Goal: Task Accomplishment & Management: Manage account settings

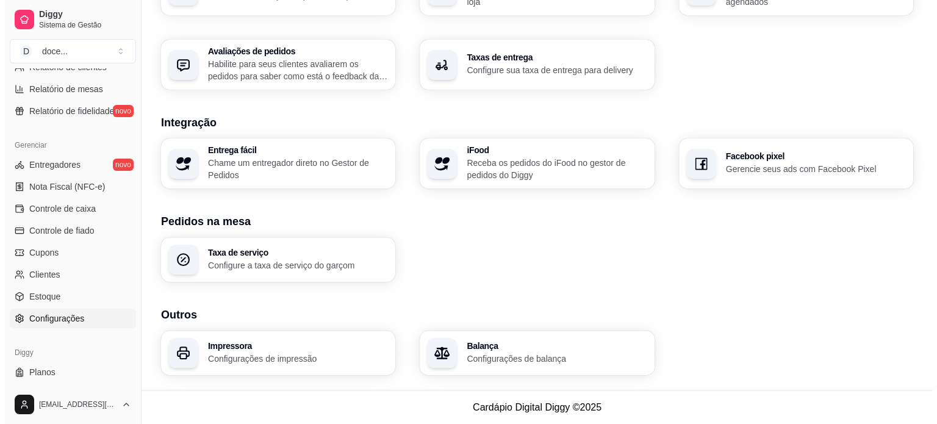
scroll to position [453, 0]
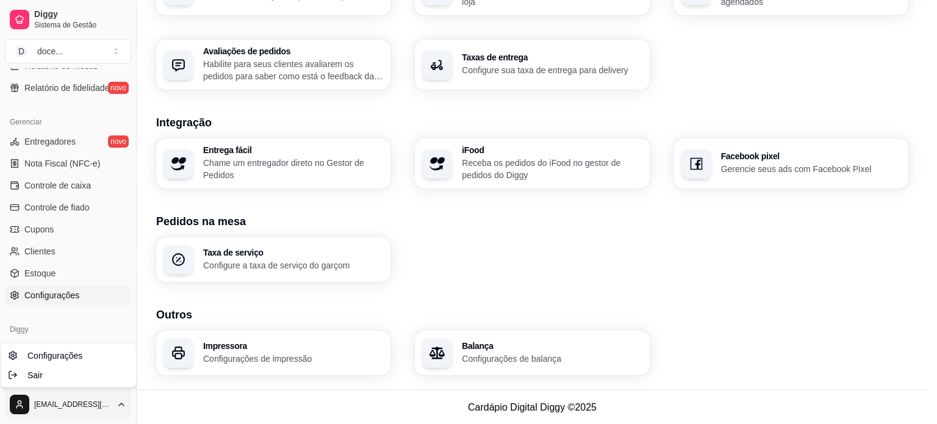
click at [61, 355] on span "Configurações" at bounding box center [54, 355] width 55 height 12
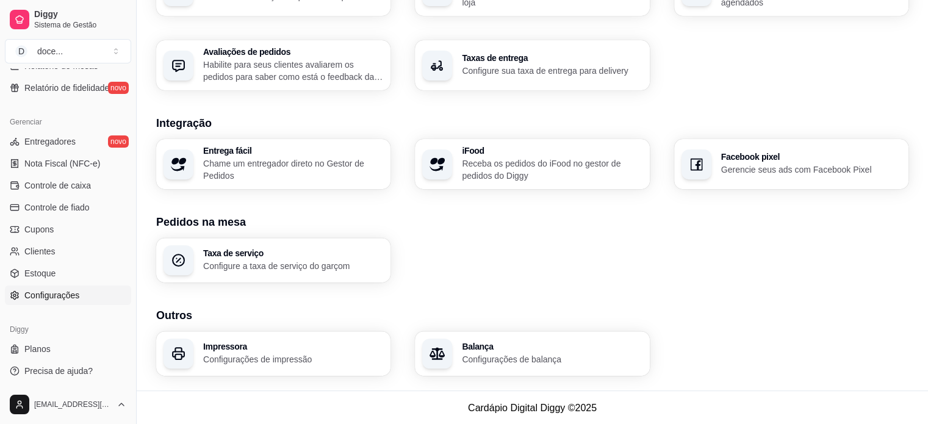
scroll to position [430, 0]
click at [55, 349] on link "Planos" at bounding box center [68, 349] width 126 height 20
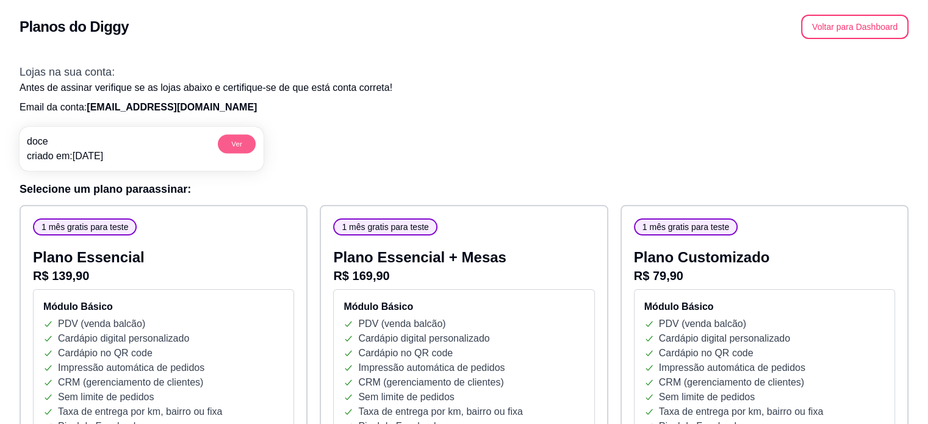
click at [235, 146] on button "Ver" at bounding box center [237, 143] width 38 height 19
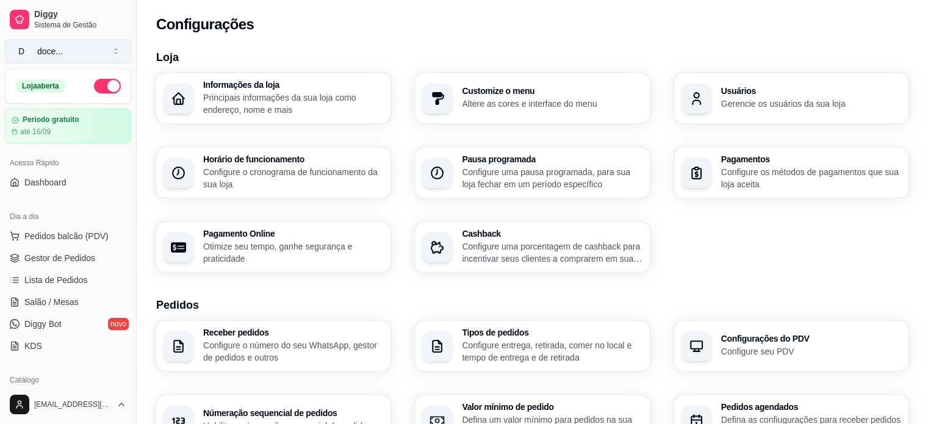
click at [110, 49] on button "D doce ..." at bounding box center [68, 51] width 126 height 24
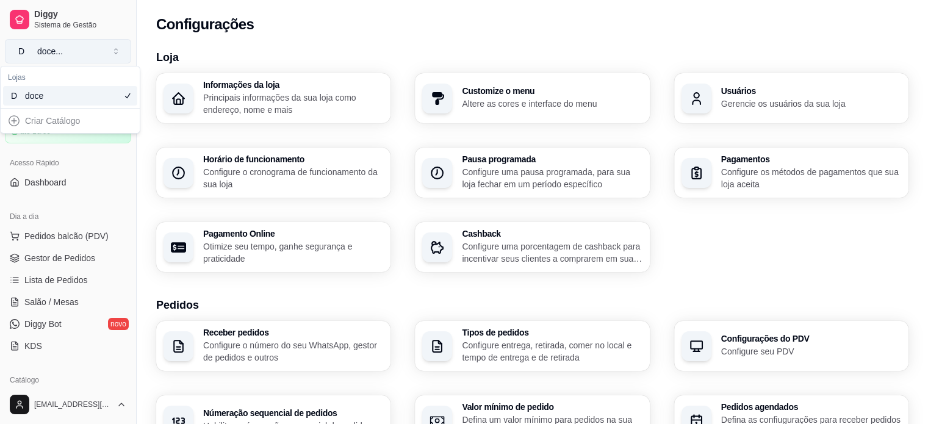
click at [110, 49] on button "D doce ..." at bounding box center [68, 51] width 126 height 24
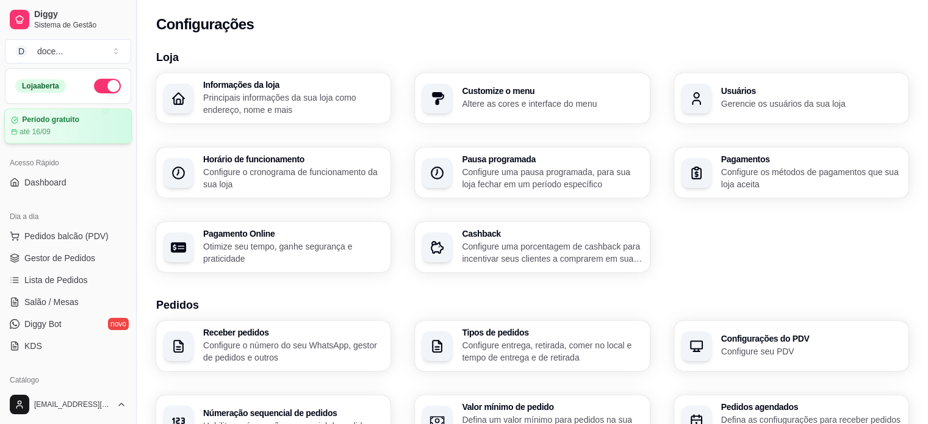
click at [63, 116] on article "Período gratuito" at bounding box center [50, 119] width 57 height 9
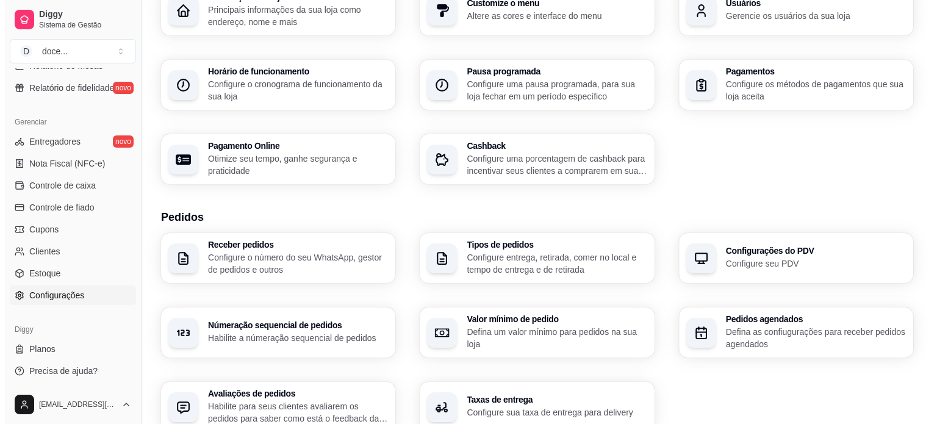
scroll to position [110, 0]
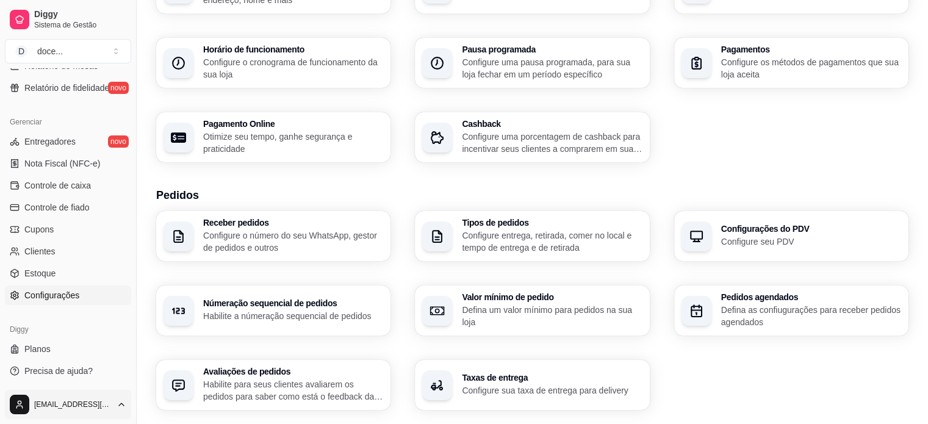
click at [126, 314] on html "Diggy Sistema de Gestão D doce ... Loja aberta Período gratuito até 16/09 Acess…" at bounding box center [464, 102] width 928 height 424
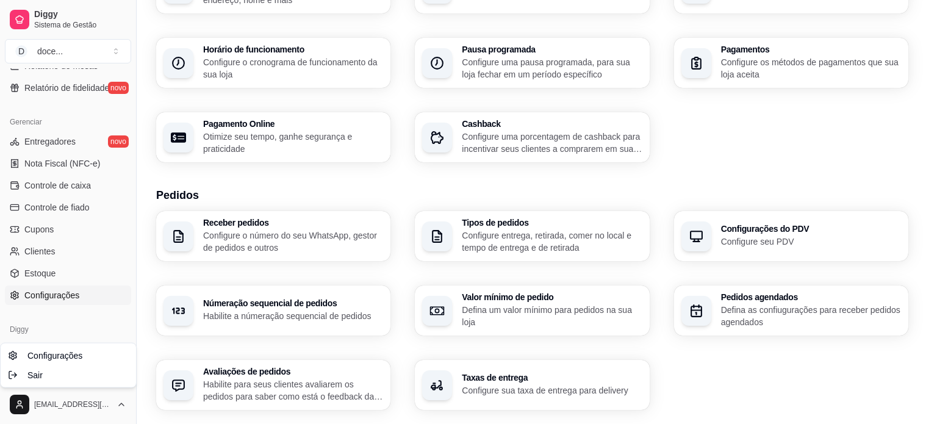
click at [99, 314] on html "Diggy Sistema de Gestão D doce ... Loja aberta Período gratuito até 16/09 Acess…" at bounding box center [468, 102] width 937 height 424
click at [62, 314] on html "Diggy Sistema de Gestão D doce ... Loja aberta Período gratuito até 16/09 Acess…" at bounding box center [468, 102] width 937 height 424
click at [61, 373] on div "Sair" at bounding box center [68, 375] width 131 height 20
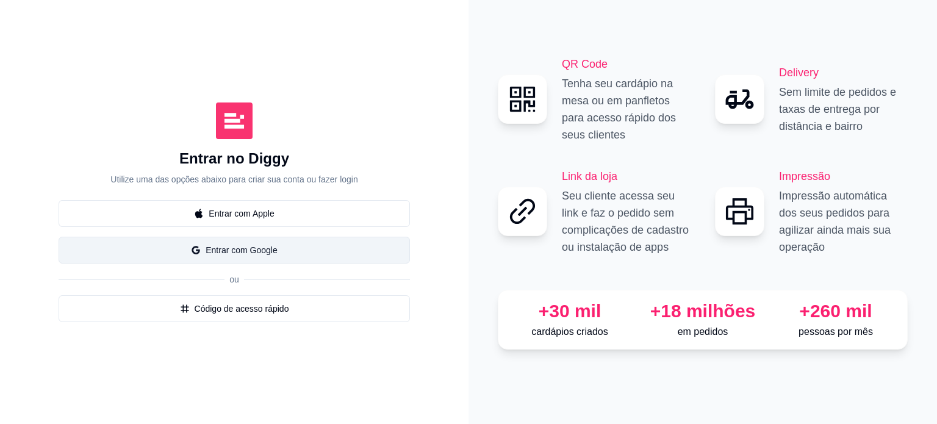
click at [217, 247] on button "Entrar com Google" at bounding box center [234, 250] width 351 height 27
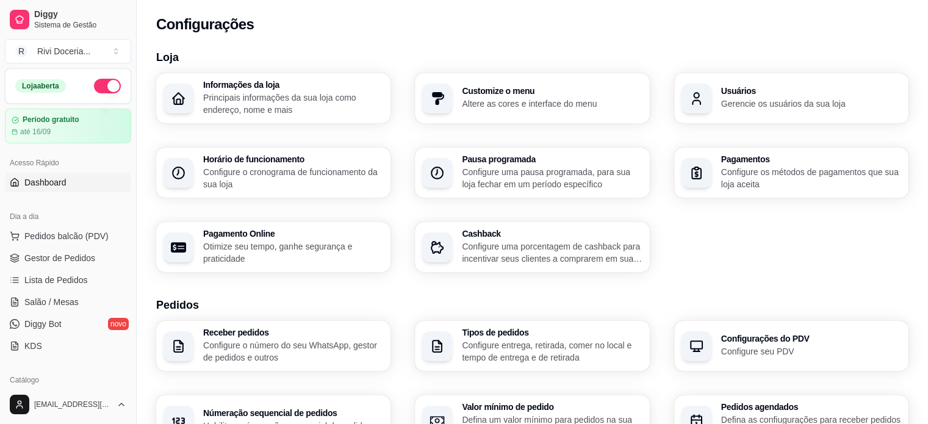
click at [63, 180] on span "Dashboard" at bounding box center [45, 182] width 42 height 12
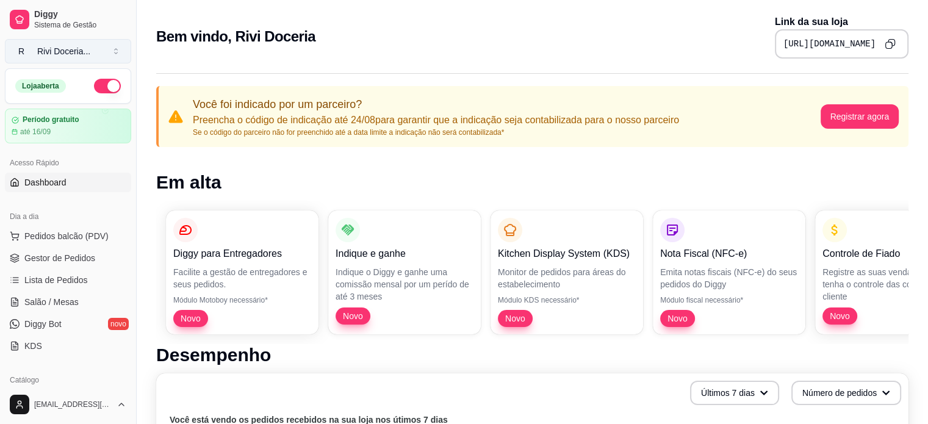
click at [66, 52] on div "Rivi Doceria ..." at bounding box center [63, 51] width 53 height 12
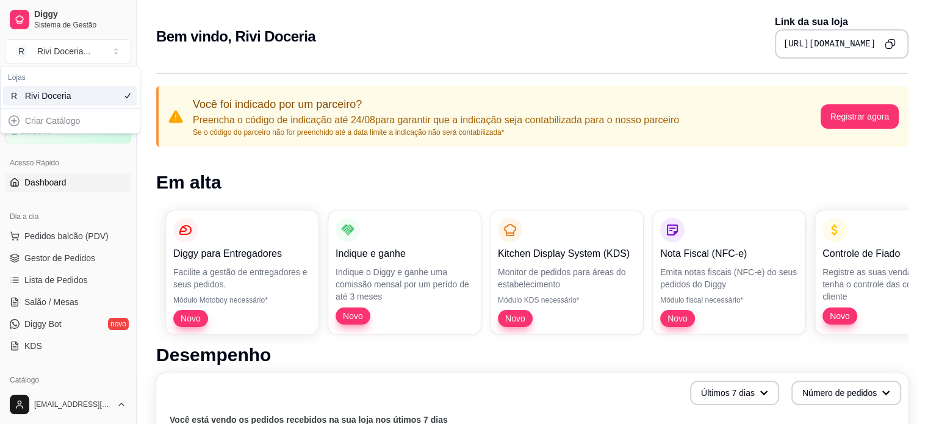
click at [124, 160] on div "Acesso Rápido Dashboard" at bounding box center [68, 172] width 136 height 49
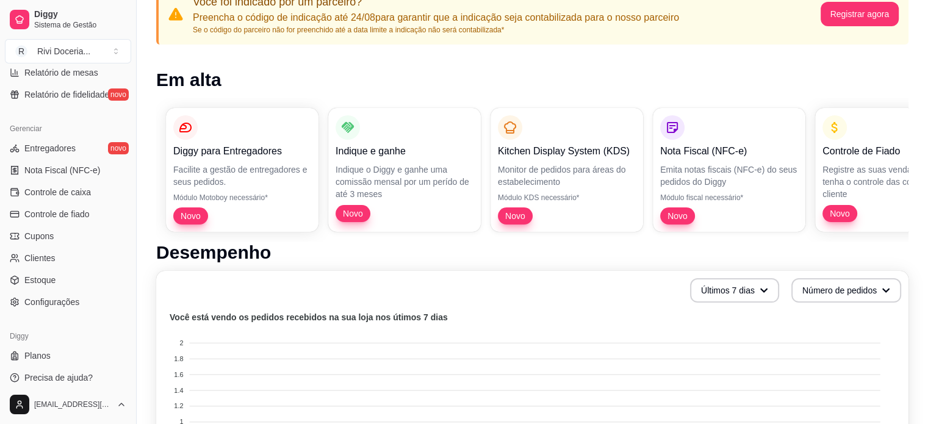
scroll to position [453, 0]
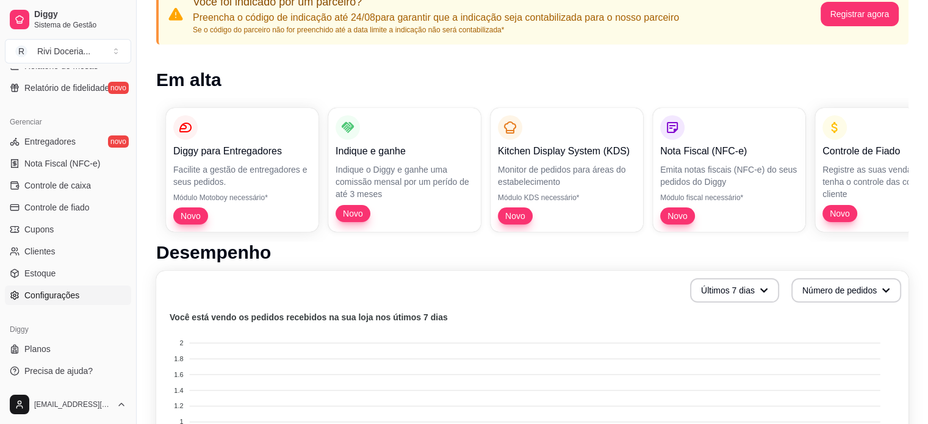
click at [50, 292] on span "Configurações" at bounding box center [51, 295] width 55 height 12
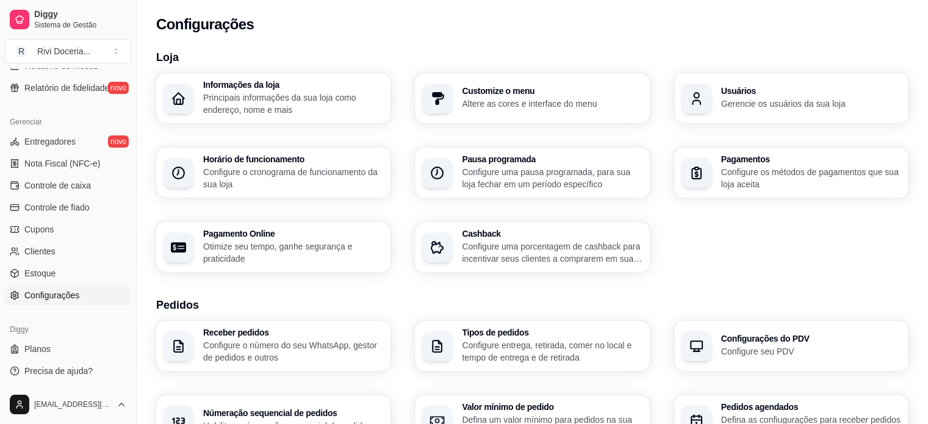
click at [742, 114] on div "Usuários Gerencie os usuários da sua loja" at bounding box center [791, 98] width 234 height 50
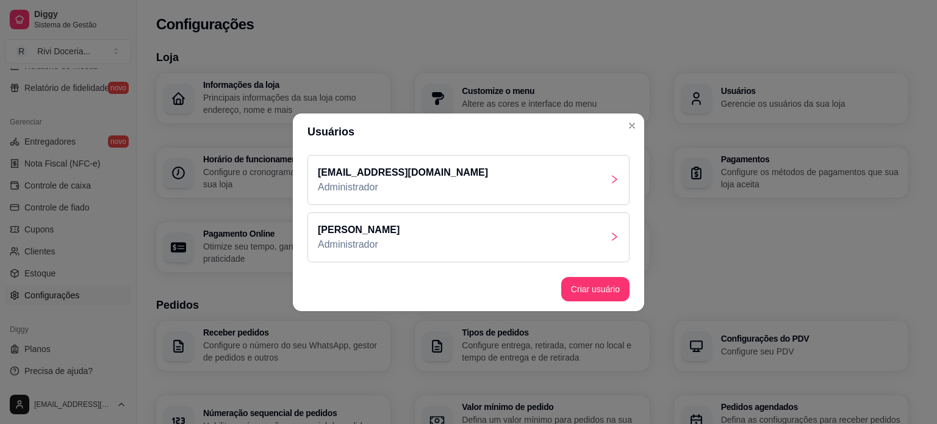
click at [617, 238] on icon "right" at bounding box center [614, 237] width 10 height 10
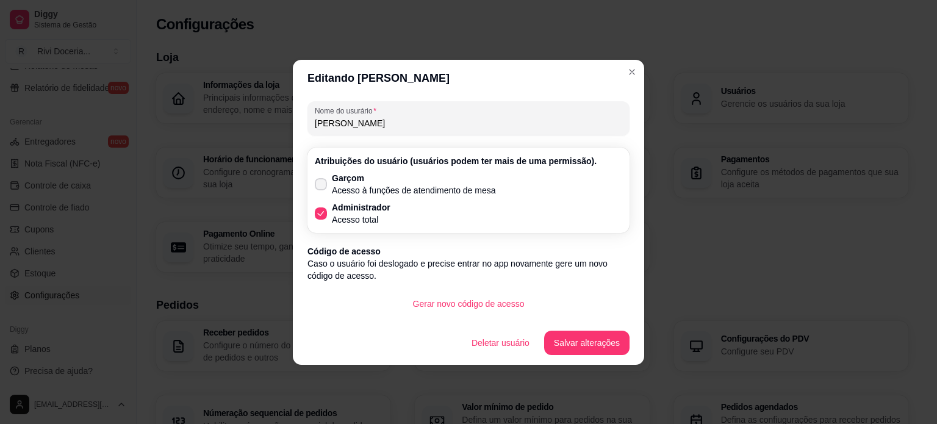
click at [356, 192] on p "Acesso à funções de atendimento de mesa" at bounding box center [414, 190] width 164 height 12
click at [322, 192] on input "Garçom Acesso à funções de atendimento de mesa" at bounding box center [318, 190] width 8 height 8
checkbox input "true"
click at [327, 213] on label "Administrador Acesso total" at bounding box center [352, 213] width 85 height 34
click at [322, 215] on input "Administrador Acesso total" at bounding box center [318, 219] width 8 height 8
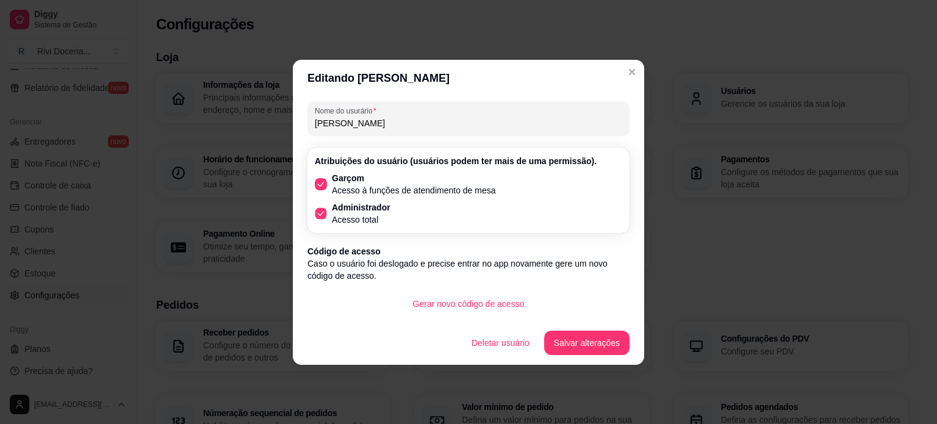
checkbox input "false"
click at [576, 340] on button "Salvar alterações" at bounding box center [586, 343] width 85 height 24
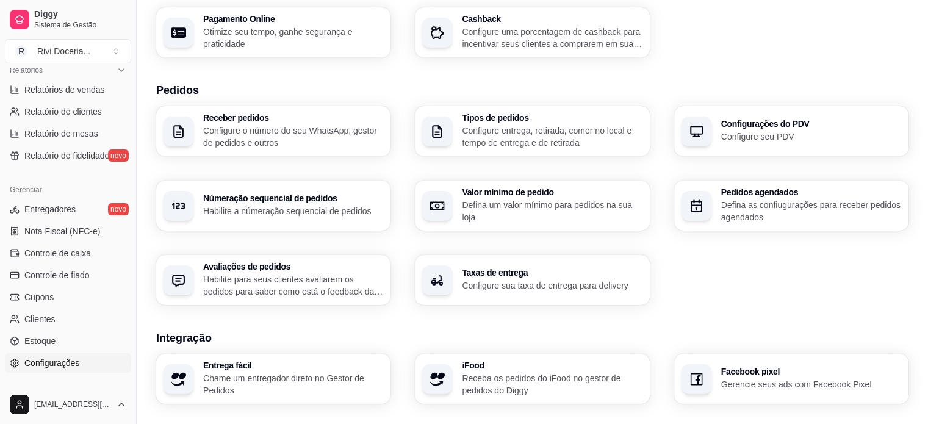
scroll to position [379, 0]
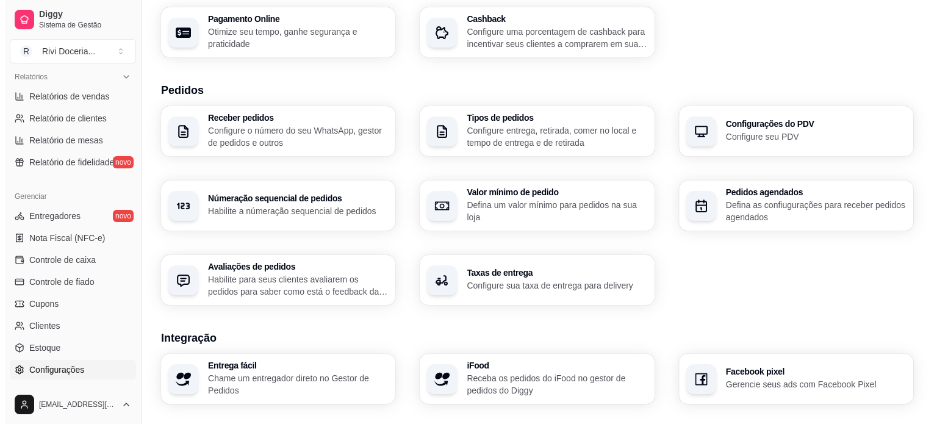
scroll to position [0, 0]
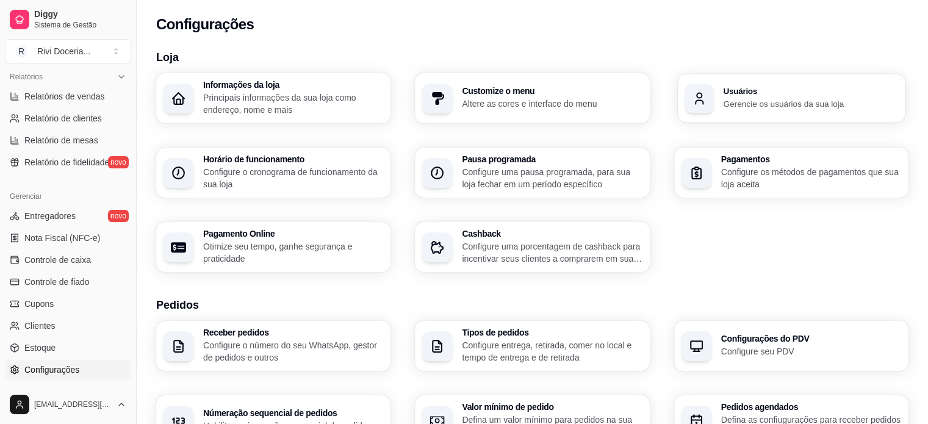
click at [771, 83] on div "Usuários Gerencie os usuários da sua loja" at bounding box center [790, 98] width 227 height 49
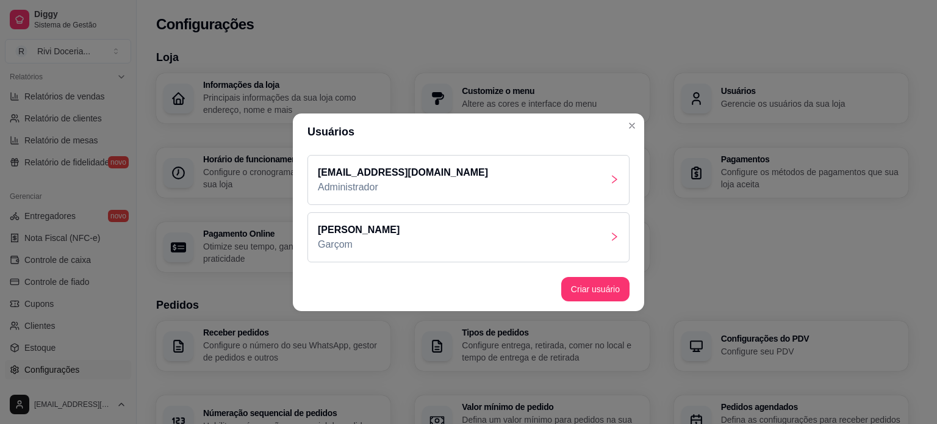
click at [471, 224] on div "Bruno Garçom" at bounding box center [468, 237] width 322 height 50
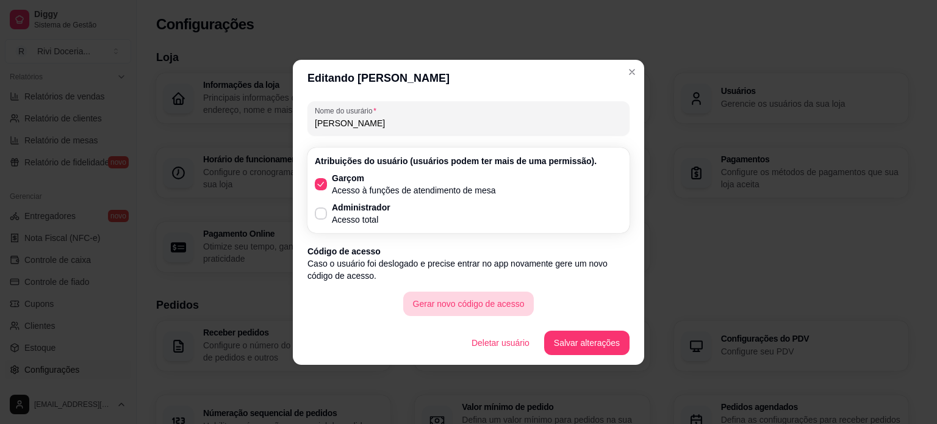
click at [496, 297] on button "Gerar novo código de acesso" at bounding box center [468, 303] width 131 height 24
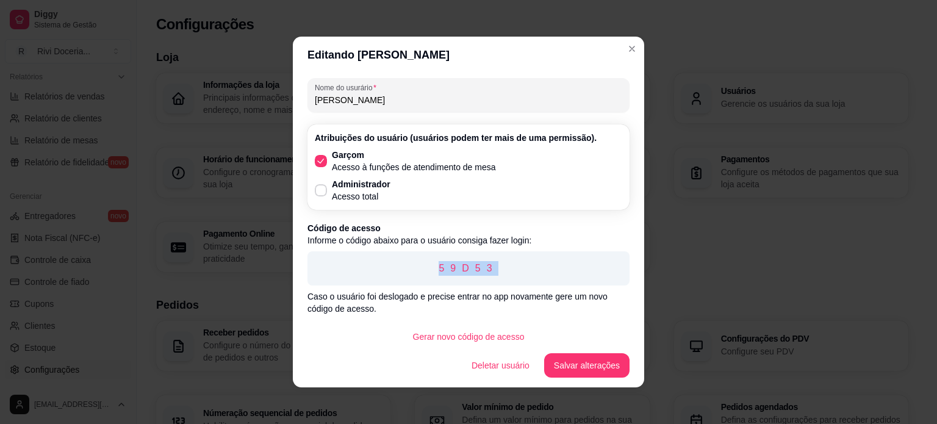
drag, startPoint x: 490, startPoint y: 266, endPoint x: 393, endPoint y: 280, distance: 97.9
click at [393, 280] on div "59D53" at bounding box center [468, 268] width 322 height 34
copy p "59D53"
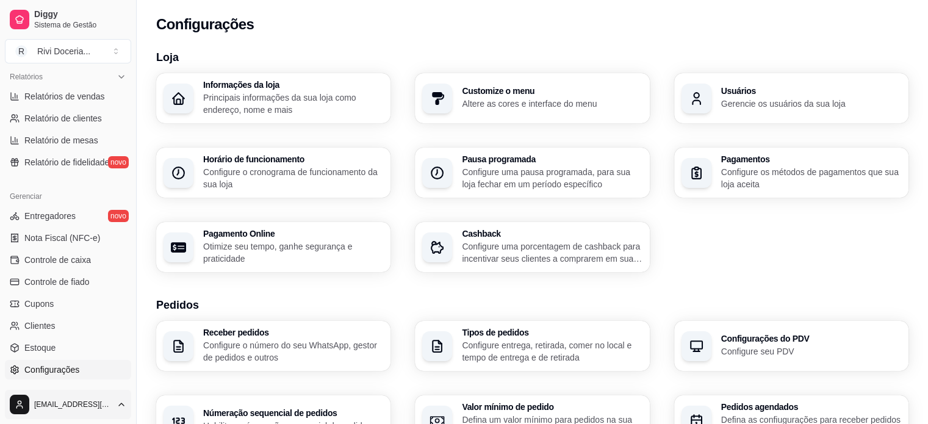
click at [70, 401] on html "Diggy Sistema de Gestão R Rivi Doceria ... Loja aberta Período gratuito até 16/…" at bounding box center [464, 212] width 928 height 424
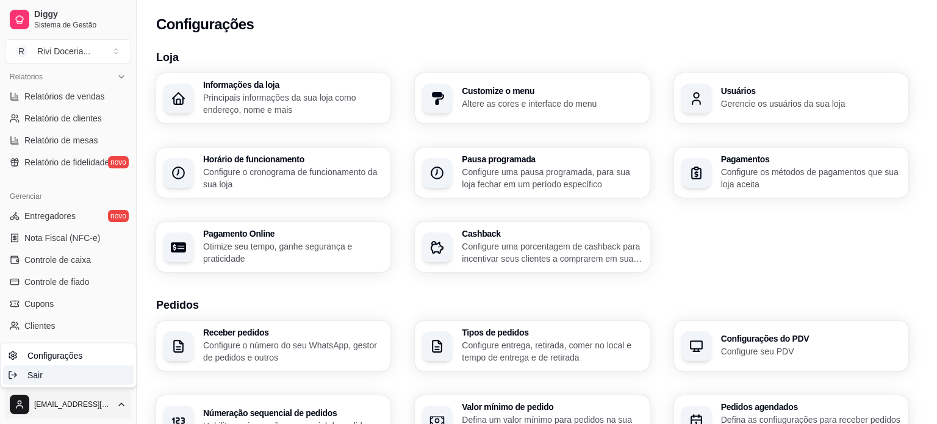
click at [39, 375] on span "Sair" at bounding box center [34, 375] width 15 height 12
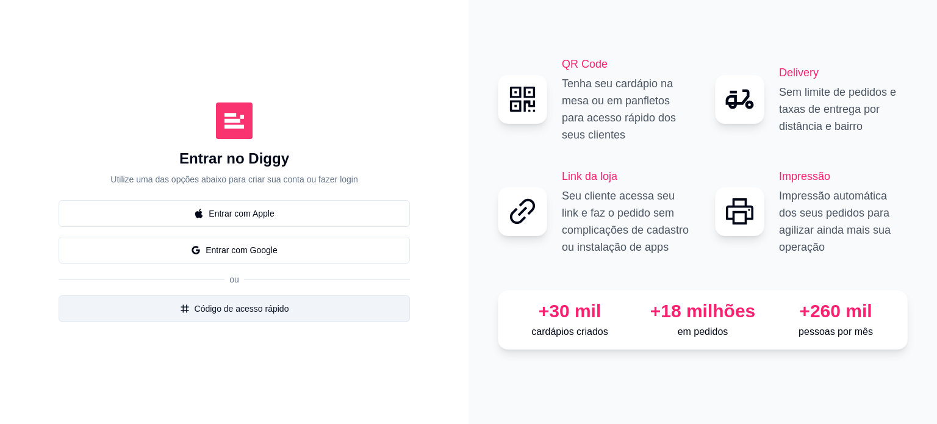
click at [234, 314] on button "Código de acesso rápido" at bounding box center [234, 308] width 351 height 27
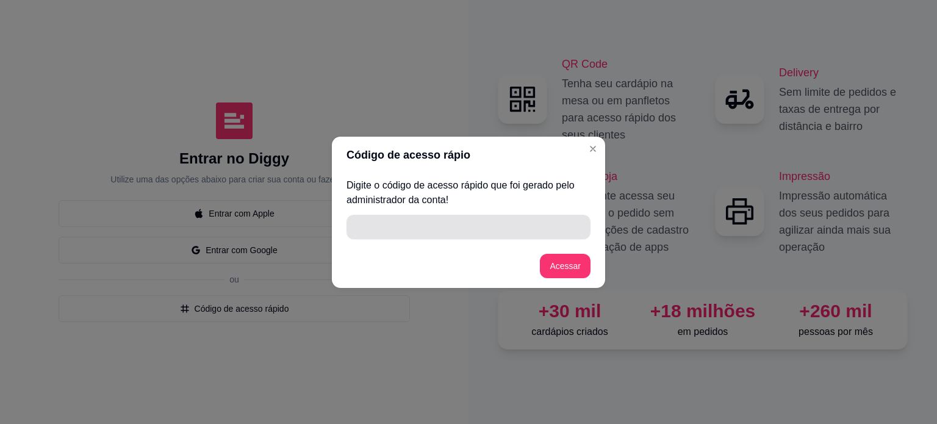
click at [502, 232] on input "" at bounding box center [468, 227] width 229 height 24
paste input "59D53"
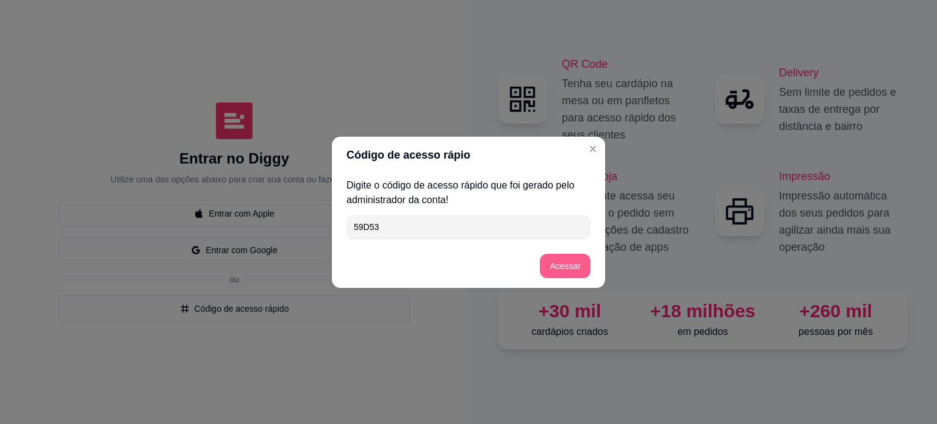
type input "59D53"
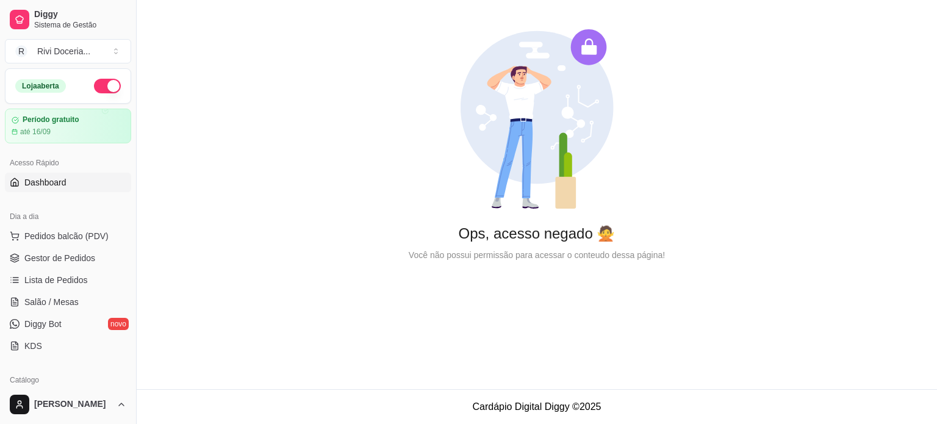
click at [56, 185] on span "Dashboard" at bounding box center [45, 182] width 42 height 12
click at [65, 180] on span "Dashboard" at bounding box center [45, 182] width 42 height 12
click at [32, 232] on span "Pedidos balcão (PDV)" at bounding box center [66, 236] width 84 height 12
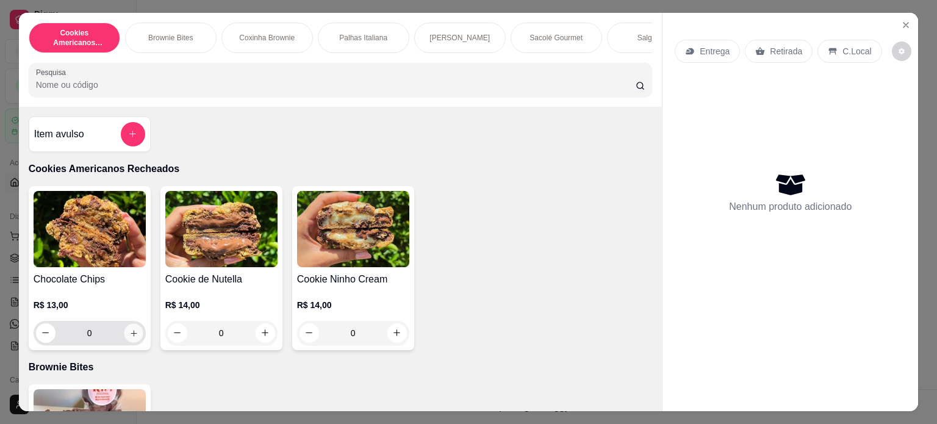
click at [131, 336] on icon "increase-product-quantity" at bounding box center [134, 333] width 6 height 6
type input "1"
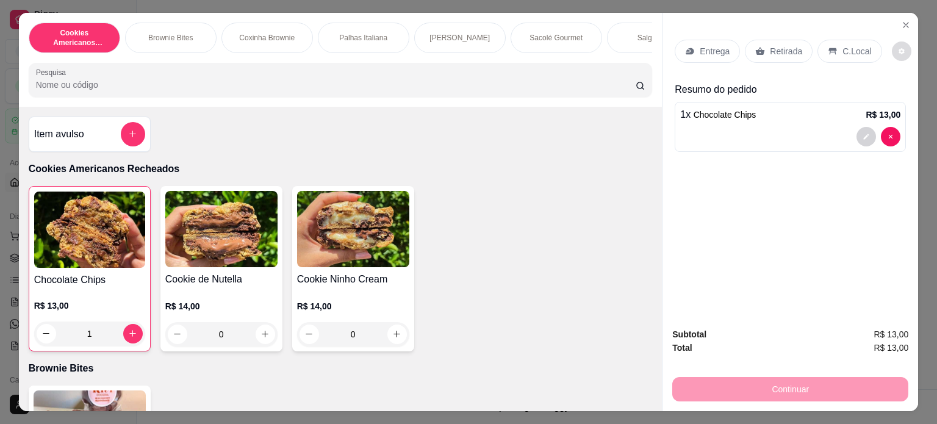
click at [898, 48] on icon "decrease-product-quantity" at bounding box center [901, 51] width 7 height 7
click at [892, 41] on button "decrease-product-quantity" at bounding box center [901, 50] width 19 height 19
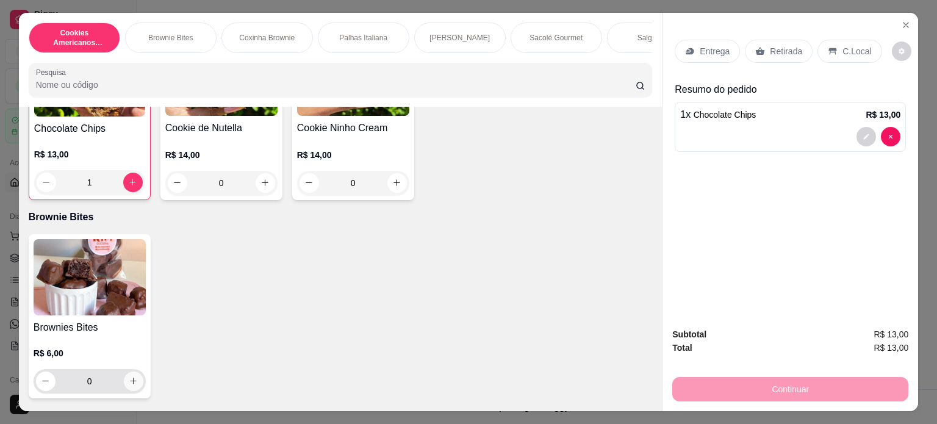
click at [124, 385] on button "increase-product-quantity" at bounding box center [134, 381] width 20 height 20
type input "1"
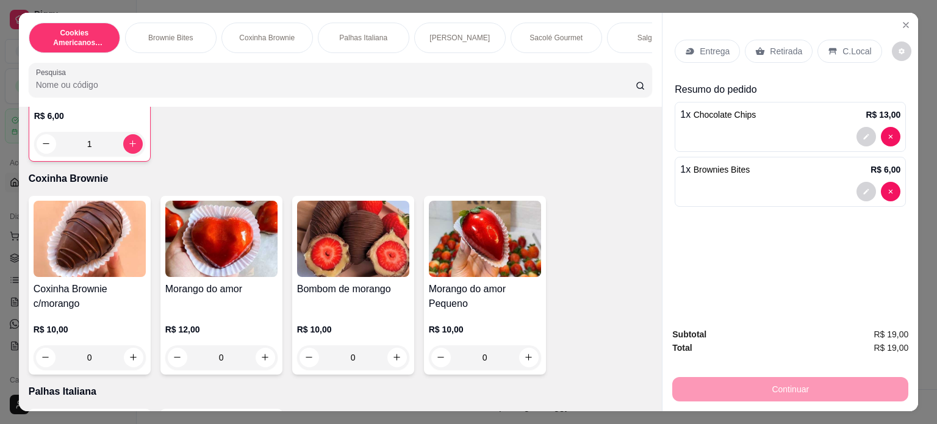
scroll to position [390, 0]
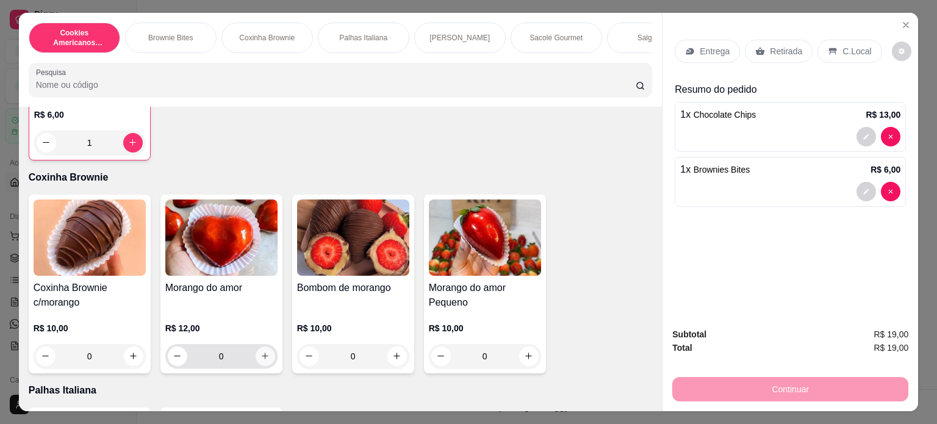
click at [260, 359] on icon "increase-product-quantity" at bounding box center [264, 355] width 9 height 9
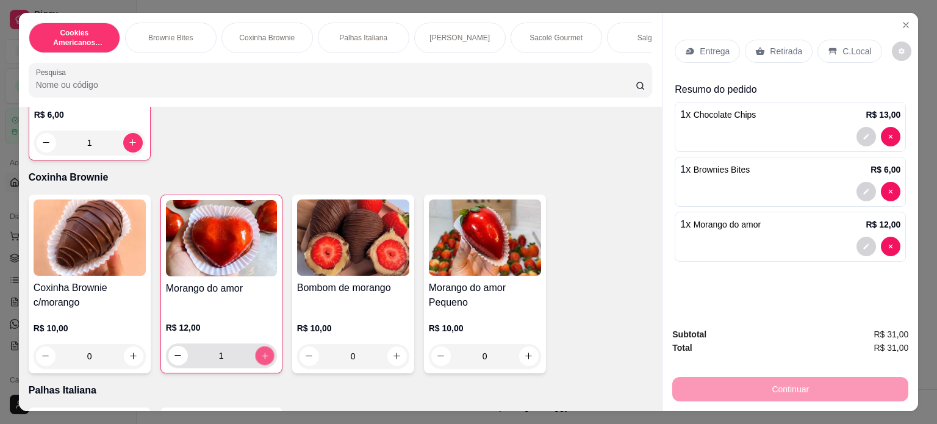
click at [262, 359] on icon "increase-product-quantity" at bounding box center [265, 355] width 6 height 6
type input "2"
click at [831, 50] on div "C.Local" at bounding box center [849, 51] width 64 height 23
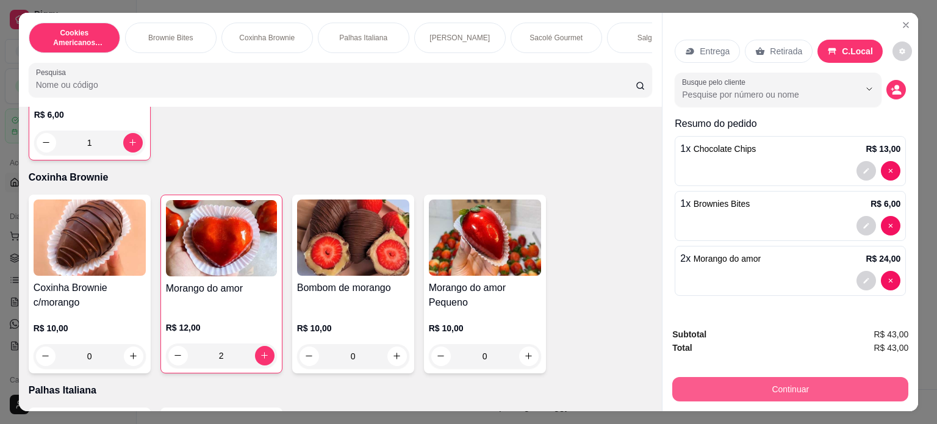
click at [793, 377] on button "Continuar" at bounding box center [790, 389] width 236 height 24
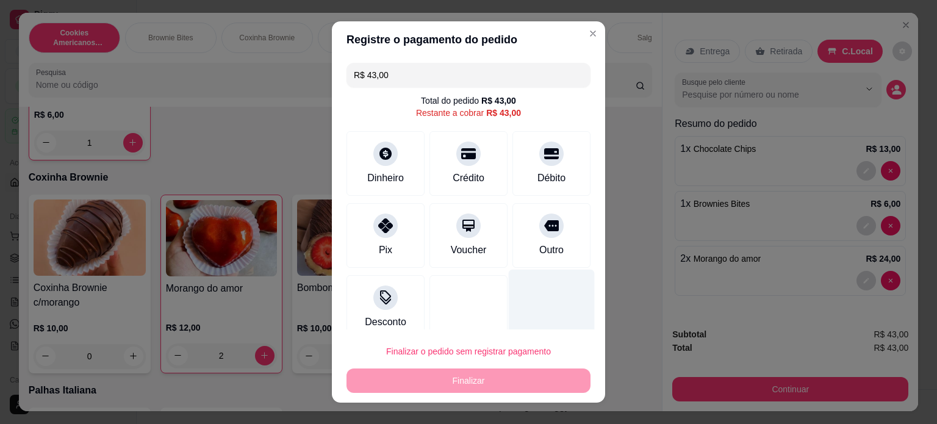
scroll to position [13, 0]
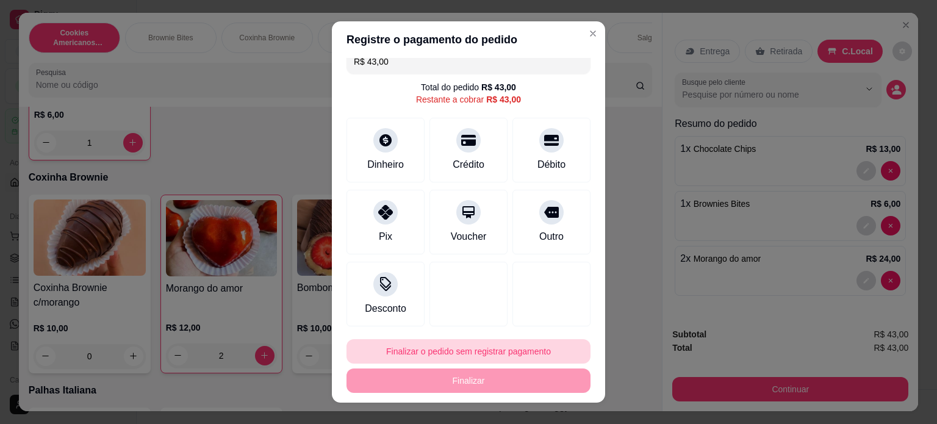
click at [455, 352] on button "Finalizar o pedido sem registrar pagamento" at bounding box center [468, 351] width 244 height 24
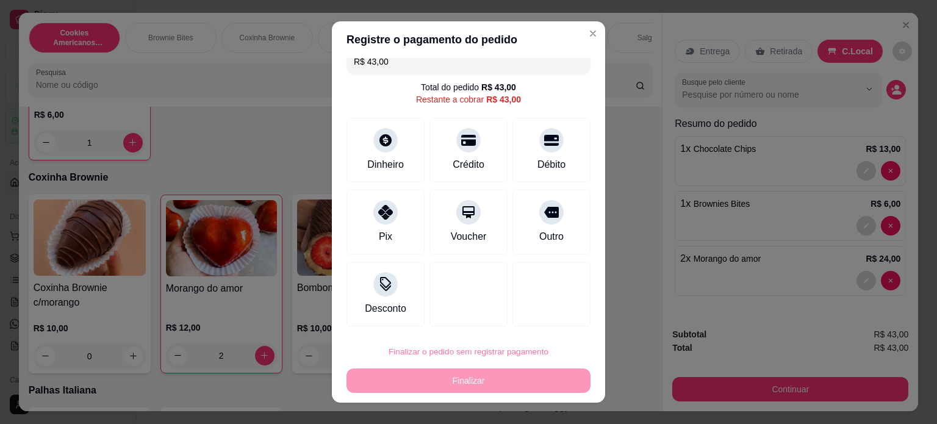
click at [549, 313] on button "Confirmar" at bounding box center [538, 316] width 43 height 18
type input "0"
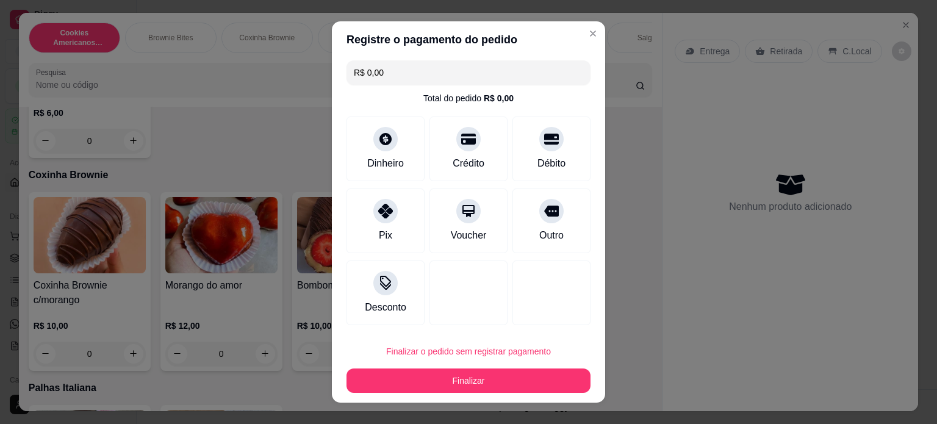
type input "R$ 0,00"
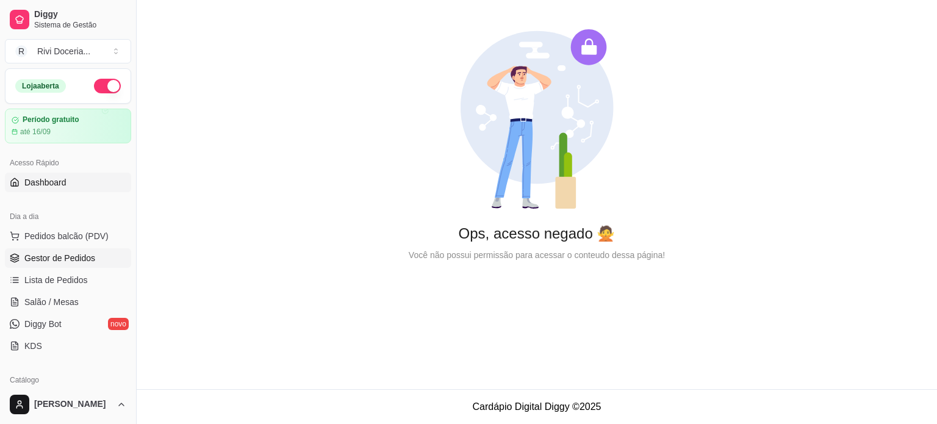
click at [52, 259] on span "Gestor de Pedidos" at bounding box center [59, 258] width 71 height 12
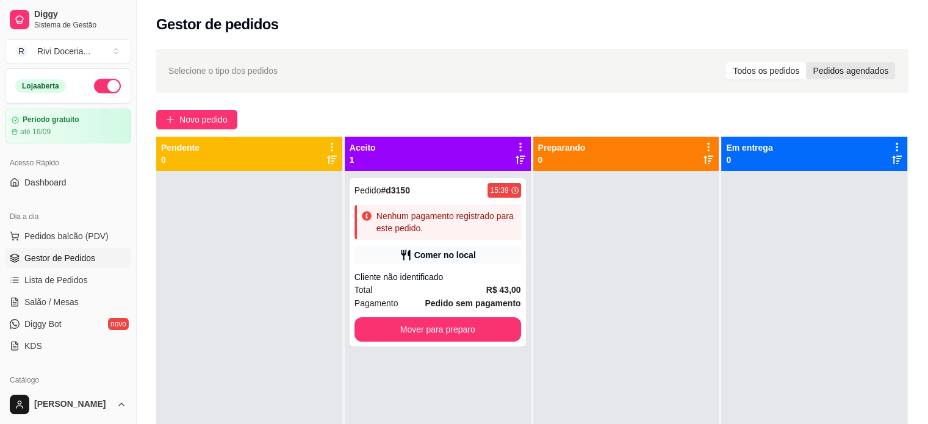
click at [860, 71] on div "Pedidos agendados" at bounding box center [850, 70] width 89 height 17
click at [806, 62] on input "Pedidos agendados" at bounding box center [806, 62] width 0 height 0
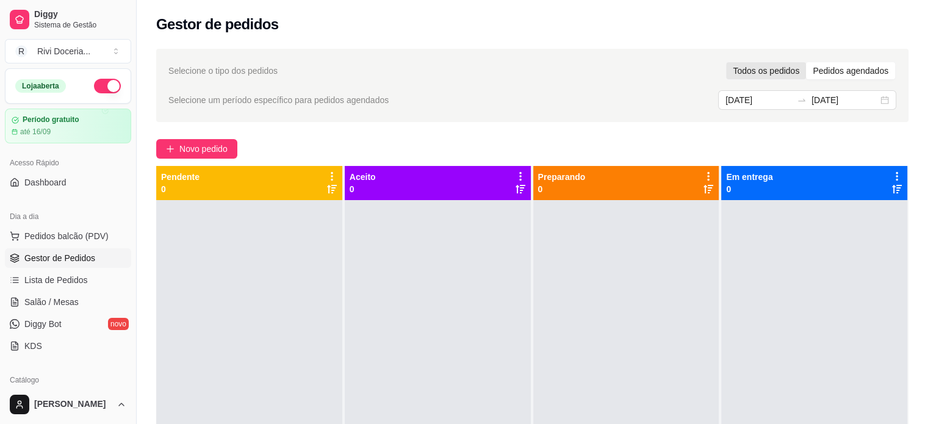
click at [780, 68] on div "Todos os pedidos" at bounding box center [766, 70] width 80 height 17
click at [726, 62] on input "Todos os pedidos" at bounding box center [726, 62] width 0 height 0
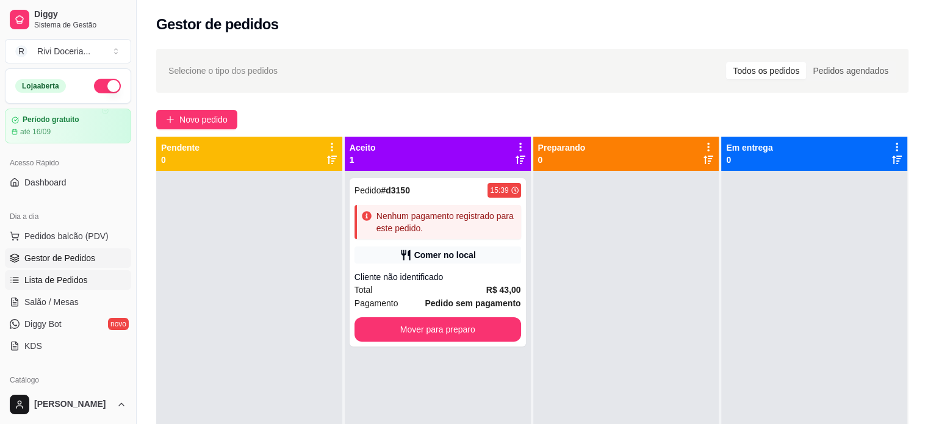
click at [77, 284] on span "Lista de Pedidos" at bounding box center [55, 280] width 63 height 12
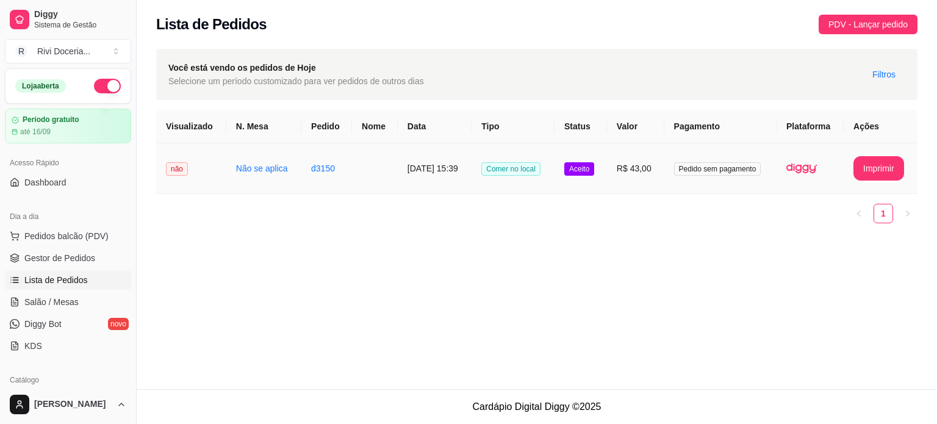
click at [177, 172] on span "não" at bounding box center [177, 168] width 22 height 13
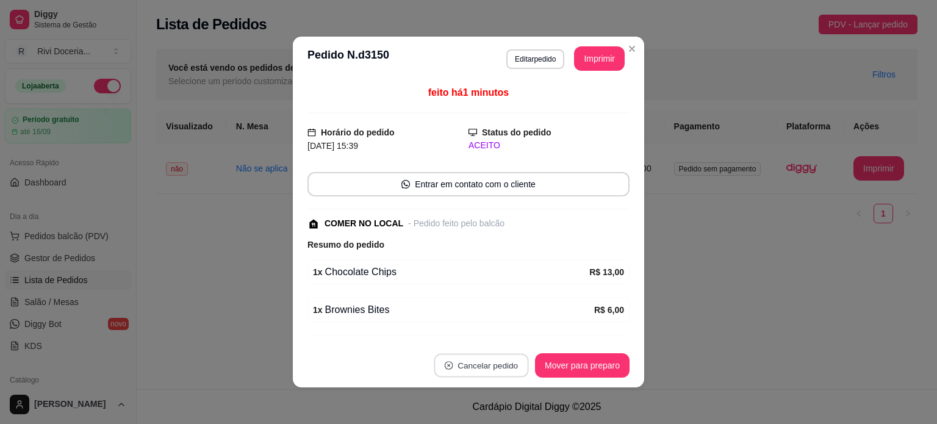
click at [459, 364] on button "Cancelar pedido" at bounding box center [481, 366] width 95 height 24
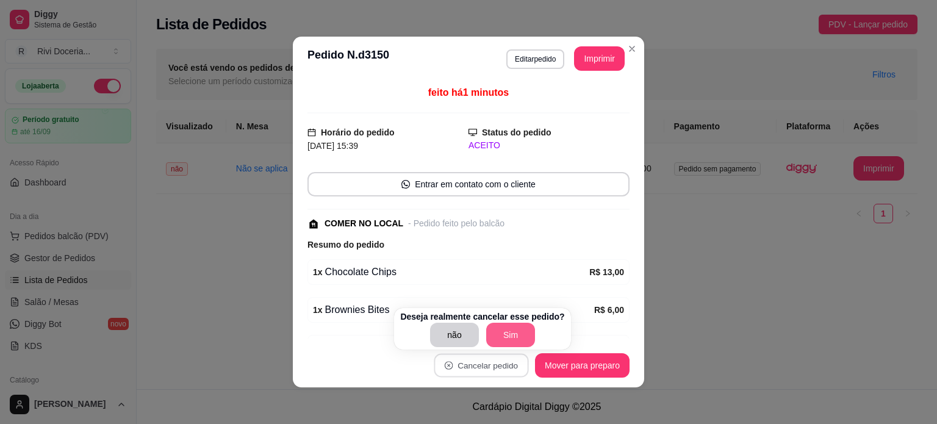
click at [506, 329] on button "Sim" at bounding box center [510, 335] width 49 height 24
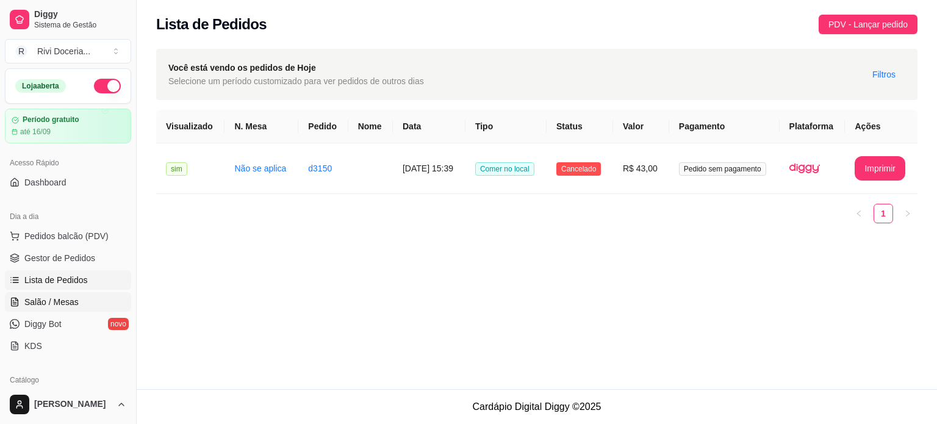
click at [59, 299] on span "Salão / Mesas" at bounding box center [51, 302] width 54 height 12
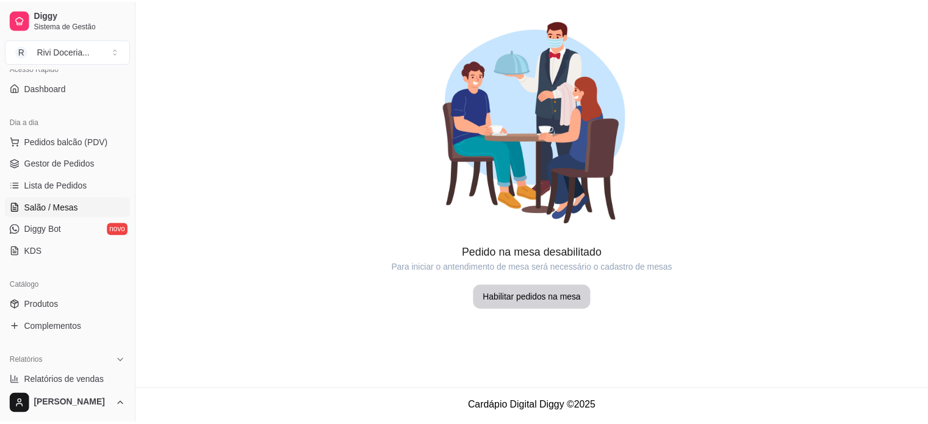
scroll to position [95, 0]
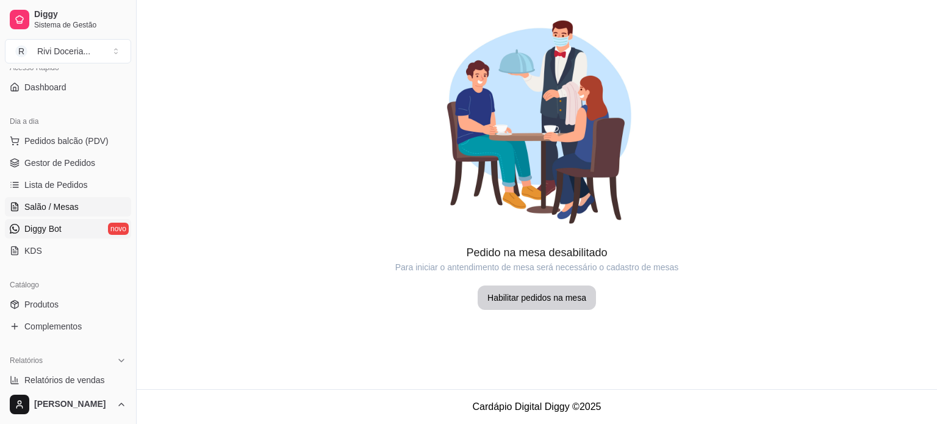
click at [57, 226] on span "Diggy Bot" at bounding box center [42, 229] width 37 height 12
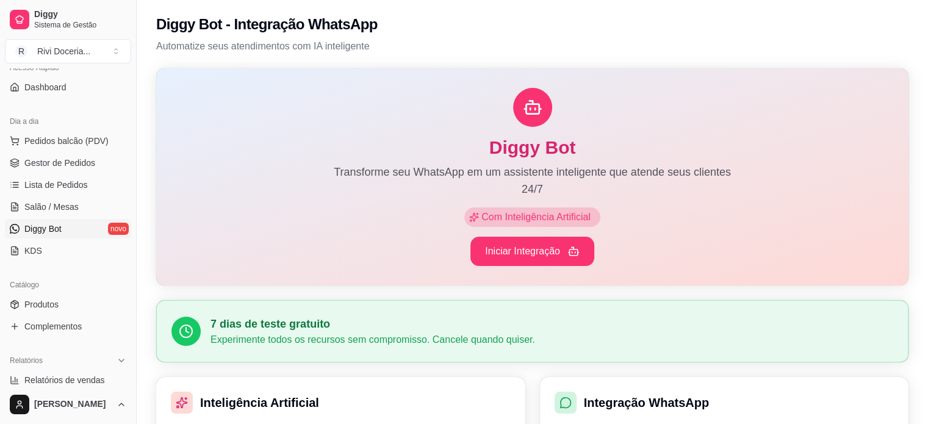
scroll to position [90, 0]
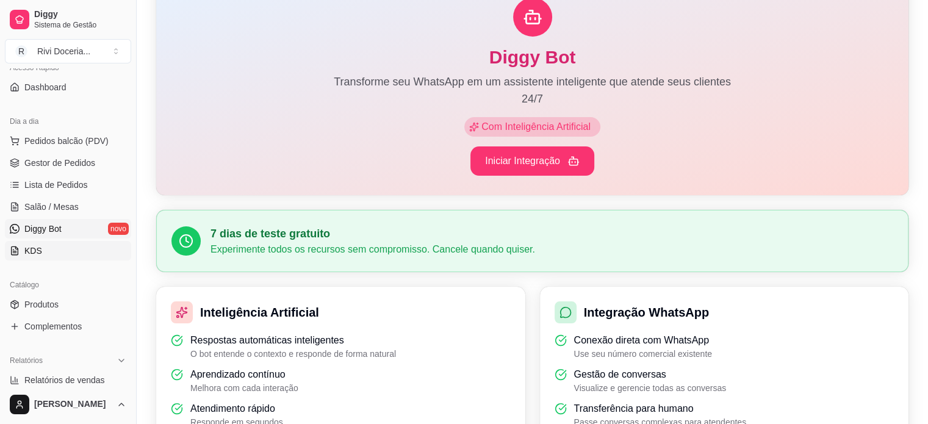
click at [85, 256] on link "KDS" at bounding box center [68, 251] width 126 height 20
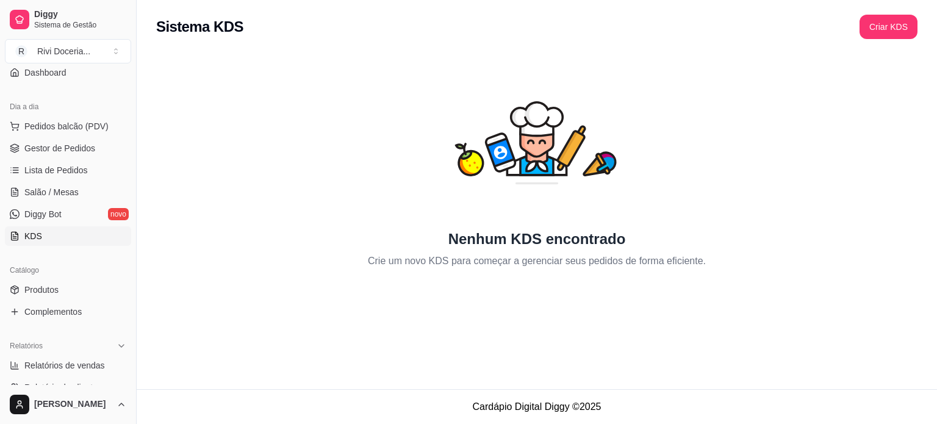
scroll to position [107, 0]
click at [69, 290] on link "Produtos" at bounding box center [68, 292] width 126 height 20
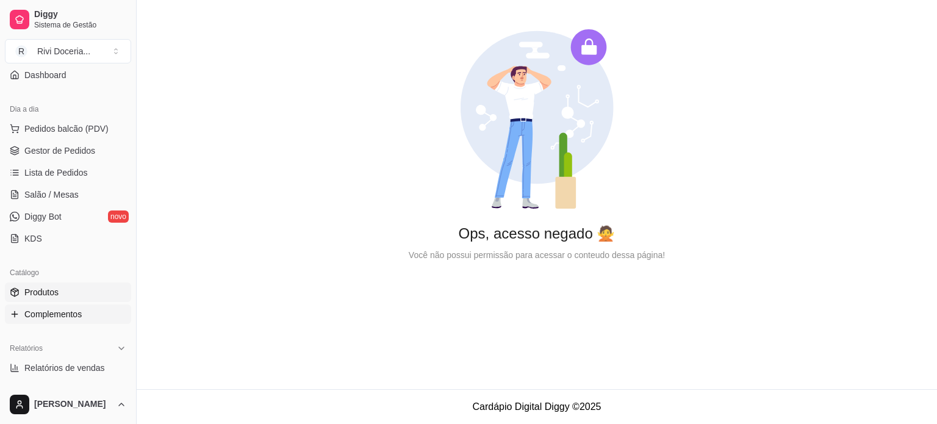
click at [95, 315] on link "Complementos" at bounding box center [68, 314] width 126 height 20
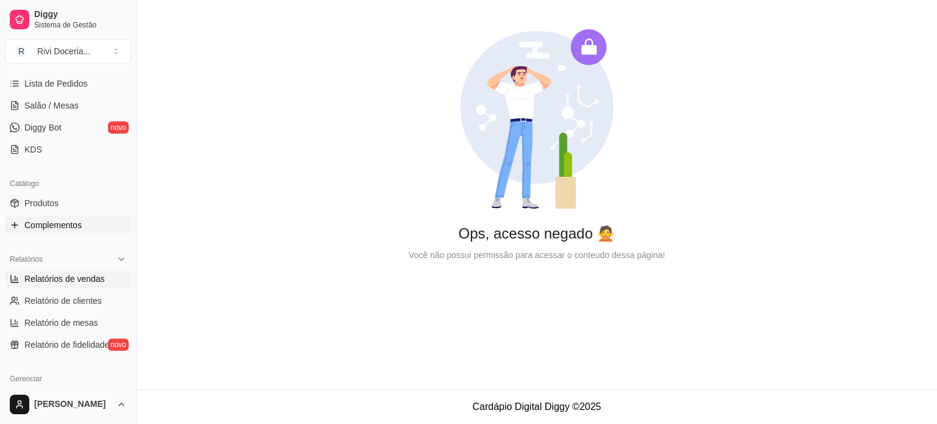
click at [54, 282] on span "Relatórios de vendas" at bounding box center [64, 279] width 80 height 12
click at [54, 296] on span "Relatório de clientes" at bounding box center [62, 301] width 77 height 12
click at [43, 321] on span "Relatório de mesas" at bounding box center [61, 323] width 74 height 12
click at [59, 340] on span "Relatório de fidelidade" at bounding box center [66, 344] width 85 height 12
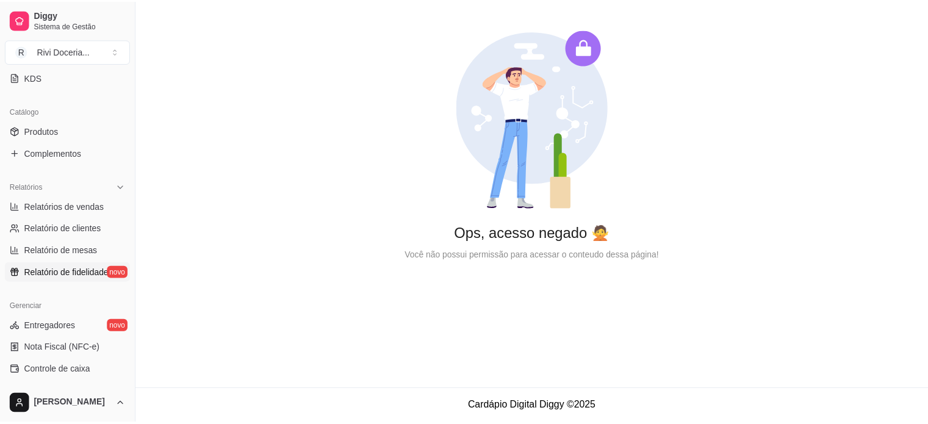
scroll to position [268, 0]
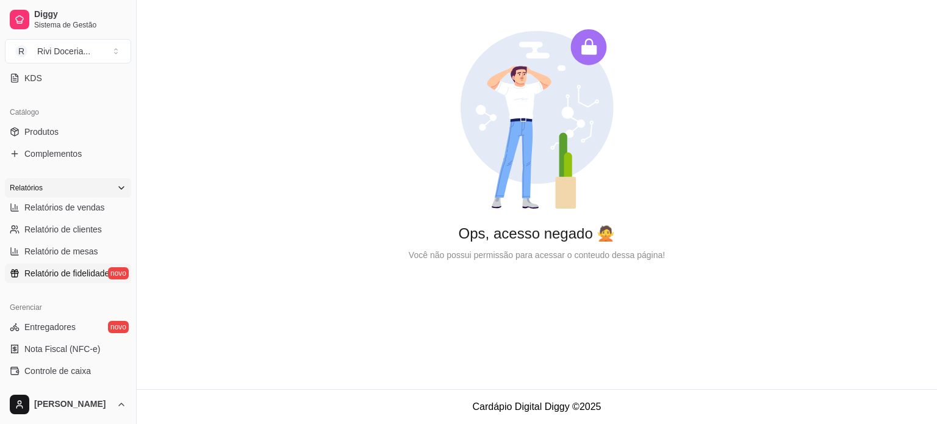
click at [116, 183] on icon at bounding box center [121, 188] width 10 height 10
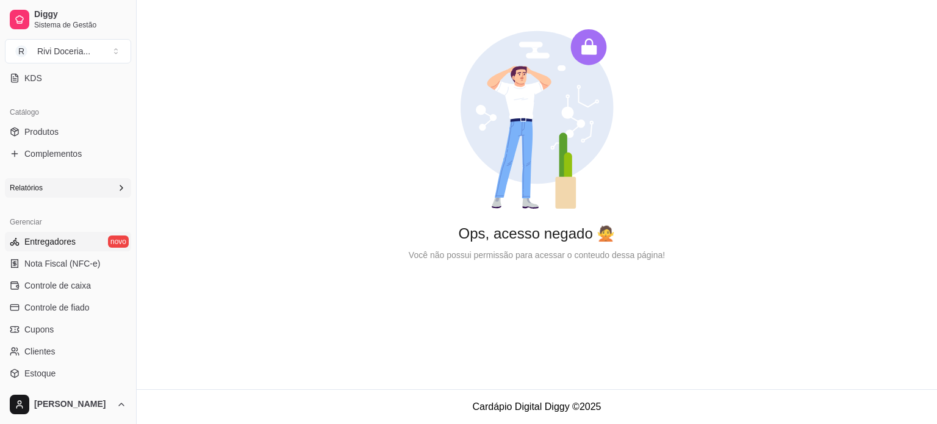
click at [63, 240] on span "Entregadores" at bounding box center [49, 241] width 51 height 12
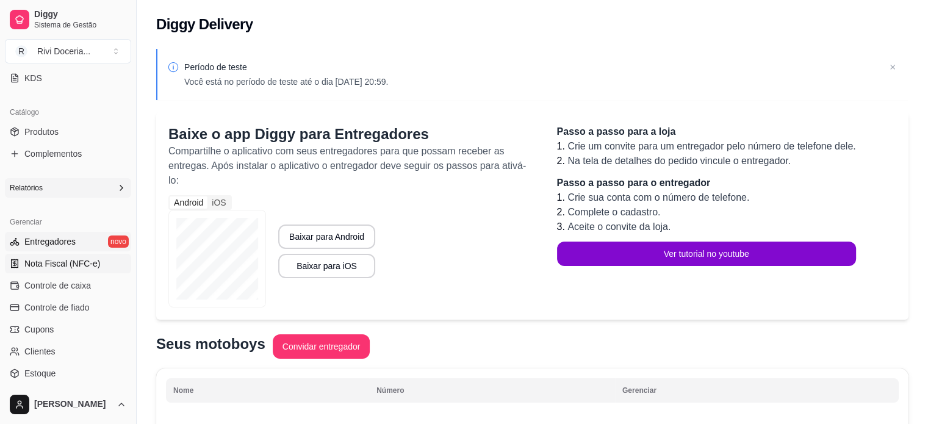
click at [78, 263] on span "Nota Fiscal (NFC-e)" at bounding box center [62, 263] width 76 height 12
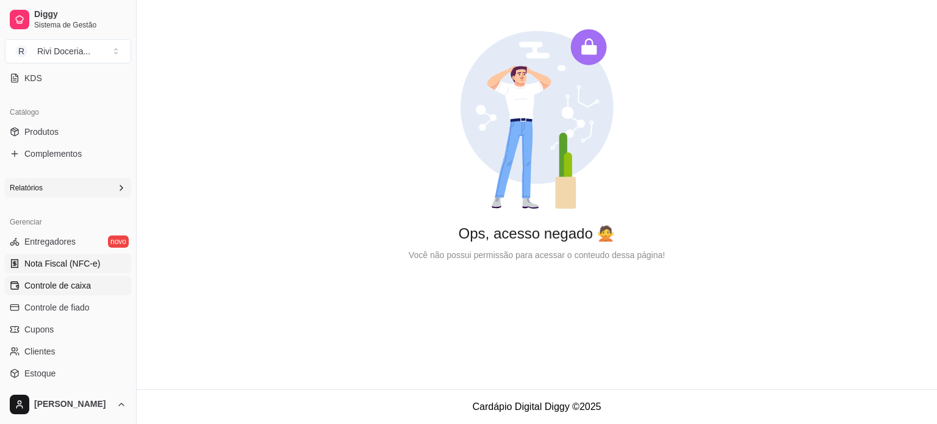
click at [68, 290] on span "Controle de caixa" at bounding box center [57, 285] width 66 height 12
click at [68, 308] on span "Controle de fiado" at bounding box center [56, 307] width 65 height 12
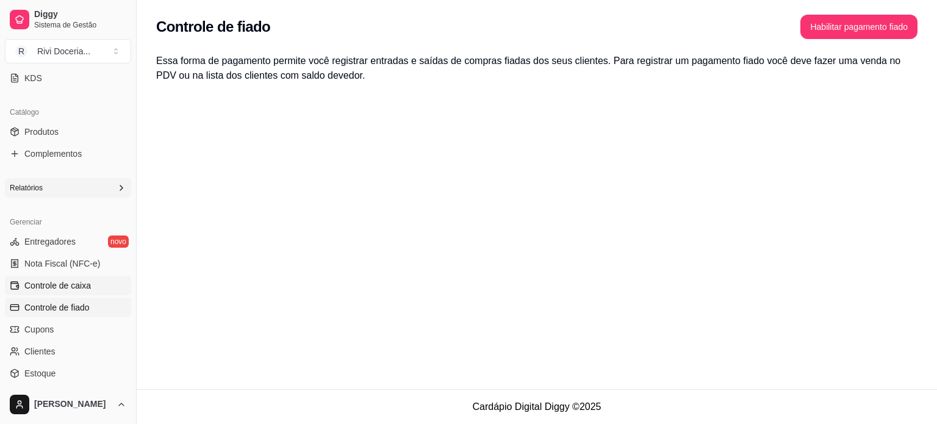
click at [46, 282] on span "Controle de caixa" at bounding box center [57, 285] width 66 height 12
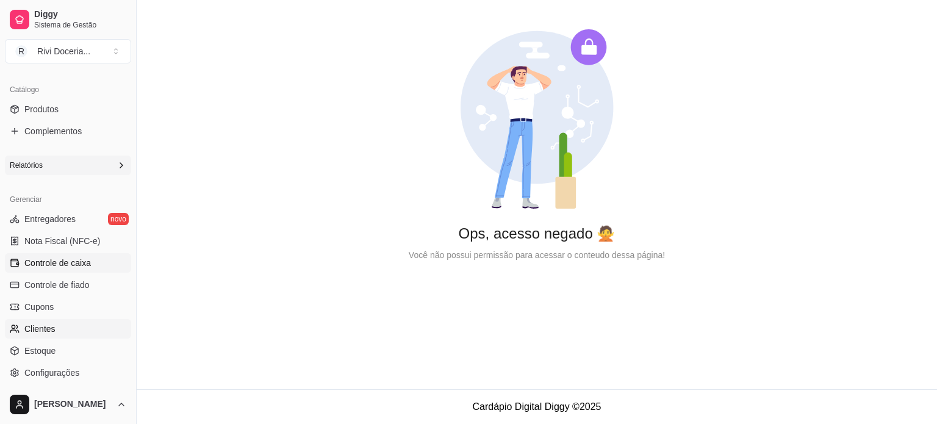
scroll to position [368, 0]
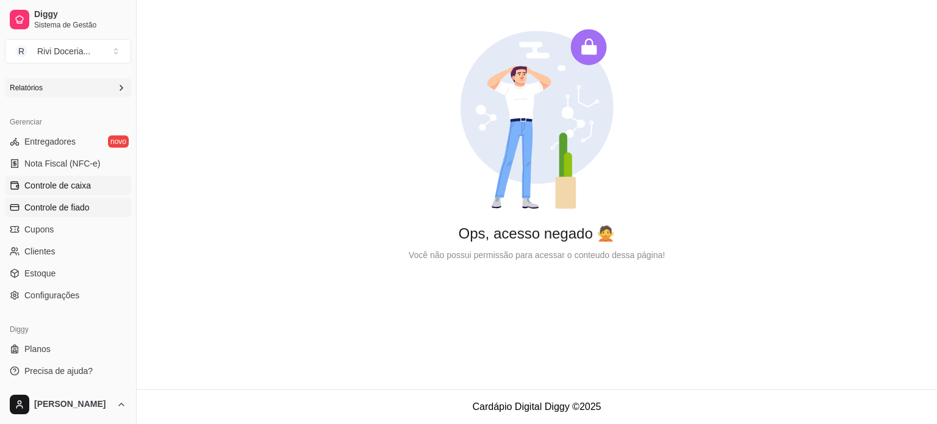
click at [73, 214] on link "Controle de fiado" at bounding box center [68, 208] width 126 height 20
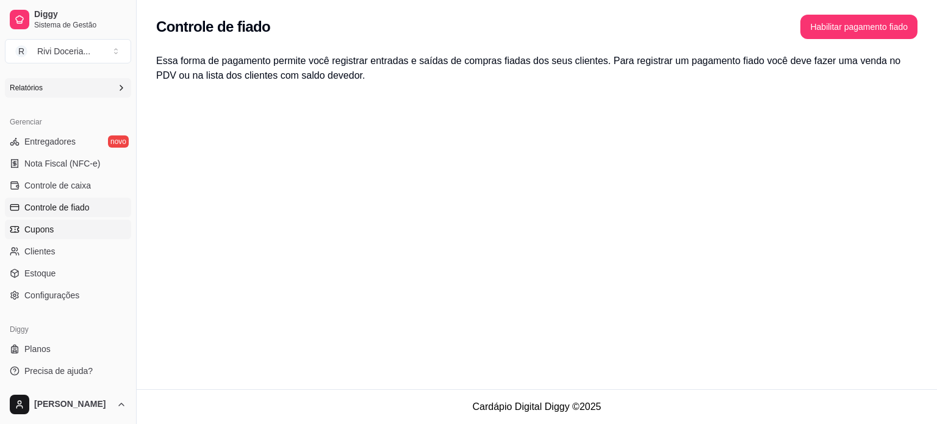
click at [35, 230] on span "Cupons" at bounding box center [38, 229] width 29 height 12
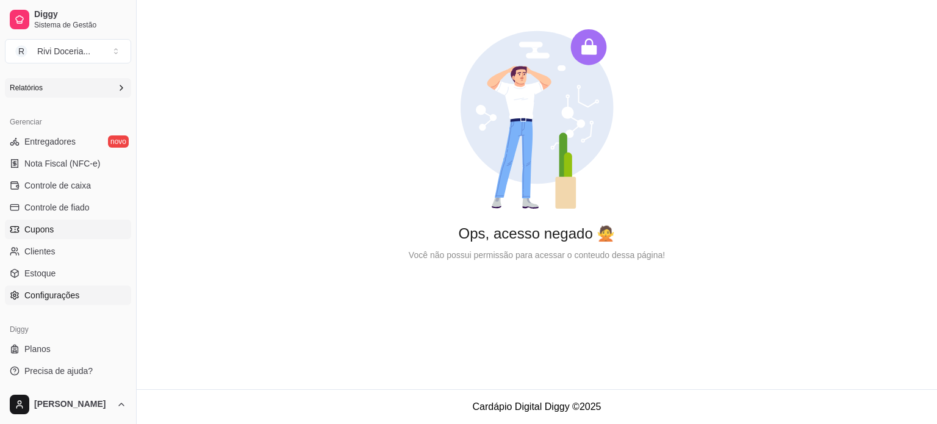
click at [63, 299] on span "Configurações" at bounding box center [51, 295] width 55 height 12
click at [59, 184] on span "Controle de caixa" at bounding box center [57, 185] width 66 height 12
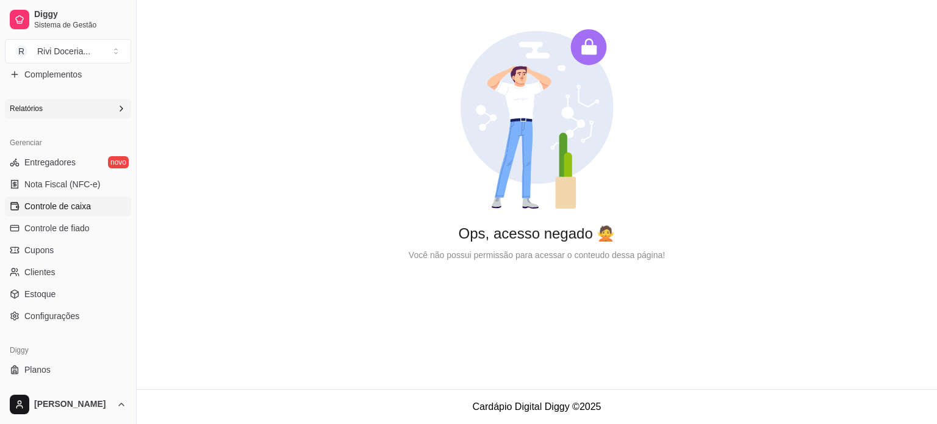
scroll to position [353, 0]
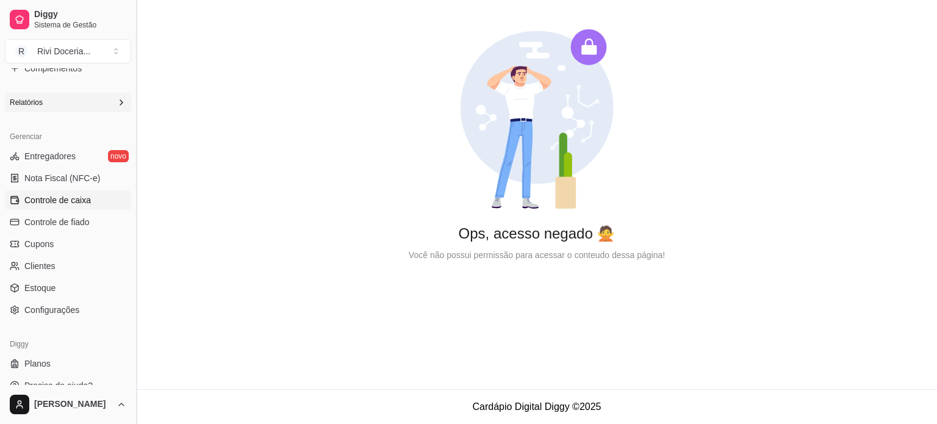
click at [132, 312] on button "Toggle Sidebar" at bounding box center [136, 212] width 10 height 424
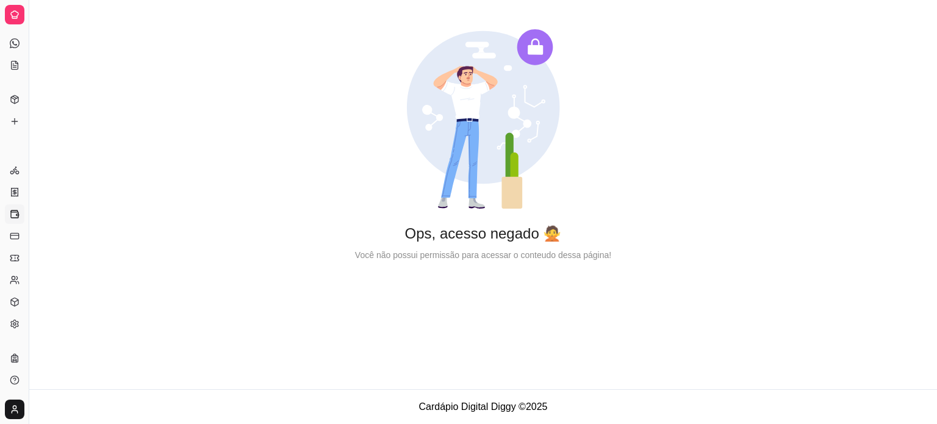
scroll to position [122, 0]
drag, startPoint x: 29, startPoint y: 266, endPoint x: 190, endPoint y: 292, distance: 163.1
click at [190, 292] on div "Diggy Sistema de Gestão R Rivi Doceria ... Loja aberta Período gratuito até 16/…" at bounding box center [468, 212] width 937 height 424
click at [15, 21] on div at bounding box center [15, 15] width 20 height 20
click at [33, 245] on button "Toggle Sidebar" at bounding box center [29, 212] width 10 height 424
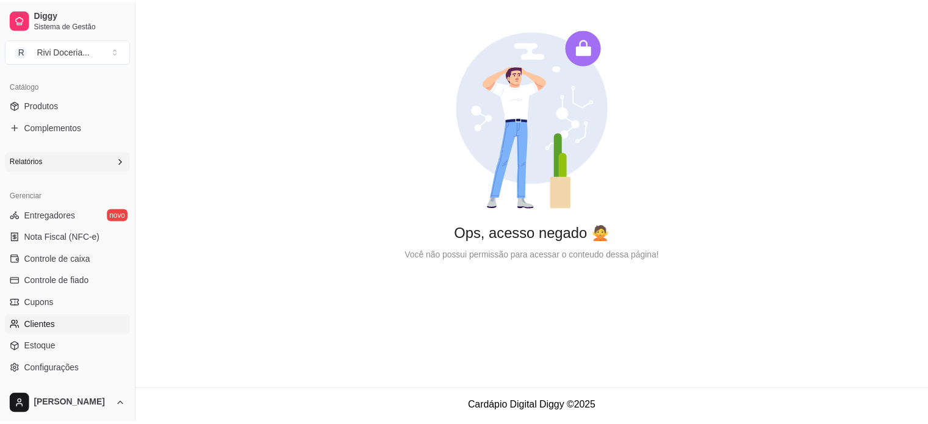
scroll to position [368, 0]
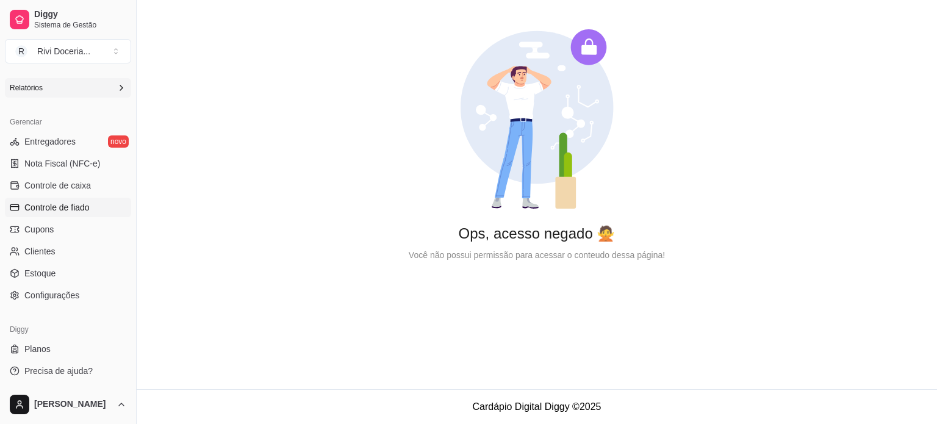
click at [66, 209] on span "Controle de fiado" at bounding box center [56, 207] width 65 height 12
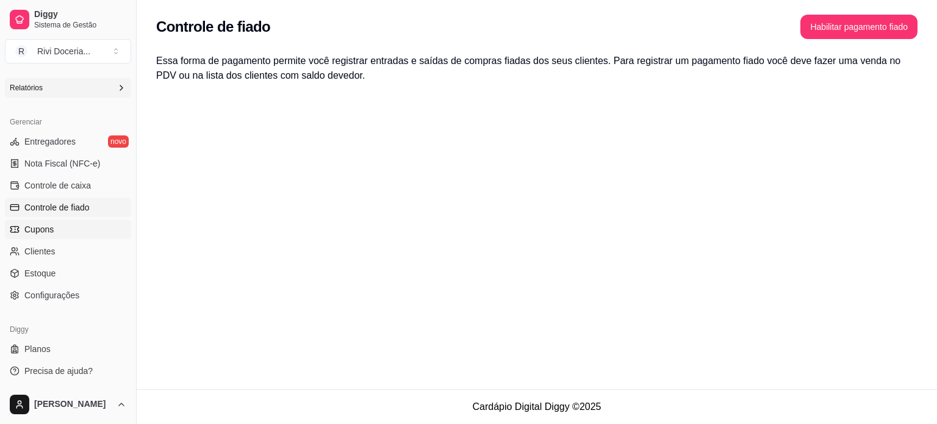
click at [51, 229] on span "Cupons" at bounding box center [38, 229] width 29 height 12
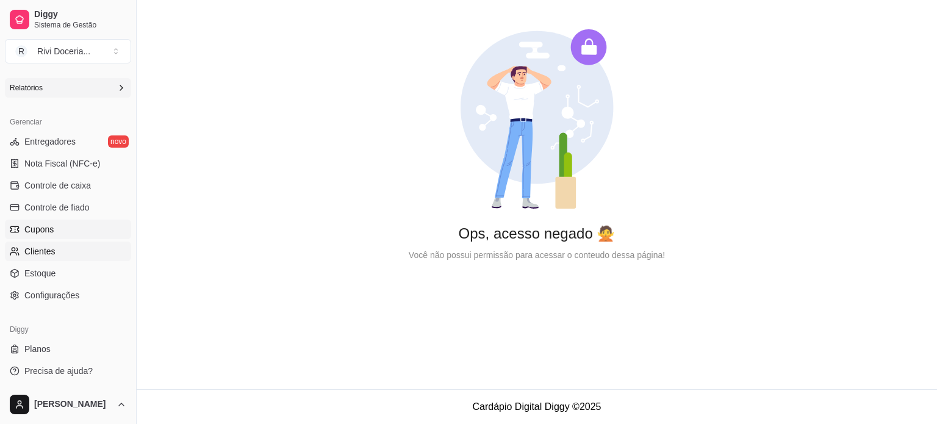
click at [46, 249] on span "Clientes" at bounding box center [39, 251] width 31 height 12
click at [39, 273] on span "Estoque" at bounding box center [39, 273] width 31 height 12
click at [46, 299] on span "Configurações" at bounding box center [51, 295] width 55 height 12
click at [60, 348] on link "Planos" at bounding box center [68, 349] width 126 height 20
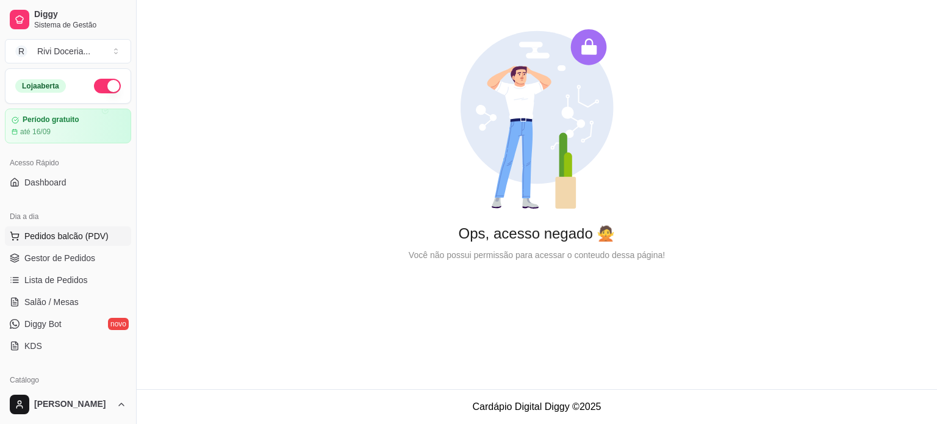
click at [71, 232] on span "Pedidos balcão (PDV)" at bounding box center [66, 236] width 84 height 12
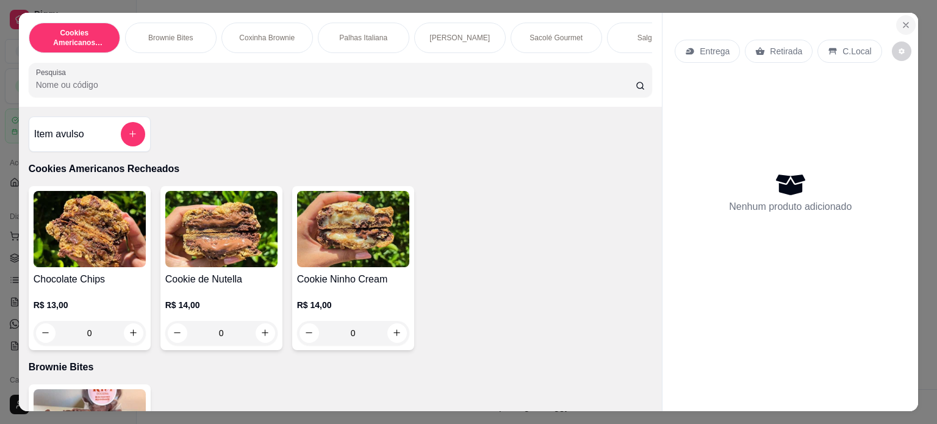
click at [903, 23] on icon "Close" at bounding box center [905, 25] width 5 height 5
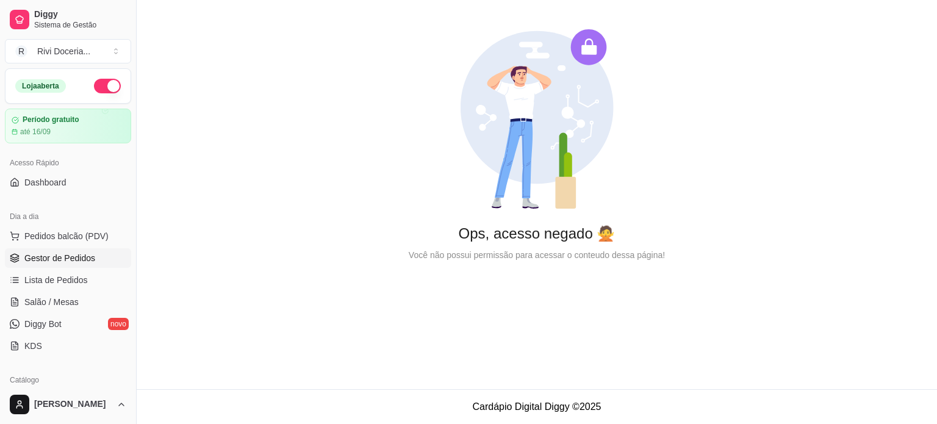
click at [91, 262] on span "Gestor de Pedidos" at bounding box center [59, 258] width 71 height 12
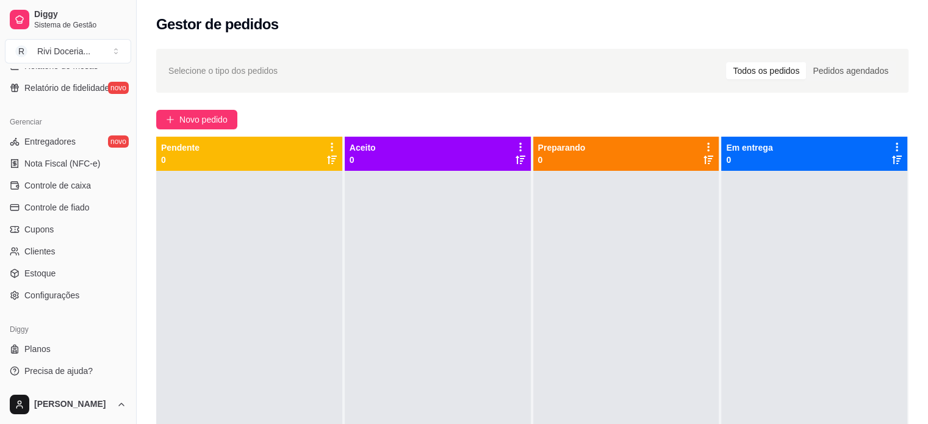
scroll to position [185, 0]
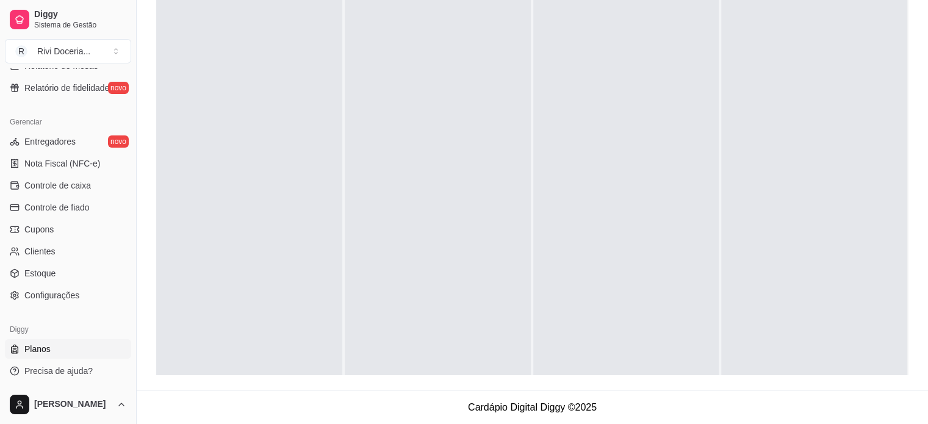
click at [56, 355] on link "Planos" at bounding box center [68, 349] width 126 height 20
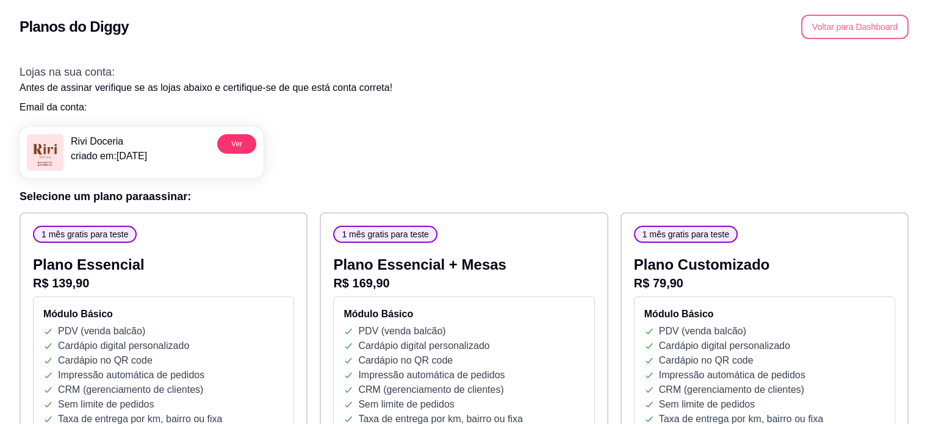
click at [855, 30] on button "Voltar para Dashboard" at bounding box center [854, 27] width 107 height 24
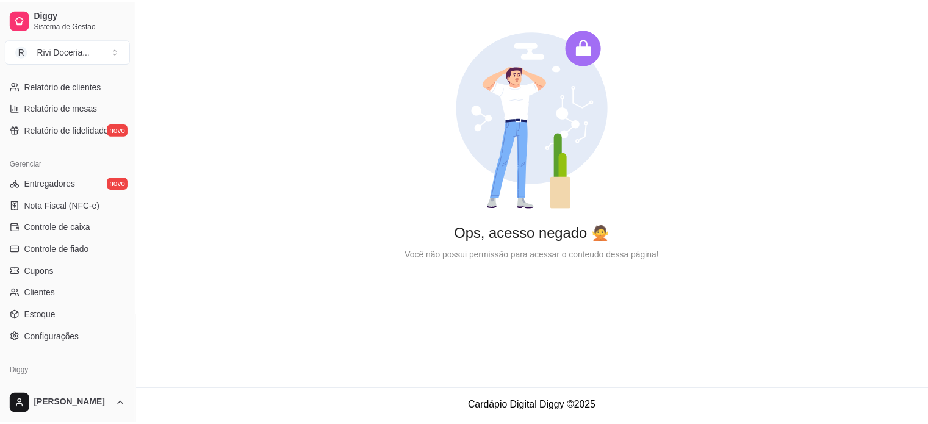
scroll to position [453, 0]
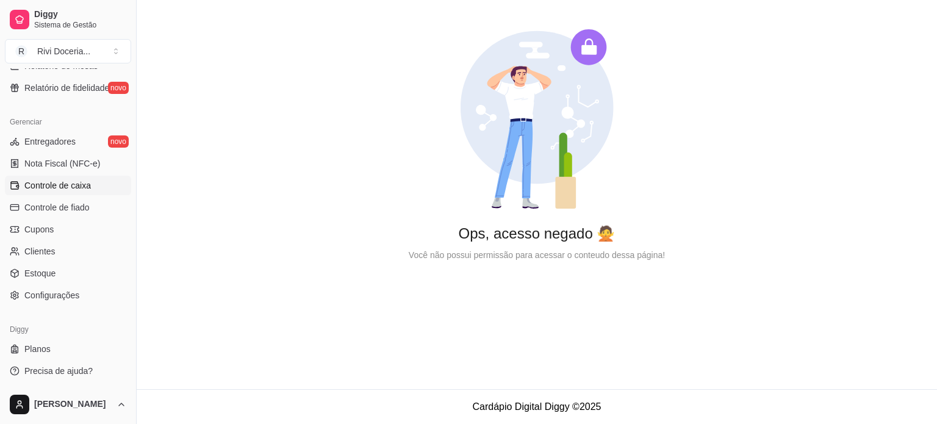
click at [56, 182] on span "Controle de caixa" at bounding box center [57, 185] width 66 height 12
click at [126, 406] on html "Diggy Sistema de Gestão R Rivi Doceria ... Loja aberta Período gratuito até 16/…" at bounding box center [468, 212] width 937 height 424
click at [54, 374] on div "Sair" at bounding box center [68, 375] width 131 height 20
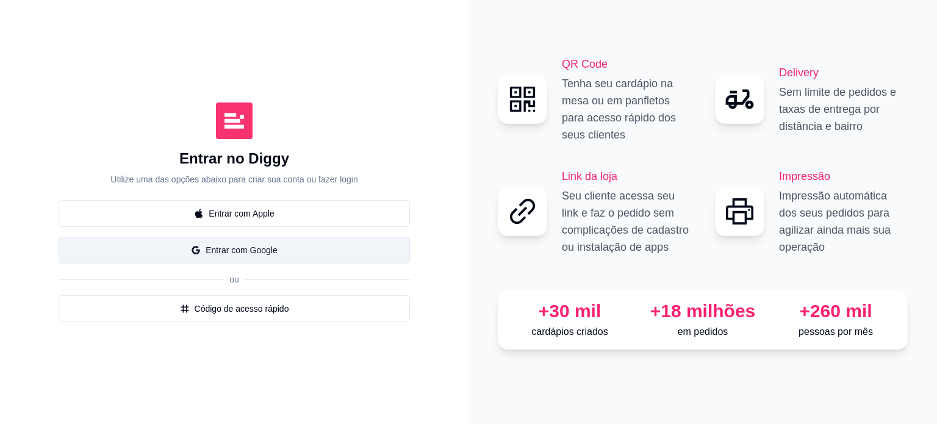
click at [220, 248] on button "Entrar com Google" at bounding box center [234, 250] width 351 height 27
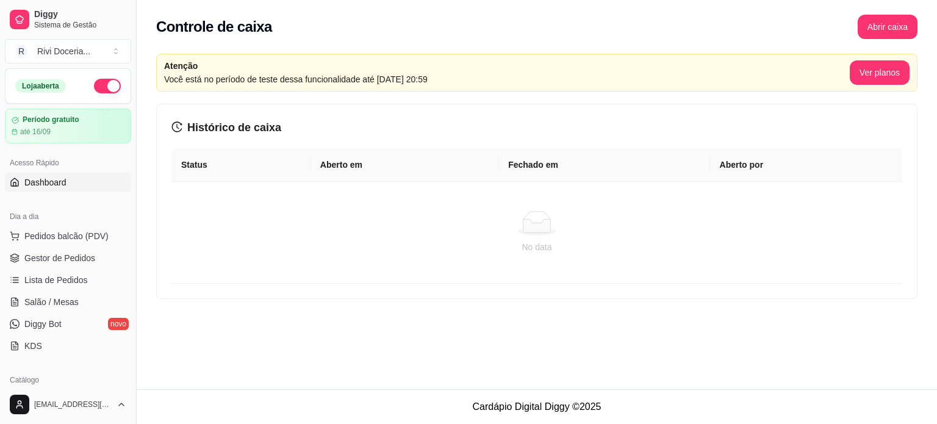
click at [57, 183] on span "Dashboard" at bounding box center [45, 182] width 42 height 12
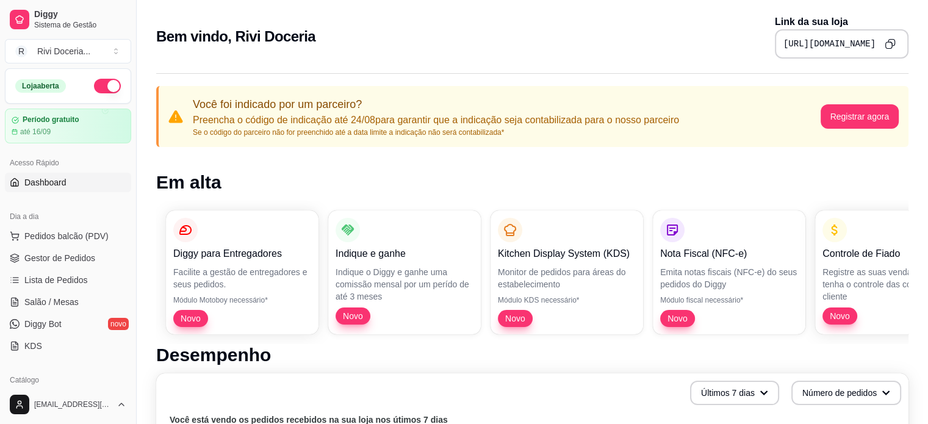
click at [890, 43] on icon "Copy to clipboard" at bounding box center [889, 43] width 11 height 11
click at [193, 313] on span "Novo" at bounding box center [191, 317] width 29 height 12
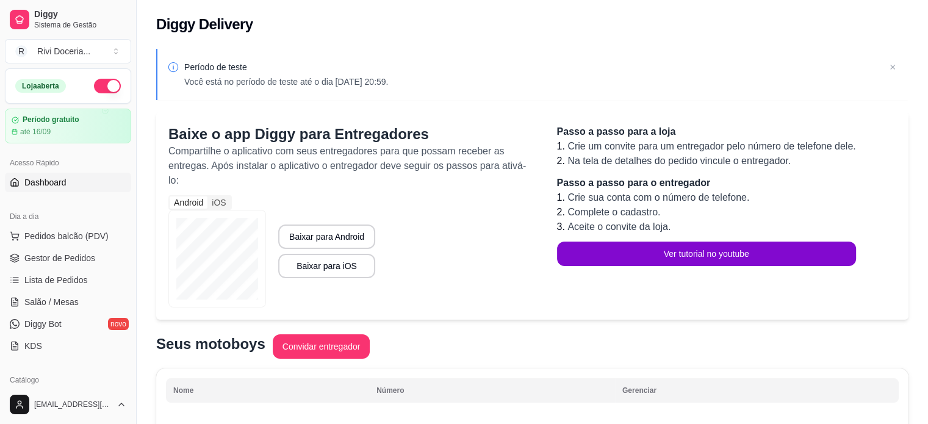
click at [38, 182] on span "Dashboard" at bounding box center [45, 182] width 42 height 12
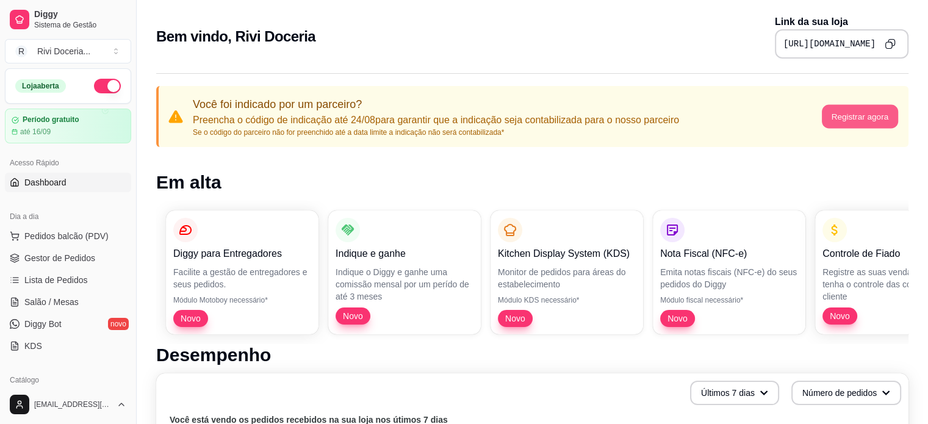
click at [838, 114] on button "Registrar agora" at bounding box center [859, 117] width 76 height 24
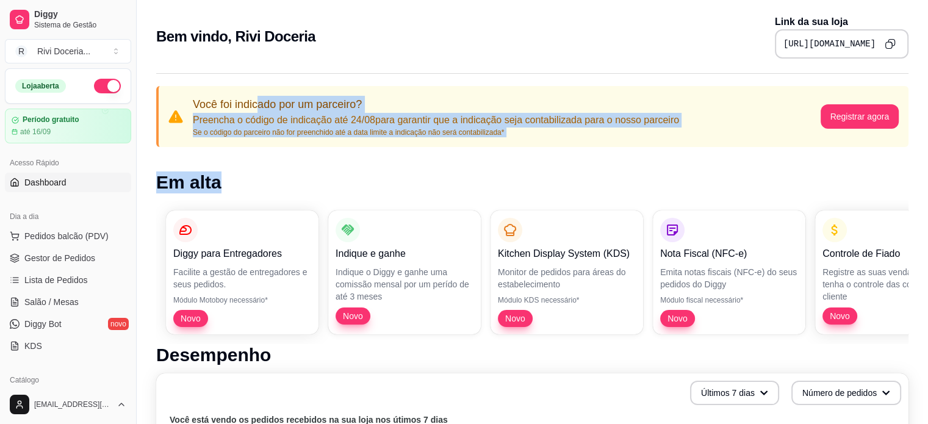
drag, startPoint x: 258, startPoint y: 110, endPoint x: 378, endPoint y: 149, distance: 126.3
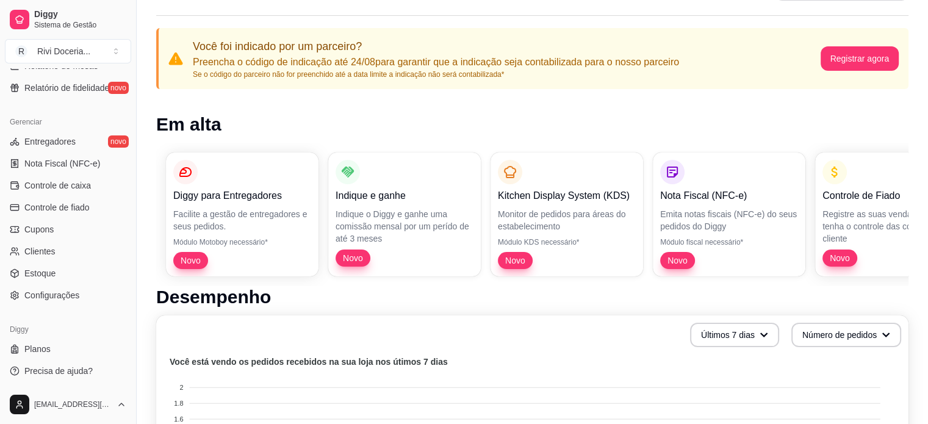
scroll to position [59, 0]
click at [42, 295] on span "Configurações" at bounding box center [51, 295] width 55 height 12
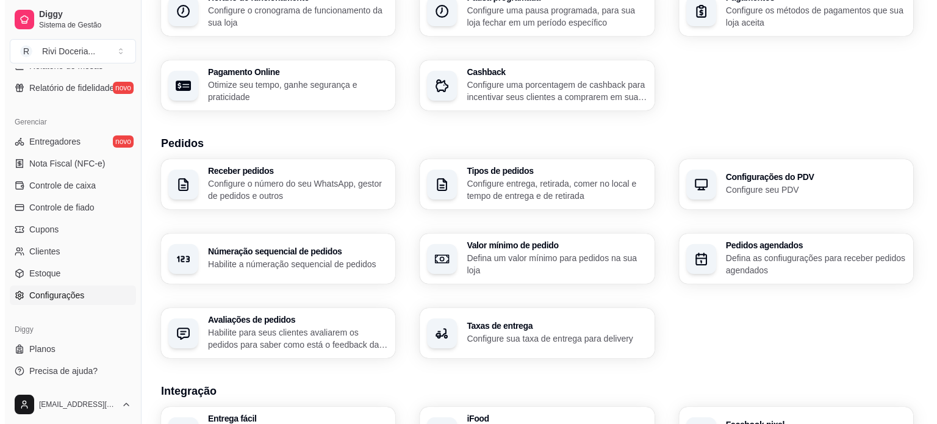
scroll to position [170, 0]
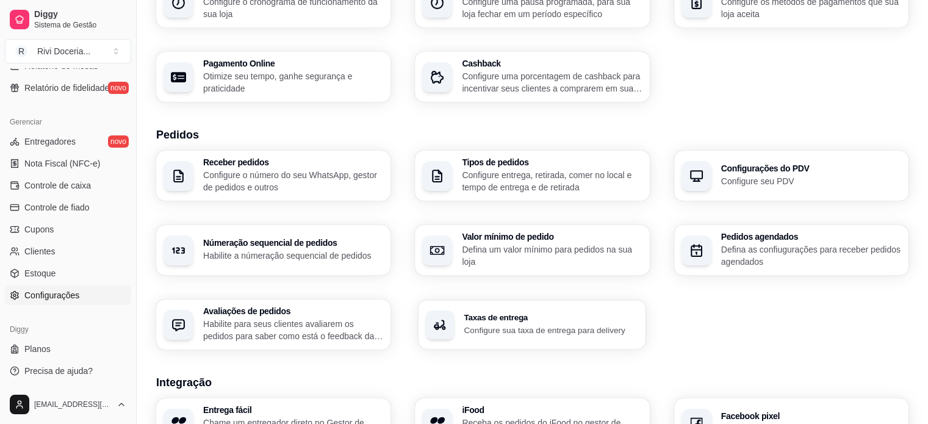
click at [526, 334] on p "Configure sua taxa de entrega para delivery" at bounding box center [551, 330] width 174 height 12
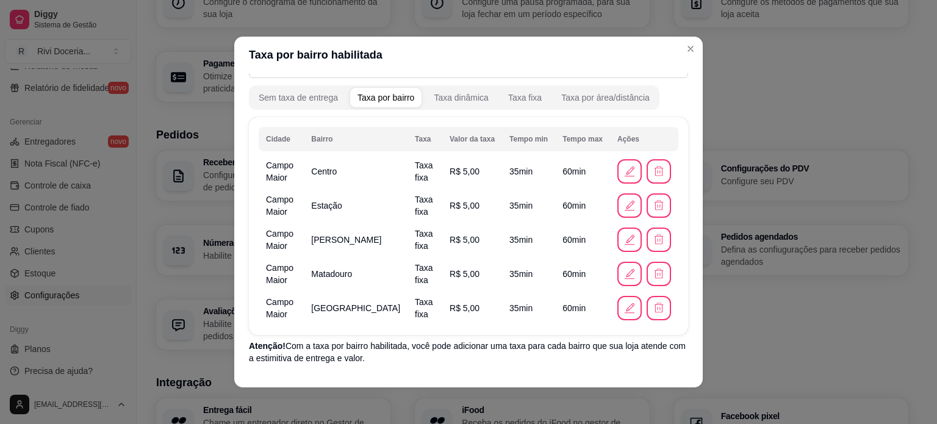
scroll to position [97, 0]
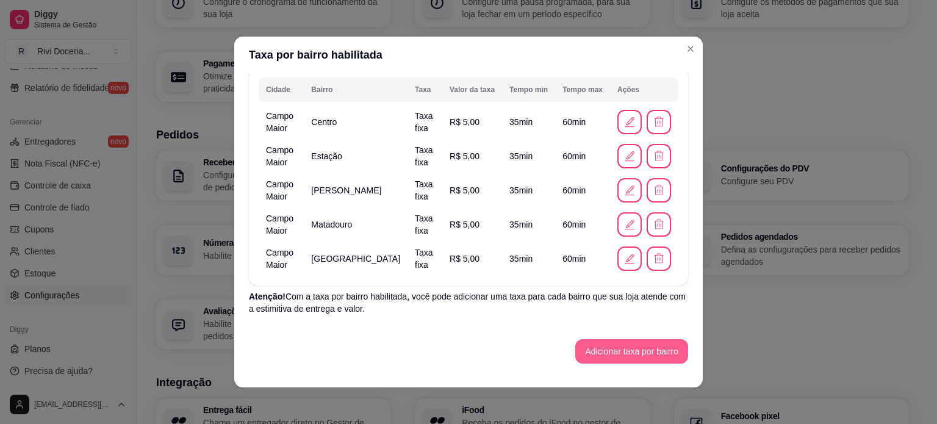
click at [598, 347] on button "Adicionar taxa por bairro" at bounding box center [631, 351] width 113 height 24
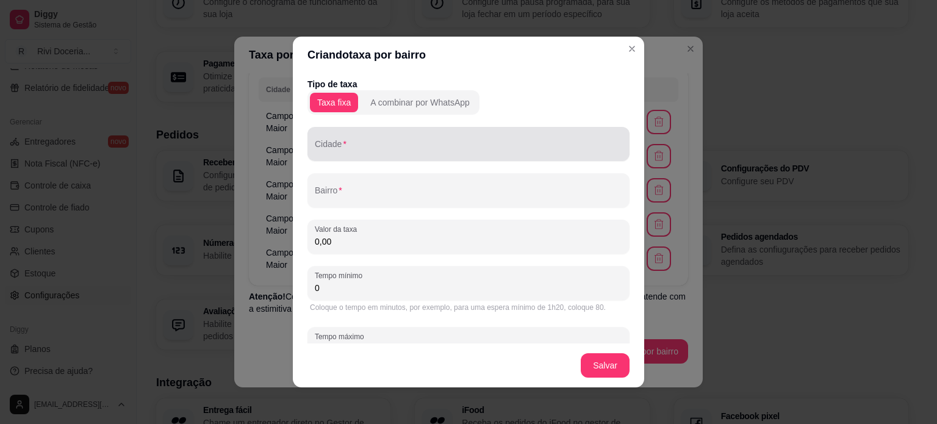
click at [356, 151] on input "Cidade" at bounding box center [468, 149] width 307 height 12
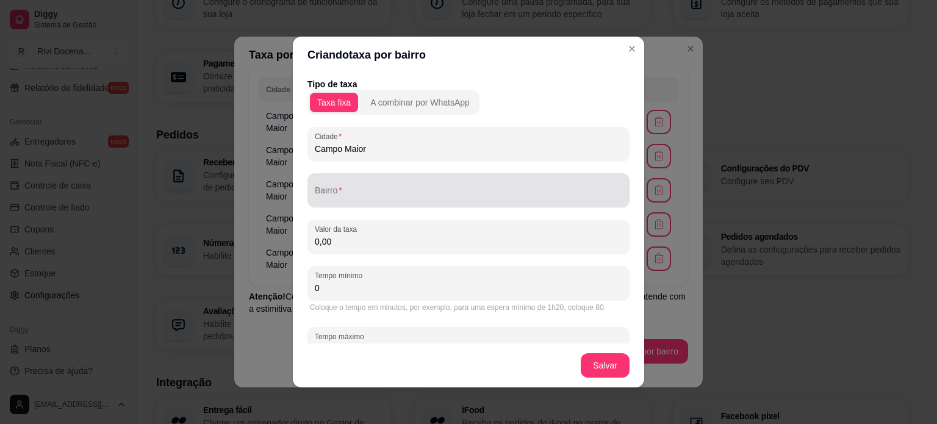
type input "Campo Maior"
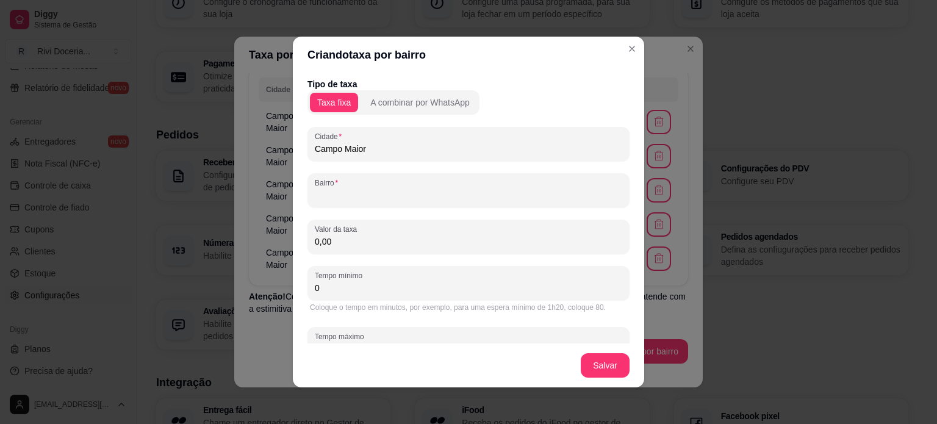
click at [342, 199] on input "Bairro" at bounding box center [468, 195] width 307 height 12
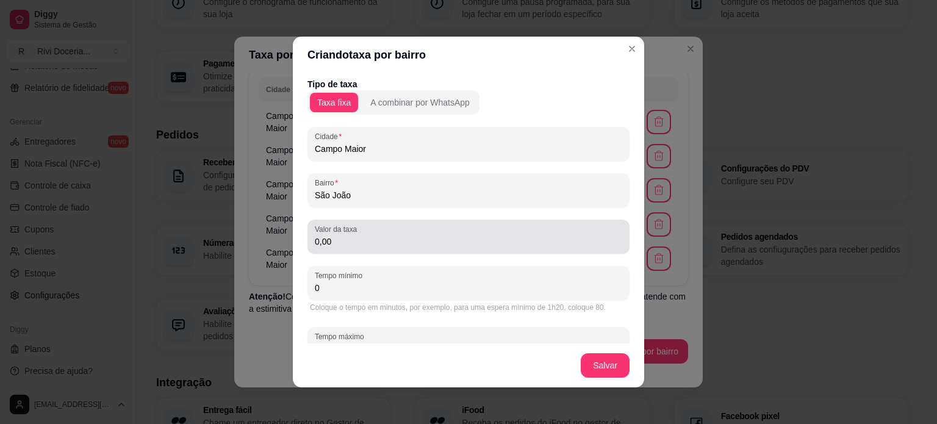
type input "São João"
click at [365, 224] on div "0,00" at bounding box center [468, 236] width 307 height 24
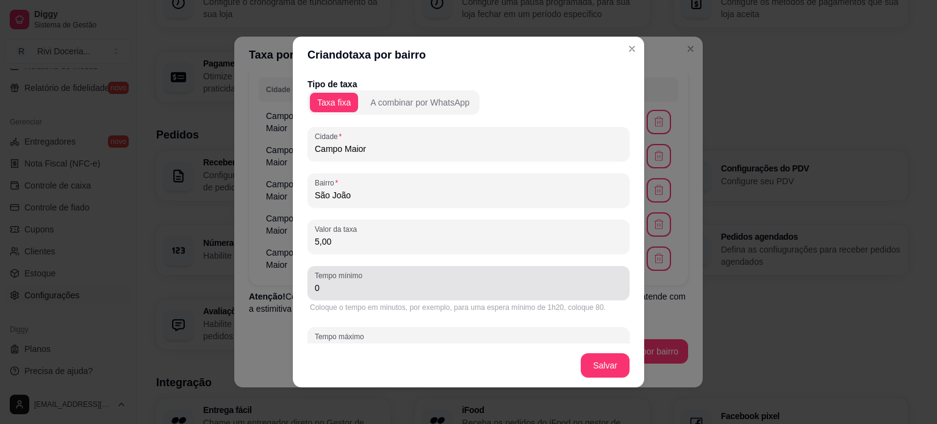
type input "5,00"
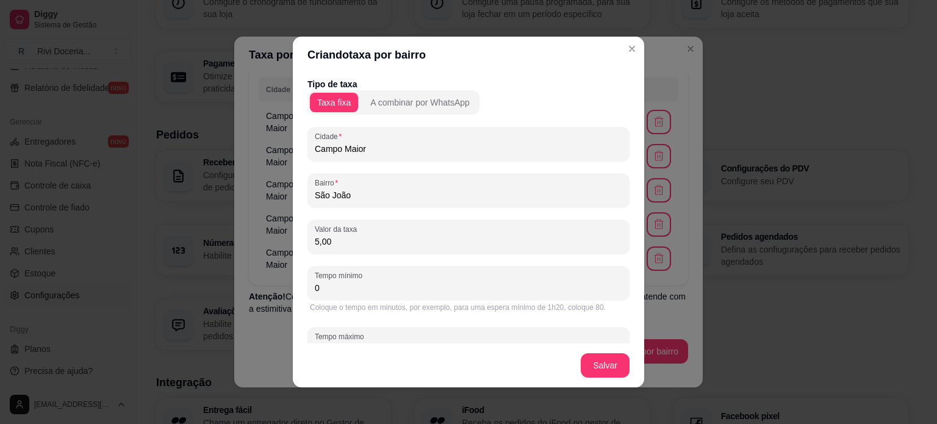
click at [359, 283] on input "0" at bounding box center [468, 288] width 307 height 12
type input "0"
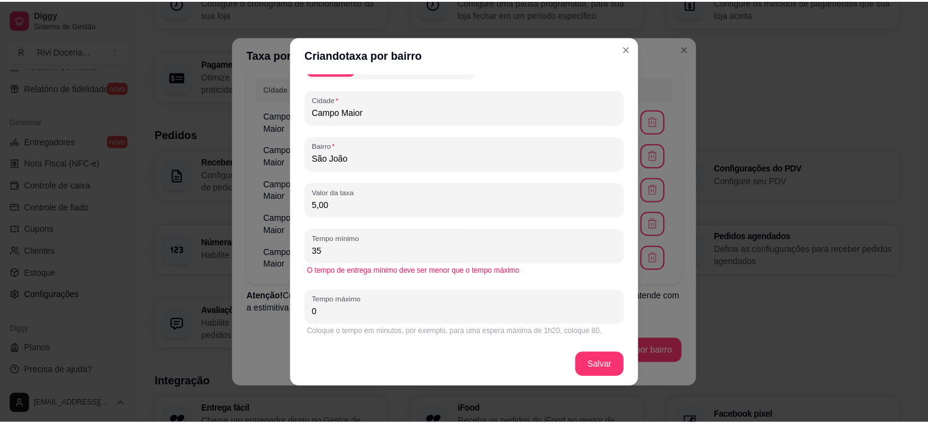
scroll to position [37, 0]
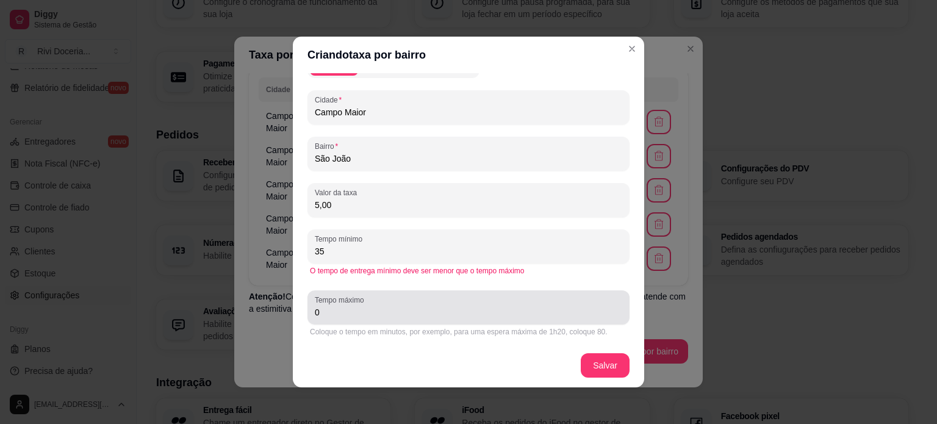
type input "35"
click at [356, 321] on div "Tempo máximo 0" at bounding box center [468, 307] width 322 height 34
click at [350, 320] on div "Tempo máximo 0" at bounding box center [468, 307] width 322 height 34
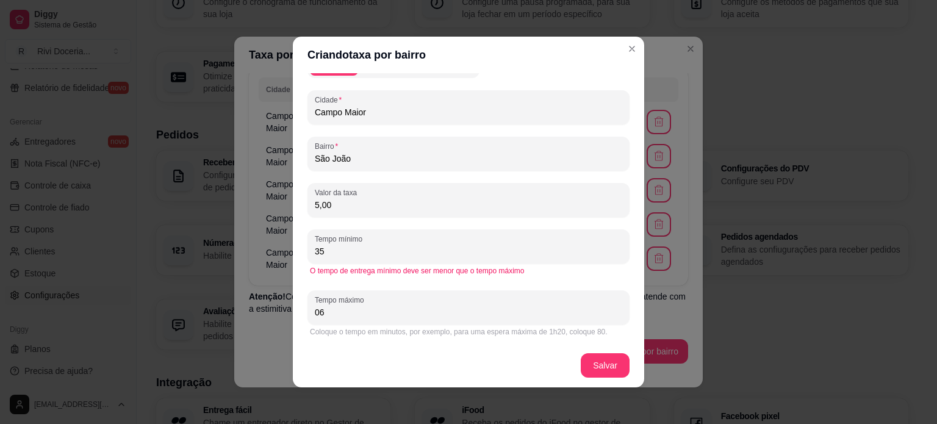
type input "0"
type input "60"
click at [406, 282] on div "Tipo de taxa Taxa fixa A combinar por WhatsApp Cidade Campo Maior Bairro São Jo…" at bounding box center [468, 190] width 322 height 298
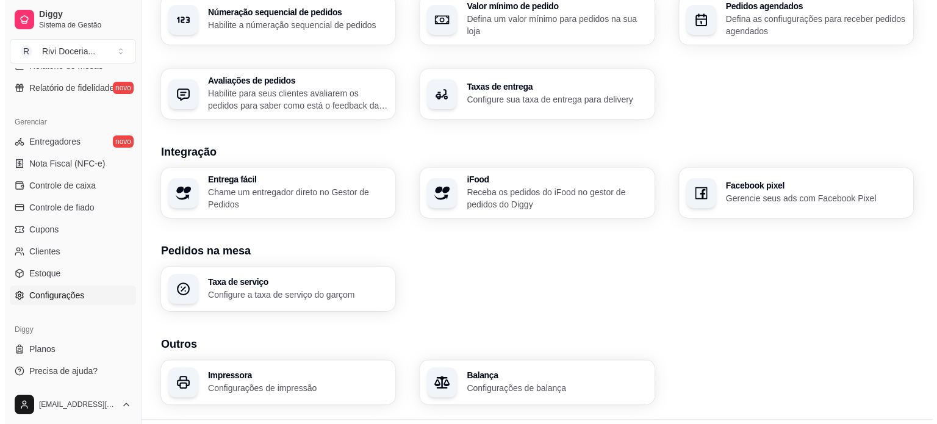
scroll to position [430, 0]
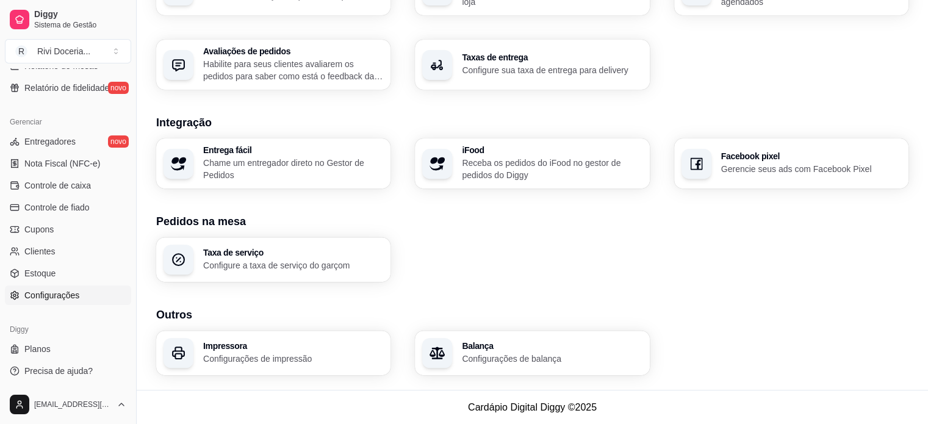
click at [263, 346] on h3 "Impressora" at bounding box center [293, 346] width 180 height 9
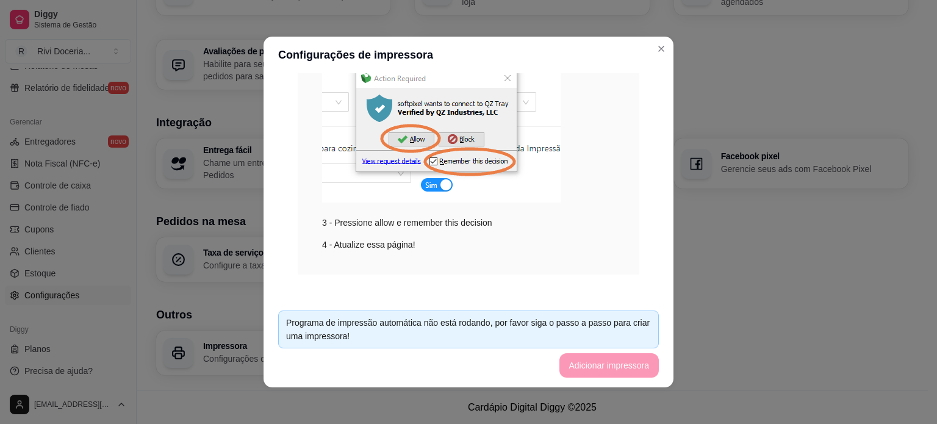
scroll to position [266, 0]
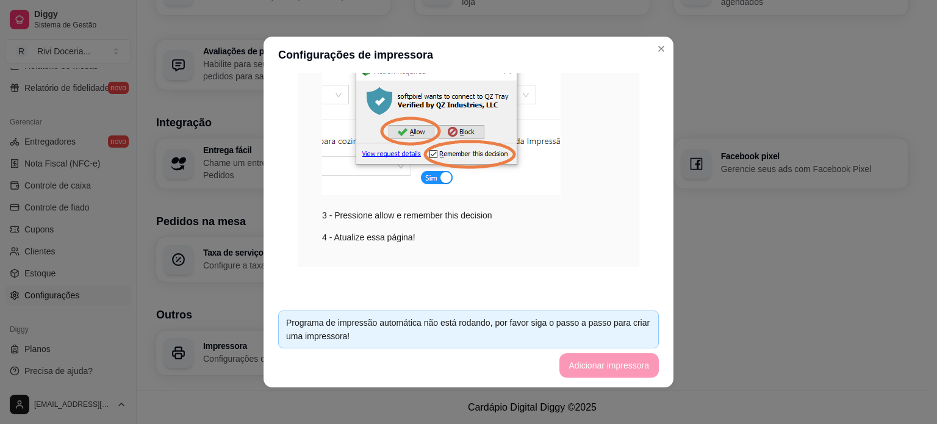
click at [603, 366] on footer "Programa de impressão automática não está rodando, por favor siga o passo a pas…" at bounding box center [468, 344] width 410 height 87
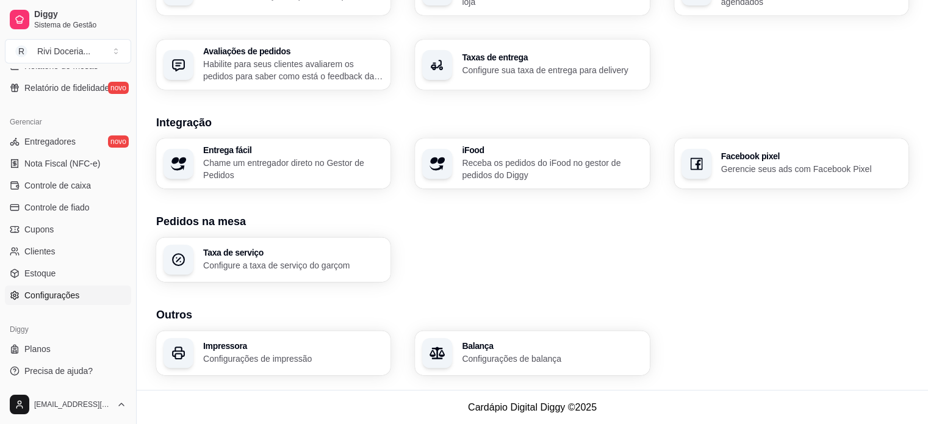
click at [208, 363] on p "Configurações de impressão" at bounding box center [293, 358] width 180 height 12
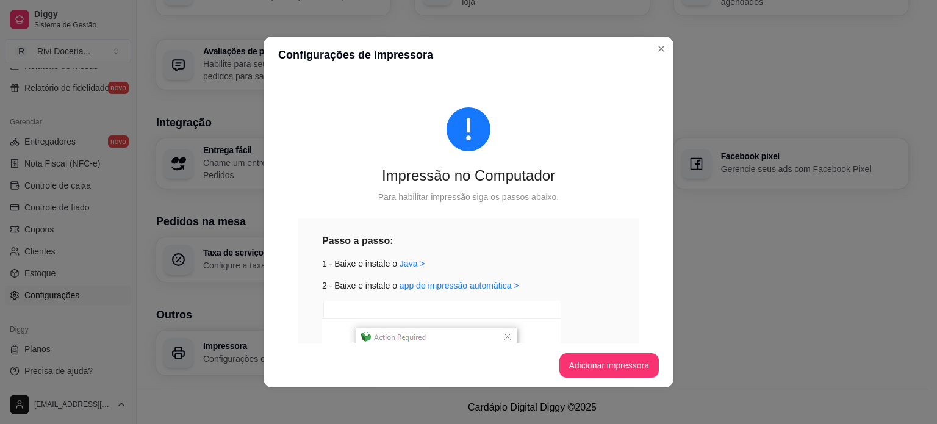
scroll to position [224, 0]
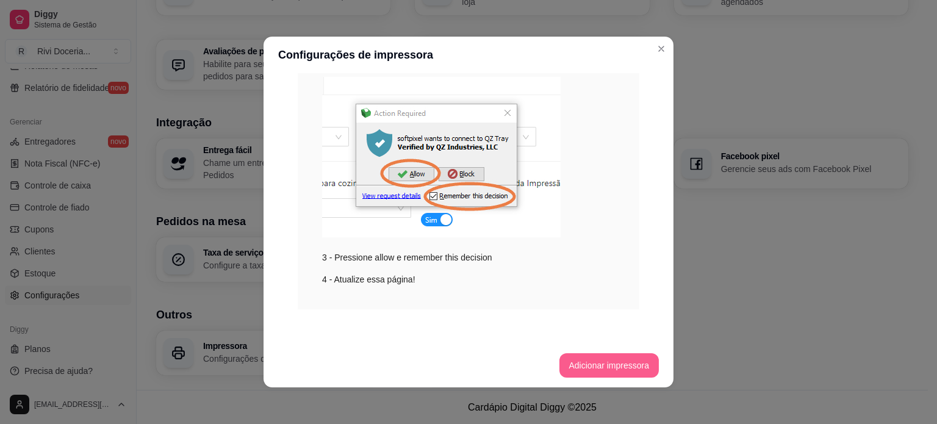
click at [612, 361] on button "Adicionar impressora" at bounding box center [609, 365] width 100 height 24
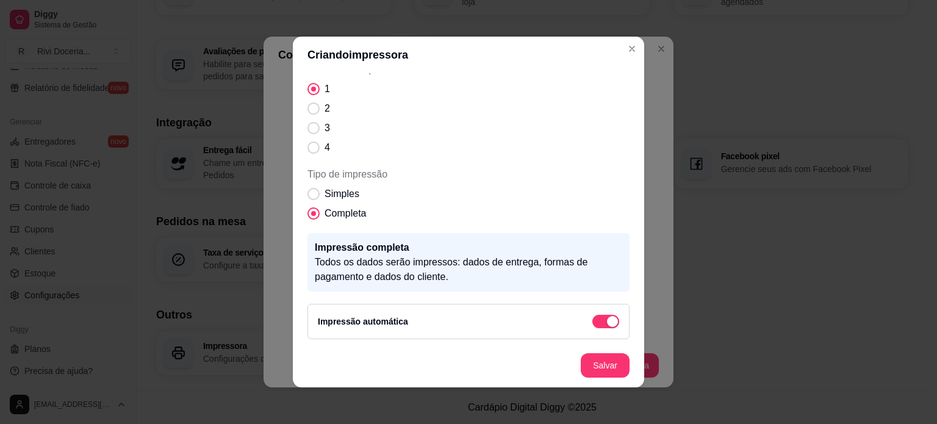
scroll to position [0, 0]
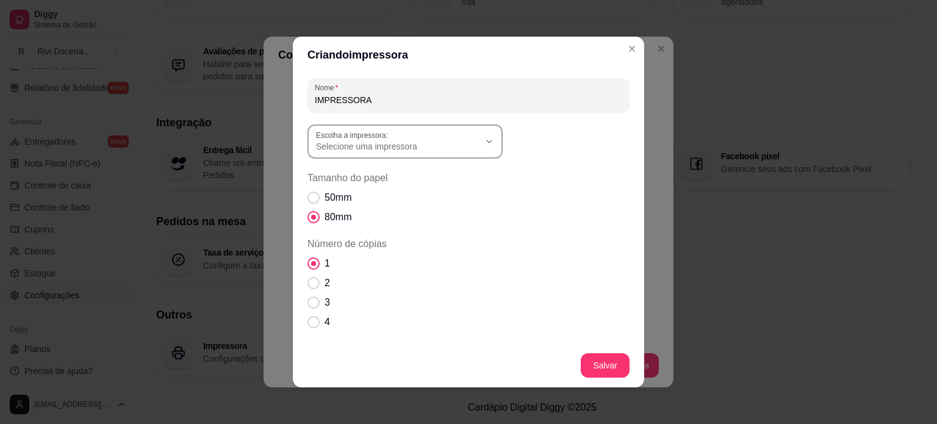
click at [388, 155] on button "Escolha a impressora: Selecione uma impressora" at bounding box center [404, 141] width 195 height 34
click at [362, 177] on span "EPSON TM-T20X Receipt" at bounding box center [394, 176] width 157 height 12
type input "EPSON TM-T20X Receipt"
select select "EPSON TM-T20X Receipt"
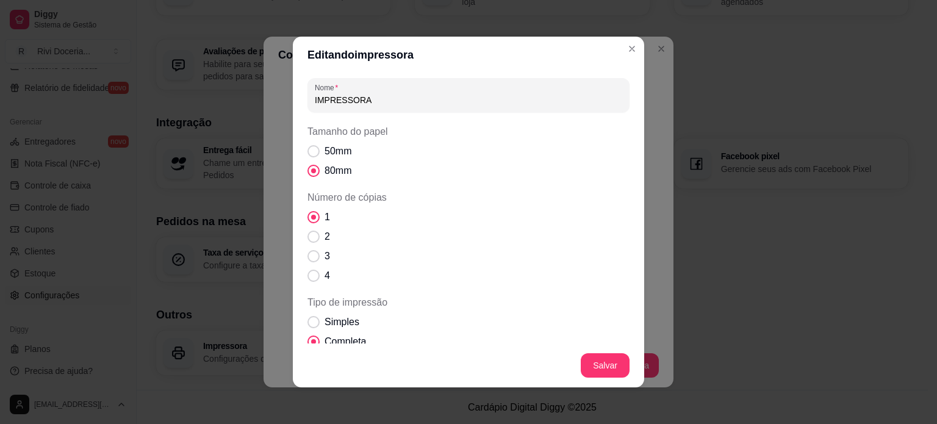
scroll to position [367, 0]
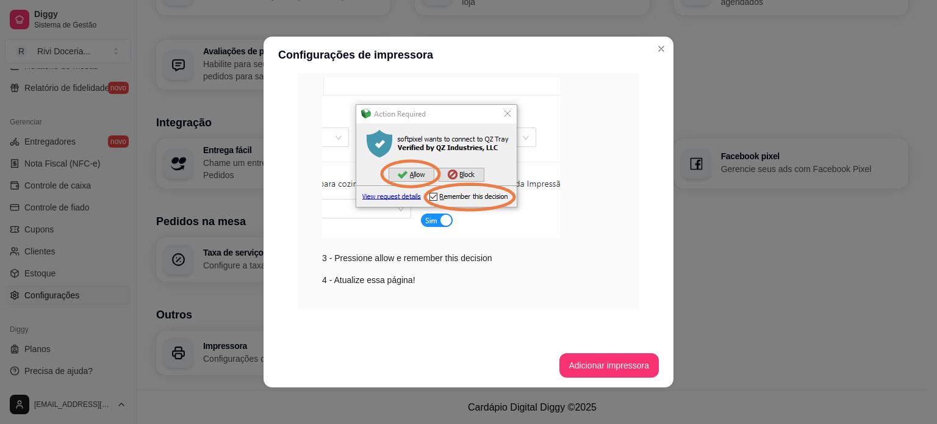
click at [666, 45] on header "Configurações de impressora" at bounding box center [468, 55] width 410 height 37
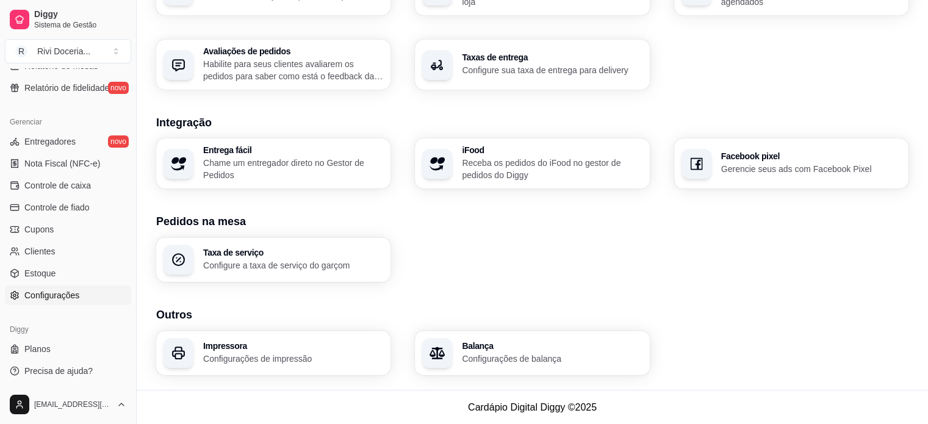
click at [268, 353] on p "Configurações de impressão" at bounding box center [293, 358] width 180 height 12
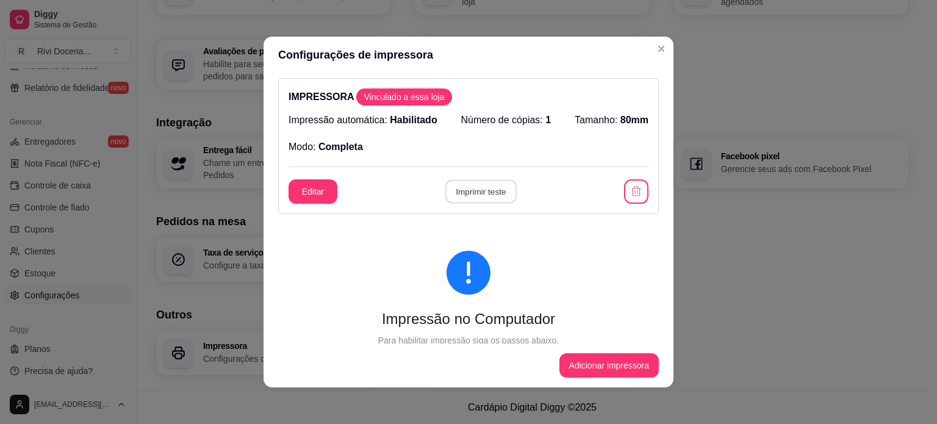
click at [473, 192] on button "Imprimir teste" at bounding box center [480, 192] width 71 height 24
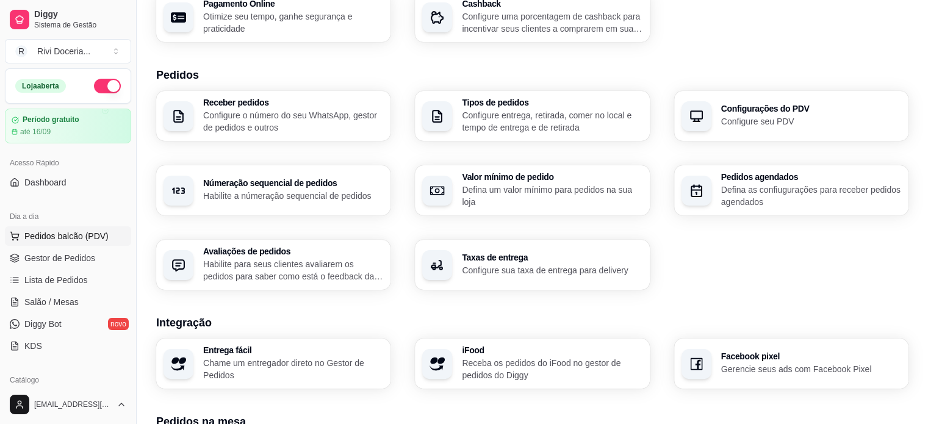
scroll to position [0, 0]
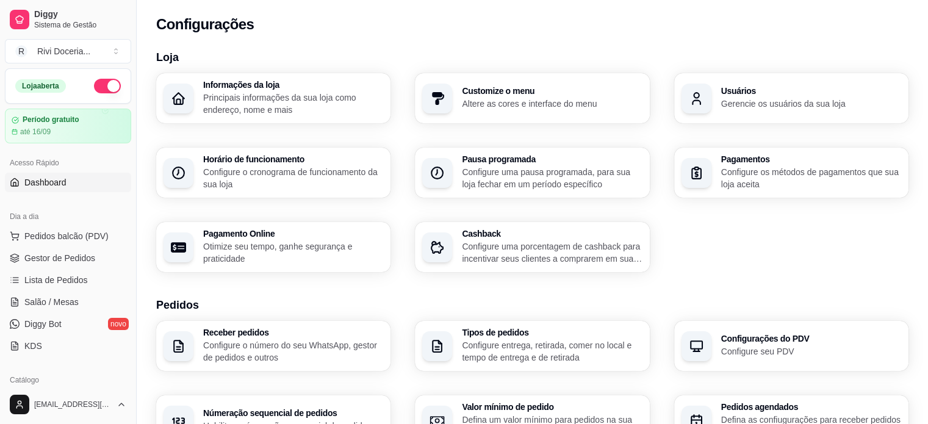
click at [46, 177] on span "Dashboard" at bounding box center [45, 182] width 42 height 12
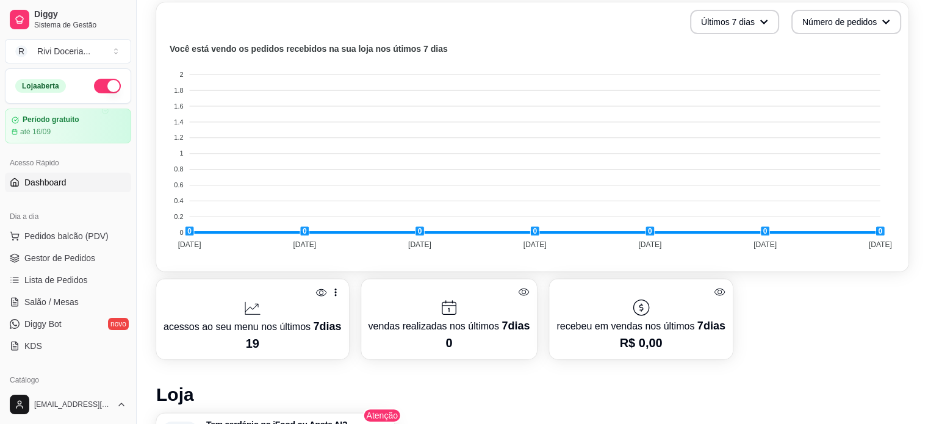
scroll to position [371, 0]
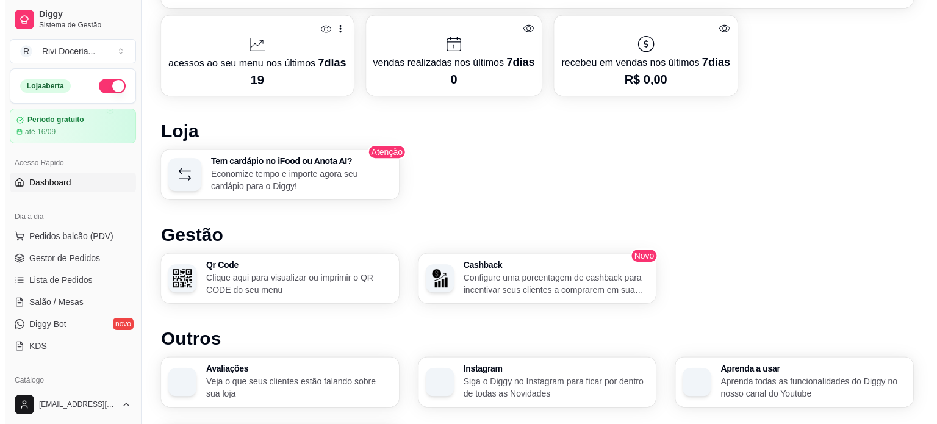
scroll to position [641, 0]
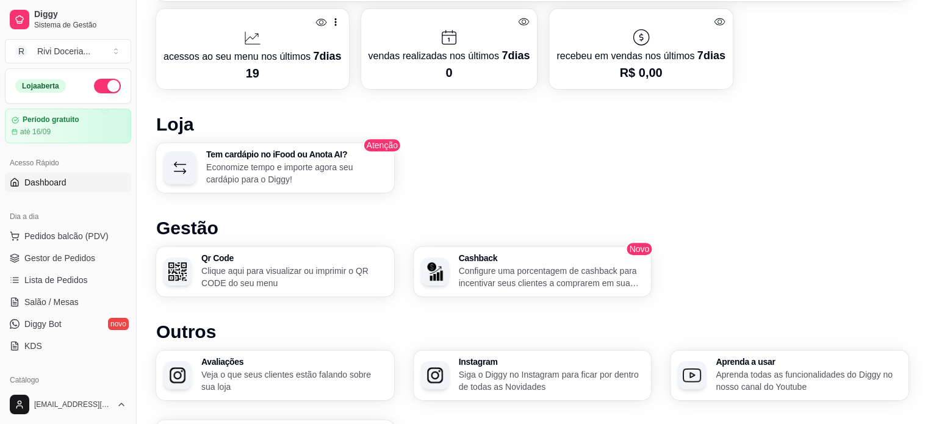
click at [312, 174] on p "Economize tempo e importe agora seu cardápio para o Diggy!" at bounding box center [296, 173] width 181 height 24
click at [490, 270] on p "Configure uma porcentagem de cashback para incentivar seus clientes a comprarem…" at bounding box center [550, 277] width 180 height 24
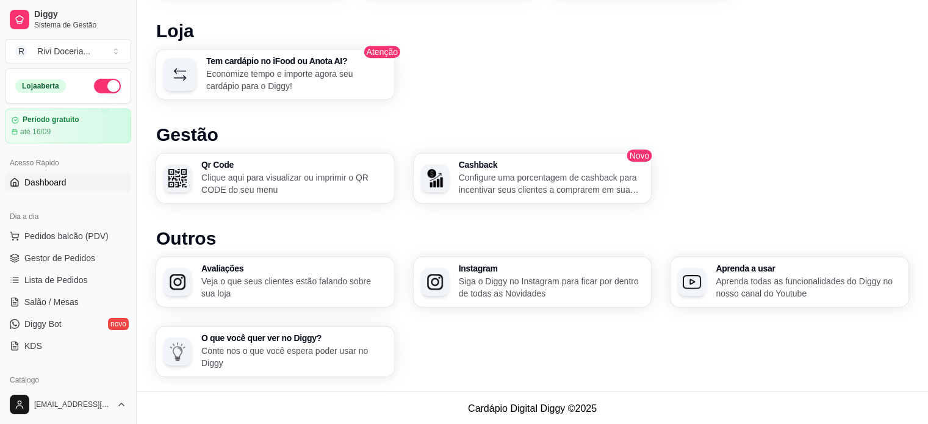
scroll to position [734, 0]
click at [215, 275] on p "Veja o que seus clientes estão falando sobre sua loja" at bounding box center [293, 287] width 185 height 24
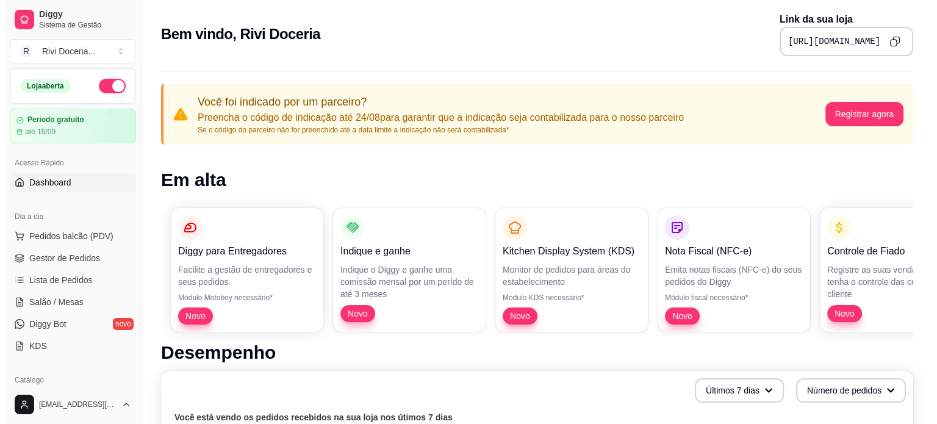
scroll to position [0, 0]
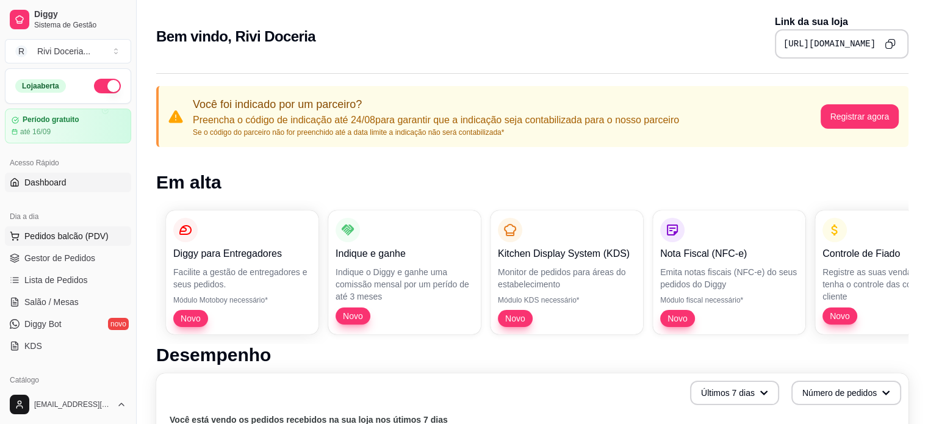
click at [54, 238] on span "Pedidos balcão (PDV)" at bounding box center [66, 236] width 84 height 12
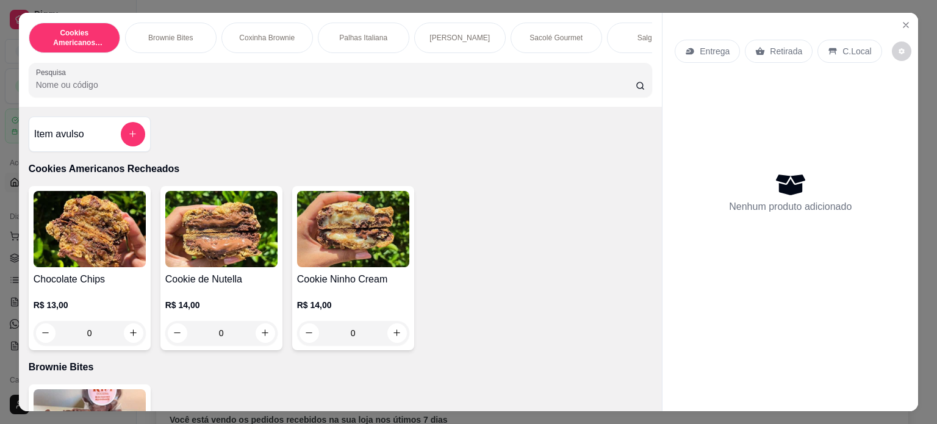
click at [546, 40] on div "Sacolé Gourmet" at bounding box center [555, 38] width 91 height 30
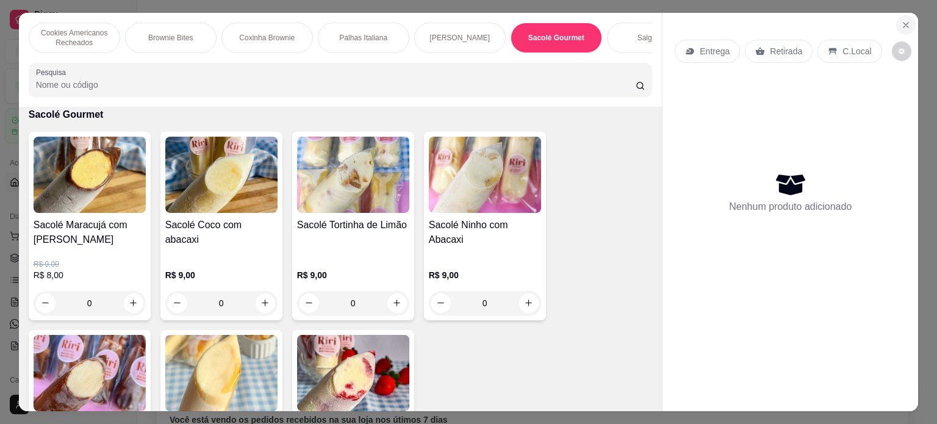
click at [904, 20] on icon "Close" at bounding box center [906, 25] width 10 height 10
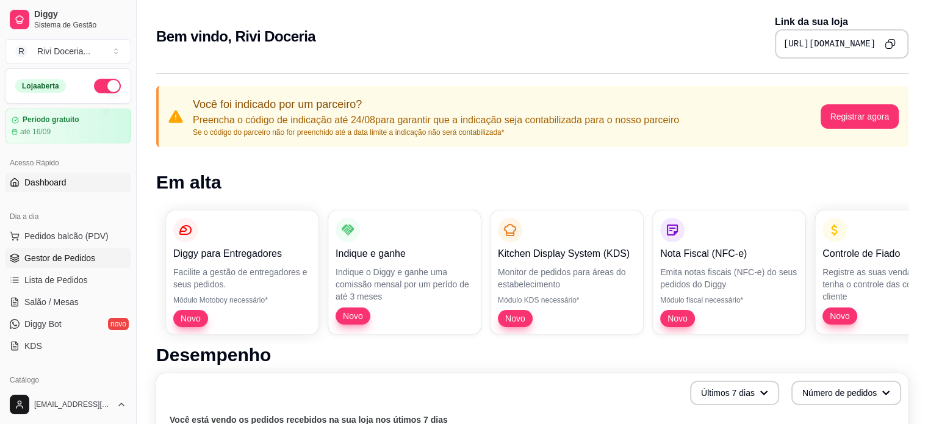
click at [32, 260] on span "Gestor de Pedidos" at bounding box center [59, 258] width 71 height 12
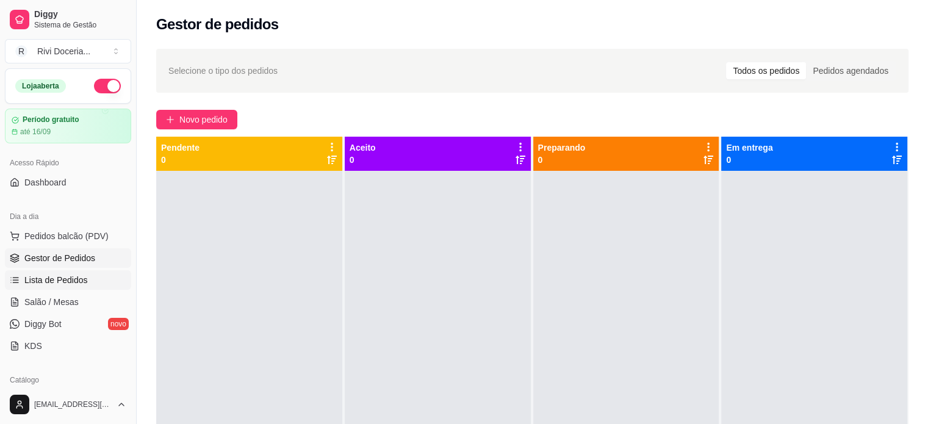
click at [66, 285] on span "Lista de Pedidos" at bounding box center [55, 280] width 63 height 12
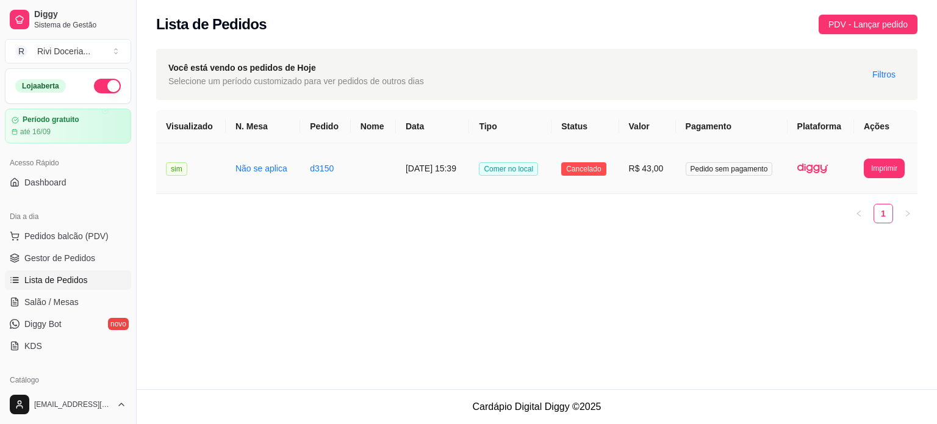
click at [206, 165] on td "sim" at bounding box center [191, 168] width 70 height 51
click at [31, 307] on link "Salão / Mesas" at bounding box center [68, 302] width 126 height 20
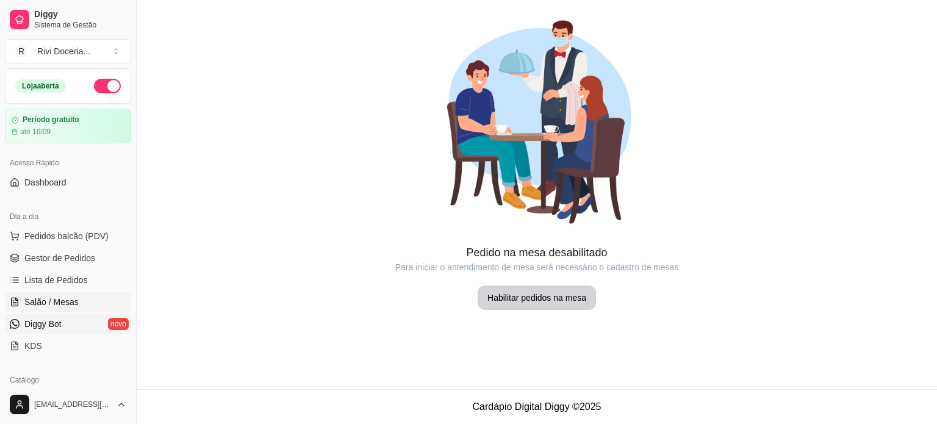
click at [40, 329] on link "Diggy Bot novo" at bounding box center [68, 324] width 126 height 20
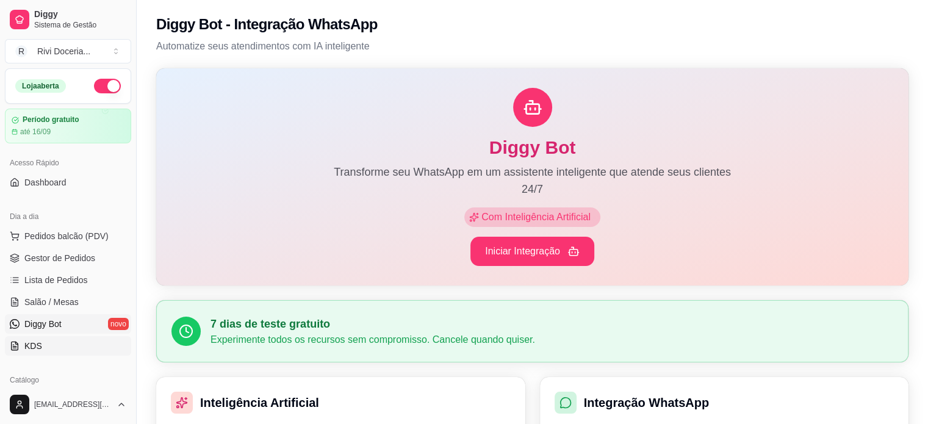
click at [32, 351] on span "KDS" at bounding box center [33, 346] width 18 height 12
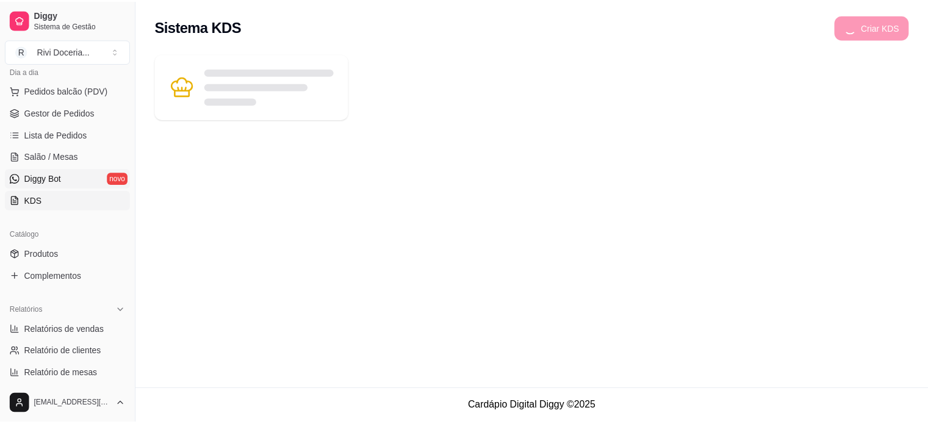
scroll to position [153, 0]
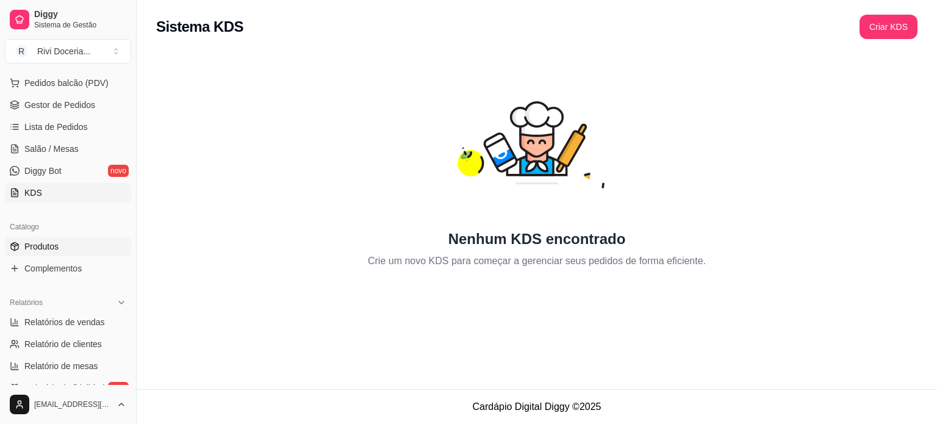
click at [52, 240] on span "Produtos" at bounding box center [41, 246] width 34 height 12
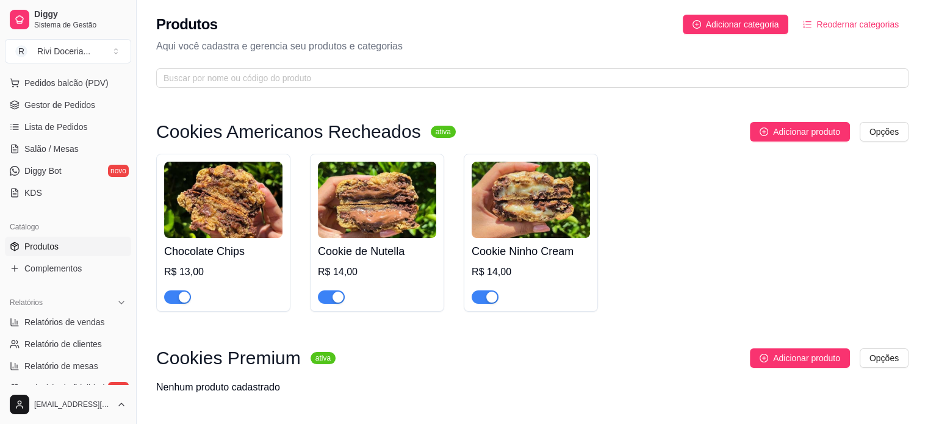
click at [207, 201] on img at bounding box center [223, 200] width 118 height 76
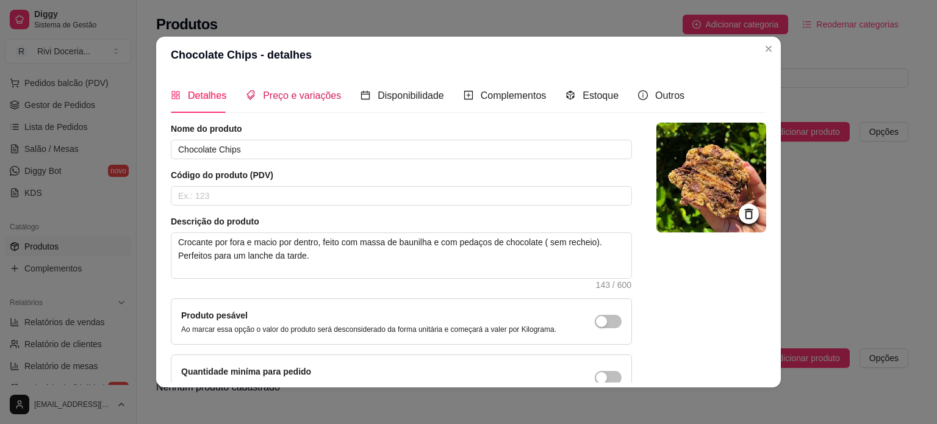
click at [281, 90] on span "Preço e variações" at bounding box center [302, 95] width 78 height 10
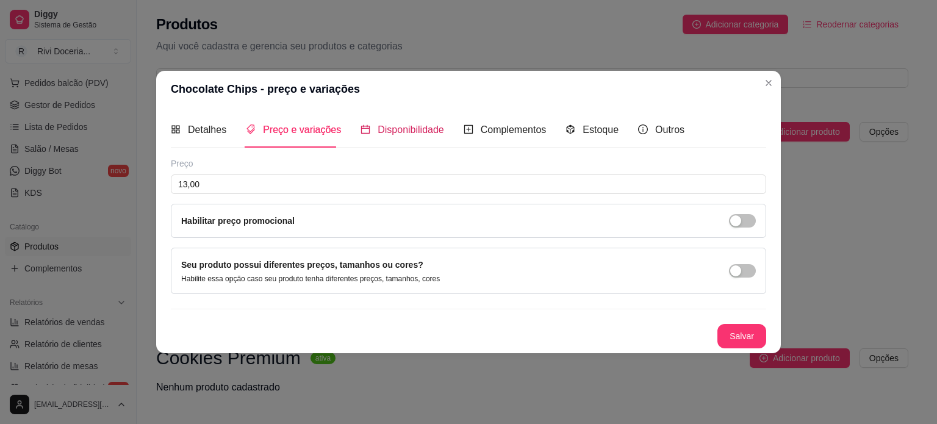
click at [391, 137] on div "Disponibilidade" at bounding box center [402, 129] width 84 height 15
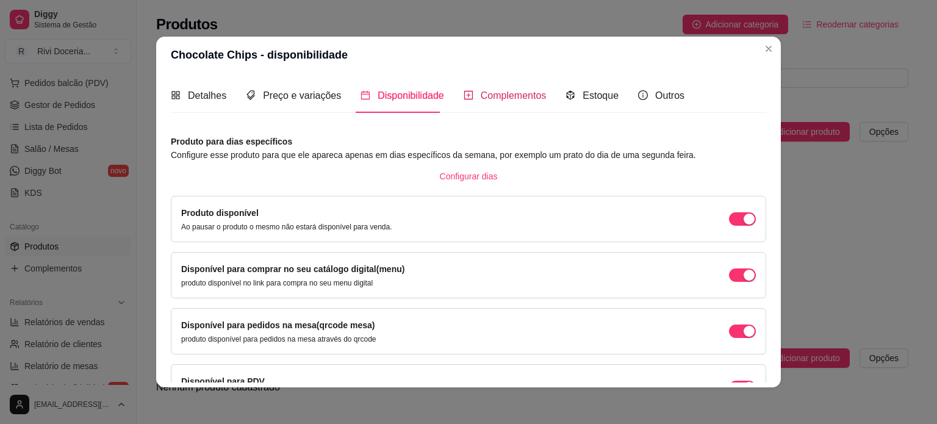
click at [488, 90] on span "Complementos" at bounding box center [514, 95] width 66 height 10
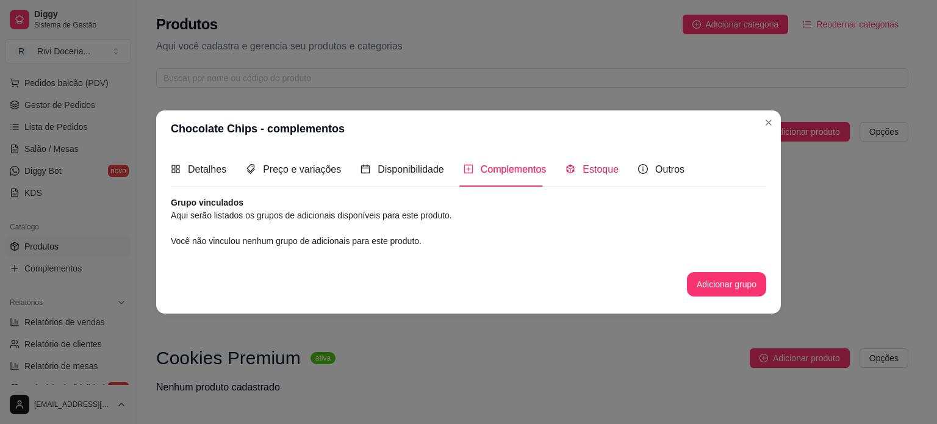
click at [595, 173] on span "Estoque" at bounding box center [600, 169] width 36 height 10
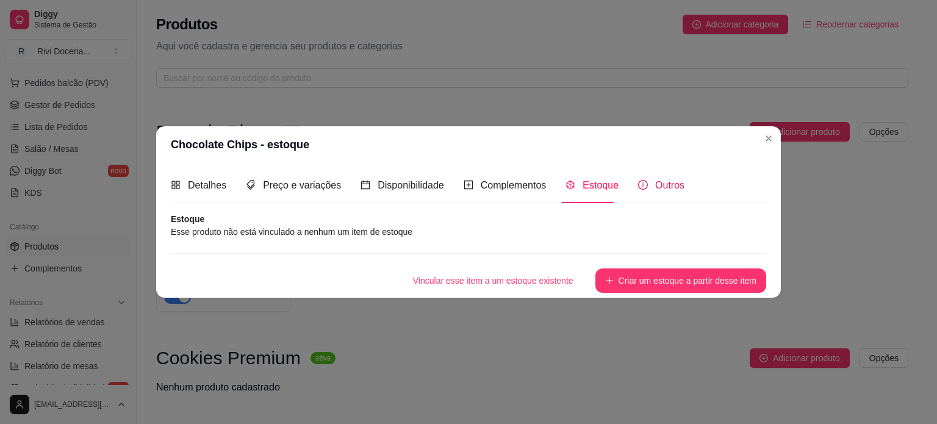
click at [646, 187] on div "Outros" at bounding box center [661, 184] width 46 height 15
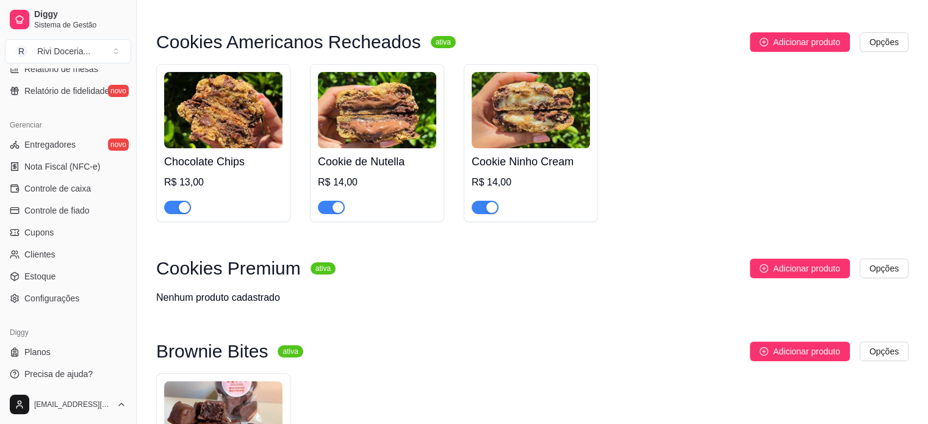
scroll to position [453, 0]
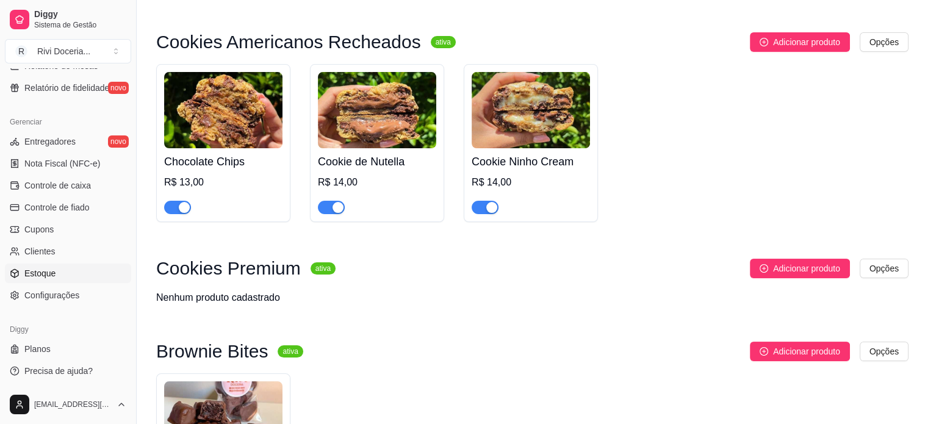
click at [45, 273] on span "Estoque" at bounding box center [39, 273] width 31 height 12
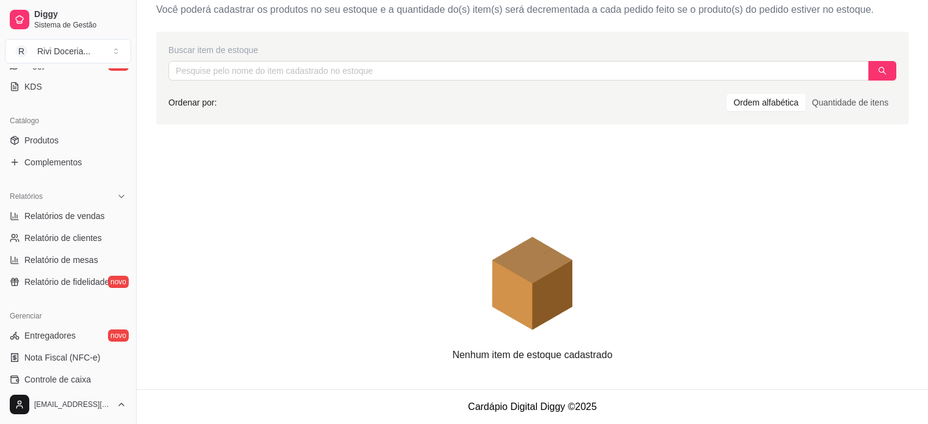
scroll to position [254, 0]
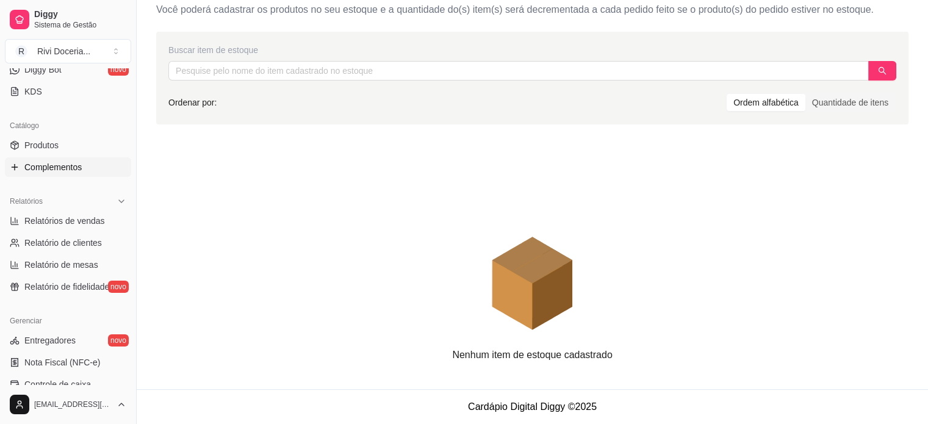
click at [49, 161] on span "Complementos" at bounding box center [52, 167] width 57 height 12
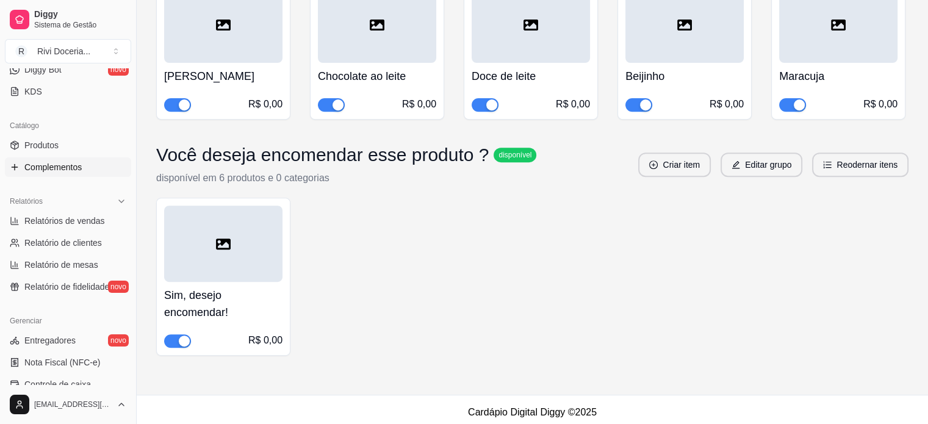
scroll to position [481, 0]
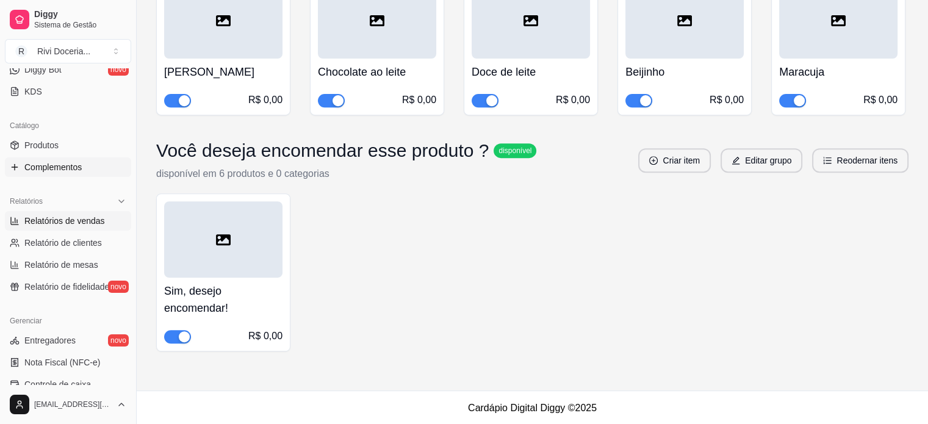
click at [66, 216] on span "Relatórios de vendas" at bounding box center [64, 221] width 80 height 12
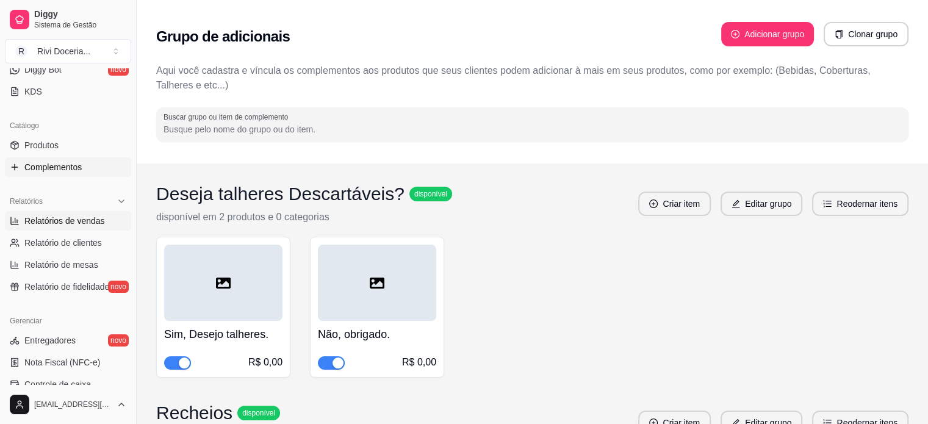
select select "ALL"
select select "0"
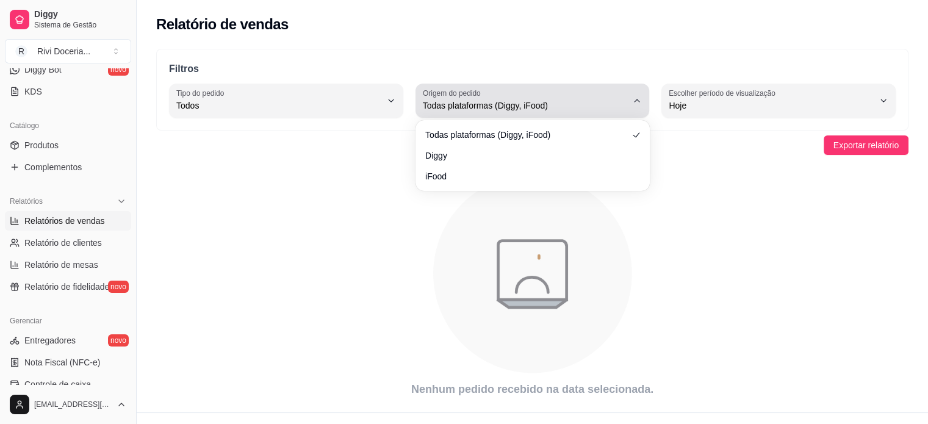
click at [579, 102] on span "Todas plataformas (Diggy, iFood)" at bounding box center [525, 105] width 205 height 12
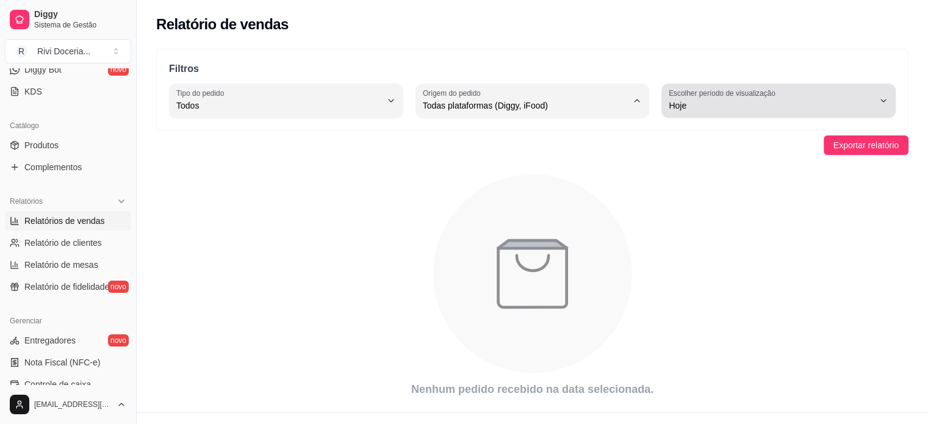
click at [733, 99] on span "Hoje" at bounding box center [770, 105] width 205 height 12
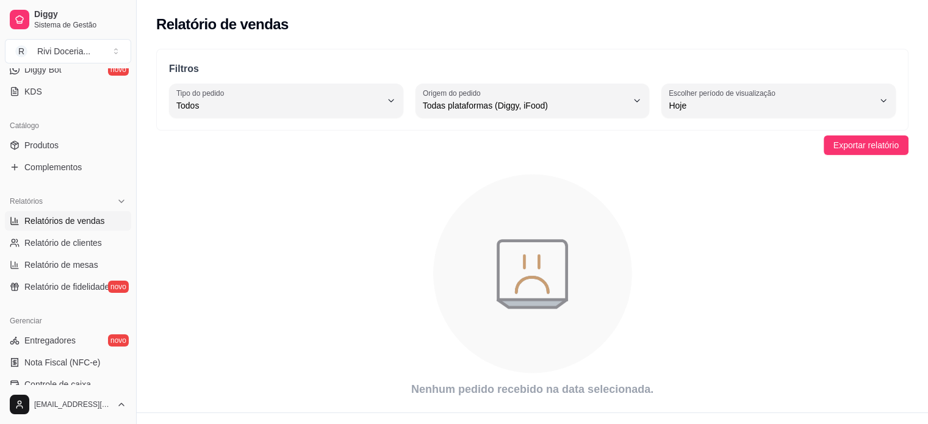
click at [596, 206] on icon "animation" at bounding box center [532, 273] width 199 height 199
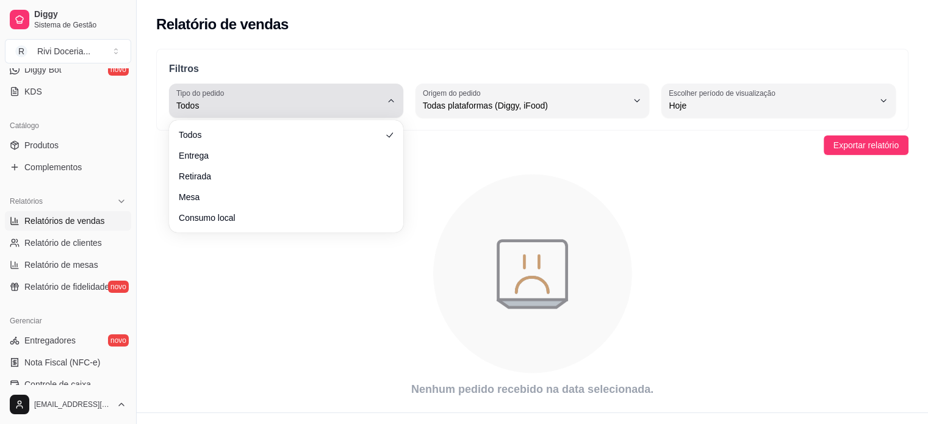
click at [246, 113] on button "Tipo do pedido Todos" at bounding box center [286, 101] width 234 height 34
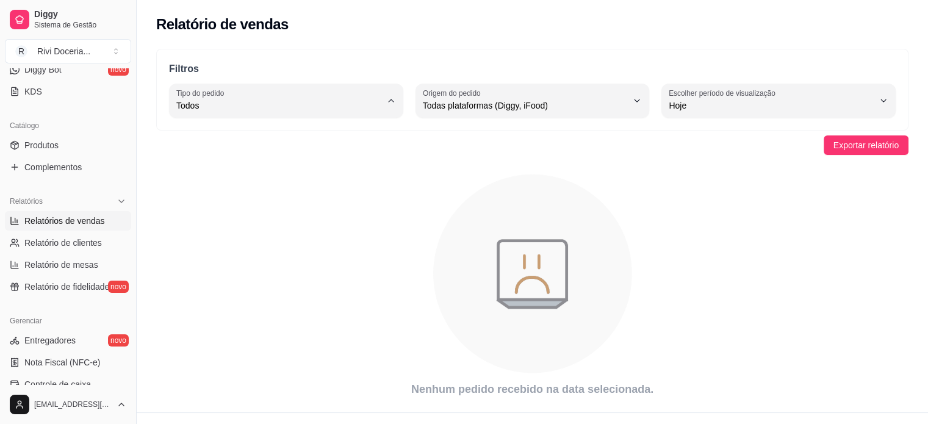
click at [195, 288] on icon "animation" at bounding box center [532, 273] width 752 height 213
click at [55, 244] on span "Relatório de clientes" at bounding box center [62, 243] width 77 height 12
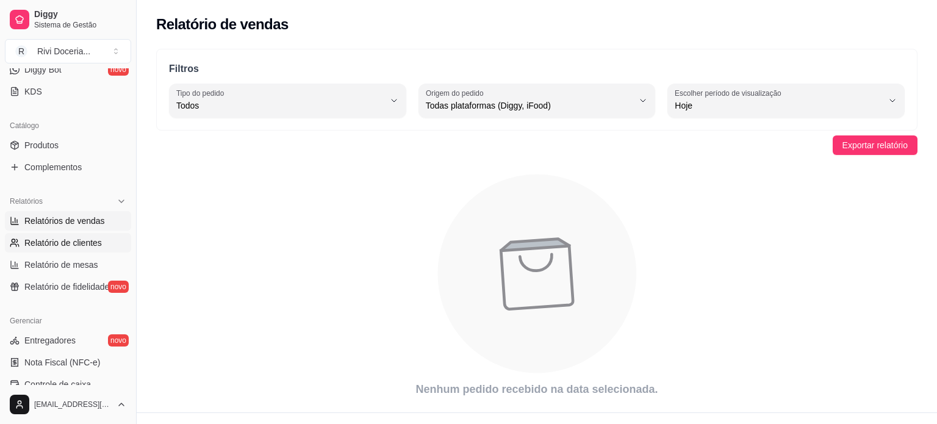
select select "30"
select select "HIGHEST_TOTAL_SPENT_WITH_ORDERS"
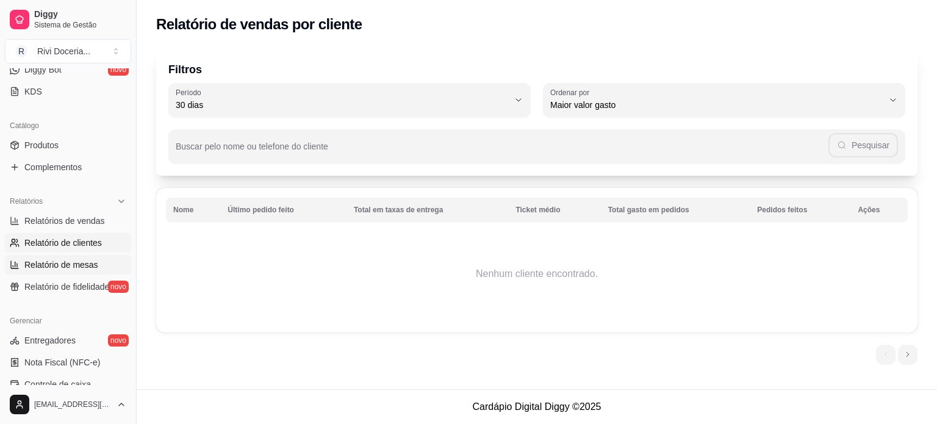
click at [67, 257] on link "Relatório de mesas" at bounding box center [68, 265] width 126 height 20
select select "TOTAL_OF_ORDERS"
select select "7"
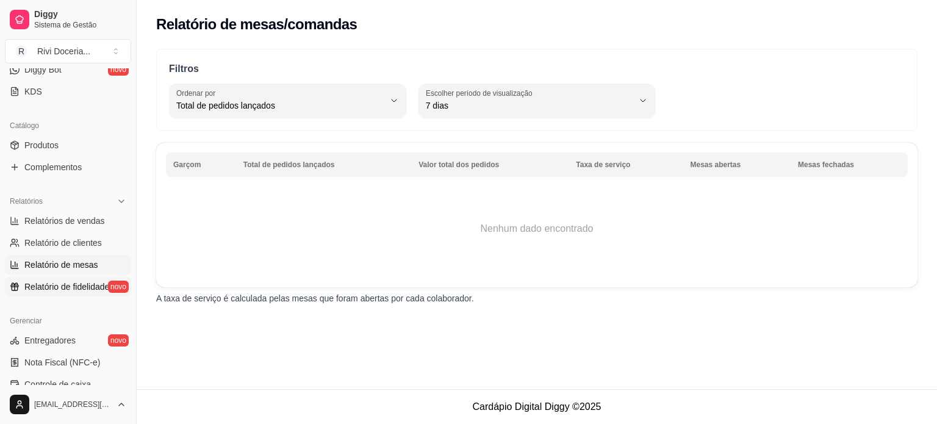
click at [66, 286] on span "Relatório de fidelidade" at bounding box center [66, 287] width 85 height 12
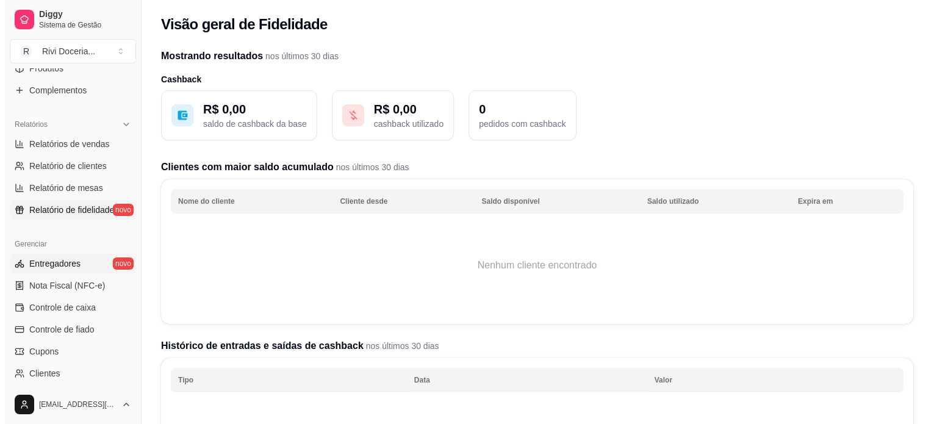
scroll to position [332, 0]
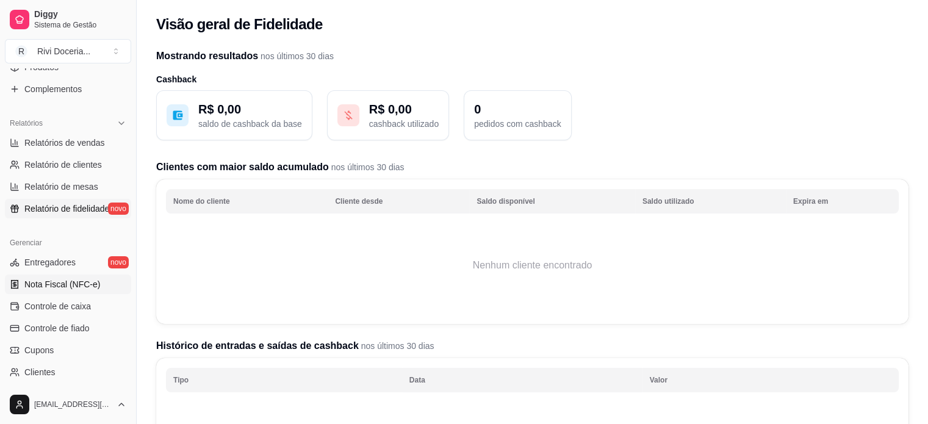
click at [37, 281] on span "Nota Fiscal (NFC-e)" at bounding box center [62, 284] width 76 height 12
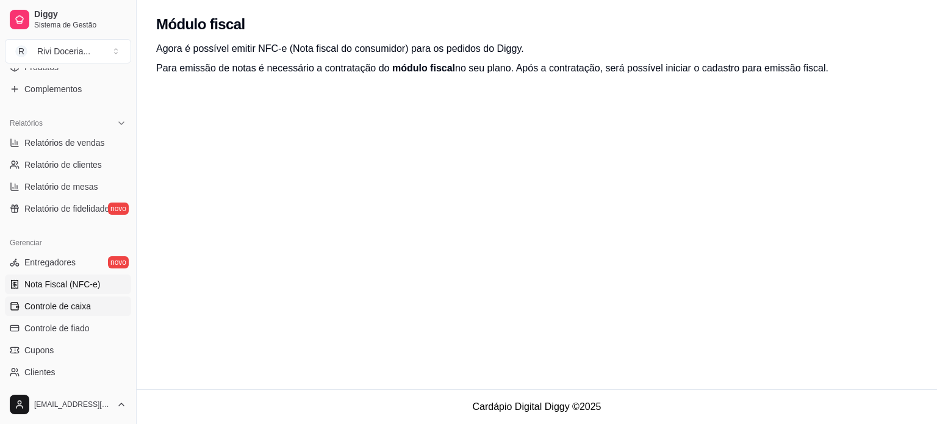
click at [32, 306] on span "Controle de caixa" at bounding box center [57, 306] width 66 height 12
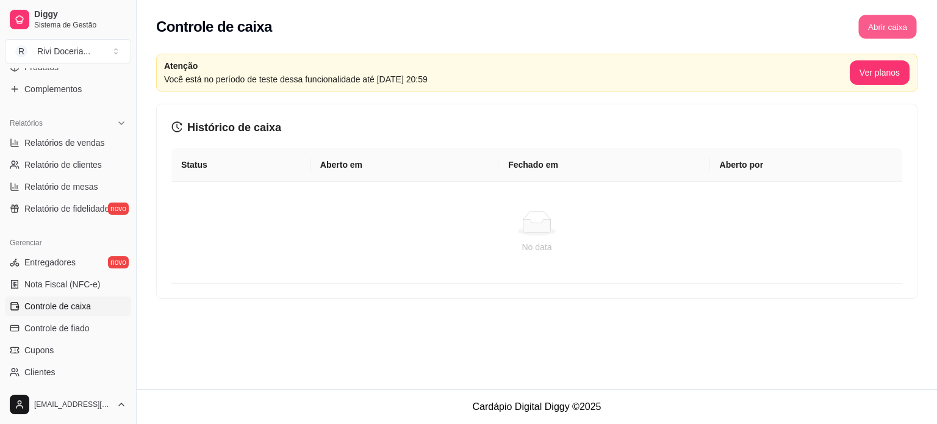
click at [889, 29] on button "Abrir caixa" at bounding box center [887, 27] width 58 height 24
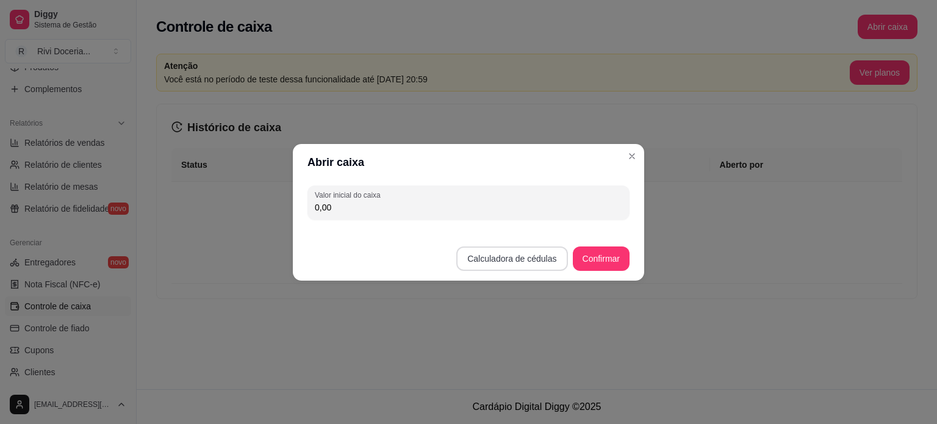
click at [481, 255] on button "Calculadora de cédulas" at bounding box center [511, 258] width 111 height 24
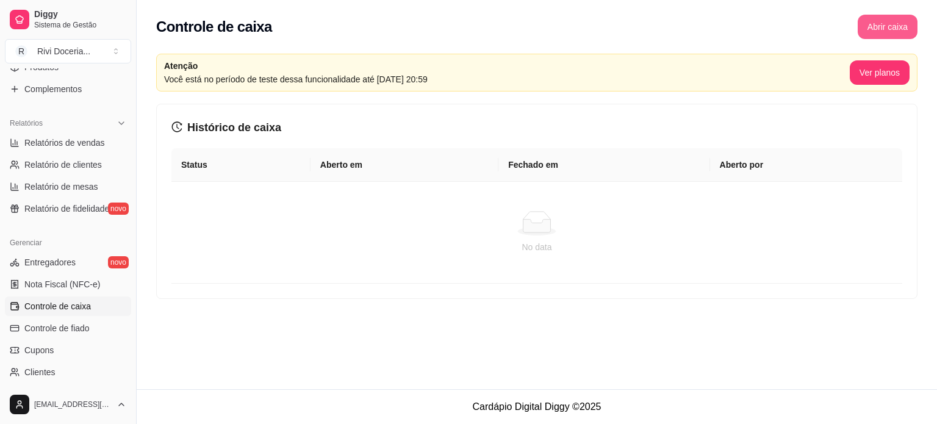
click at [884, 30] on button "Abrir caixa" at bounding box center [887, 27] width 60 height 24
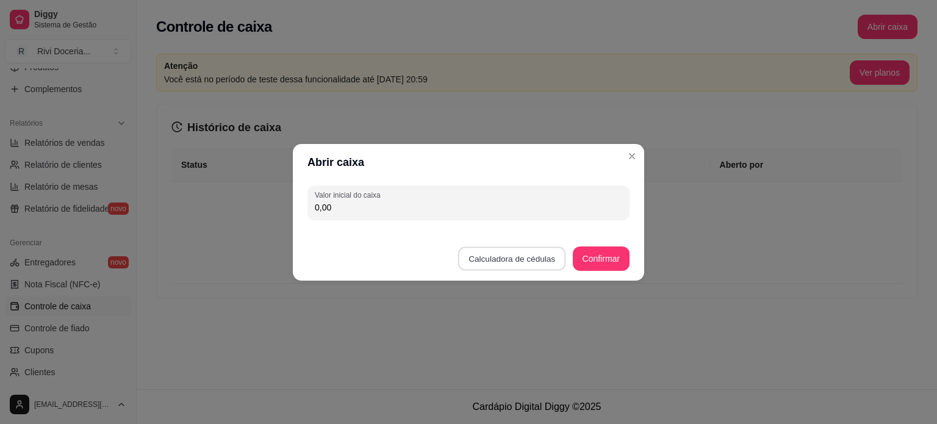
click at [498, 254] on button "Calculadora de cédulas" at bounding box center [512, 258] width 108 height 24
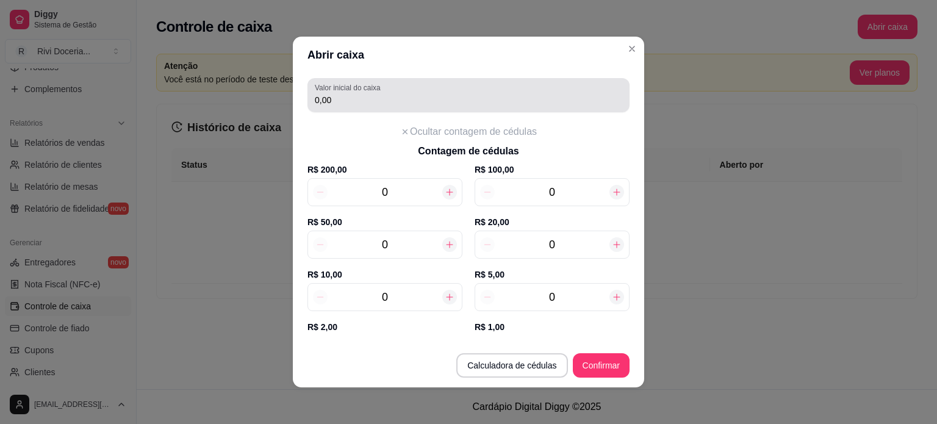
click at [337, 98] on input "0,00" at bounding box center [468, 100] width 307 height 12
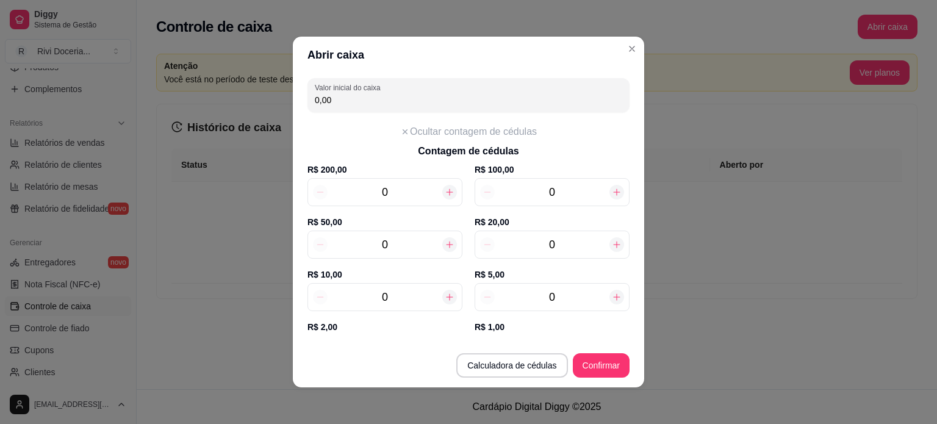
type input "0,00"
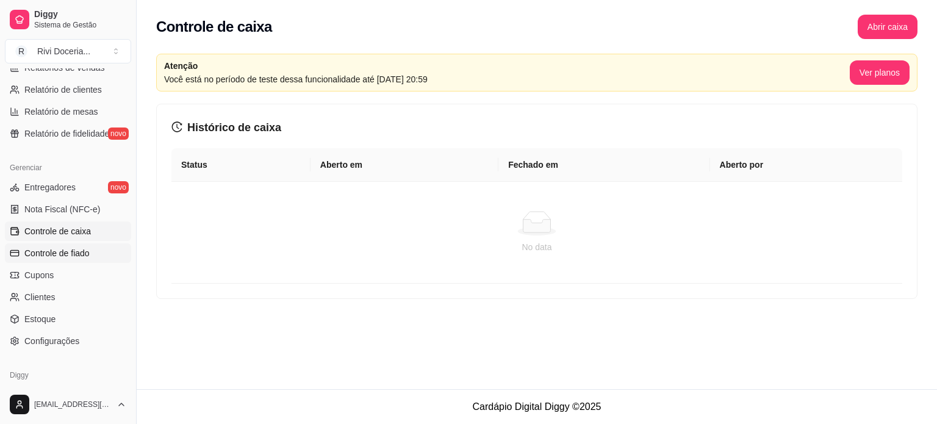
scroll to position [406, 0]
click at [53, 249] on span "Controle de fiado" at bounding box center [56, 255] width 65 height 12
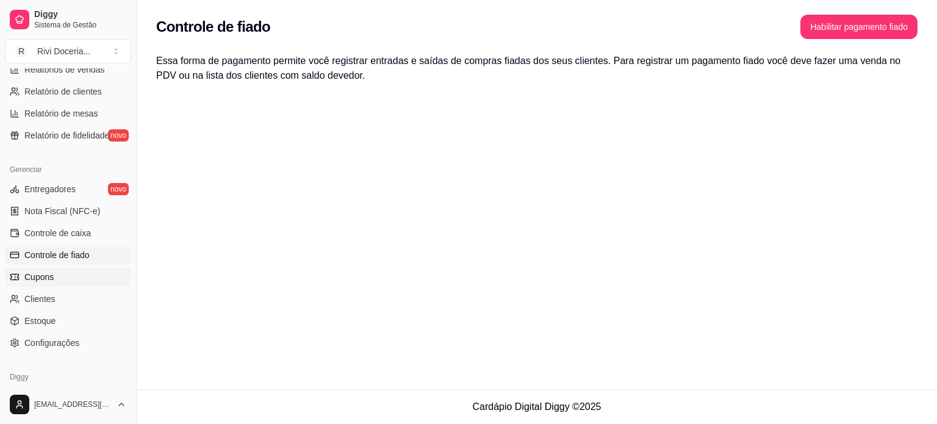
click at [54, 271] on link "Cupons" at bounding box center [68, 277] width 126 height 20
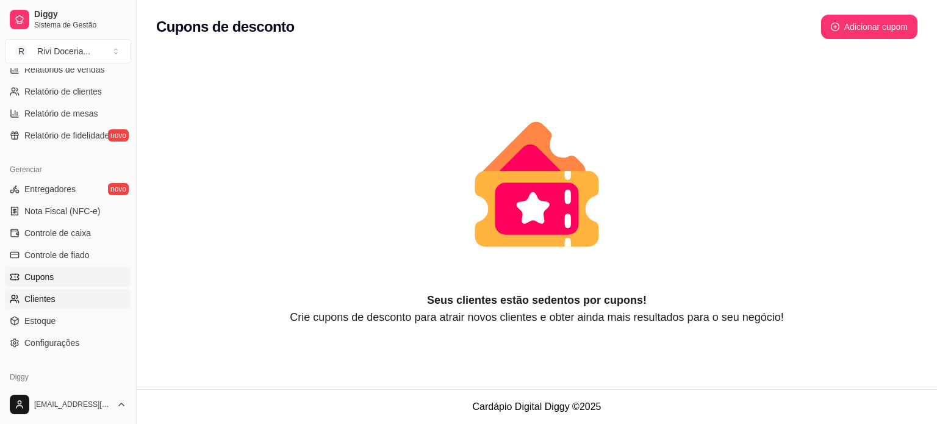
click at [51, 299] on span "Clientes" at bounding box center [39, 299] width 31 height 12
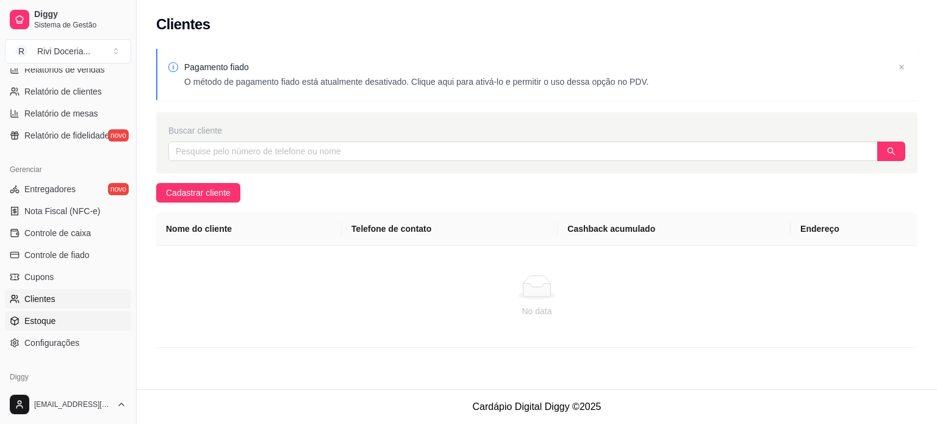
click at [39, 318] on span "Estoque" at bounding box center [39, 321] width 31 height 12
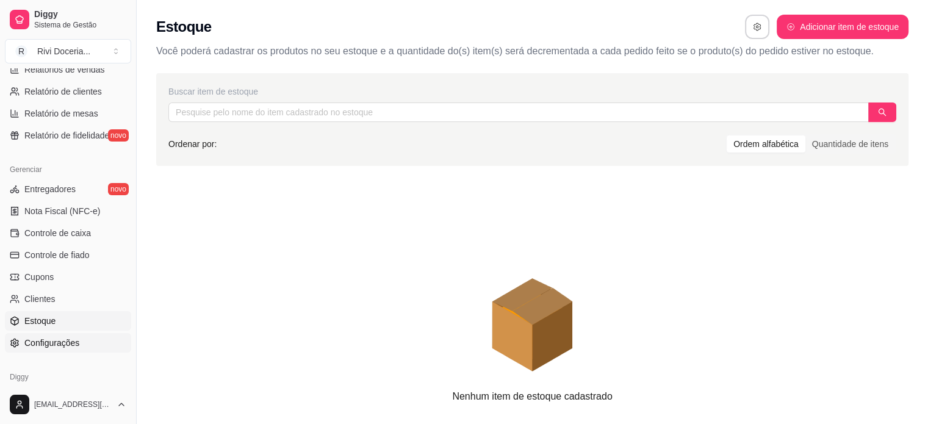
click at [37, 340] on span "Configurações" at bounding box center [51, 343] width 55 height 12
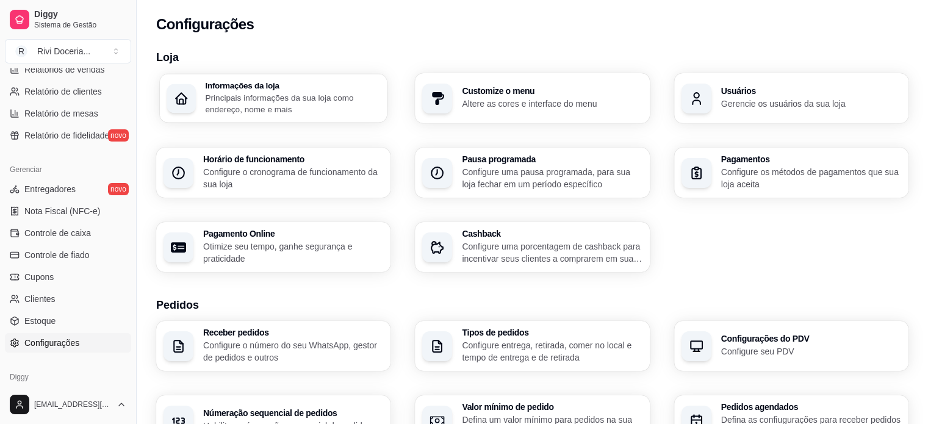
click at [284, 96] on p "Principais informações da sua loja como endereço, nome e mais" at bounding box center [292, 103] width 174 height 24
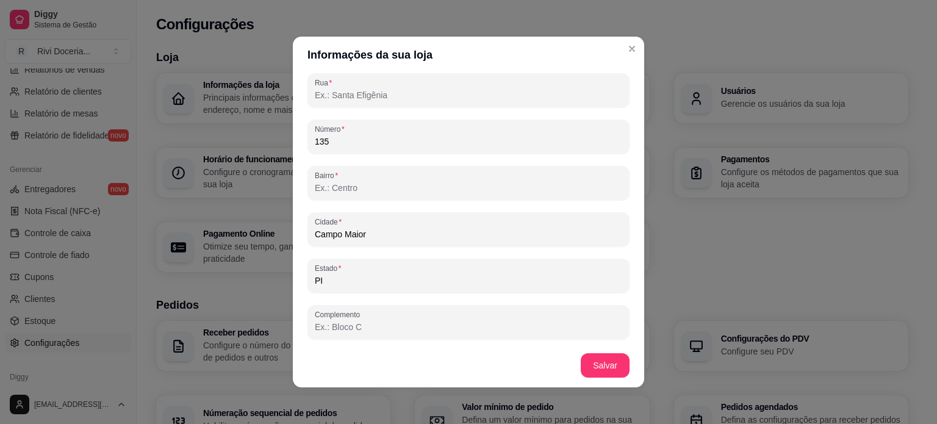
scroll to position [2, 0]
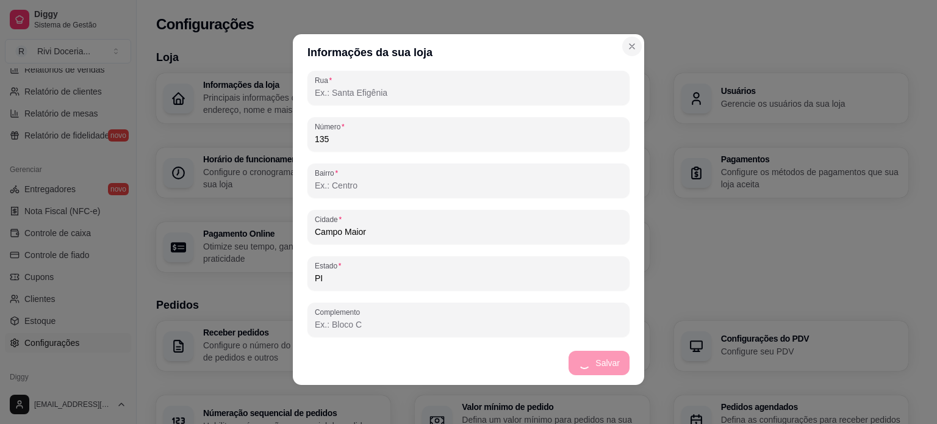
type input "RETIRADAS: 13:00h às 17:00hENTREGAS: a partir das 14h até 17:00h"
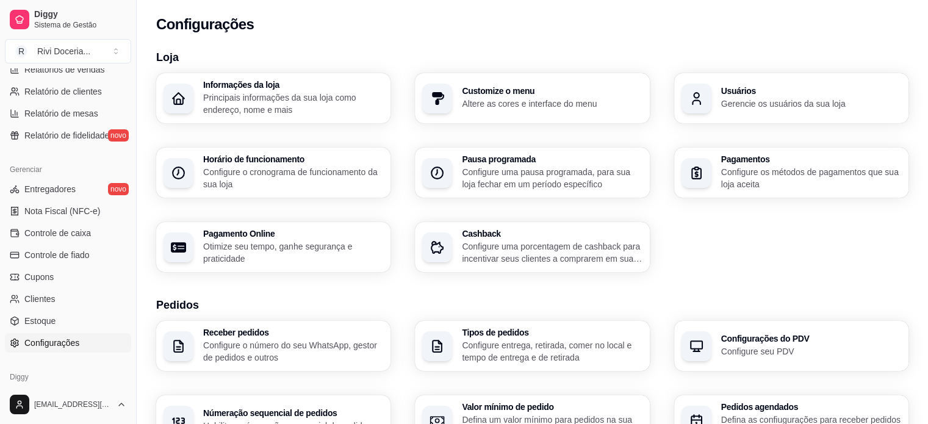
click at [479, 80] on div "Customize o menu Altere as cores e interface do menu" at bounding box center [532, 98] width 234 height 50
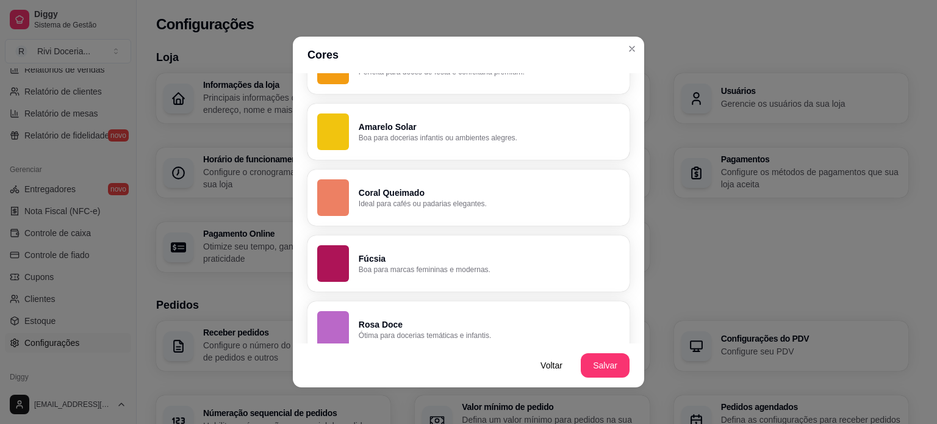
scroll to position [809, 0]
click at [379, 193] on p "Coral Queimado" at bounding box center [489, 192] width 261 height 12
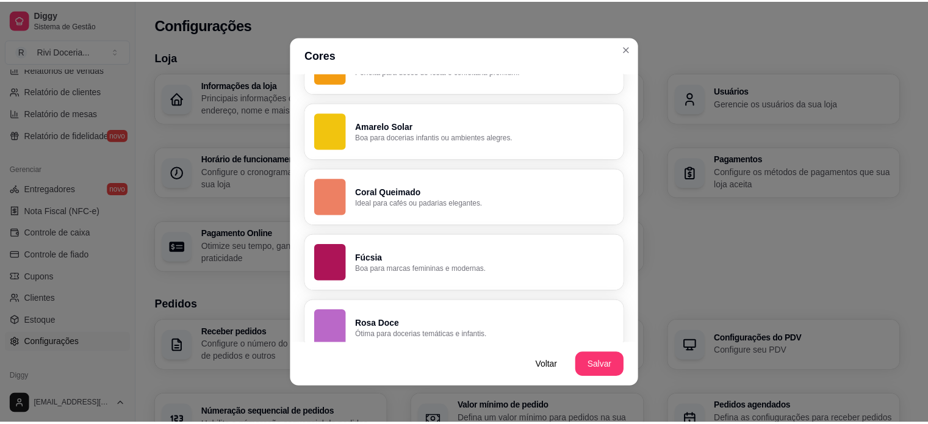
scroll to position [807, 0]
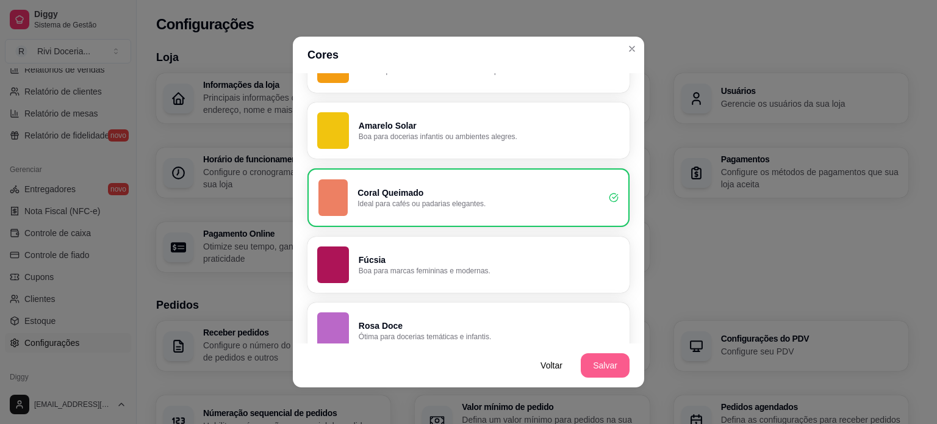
click at [602, 363] on button "Salvar" at bounding box center [605, 365] width 49 height 24
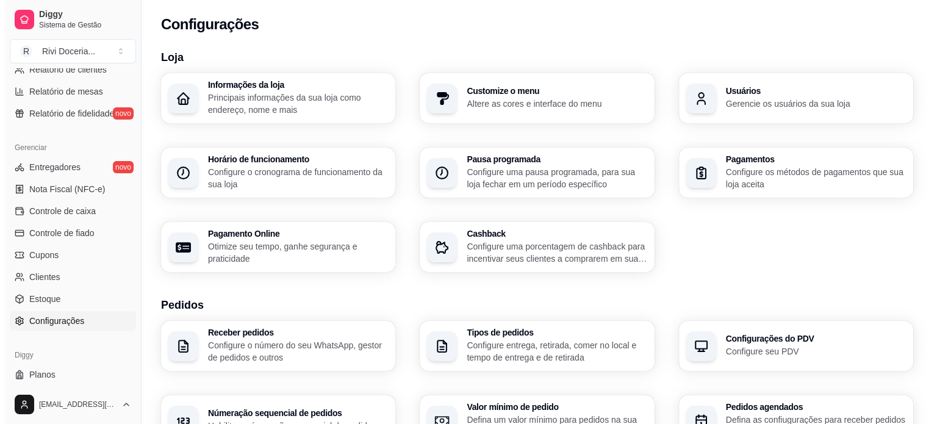
scroll to position [427, 0]
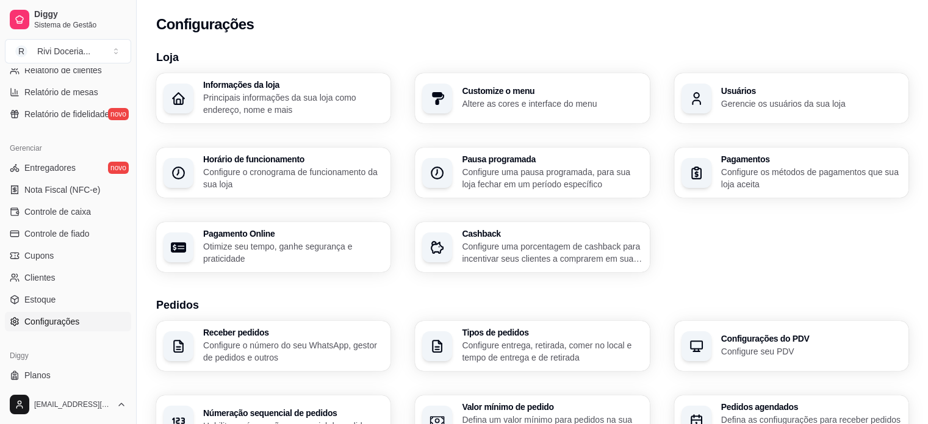
click at [746, 175] on p "Configure os métodos de pagamentos que sua loja aceita" at bounding box center [811, 178] width 180 height 24
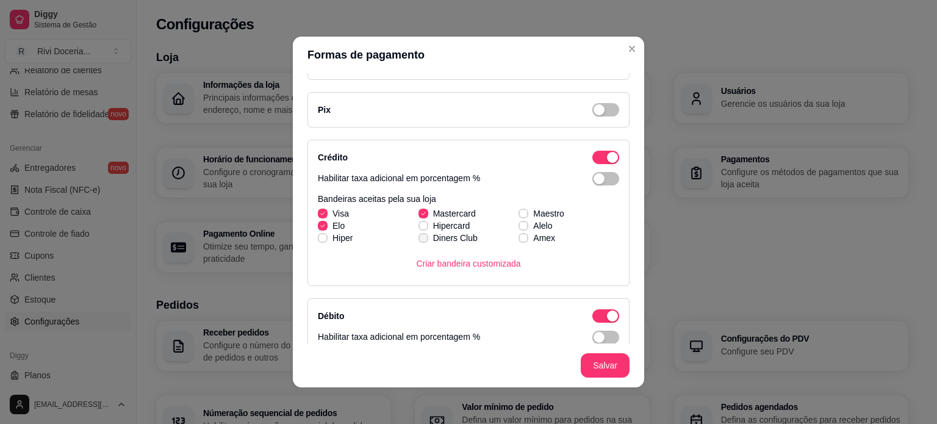
scroll to position [0, 0]
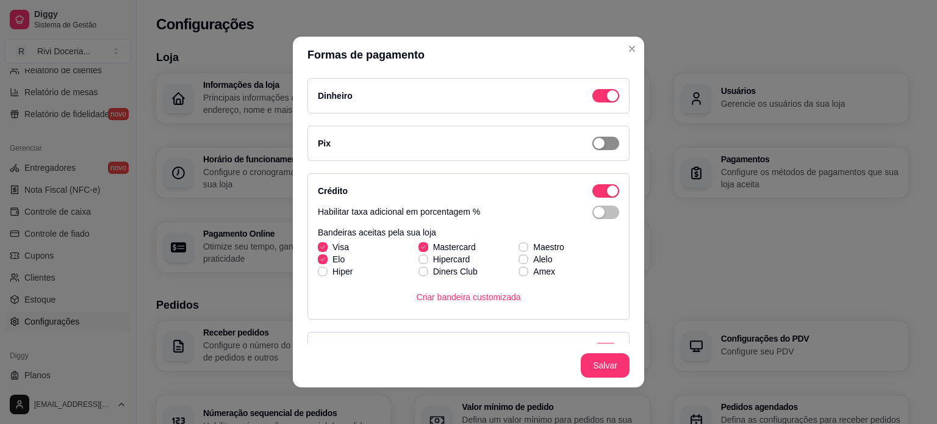
click at [602, 102] on span "button" at bounding box center [605, 95] width 27 height 13
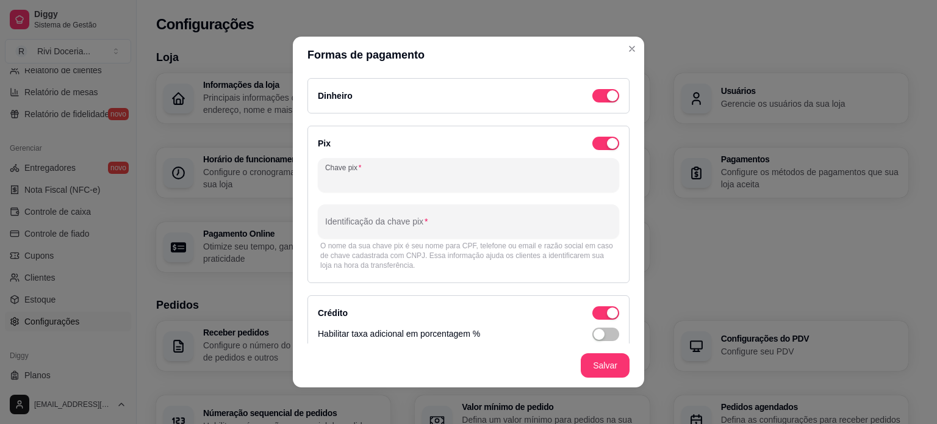
click at [360, 182] on input "Chave pix" at bounding box center [468, 180] width 287 height 12
type input "0"
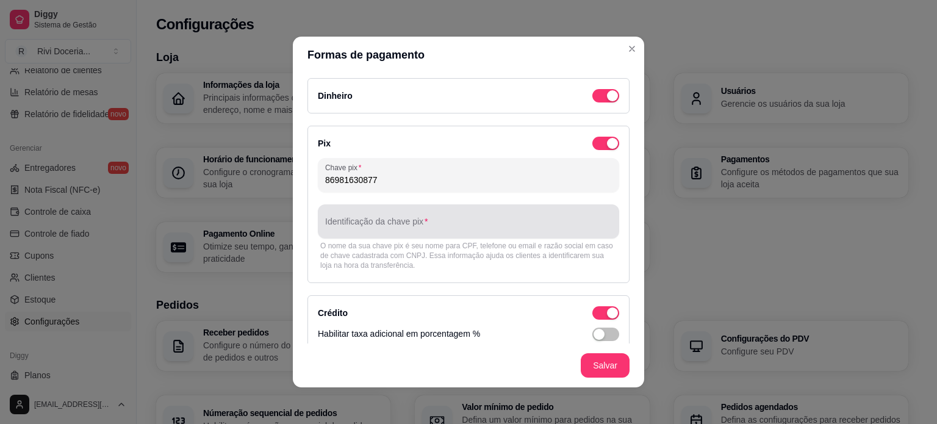
type input "86981630877"
click at [386, 221] on input "Identificação da chave pix" at bounding box center [468, 226] width 287 height 12
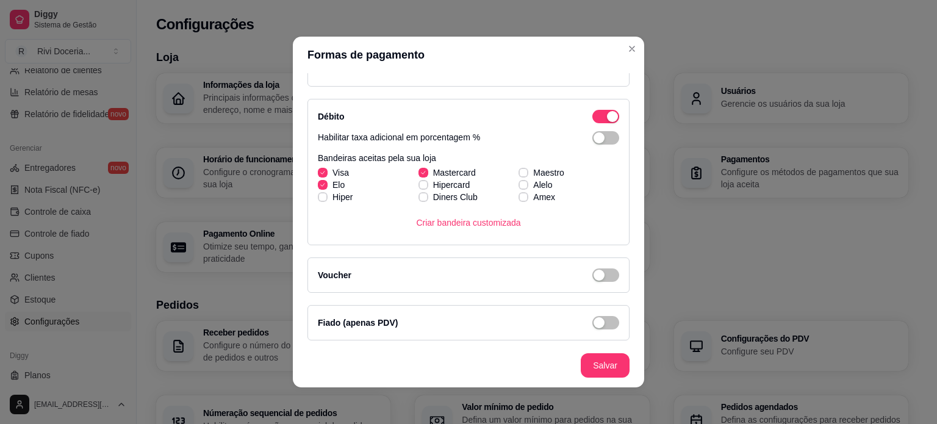
scroll to position [2, 0]
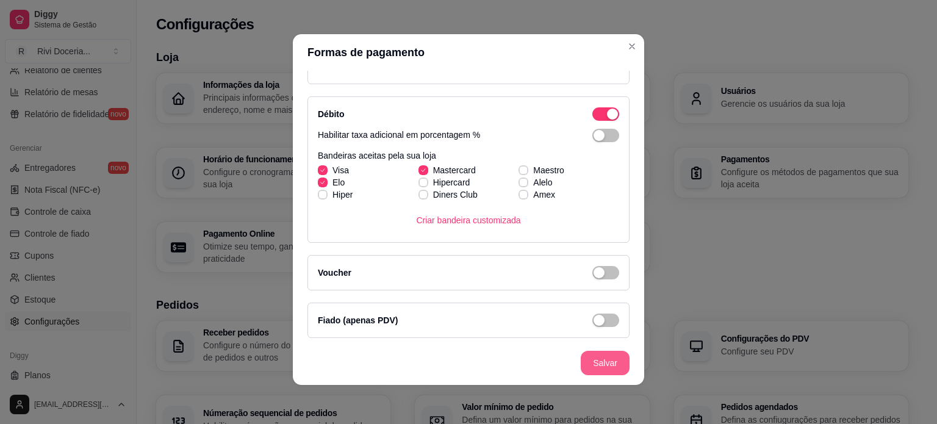
type input "Elisangela Simeão"
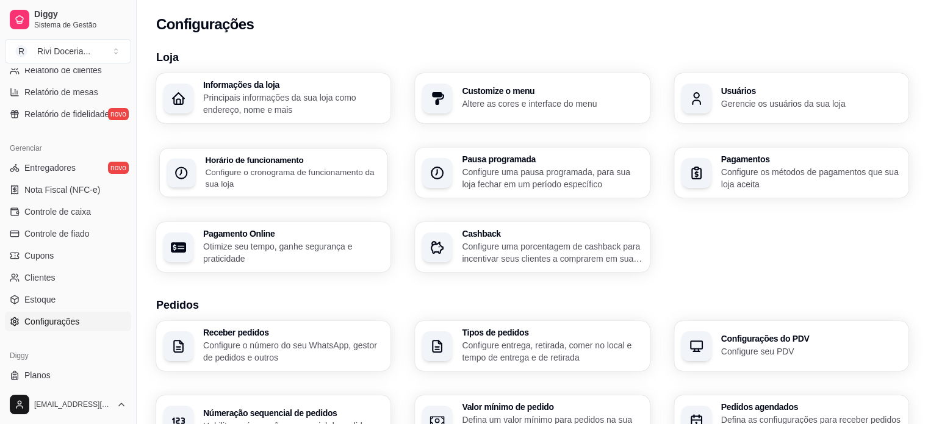
click at [332, 181] on p "Configure o cronograma de funcionamento da sua loja" at bounding box center [292, 178] width 174 height 24
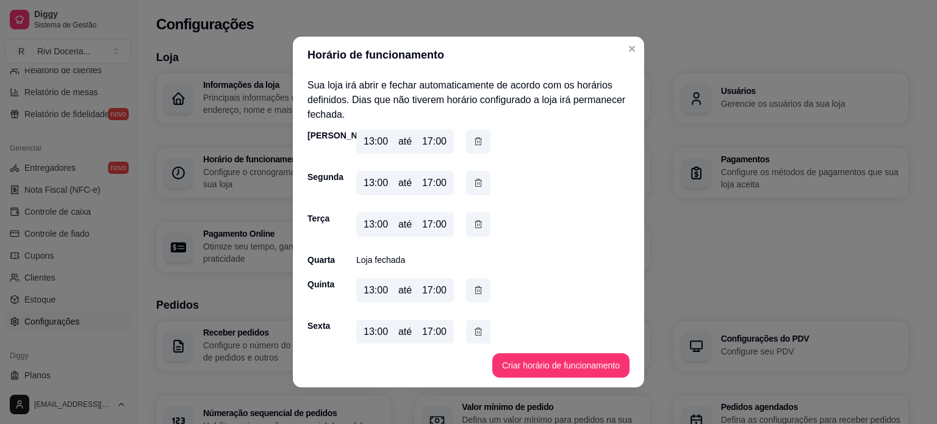
click at [429, 141] on div "17:00" at bounding box center [434, 141] width 24 height 15
click at [443, 141] on div "13:00 até 17:00" at bounding box center [405, 141] width 98 height 24
click at [442, 134] on div "13:00 até 17:00" at bounding box center [405, 141] width 98 height 24
drag, startPoint x: 442, startPoint y: 141, endPoint x: 432, endPoint y: 137, distance: 10.7
click at [432, 137] on div "13:00 até 17:00" at bounding box center [405, 141] width 98 height 24
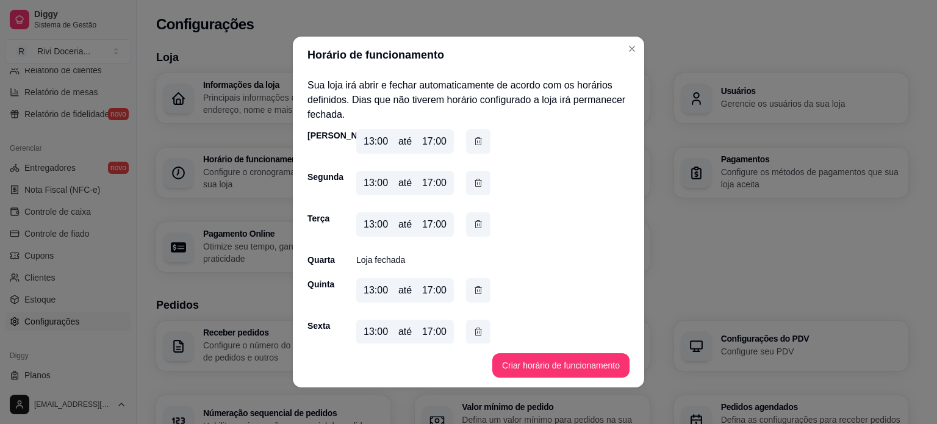
click at [407, 137] on div "13:00 até 17:00" at bounding box center [405, 141] width 98 height 24
click at [422, 135] on div "17:00" at bounding box center [434, 141] width 24 height 15
drag, startPoint x: 420, startPoint y: 135, endPoint x: 439, endPoint y: 146, distance: 21.9
click at [439, 146] on div "17:00" at bounding box center [434, 141] width 24 height 15
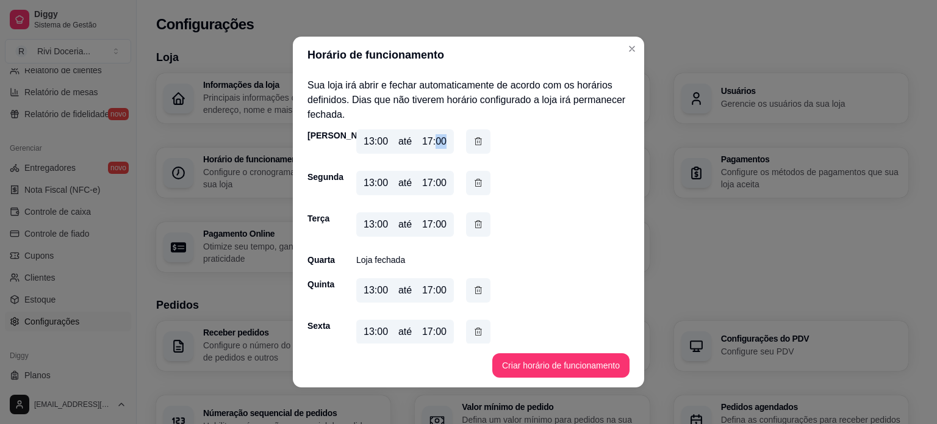
click at [439, 146] on div "17:00" at bounding box center [434, 141] width 24 height 15
click at [478, 145] on button "button" at bounding box center [478, 141] width 24 height 24
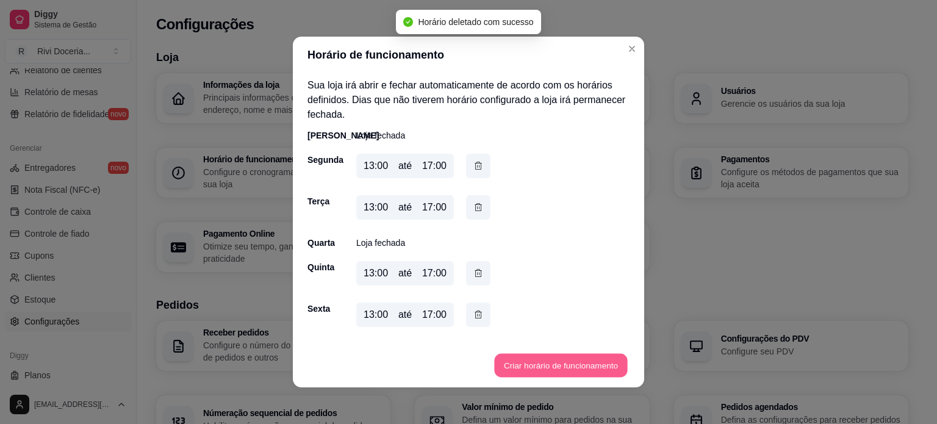
click at [538, 359] on button "Criar horário de funcionamento" at bounding box center [560, 366] width 133 height 24
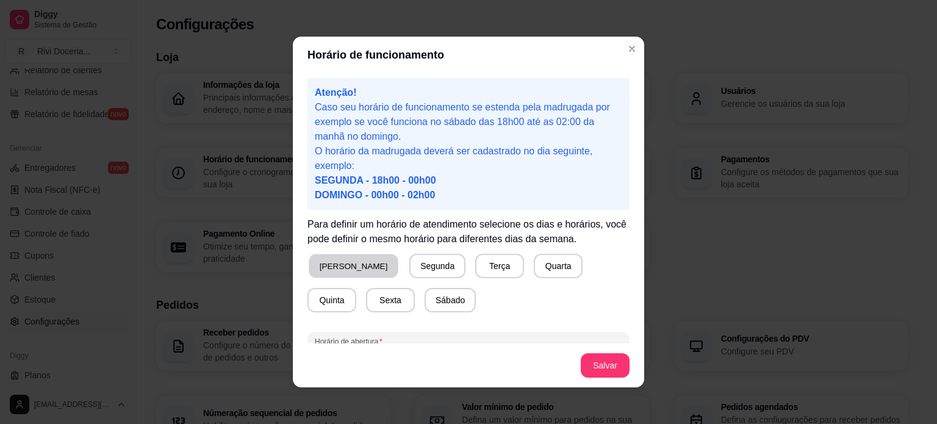
click at [328, 268] on button "Domingo" at bounding box center [354, 266] width 90 height 24
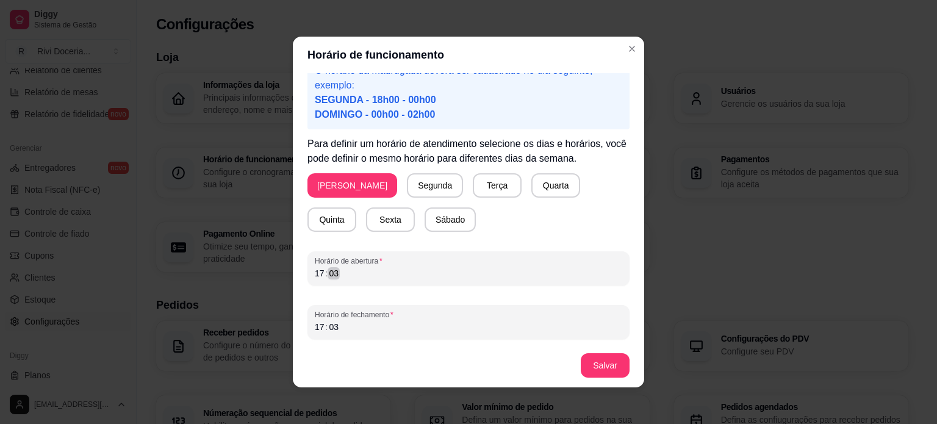
click at [346, 278] on div "17 : 03" at bounding box center [468, 273] width 307 height 15
click at [356, 328] on div "17 : 03" at bounding box center [468, 327] width 307 height 15
click at [356, 328] on div "16 : 03" at bounding box center [468, 327] width 307 height 15
click at [601, 372] on button "Salvar" at bounding box center [605, 365] width 49 height 24
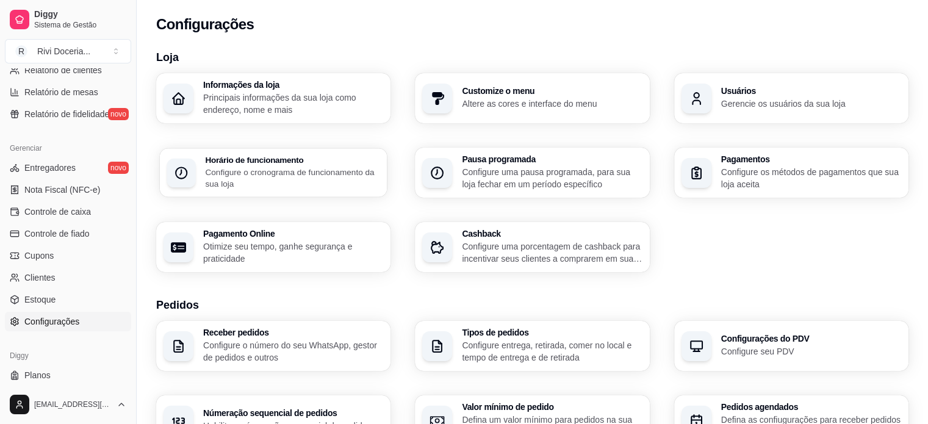
click at [288, 174] on p "Configure o cronograma de funcionamento da sua loja" at bounding box center [292, 178] width 174 height 24
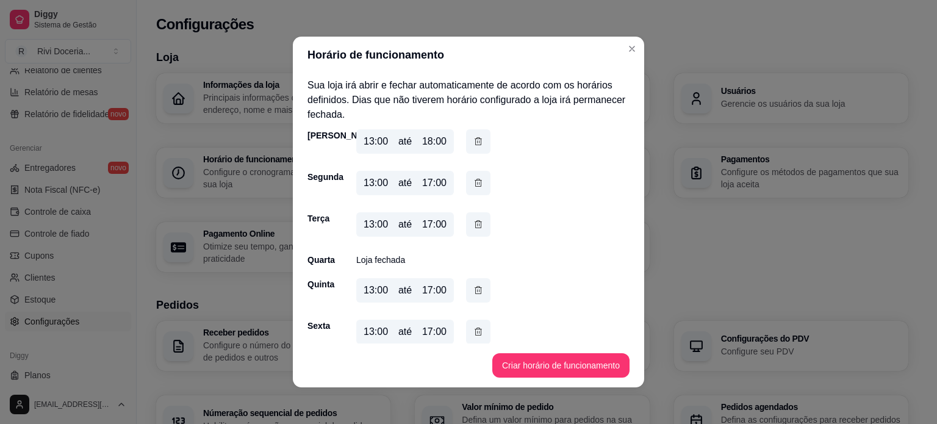
scroll to position [0, 0]
click at [567, 361] on button "Criar horário de funcionamento" at bounding box center [560, 365] width 137 height 24
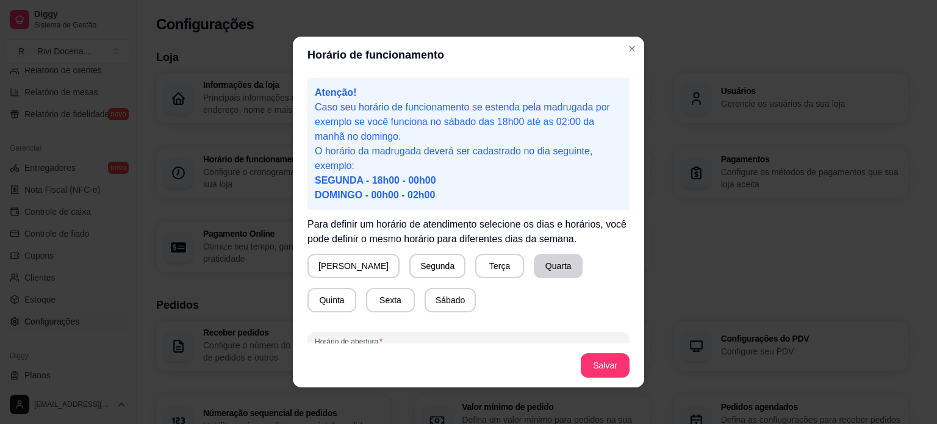
scroll to position [80, 0]
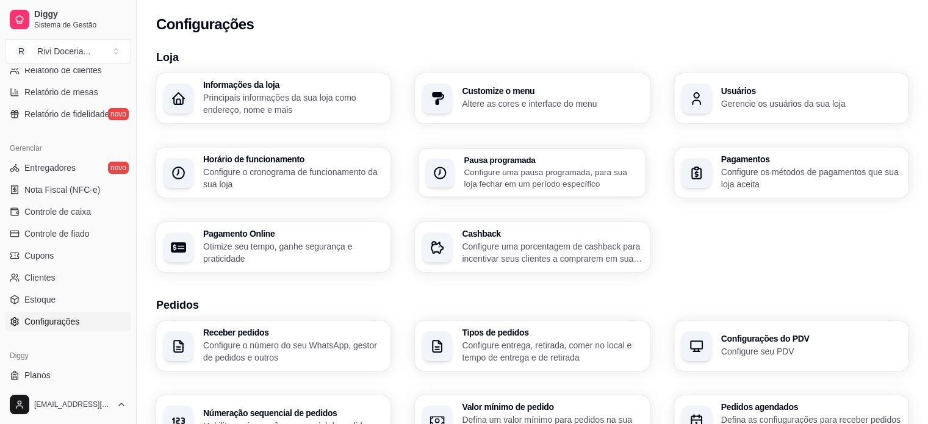
click at [585, 182] on p "Configure uma pausa programada, para sua loja fechar em um período específico" at bounding box center [551, 178] width 174 height 24
click at [773, 183] on p "Configure os métodos de pagamentos que sua loja aceita" at bounding box center [811, 178] width 180 height 24
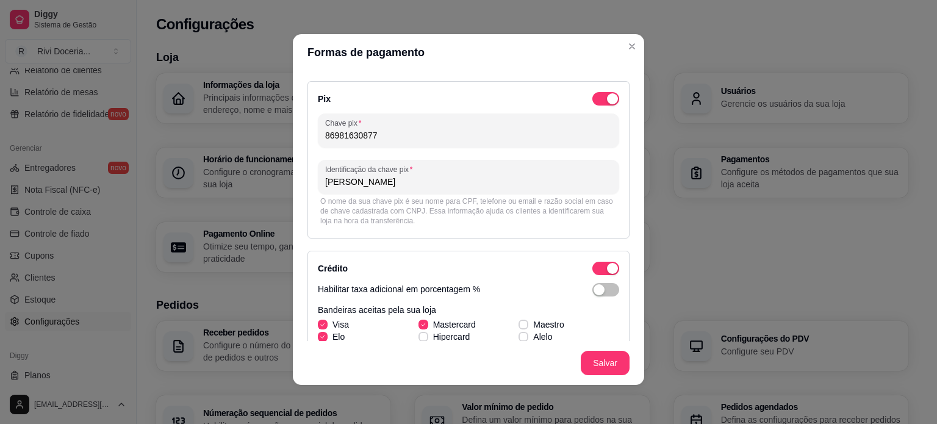
scroll to position [0, 0]
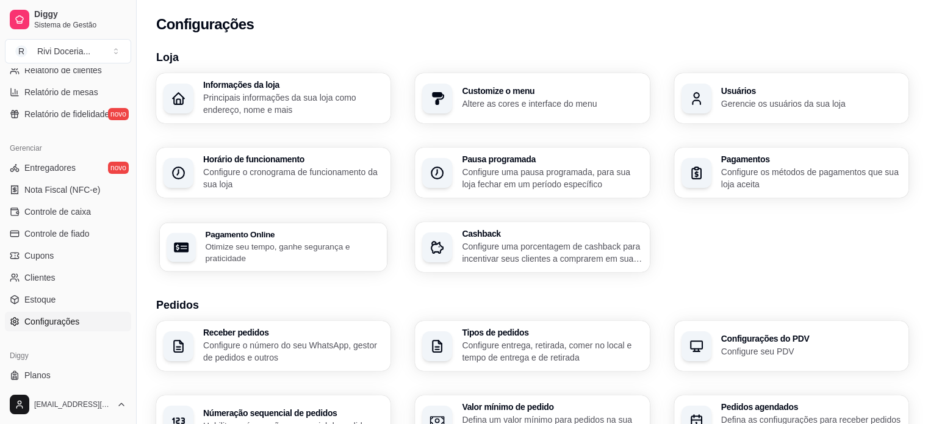
click at [210, 243] on p "Otimize seu tempo, ganhe segurança e praticidade" at bounding box center [292, 252] width 174 height 24
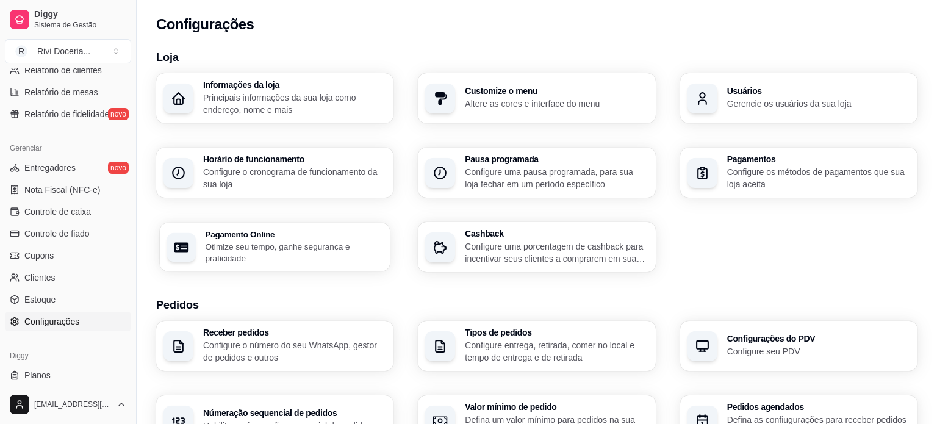
select select "4.98"
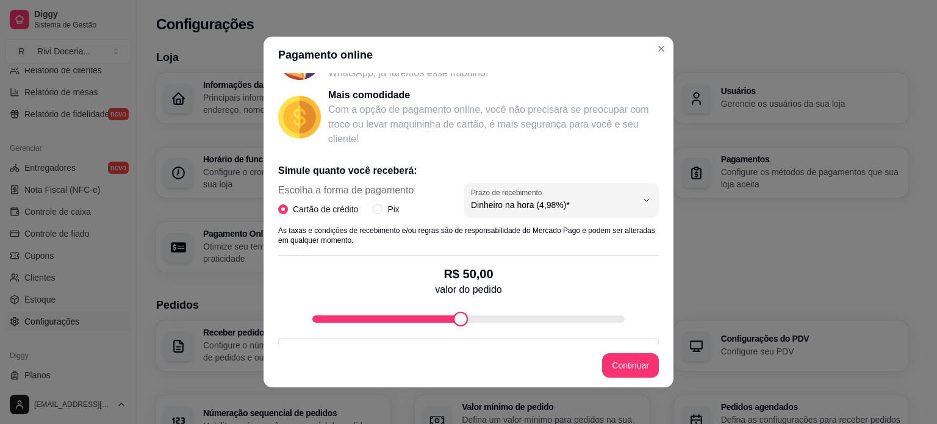
scroll to position [220, 0]
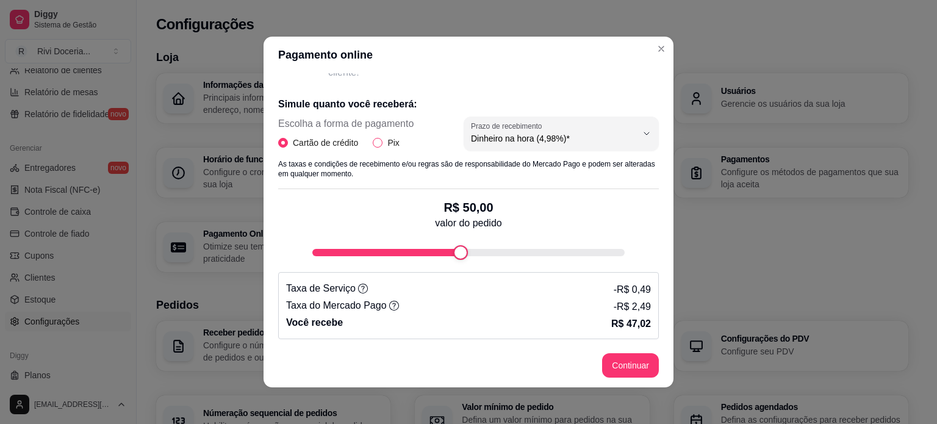
click at [382, 141] on span "Pix" at bounding box center [392, 142] width 21 height 13
click at [380, 141] on input "Pix" at bounding box center [378, 143] width 10 height 10
radio input "true"
radio input "false"
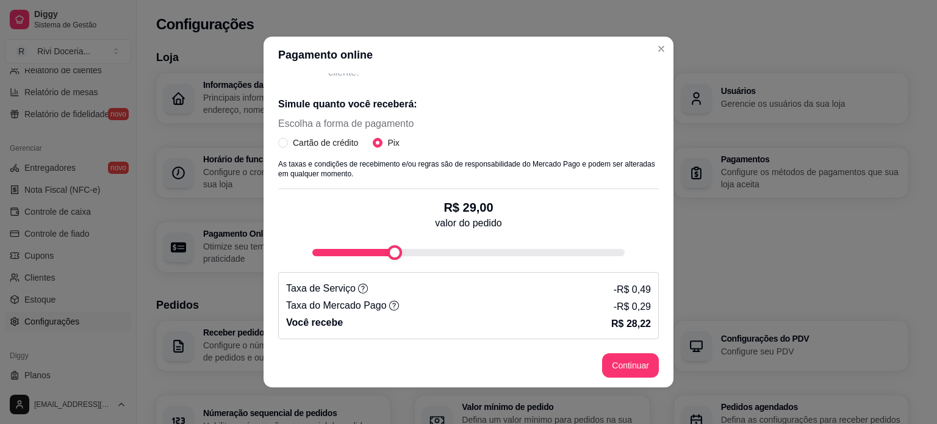
type input "30"
click at [390, 258] on div "fee-calculator" at bounding box center [397, 252] width 15 height 15
click at [389, 304] on icon at bounding box center [394, 306] width 10 height 10
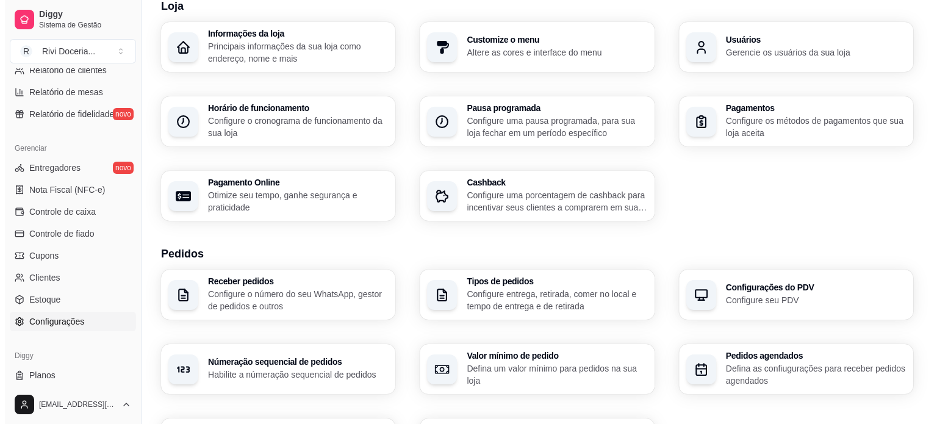
scroll to position [4, 0]
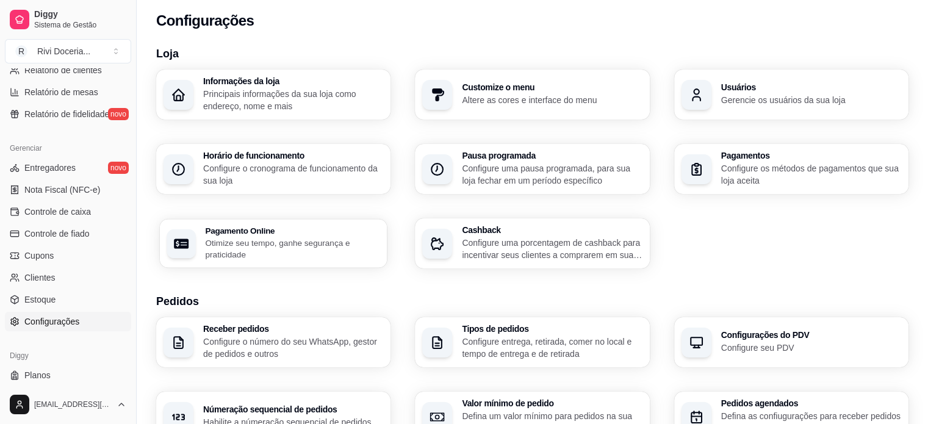
click at [307, 248] on p "Otimize seu tempo, ganhe segurança e praticidade" at bounding box center [292, 249] width 174 height 24
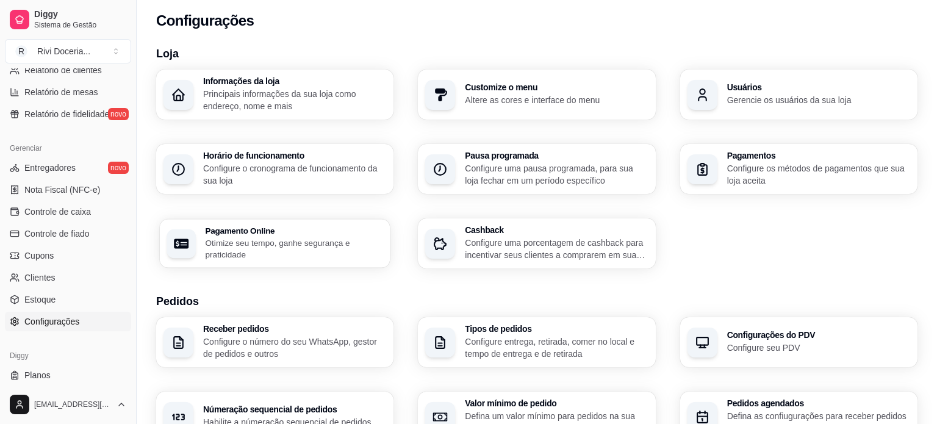
select select "4.98"
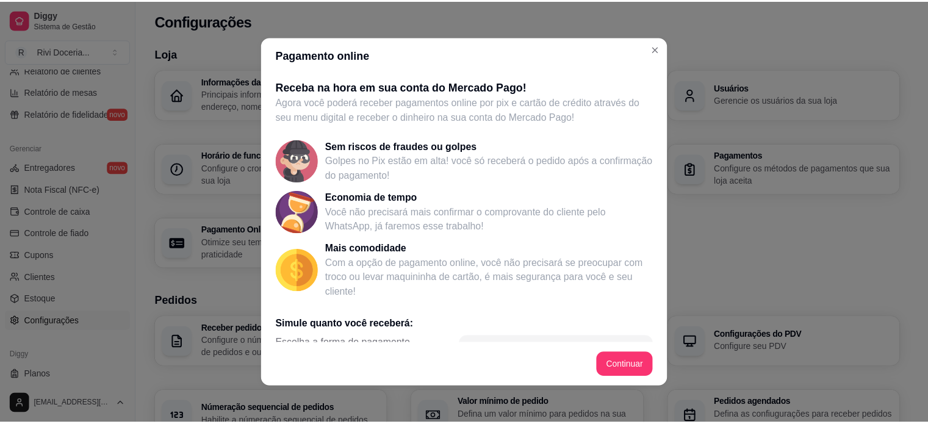
scroll to position [220, 0]
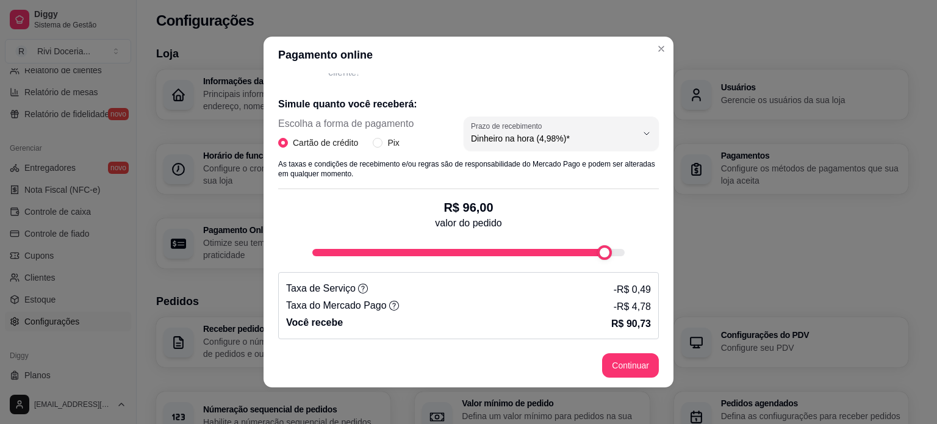
type input "100"
click at [668, 259] on div "Receba na hora em sua conta do Mercado Pago! Agora você poderá receber pagament…" at bounding box center [468, 208] width 410 height 270
click at [374, 143] on input "Pix" at bounding box center [378, 143] width 10 height 10
radio input "true"
radio input "false"
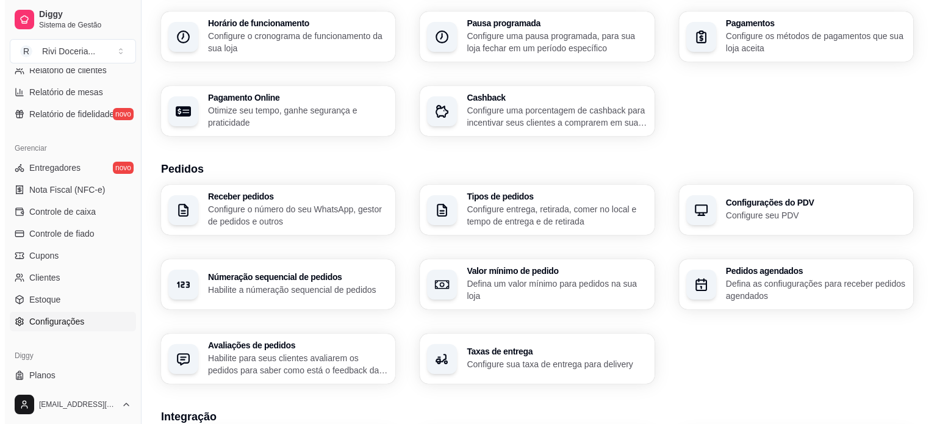
scroll to position [149, 0]
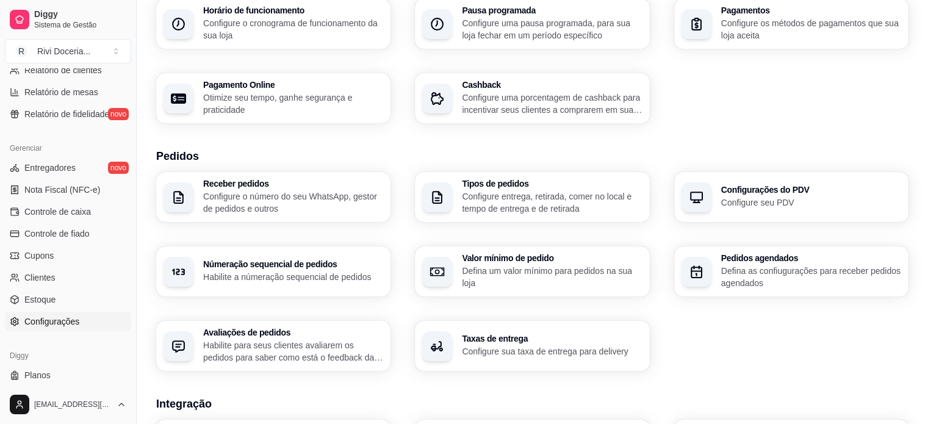
click at [228, 209] on p "Configure o número do seu WhatsApp, gestor de pedidos e outros" at bounding box center [293, 202] width 180 height 24
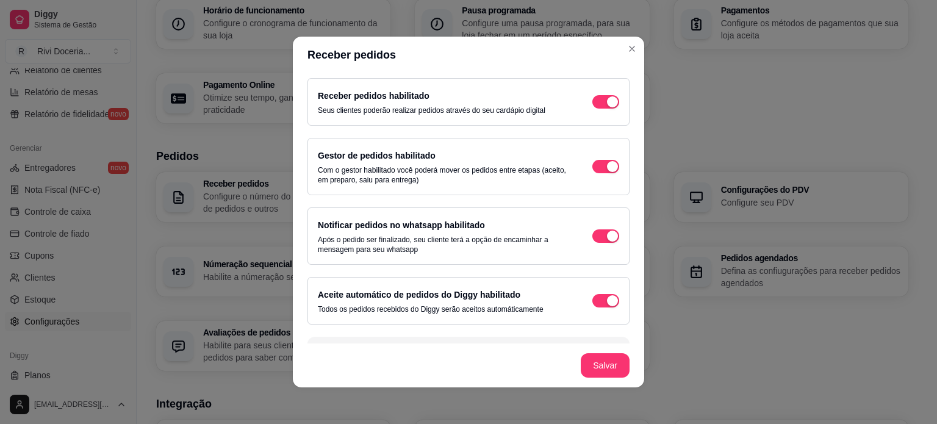
scroll to position [31, 0]
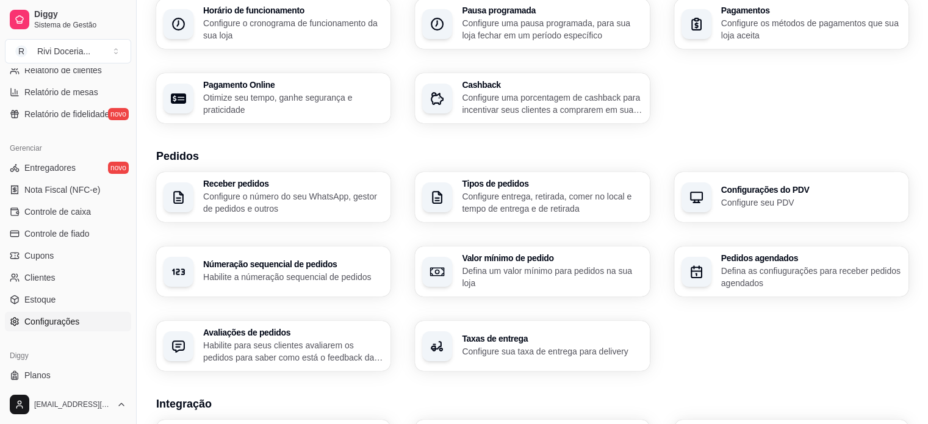
click at [509, 201] on p "Configure entrega, retirada, comer no local e tempo de entrega e de retirada" at bounding box center [552, 202] width 180 height 24
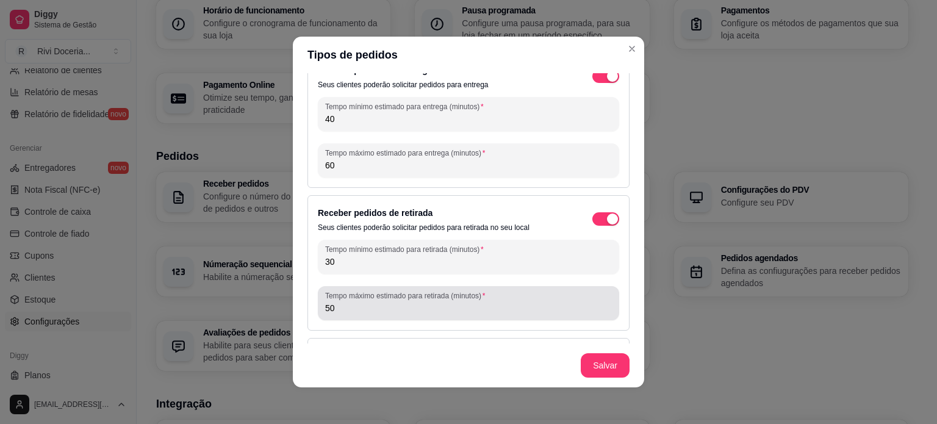
scroll to position [71, 0]
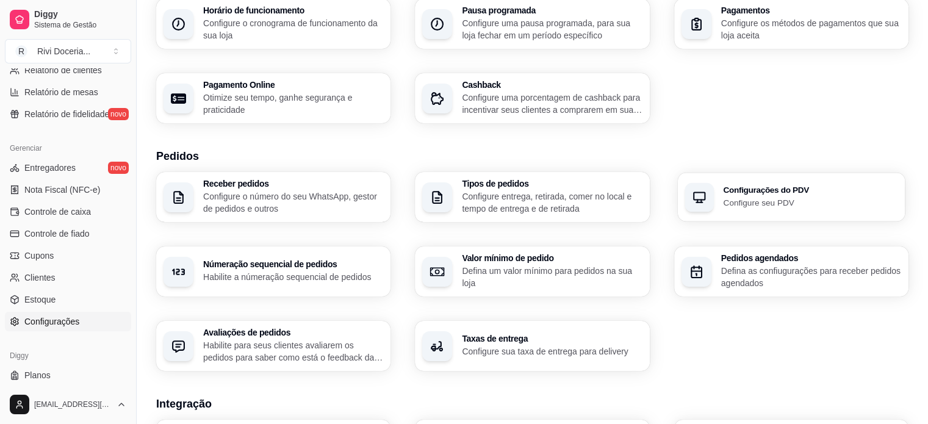
click at [756, 190] on h3 "Configurações do PDV" at bounding box center [810, 190] width 174 height 9
click at [322, 283] on div "Númeração sequencial de pedidos Habilite a númeração sequencial de pedidos" at bounding box center [273, 271] width 234 height 50
click at [556, 283] on p "Defina um valor mínimo para pedidos na sua loja" at bounding box center [551, 277] width 174 height 24
click at [745, 284] on p "Defina as confiugurações para receber pedidos agendados" at bounding box center [811, 277] width 180 height 24
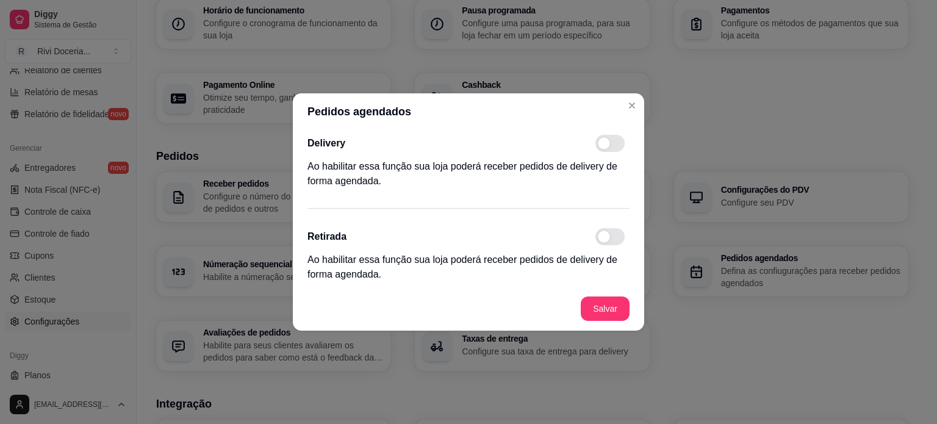
click at [615, 137] on span at bounding box center [609, 143] width 29 height 17
click at [603, 146] on input "checkbox" at bounding box center [599, 150] width 8 height 8
checkbox input "true"
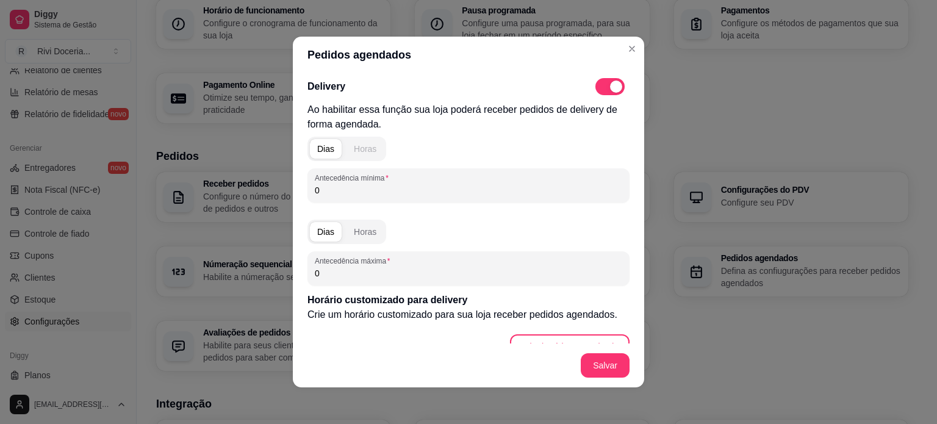
click at [371, 143] on button "Horas" at bounding box center [364, 149] width 37 height 20
click at [317, 149] on div "Dias" at bounding box center [325, 149] width 17 height 12
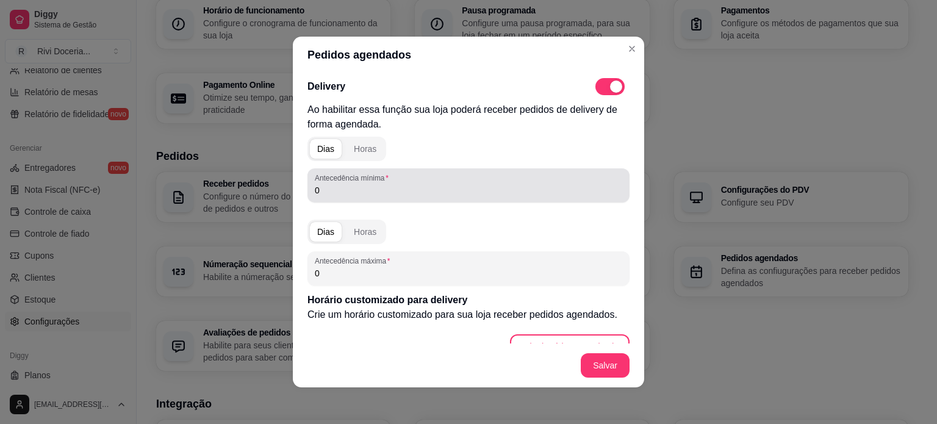
click at [334, 195] on input "0" at bounding box center [468, 190] width 307 height 12
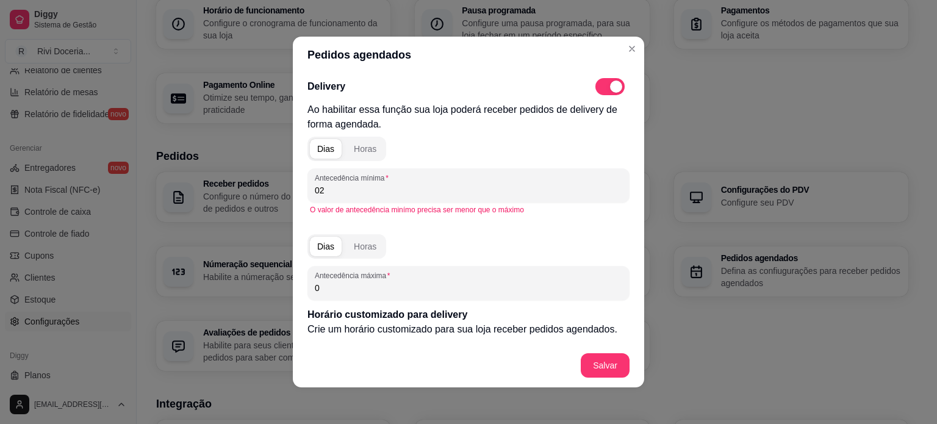
type input "0"
type input "1"
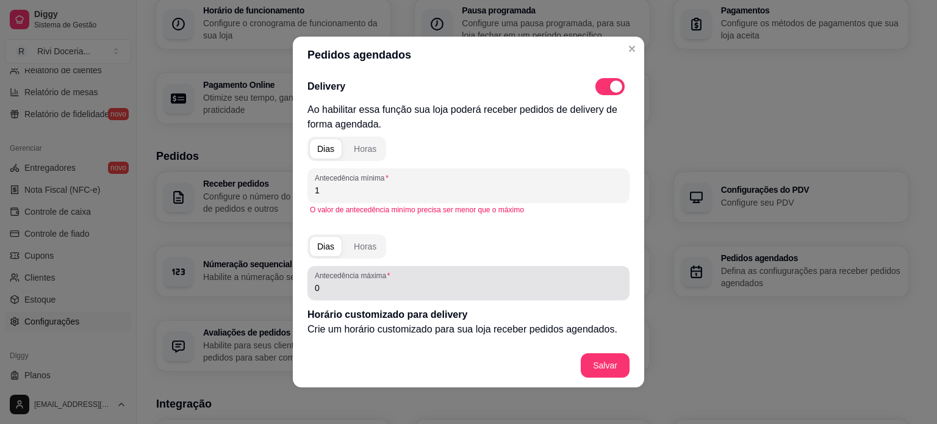
click at [355, 297] on div "Antecedência máxima 0" at bounding box center [468, 283] width 322 height 34
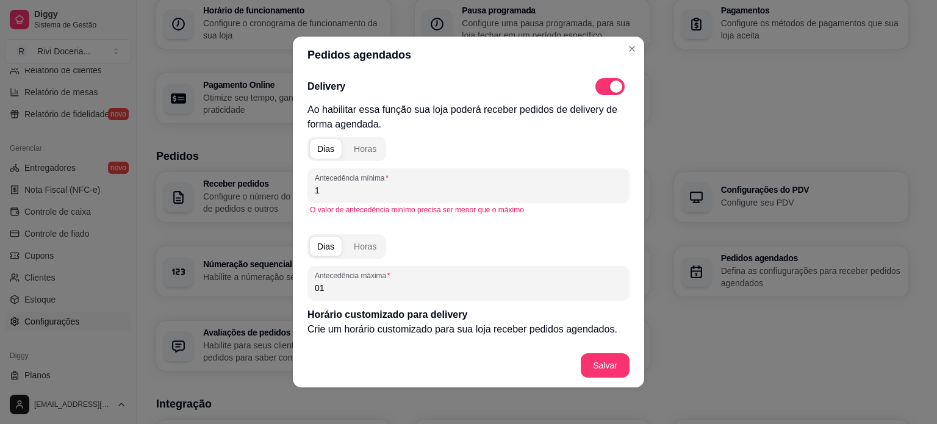
type input "0"
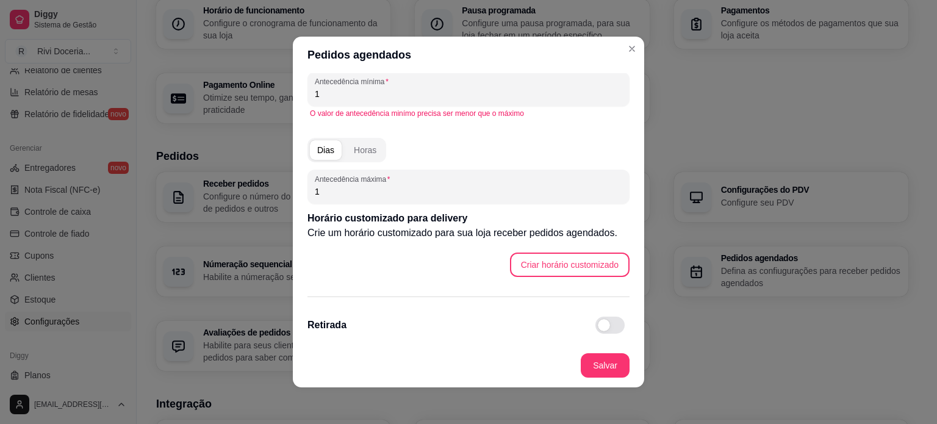
scroll to position [115, 0]
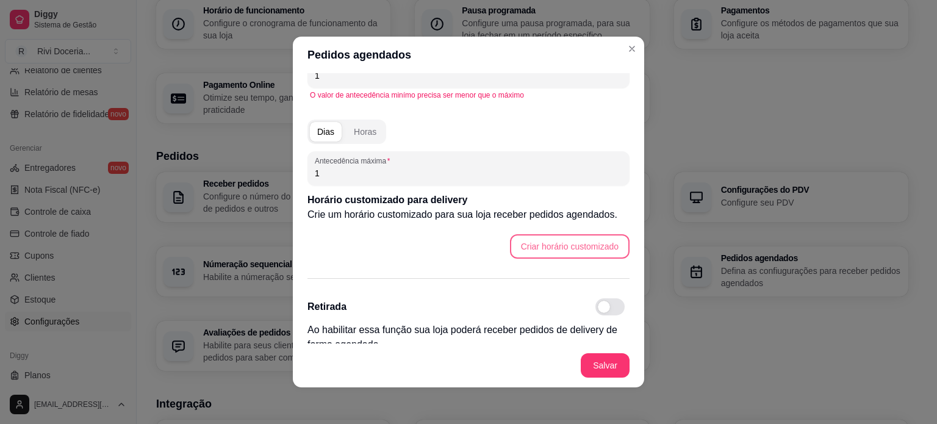
type input "1"
click at [576, 251] on button "Criar horário customizado" at bounding box center [570, 247] width 116 height 24
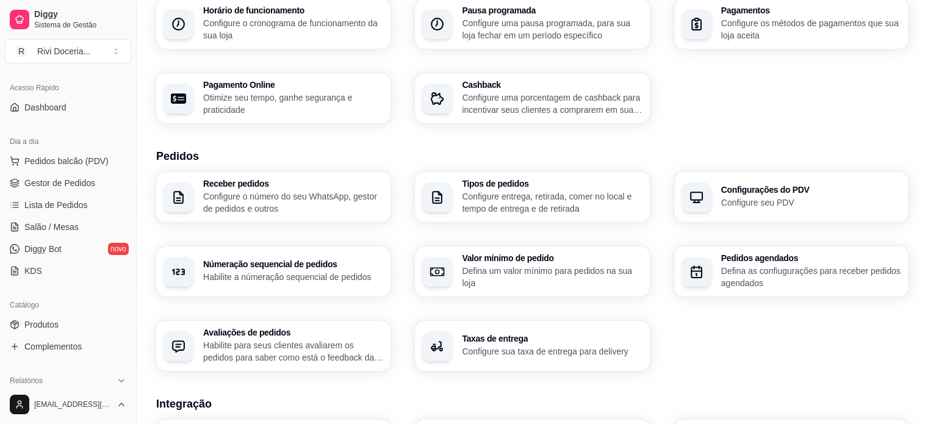
scroll to position [0, 0]
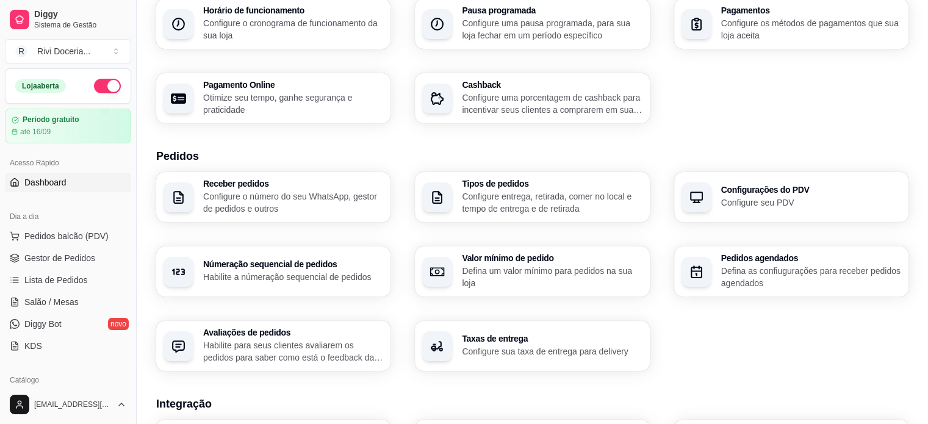
click at [52, 182] on span "Dashboard" at bounding box center [45, 182] width 42 height 12
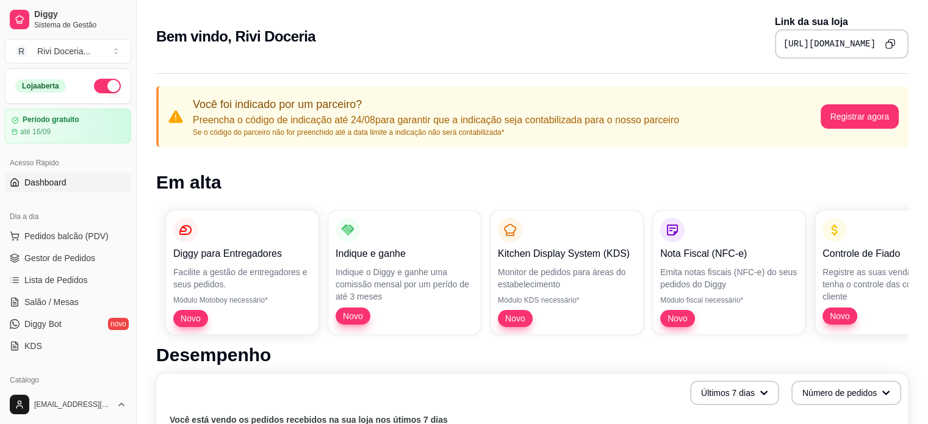
click at [890, 40] on icon "Copy to clipboard" at bounding box center [891, 43] width 6 height 6
click at [890, 39] on button "Copy to clipboard" at bounding box center [889, 43] width 19 height 19
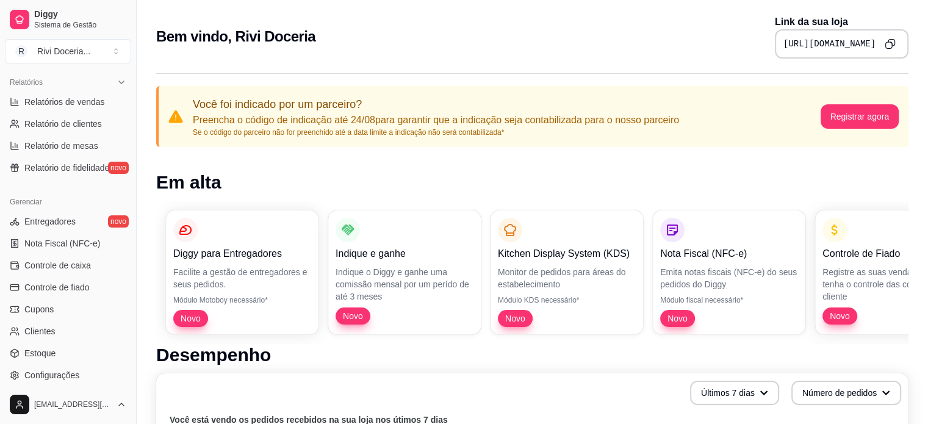
scroll to position [413, 0]
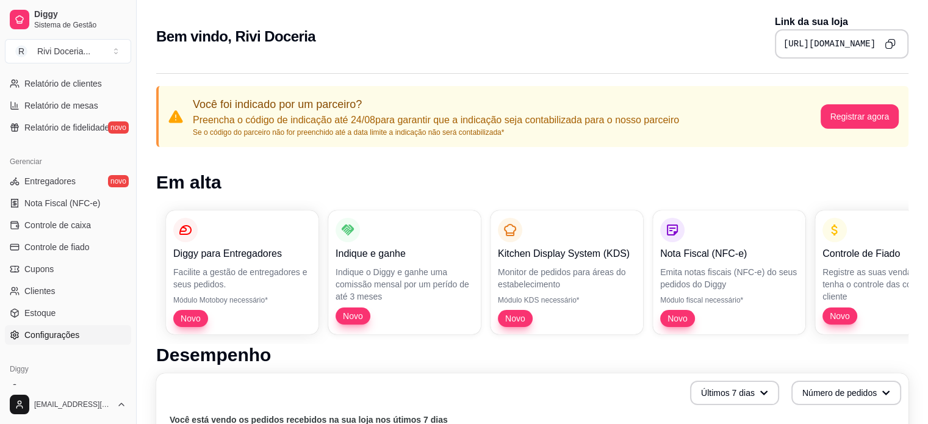
click at [39, 334] on span "Configurações" at bounding box center [51, 335] width 55 height 12
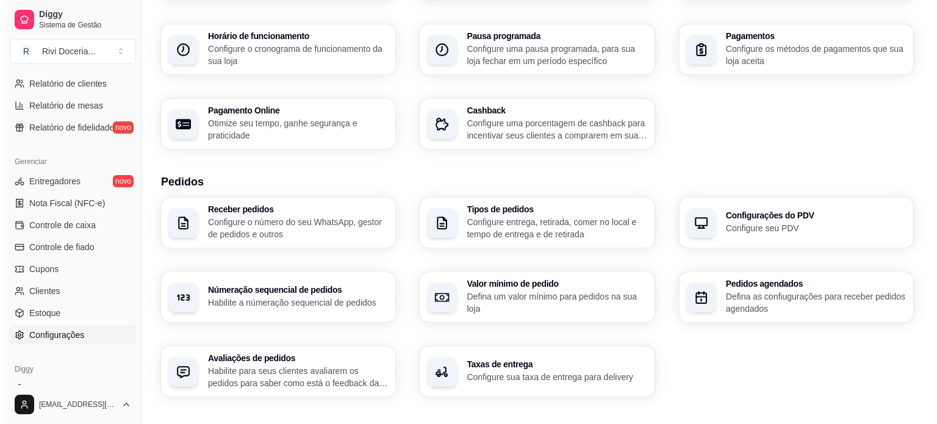
scroll to position [143, 0]
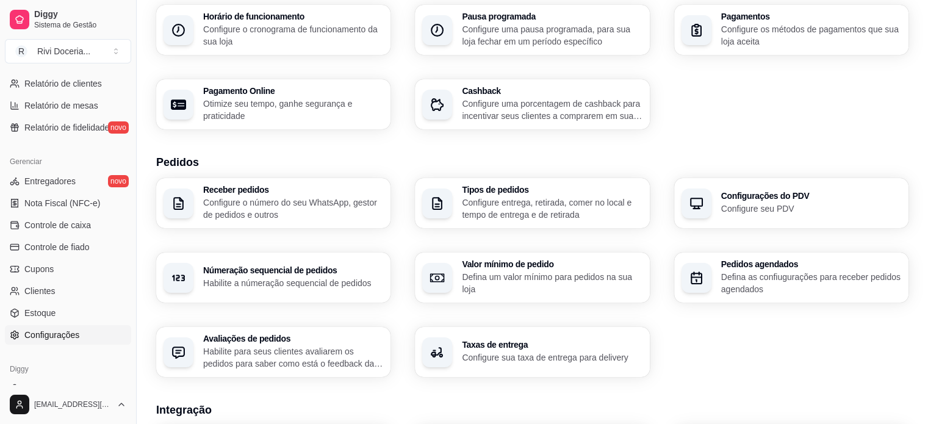
click at [760, 281] on p "Defina as confiugurações para receber pedidos agendados" at bounding box center [811, 283] width 180 height 24
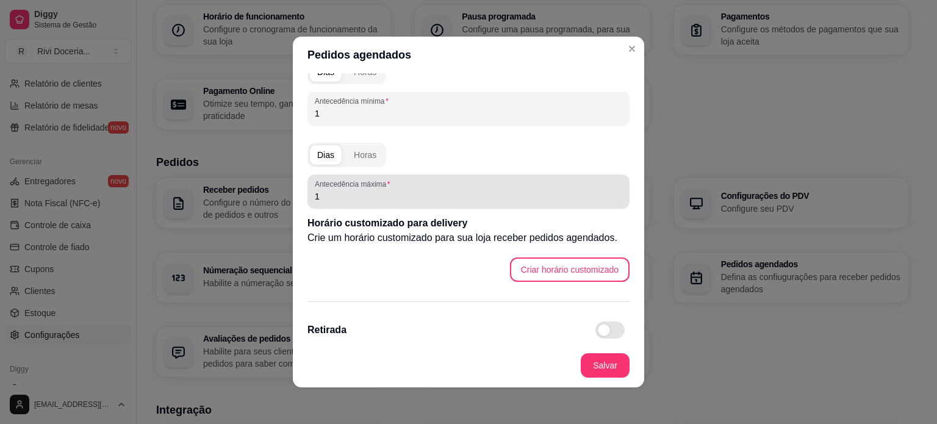
scroll to position [113, 0]
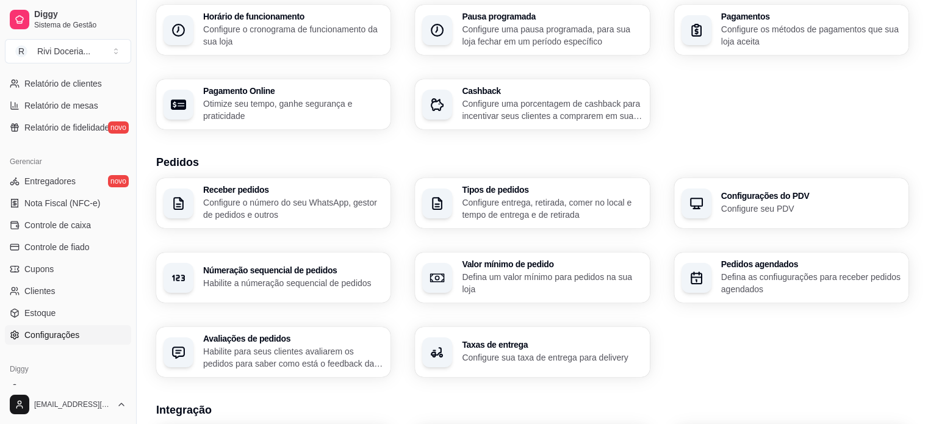
click at [797, 272] on p "Defina as confiugurações para receber pedidos agendados" at bounding box center [811, 283] width 180 height 24
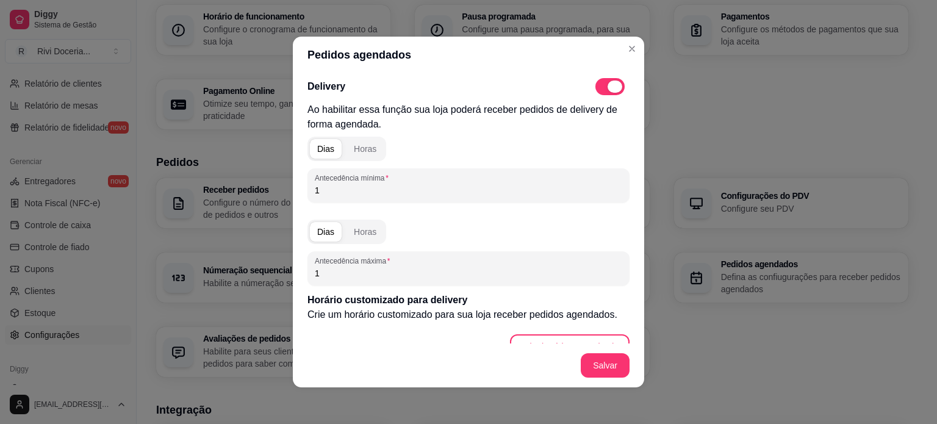
click at [607, 83] on span at bounding box center [614, 86] width 15 height 12
click at [600, 89] on input "checkbox" at bounding box center [599, 93] width 8 height 8
checkbox input "false"
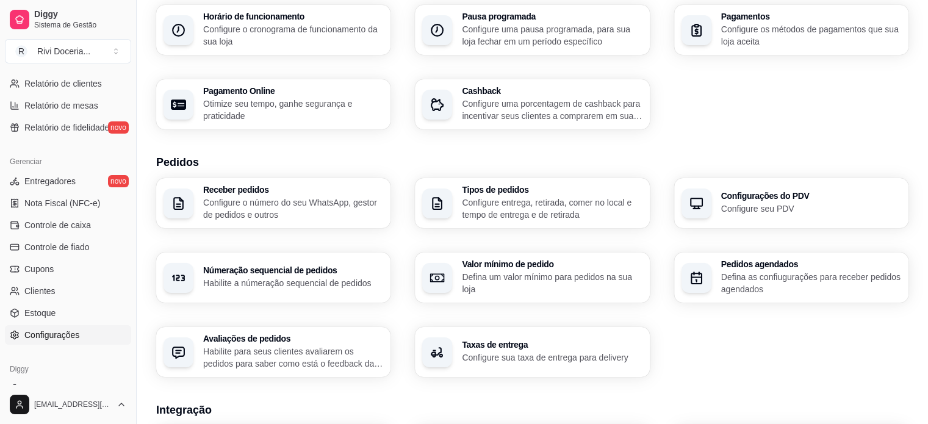
click at [481, 351] on div "Taxas de entrega Configure sua taxa de entrega para delivery" at bounding box center [552, 351] width 180 height 23
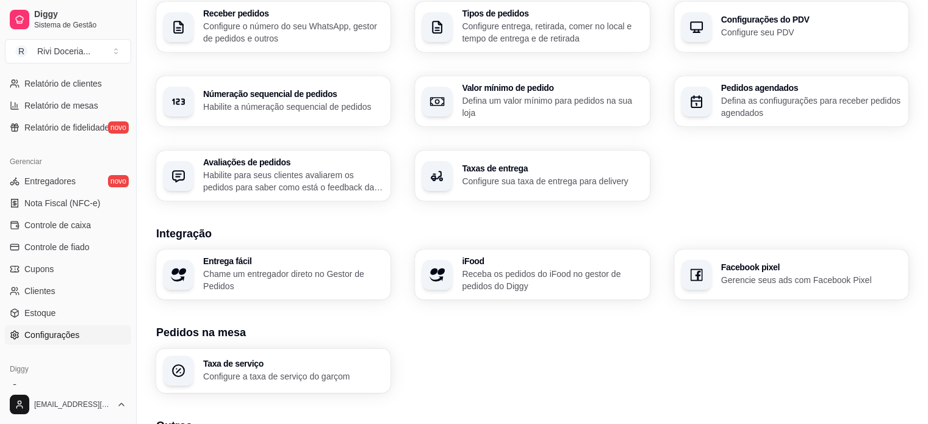
scroll to position [320, 0]
click at [513, 285] on p "Receba os pedidos do iFood no gestor de pedidos do Diggy" at bounding box center [551, 279] width 174 height 24
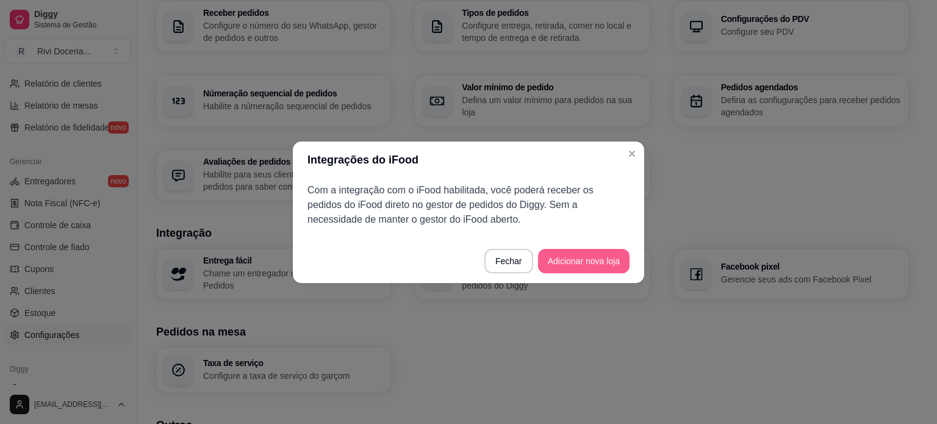
click at [585, 260] on button "Adicionar nova loja" at bounding box center [583, 261] width 91 height 24
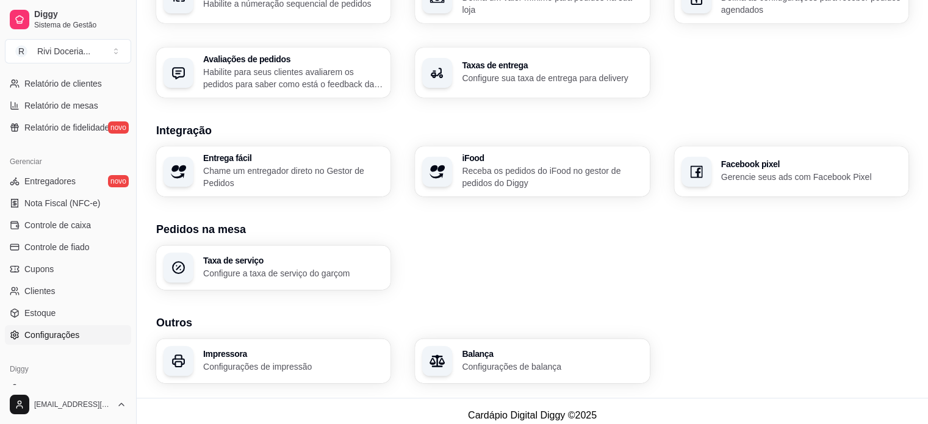
scroll to position [430, 0]
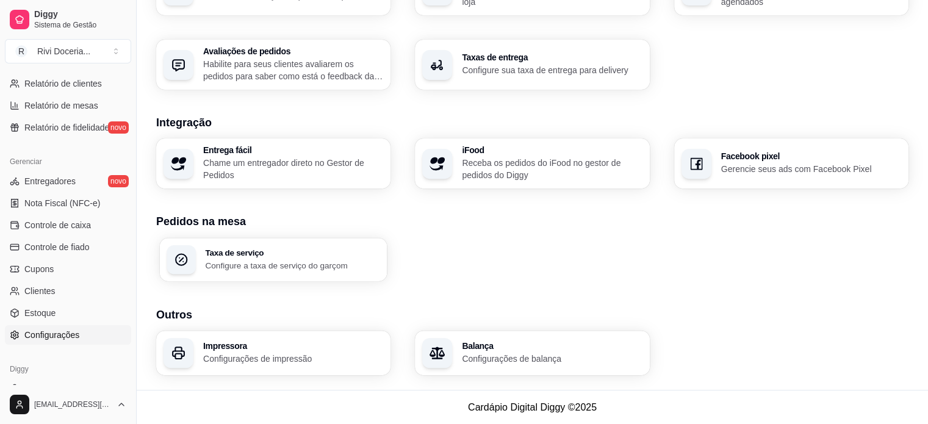
click at [281, 276] on div "Taxa de serviço Configure a taxa de serviço do garçom" at bounding box center [273, 259] width 227 height 43
click at [589, 358] on p "Configurações de balança" at bounding box center [551, 358] width 174 height 12
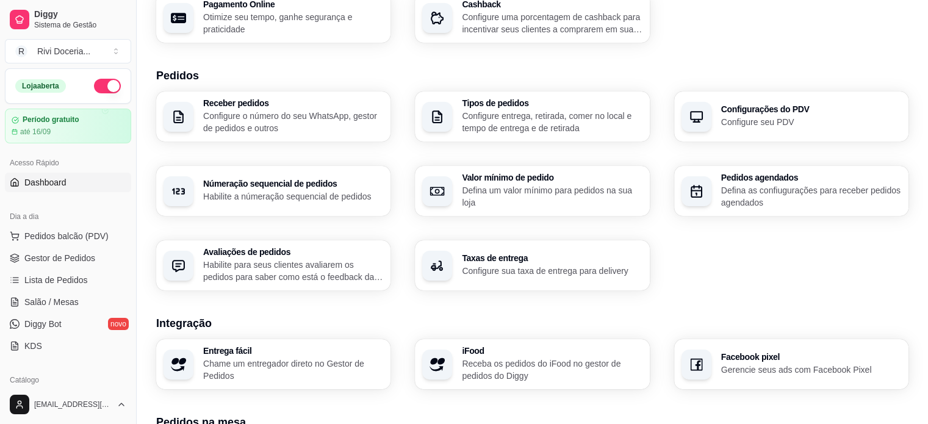
scroll to position [228, 0]
click at [29, 185] on span "Dashboard" at bounding box center [45, 182] width 42 height 12
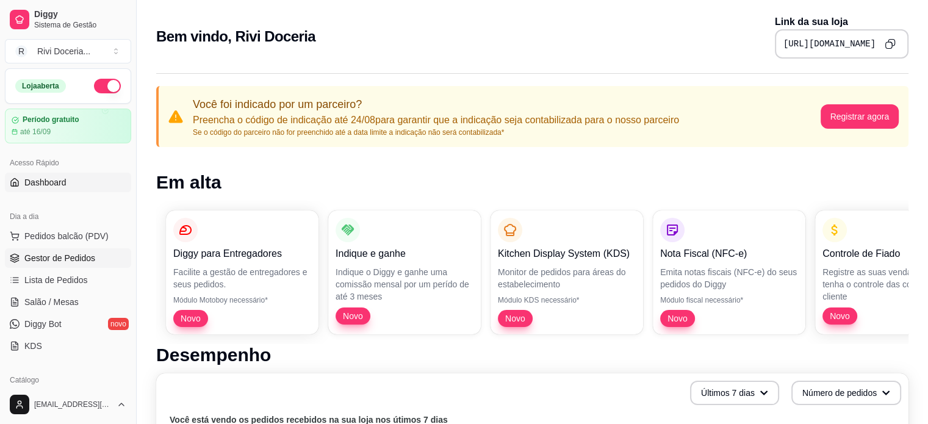
click at [63, 258] on span "Gestor de Pedidos" at bounding box center [59, 258] width 71 height 12
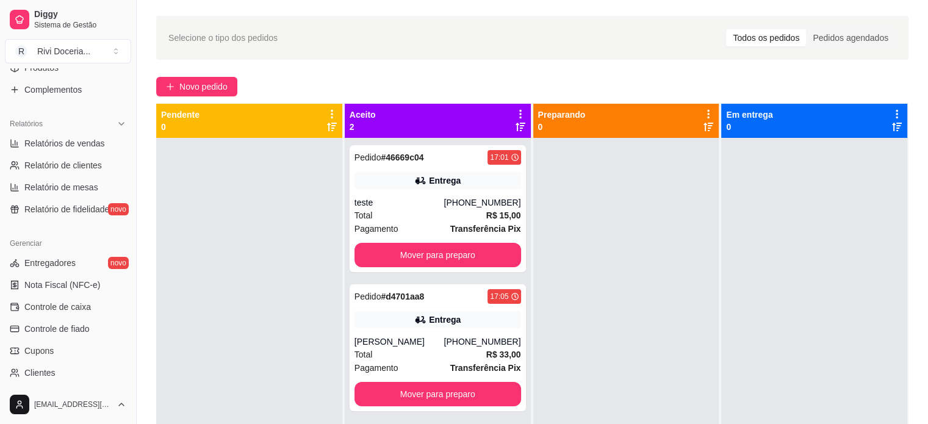
scroll to position [453, 0]
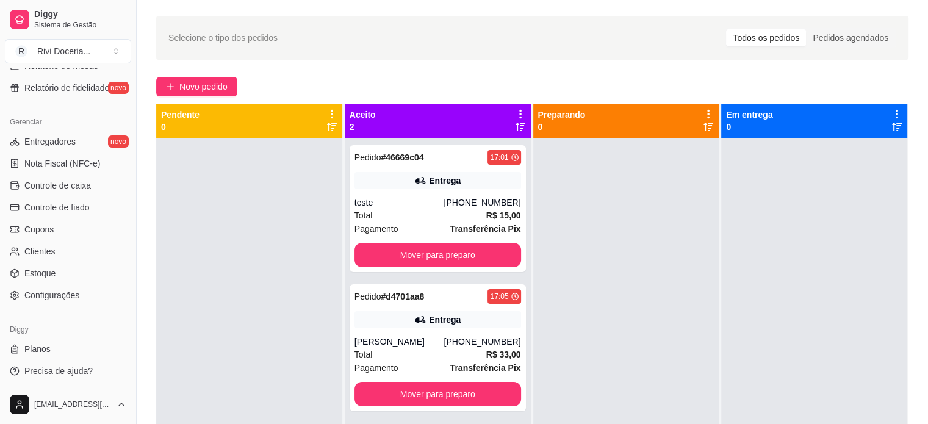
click at [52, 284] on ul "Entregadores novo Nota Fiscal (NFC-e) Controle de caixa Controle de fiado Cupon…" at bounding box center [68, 218] width 126 height 173
click at [56, 294] on span "Configurações" at bounding box center [51, 295] width 55 height 12
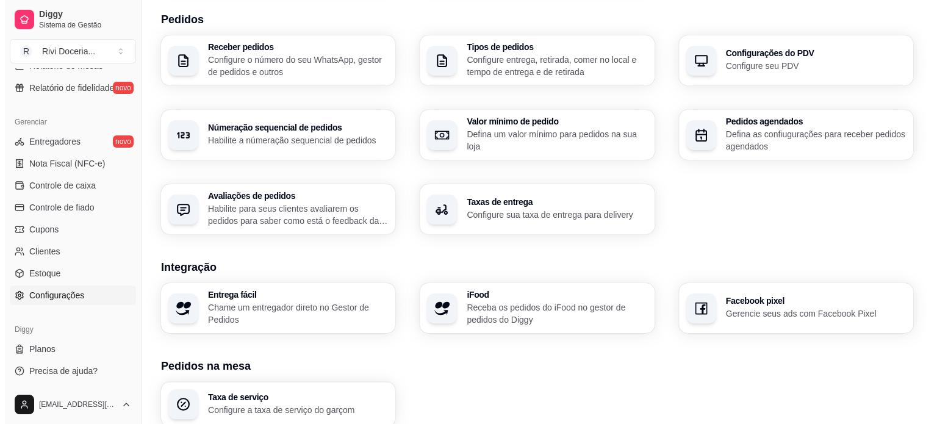
scroll to position [297, 0]
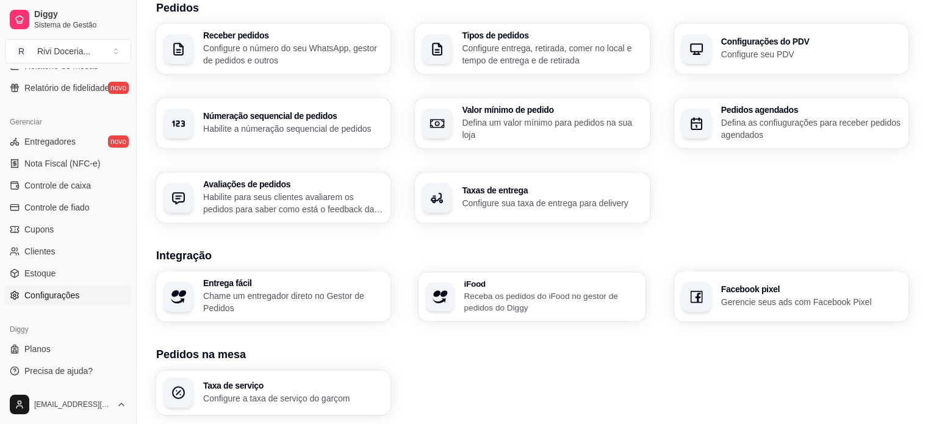
click at [516, 306] on p "Receba os pedidos do iFood no gestor de pedidos do Diggy" at bounding box center [551, 302] width 174 height 24
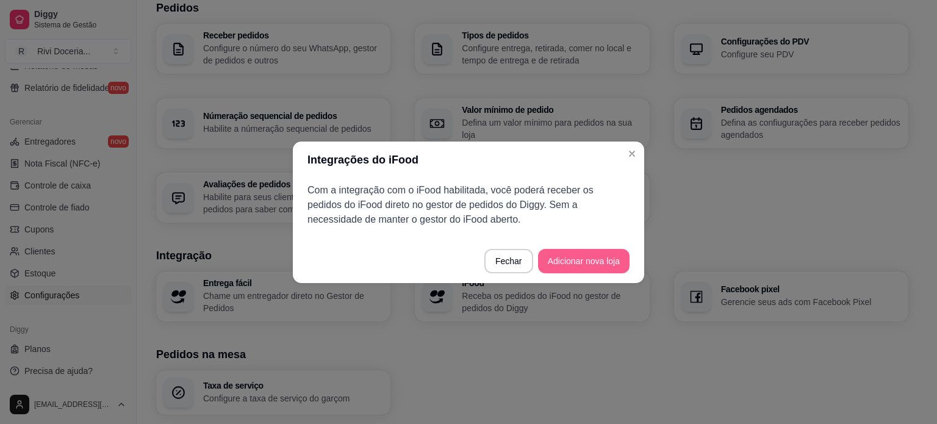
click at [568, 256] on button "Adicionar nova loja" at bounding box center [583, 261] width 91 height 24
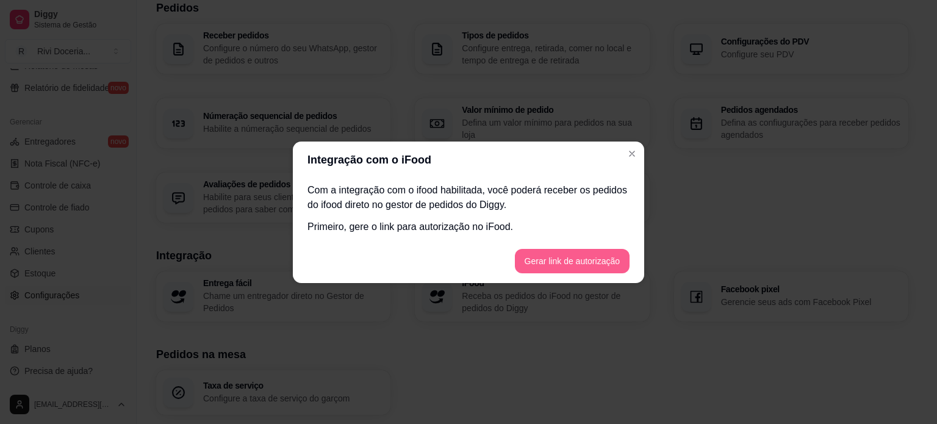
click at [554, 265] on button "Gerar link de autorização" at bounding box center [572, 261] width 115 height 24
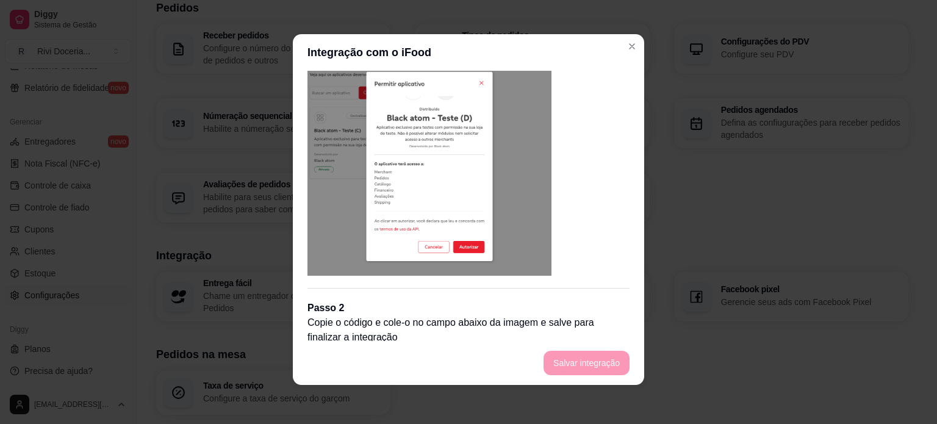
scroll to position [0, 0]
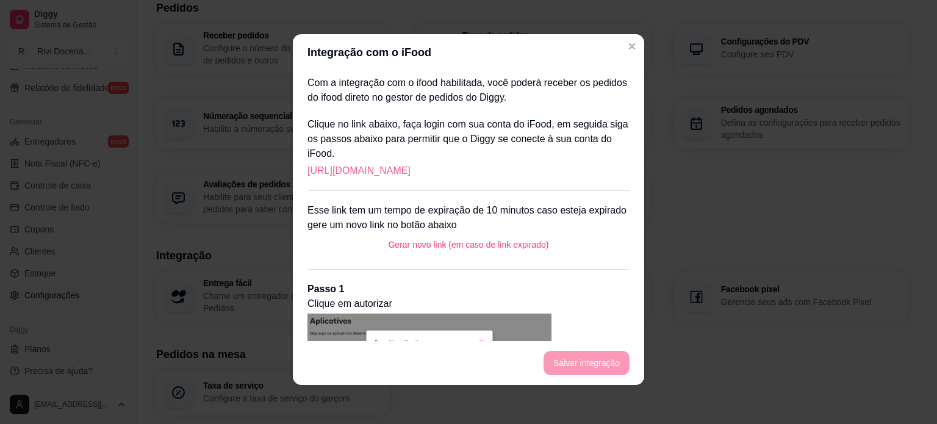
click at [410, 169] on link "https://portal.ifood.com.br/apps/code?c=RGNK-HKTP" at bounding box center [358, 170] width 103 height 15
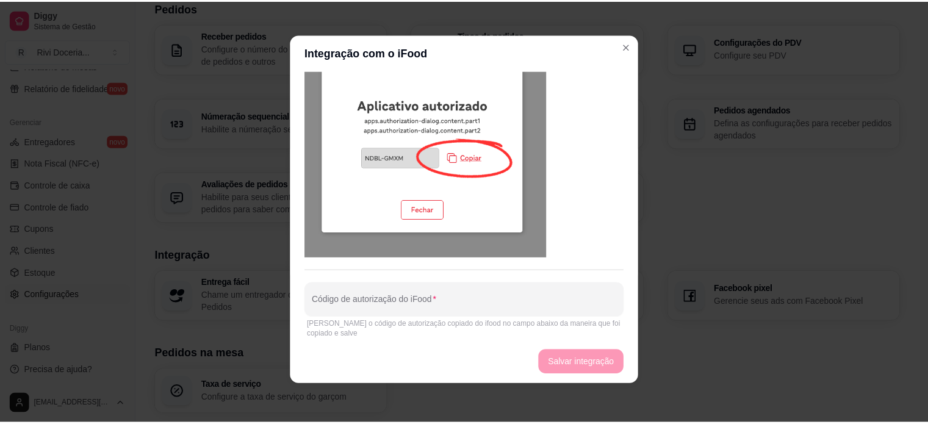
scroll to position [598, 0]
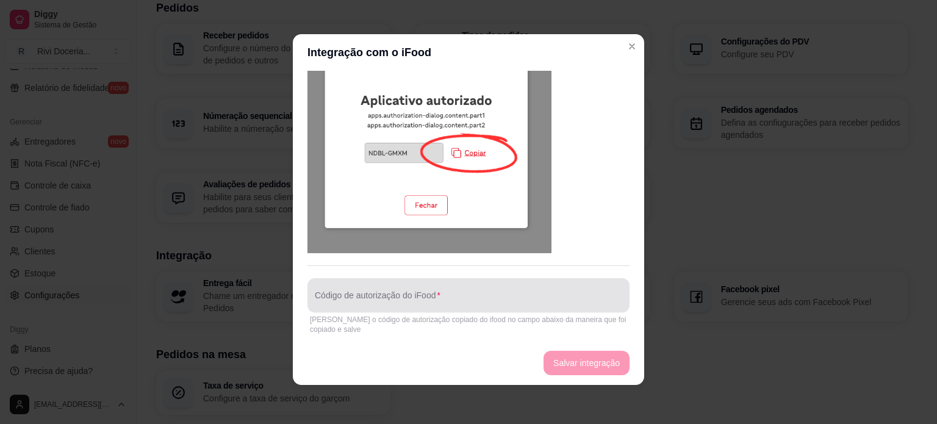
click at [381, 305] on input "Código de autorização do iFood" at bounding box center [468, 300] width 307 height 12
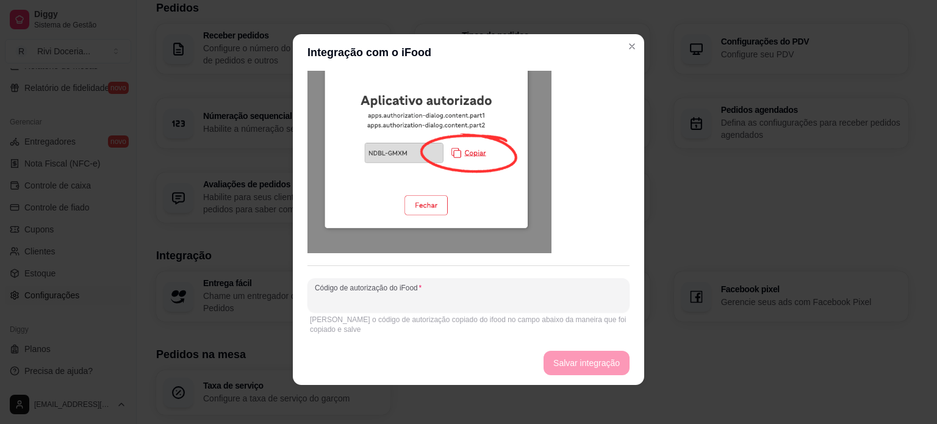
paste input "SBKQ-RPWN"
type input "SBKQ-RPWN"
click at [576, 359] on button "Salvar integração" at bounding box center [586, 363] width 86 height 24
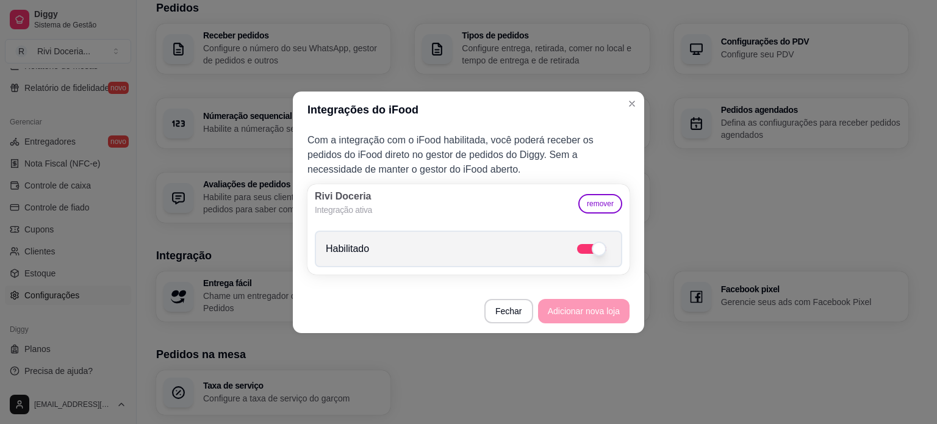
click at [479, 299] on footer "Fechar Adicionar nova loja" at bounding box center [468, 311] width 351 height 44
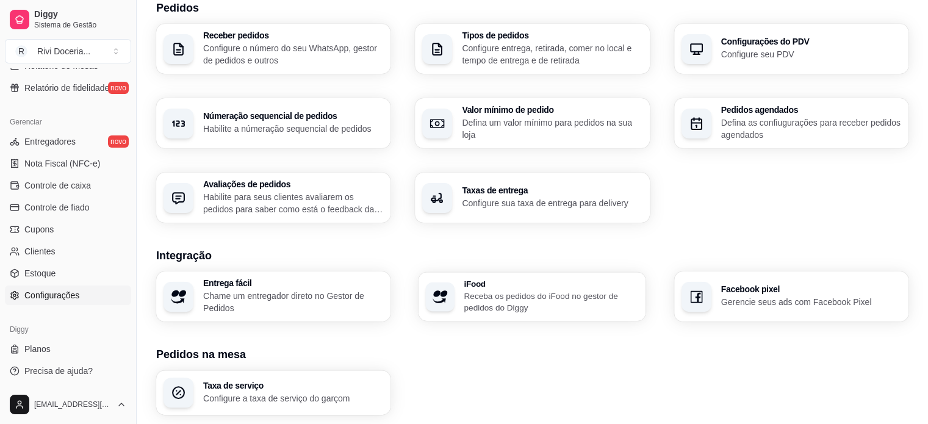
click at [483, 292] on p "Receba os pedidos do iFood no gestor de pedidos do Diggy" at bounding box center [551, 302] width 174 height 24
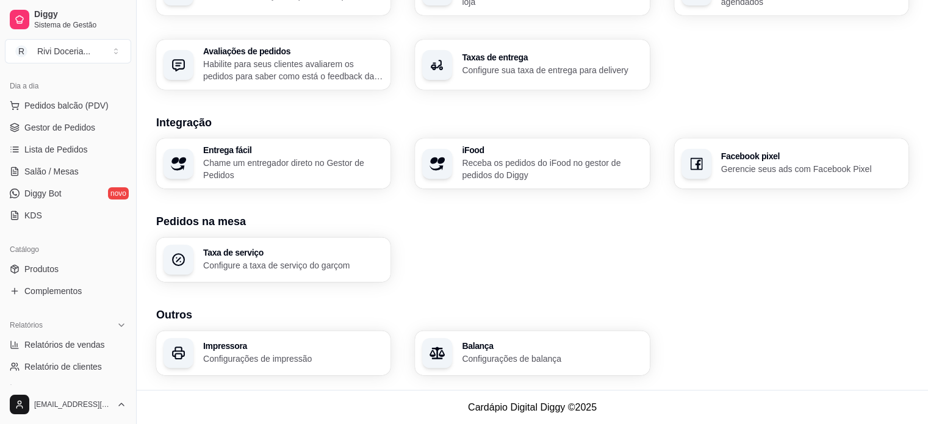
scroll to position [131, 0]
click at [61, 126] on span "Gestor de Pedidos" at bounding box center [59, 127] width 71 height 12
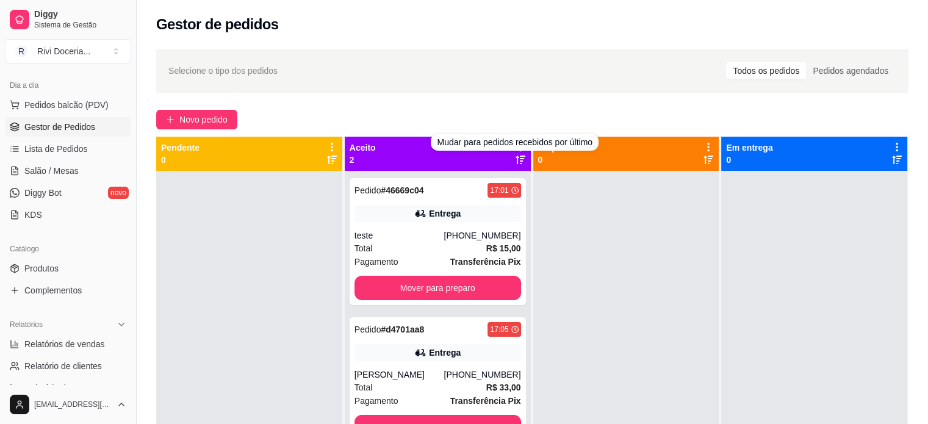
click at [515, 162] on icon at bounding box center [520, 160] width 10 height 9
click at [500, 153] on div "Aceito 2" at bounding box center [437, 153] width 176 height 24
click at [516, 145] on icon at bounding box center [520, 146] width 11 height 11
click at [483, 148] on div "Aceito 2" at bounding box center [437, 153] width 176 height 24
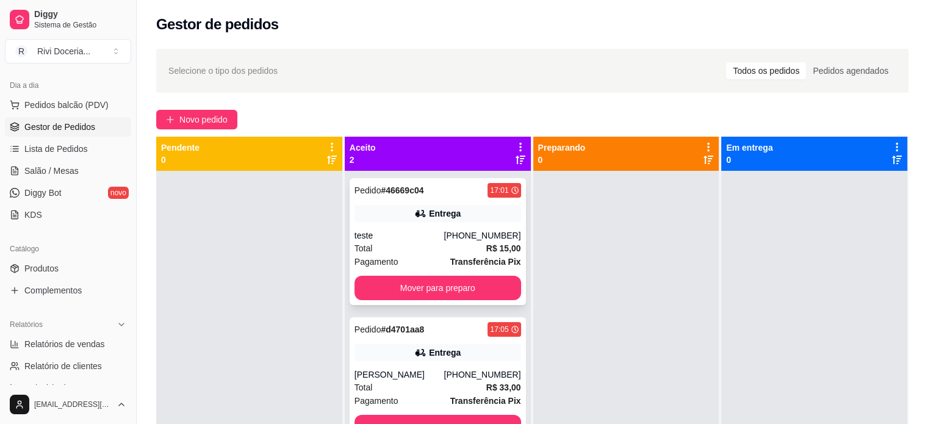
drag, startPoint x: 473, startPoint y: 224, endPoint x: 456, endPoint y: 214, distance: 19.5
click at [456, 214] on div "Entrega" at bounding box center [437, 213] width 166 height 17
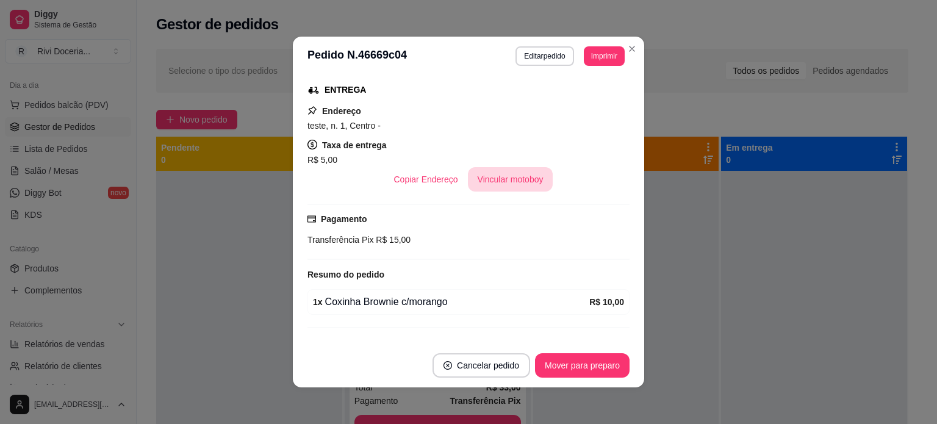
scroll to position [227, 0]
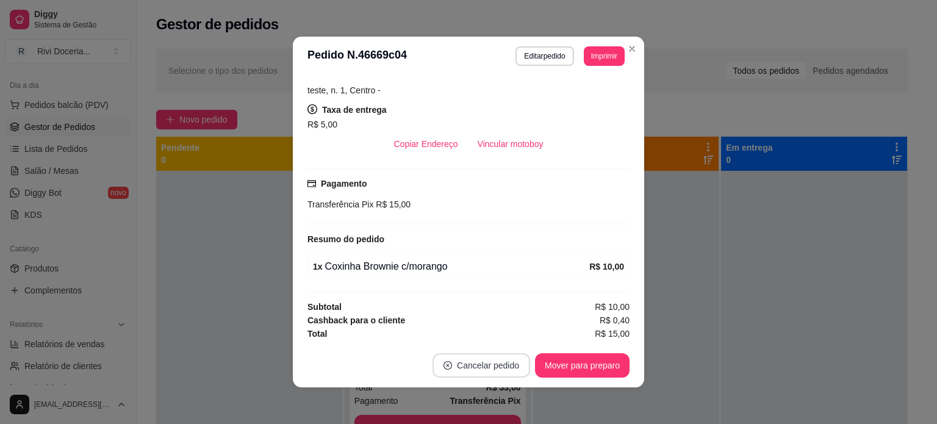
click at [467, 365] on button "Cancelar pedido" at bounding box center [481, 365] width 98 height 24
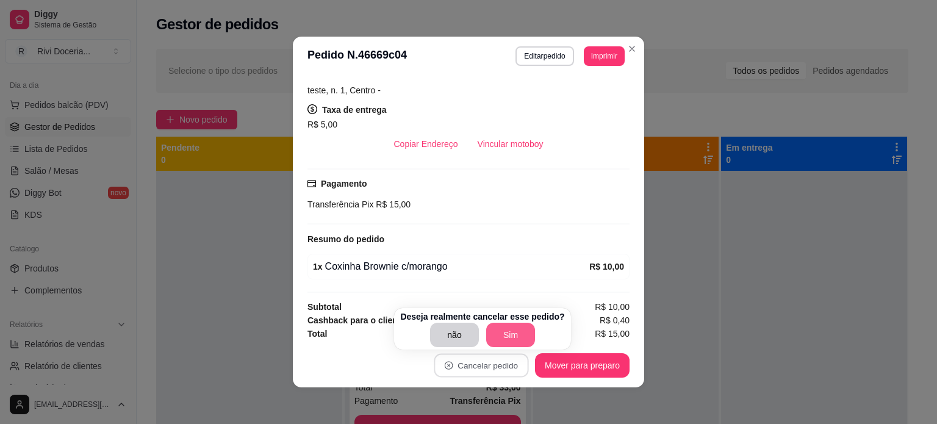
click at [513, 332] on button "Sim" at bounding box center [510, 335] width 49 height 24
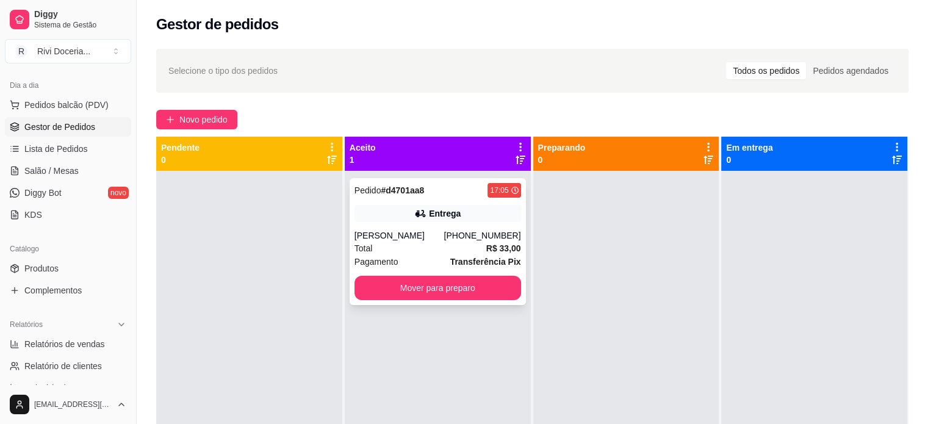
click at [472, 227] on div "Pedido # d4701aa8 17:05 Entrega Bruno Simeão (86) 98141-3944 Total R$ 33,00 Pag…" at bounding box center [437, 241] width 176 height 127
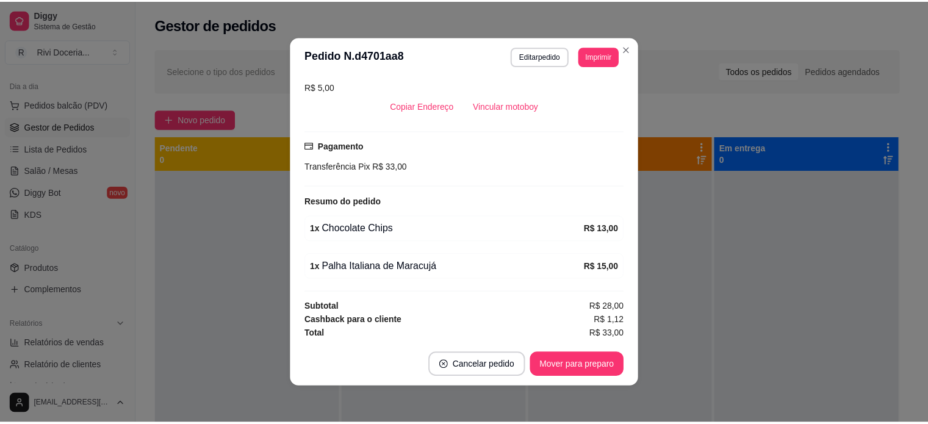
scroll to position [2, 0]
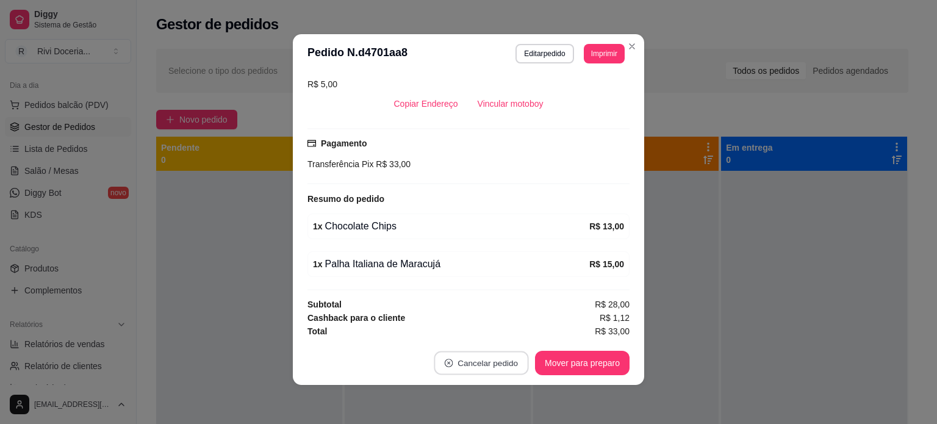
click at [473, 362] on button "Cancelar pedido" at bounding box center [481, 363] width 95 height 24
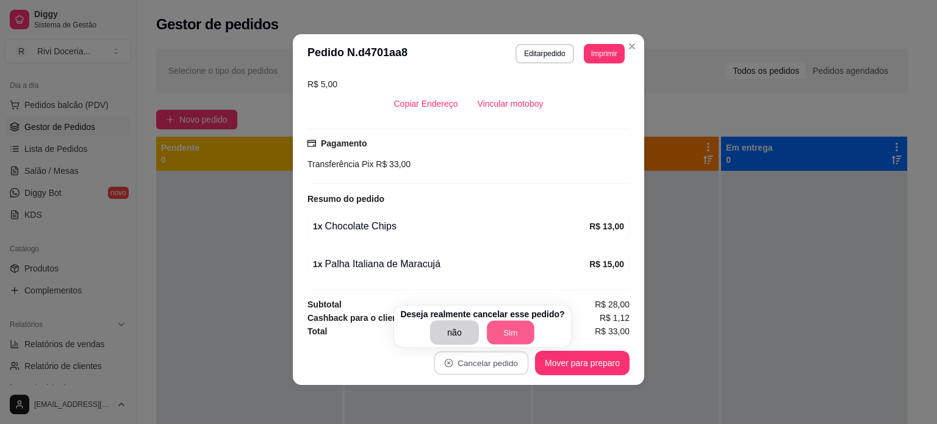
click at [499, 331] on button "Sim" at bounding box center [511, 333] width 48 height 24
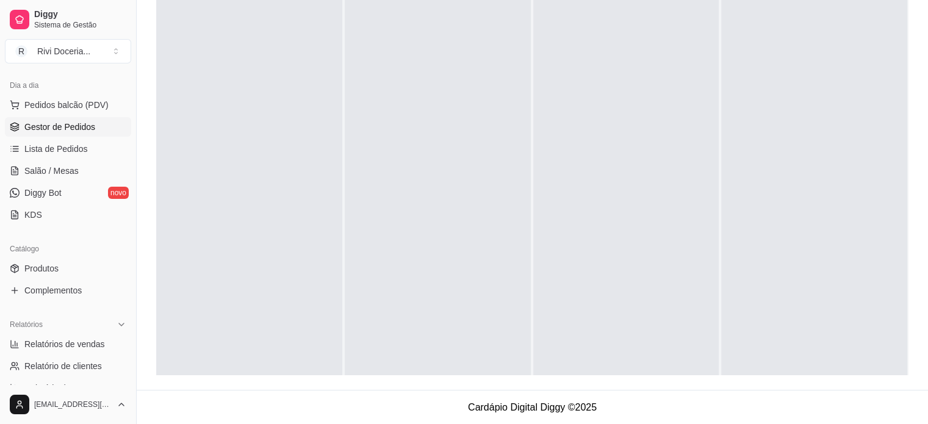
scroll to position [0, 0]
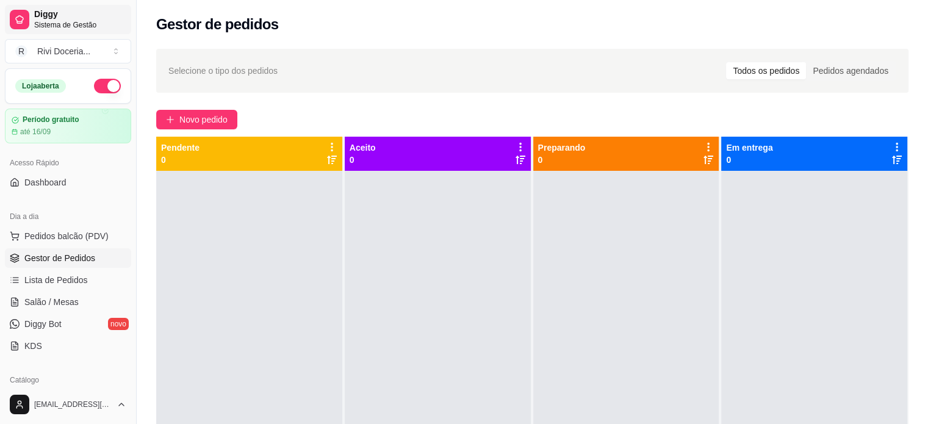
click at [82, 27] on span "Sistema de Gestão" at bounding box center [80, 25] width 92 height 10
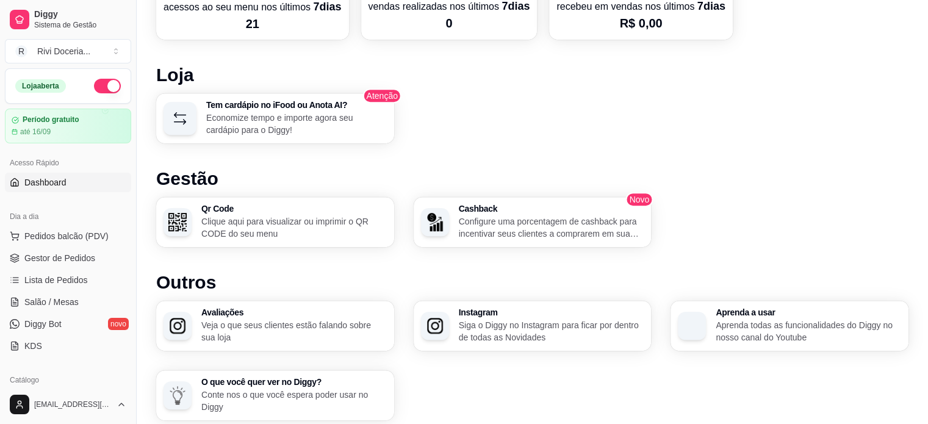
scroll to position [734, 0]
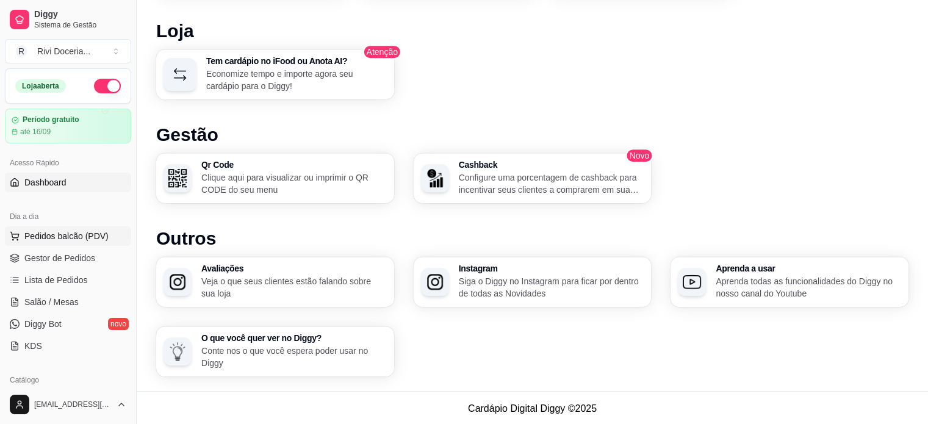
click at [60, 232] on span "Pedidos balcão (PDV)" at bounding box center [66, 236] width 84 height 12
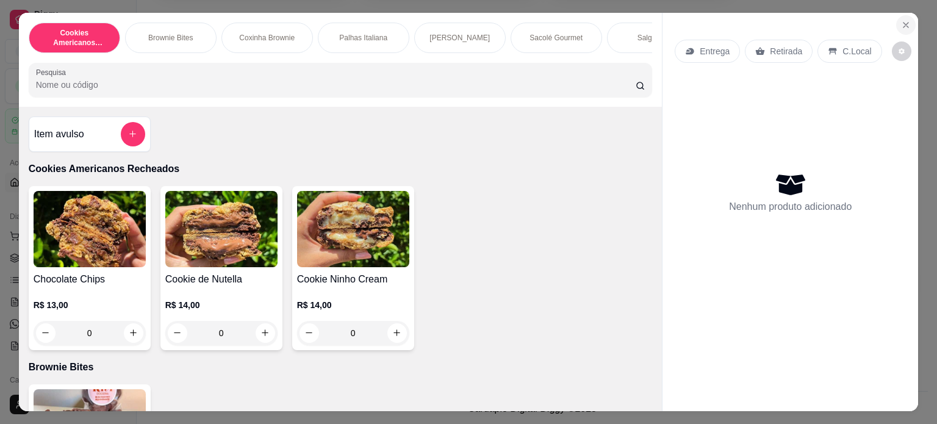
click at [902, 21] on icon "Close" at bounding box center [906, 25] width 10 height 10
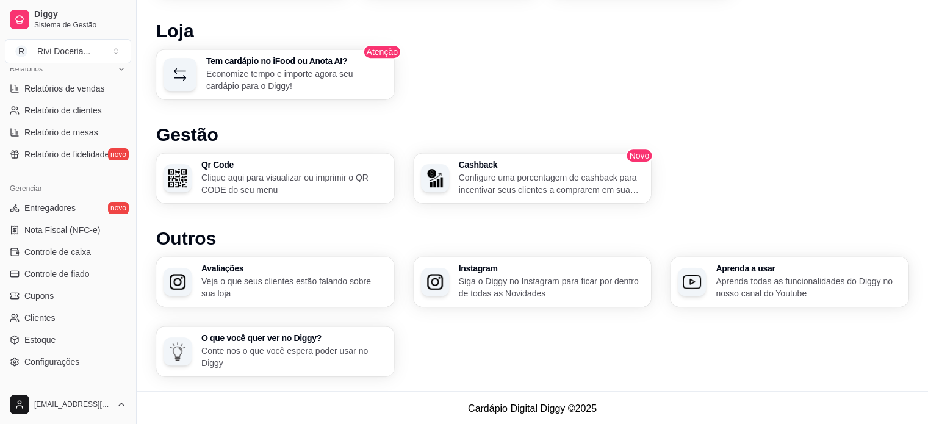
scroll to position [395, 0]
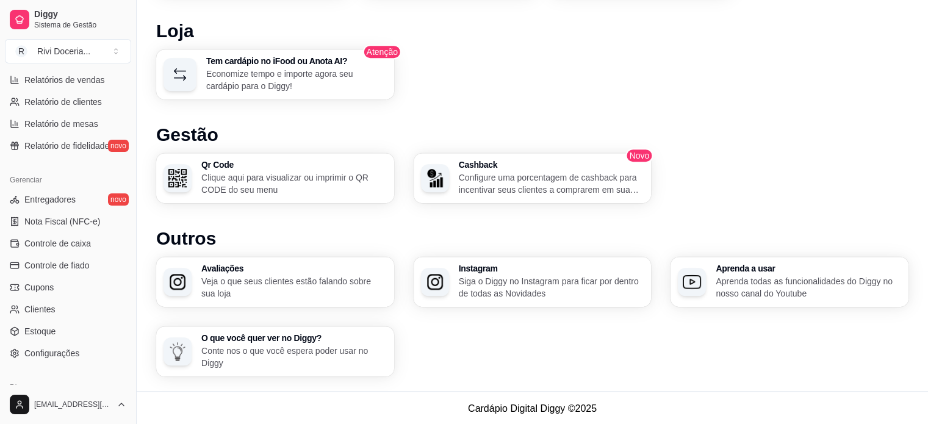
click at [80, 304] on link "Clientes" at bounding box center [68, 309] width 126 height 20
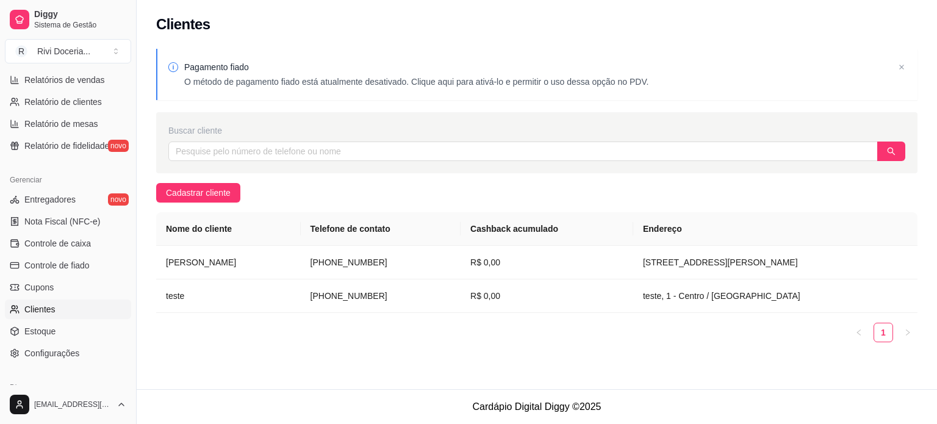
scroll to position [417, 0]
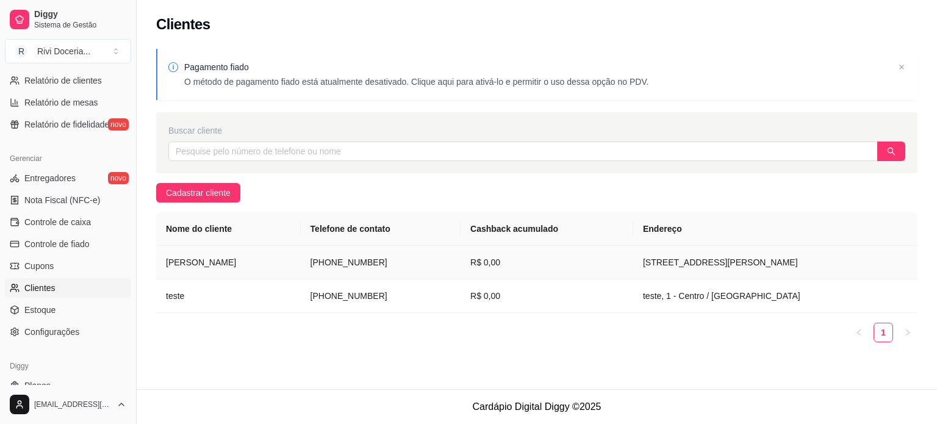
click at [724, 277] on td "[STREET_ADDRESS][PERSON_NAME]" at bounding box center [775, 263] width 284 height 34
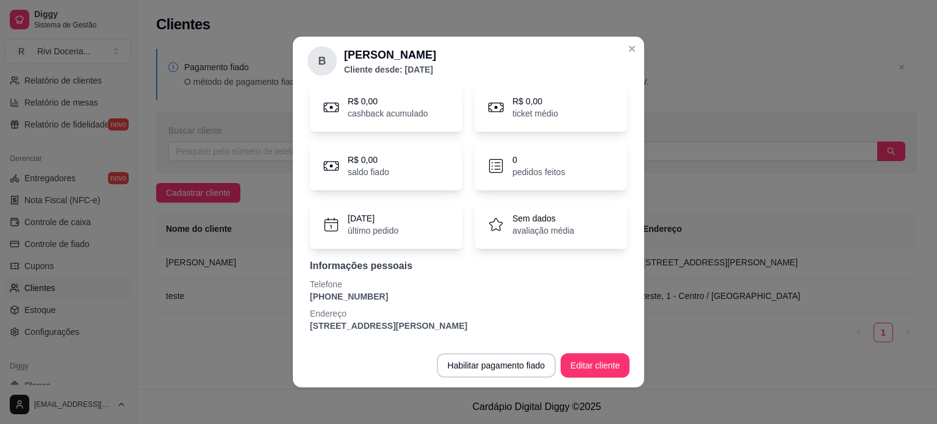
scroll to position [0, 0]
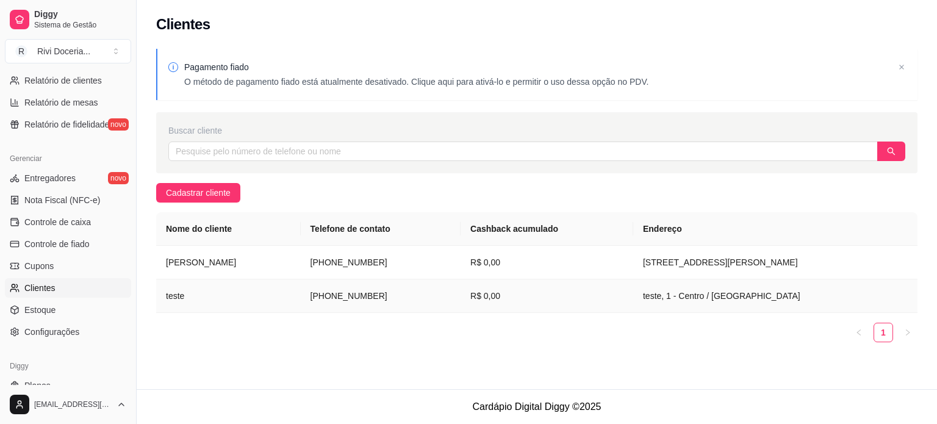
click at [405, 295] on td "[PHONE_NUMBER]" at bounding box center [381, 296] width 160 height 34
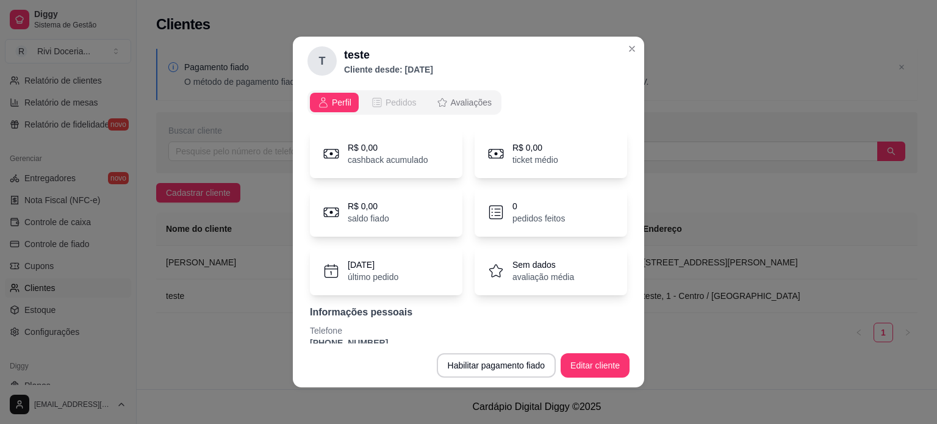
click at [400, 98] on span "Pedidos" at bounding box center [400, 102] width 31 height 12
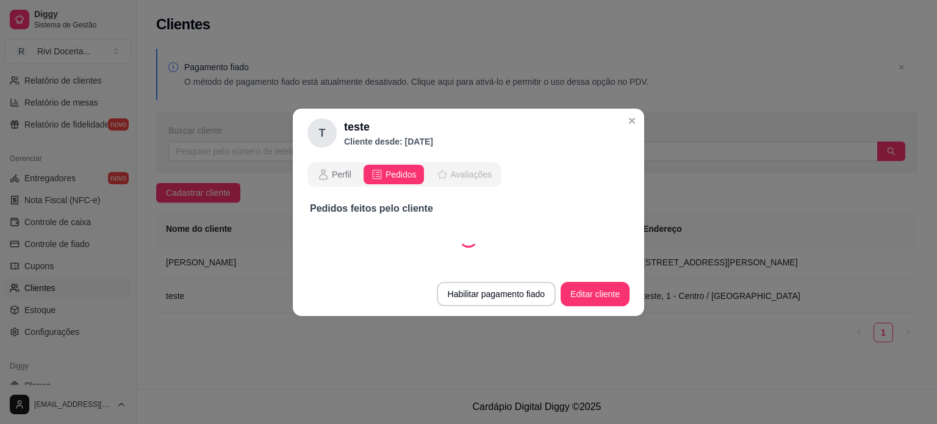
select select "30"
select select "ALL"
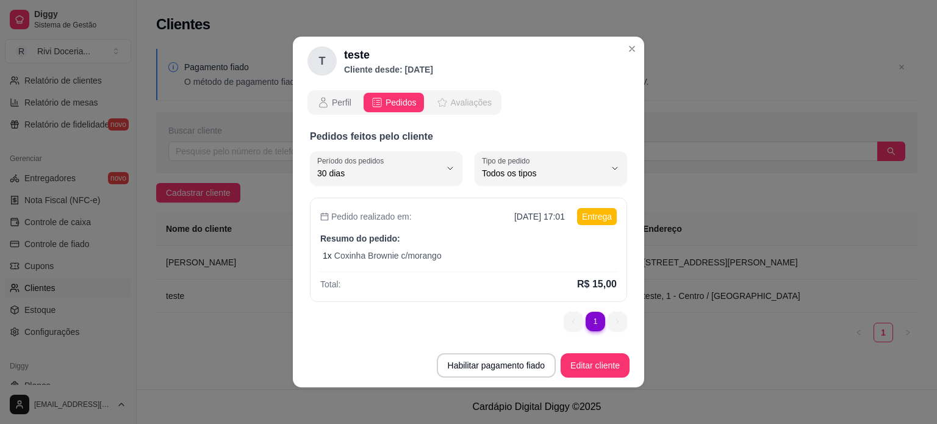
click at [451, 96] on span "Avaliações" at bounding box center [471, 102] width 41 height 12
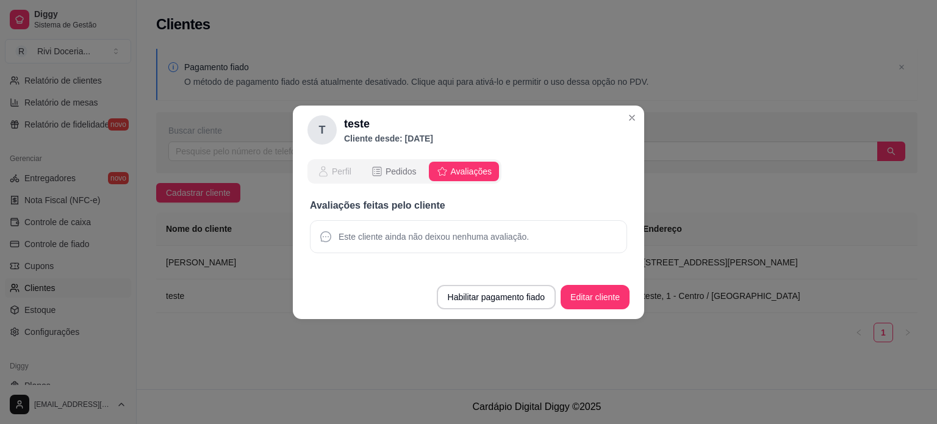
click at [335, 170] on span "Perfil" at bounding box center [342, 171] width 20 height 12
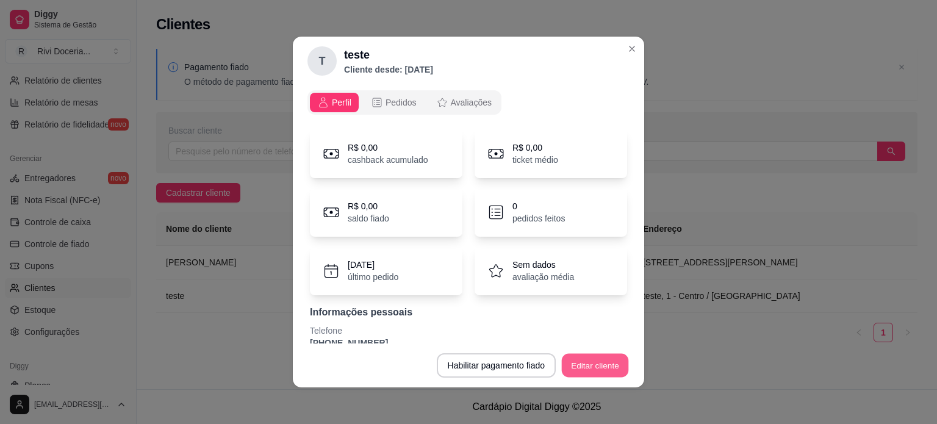
click at [572, 360] on button "Editar cliente" at bounding box center [595, 366] width 67 height 24
click at [320, 65] on div "T" at bounding box center [321, 60] width 29 height 29
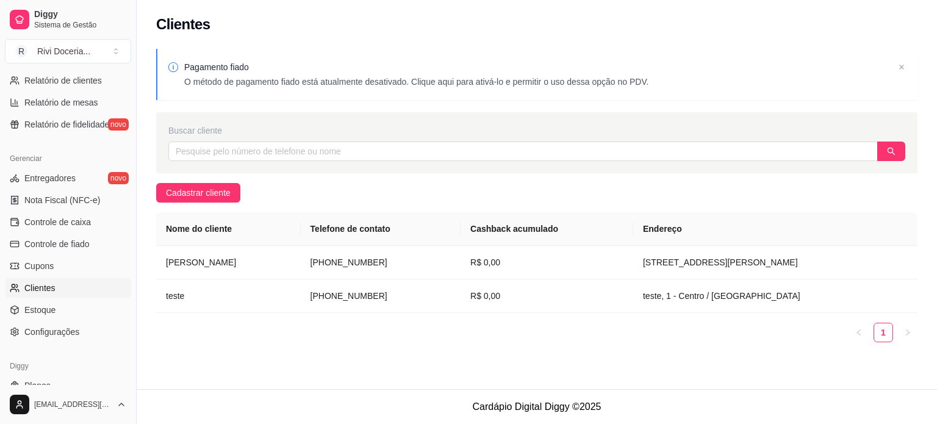
drag, startPoint x: 362, startPoint y: 295, endPoint x: 367, endPoint y: 337, distance: 42.9
click at [367, 337] on ul "1" at bounding box center [536, 333] width 761 height 20
click at [43, 309] on span "Estoque" at bounding box center [39, 310] width 31 height 12
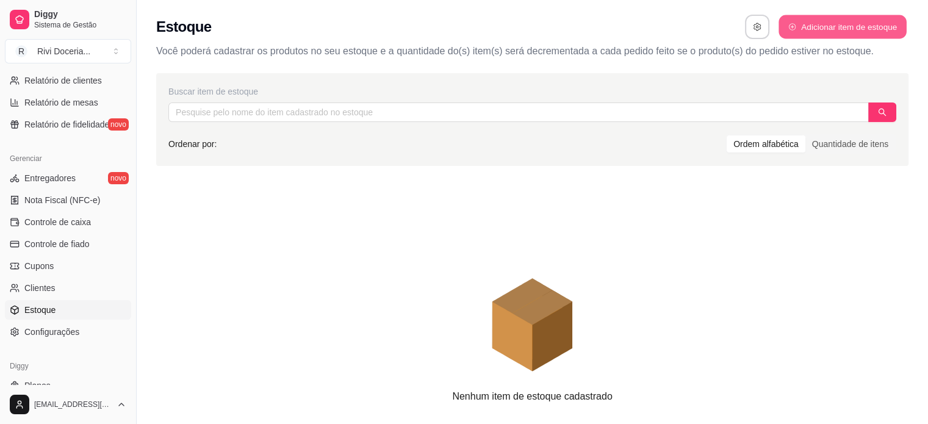
click at [837, 23] on button "Adicionar item de estoque" at bounding box center [841, 27] width 127 height 24
select select "UN"
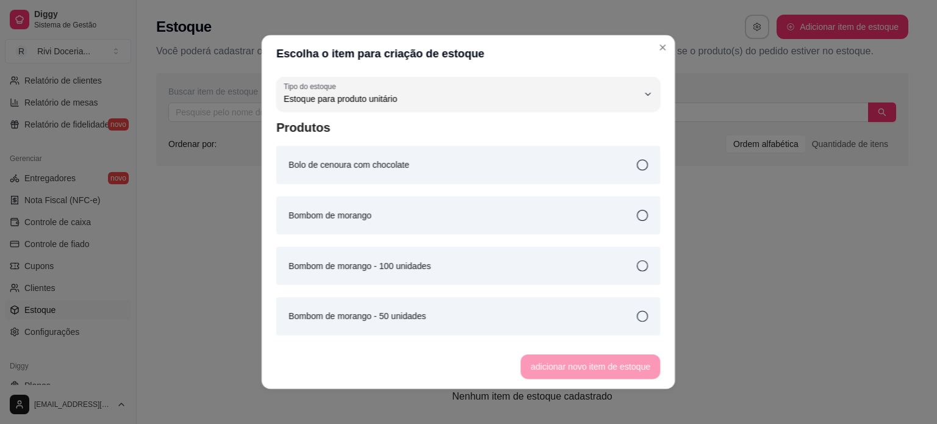
scroll to position [12, 0]
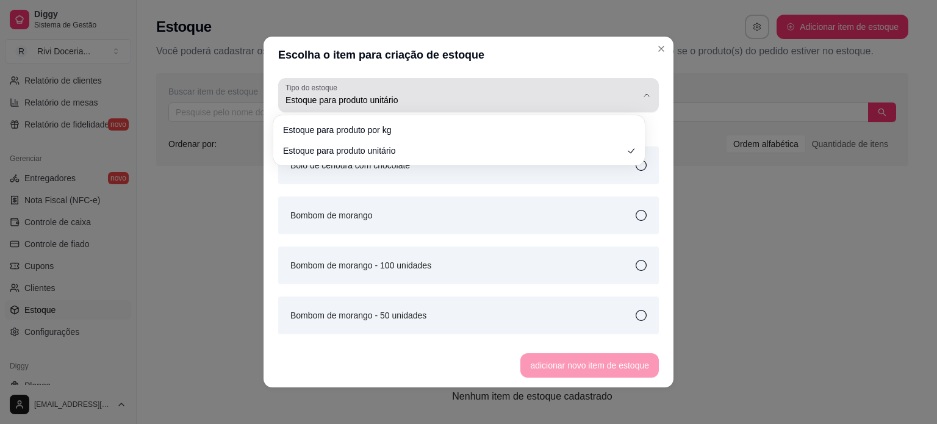
click at [596, 98] on span "Estoque para produto unitário" at bounding box center [460, 100] width 351 height 12
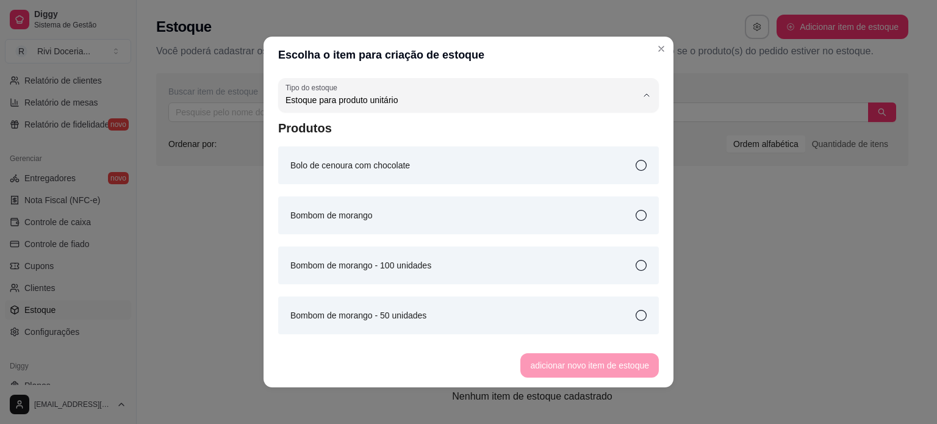
click at [624, 147] on li "Estoque para produto unitário" at bounding box center [458, 149] width 347 height 19
select select
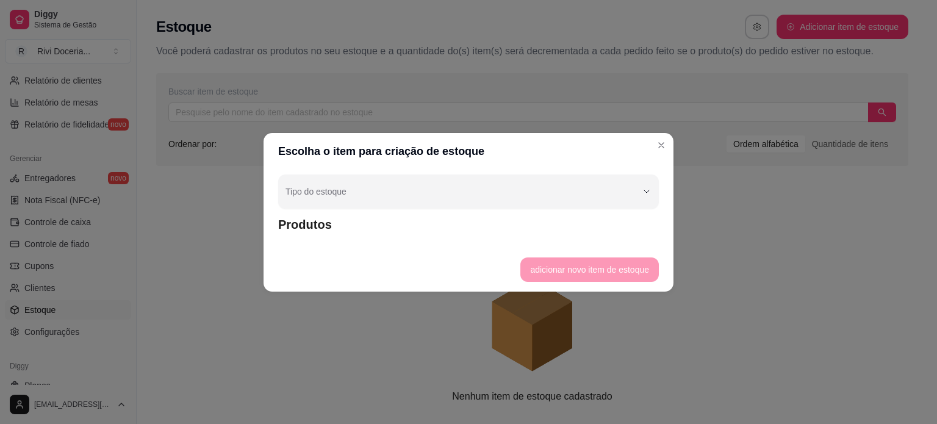
scroll to position [0, 0]
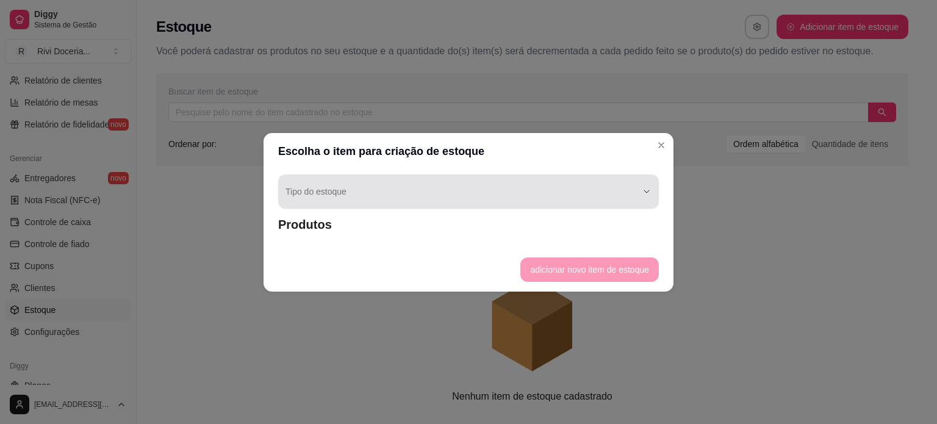
click at [620, 195] on div "button" at bounding box center [460, 191] width 351 height 24
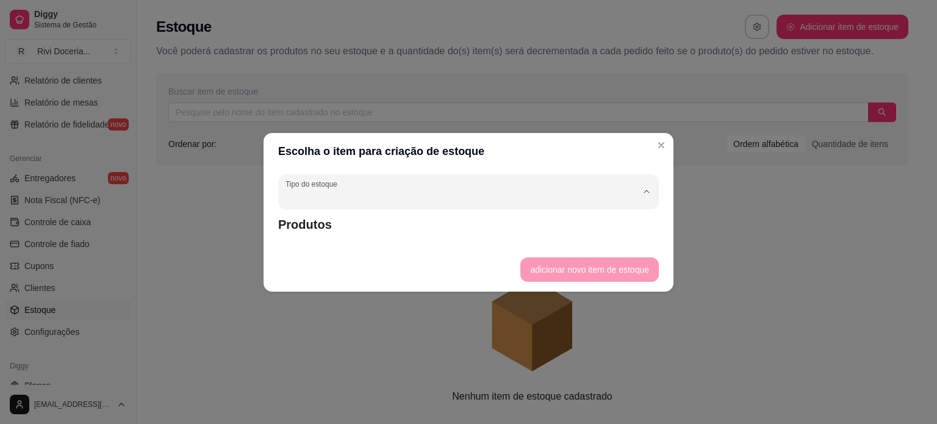
click at [408, 248] on span "Estoque para produto unitário" at bounding box center [462, 245] width 335 height 12
type input "UN"
select select "UN"
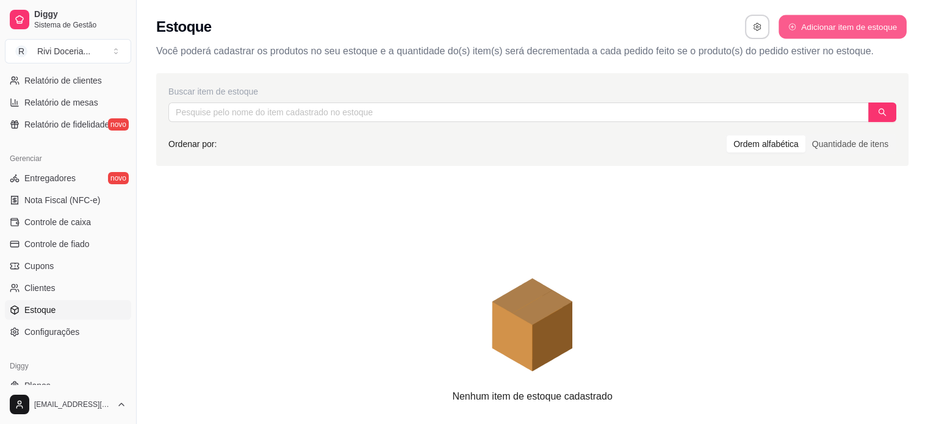
click at [831, 36] on button "Adicionar item de estoque" at bounding box center [841, 27] width 127 height 24
select select "UN"
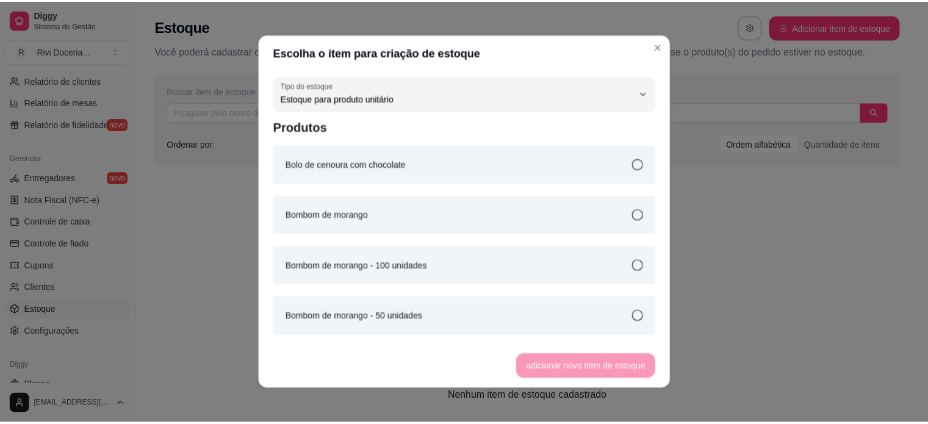
scroll to position [12, 0]
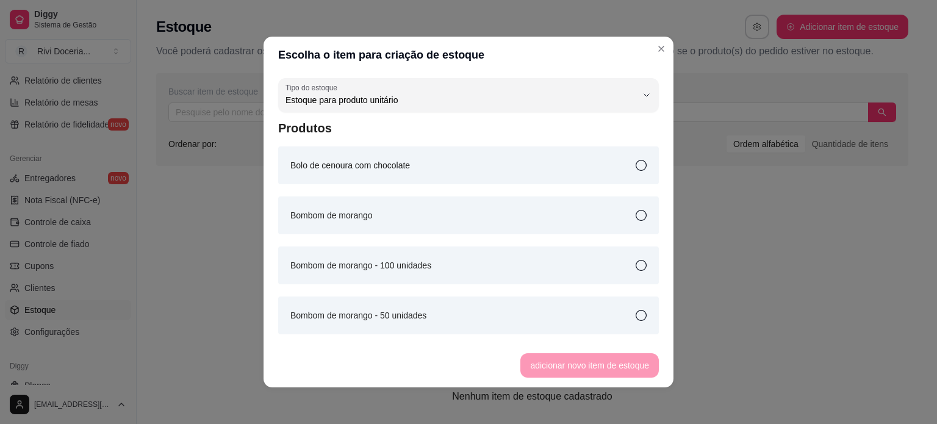
click at [635, 165] on icon at bounding box center [640, 165] width 11 height 11
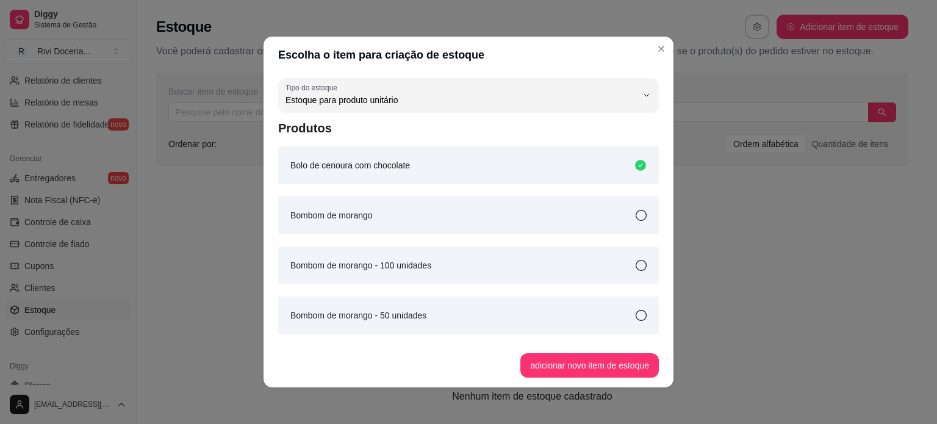
click at [635, 212] on icon at bounding box center [640, 215] width 11 height 11
click at [635, 160] on icon at bounding box center [640, 165] width 11 height 11
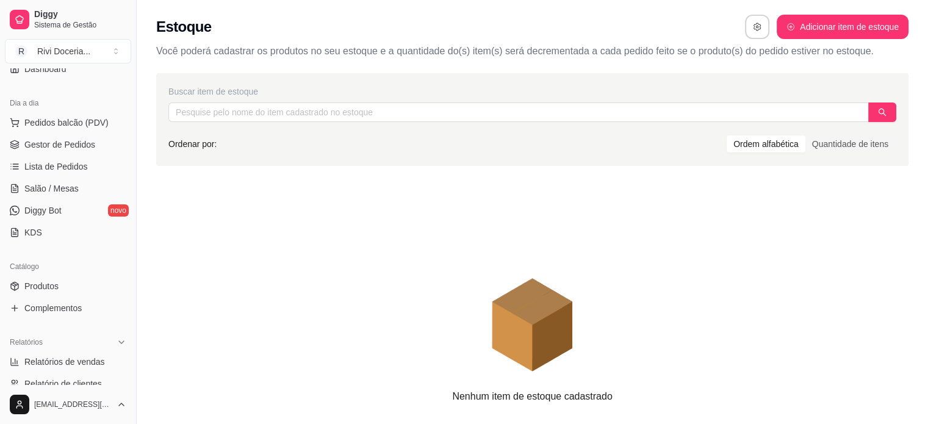
scroll to position [121, 0]
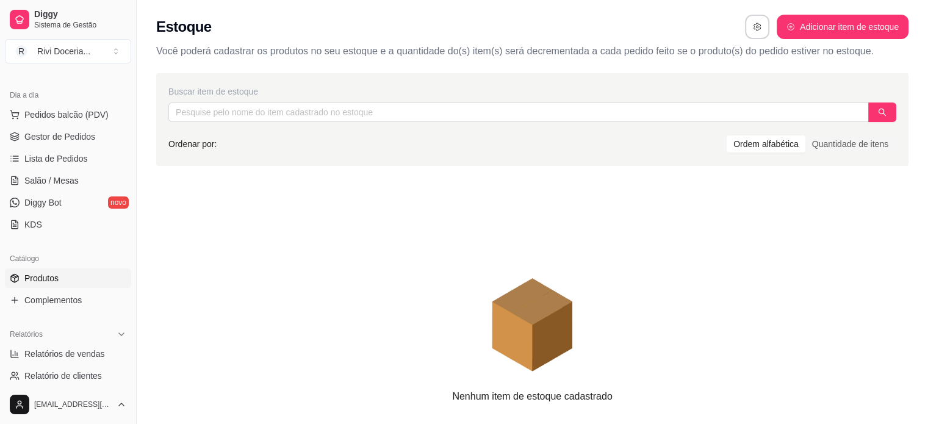
click at [46, 283] on span "Produtos" at bounding box center [41, 278] width 34 height 12
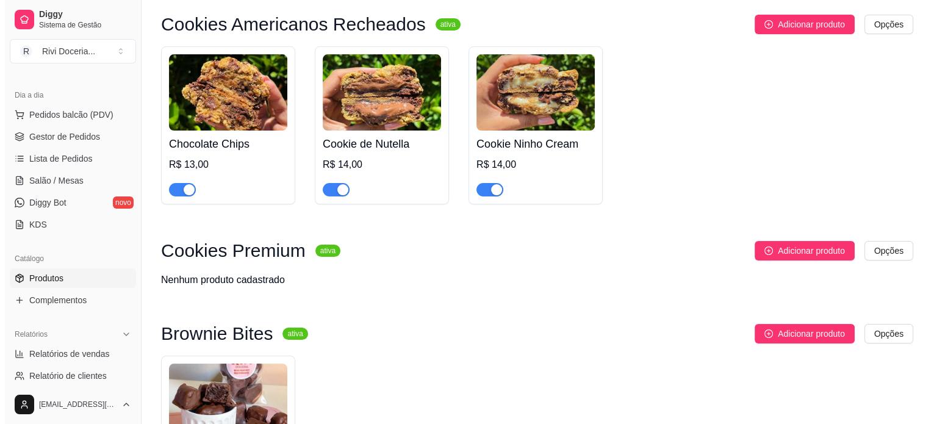
scroll to position [104, 0]
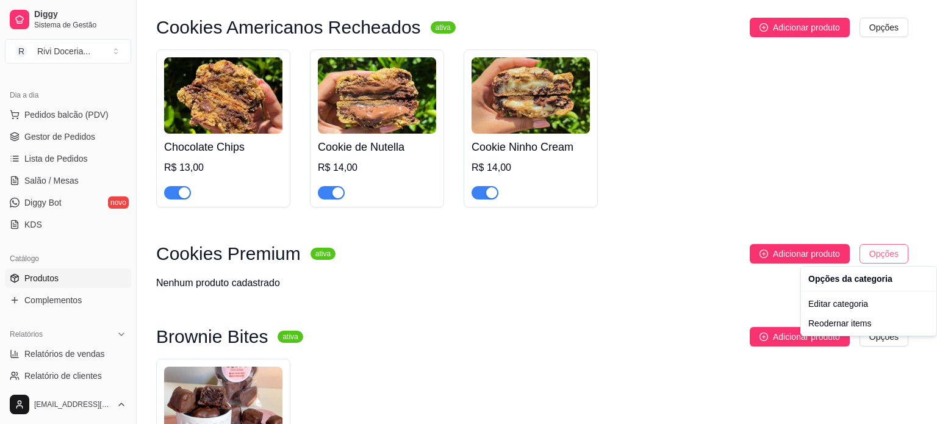
click at [878, 256] on html "Diggy Sistema de Gestão R Rivi Doceria ... Loja aberta Período gratuito até 16/…" at bounding box center [468, 108] width 937 height 424
click at [693, 268] on html "Diggy Sistema de Gestão R Rivi Doceria ... Loja aberta Período gratuito até 16/…" at bounding box center [468, 108] width 937 height 424
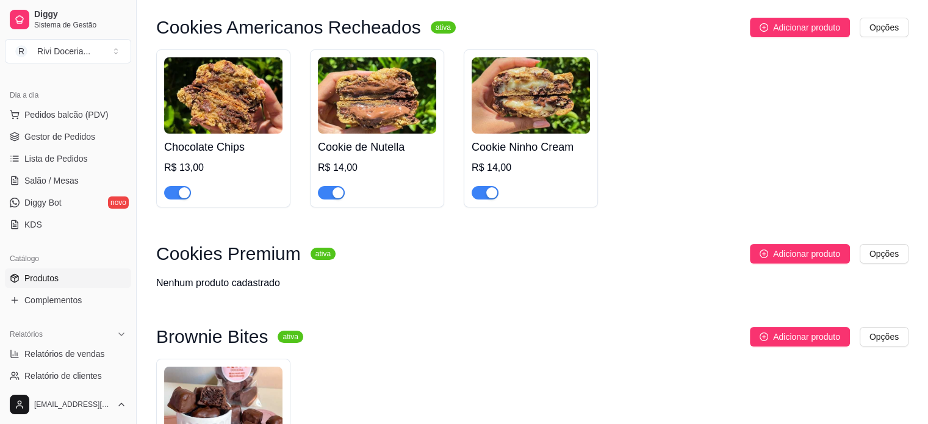
click at [310, 253] on sup "ativa" at bounding box center [322, 254] width 25 height 12
click at [250, 261] on h3 "Cookies Premium" at bounding box center [228, 253] width 145 height 15
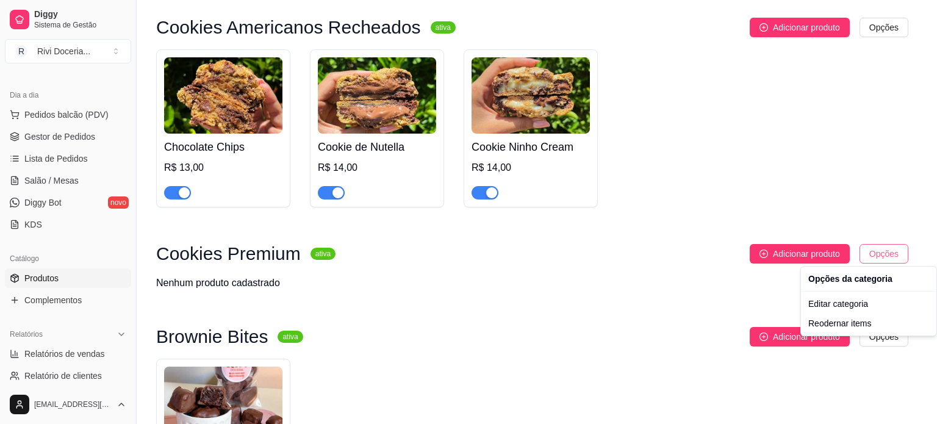
click at [896, 254] on html "Diggy Sistema de Gestão R Rivi Doceria ... Loja aberta Período gratuito até 16/…" at bounding box center [468, 108] width 937 height 424
click at [841, 307] on div "Editar categoria" at bounding box center [868, 304] width 131 height 20
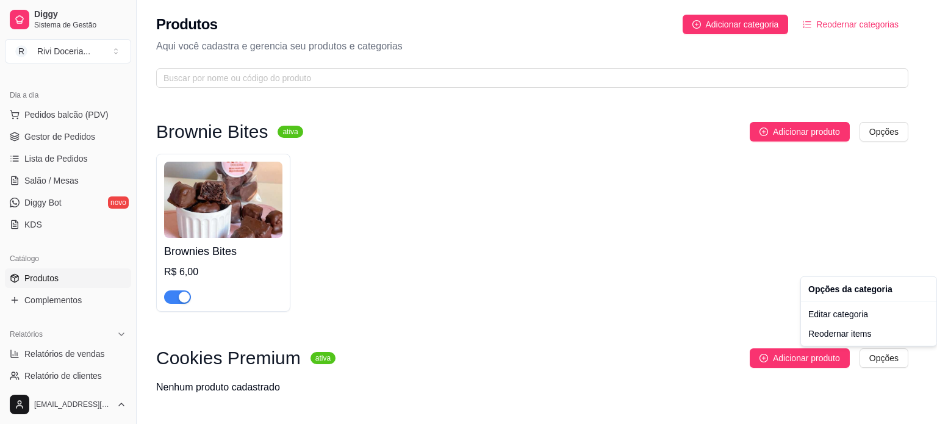
scroll to position [0, 0]
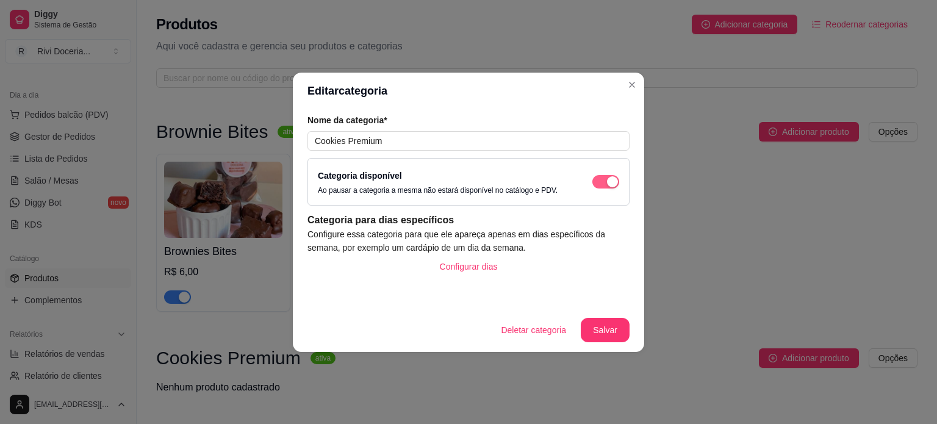
click at [612, 184] on div "button" at bounding box center [612, 181] width 11 height 11
click at [610, 329] on button "Salvar" at bounding box center [605, 330] width 48 height 24
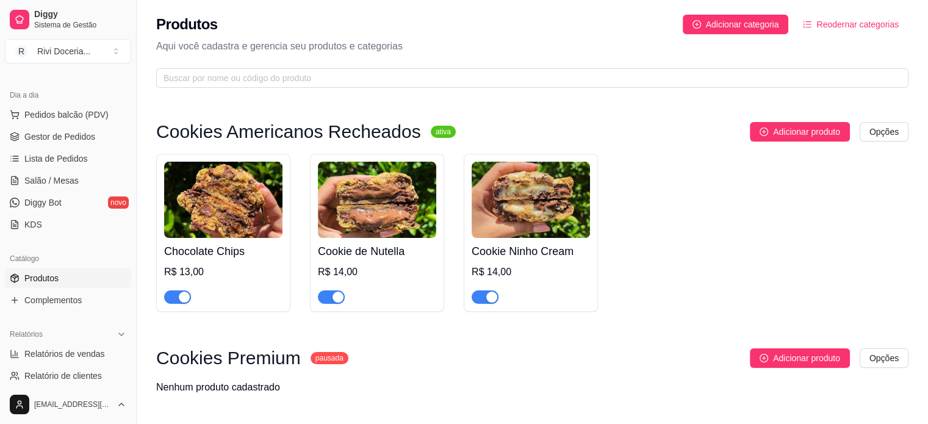
click at [249, 223] on img at bounding box center [223, 200] width 118 height 76
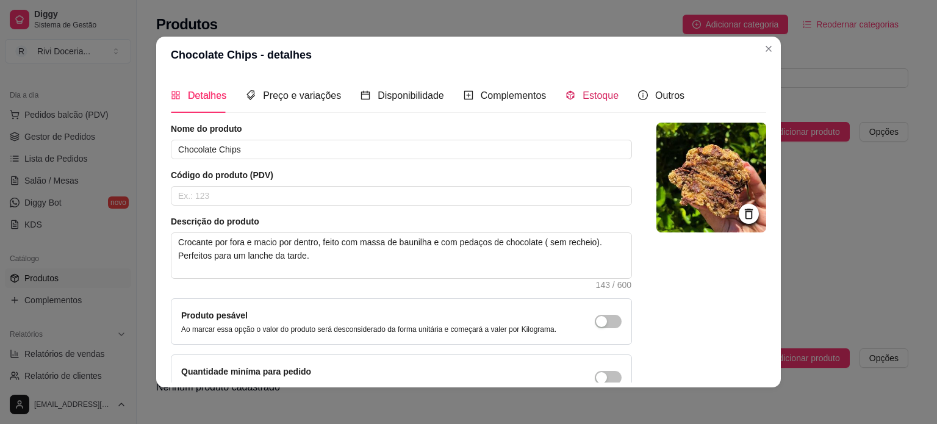
click at [584, 90] on span "Estoque" at bounding box center [600, 95] width 36 height 10
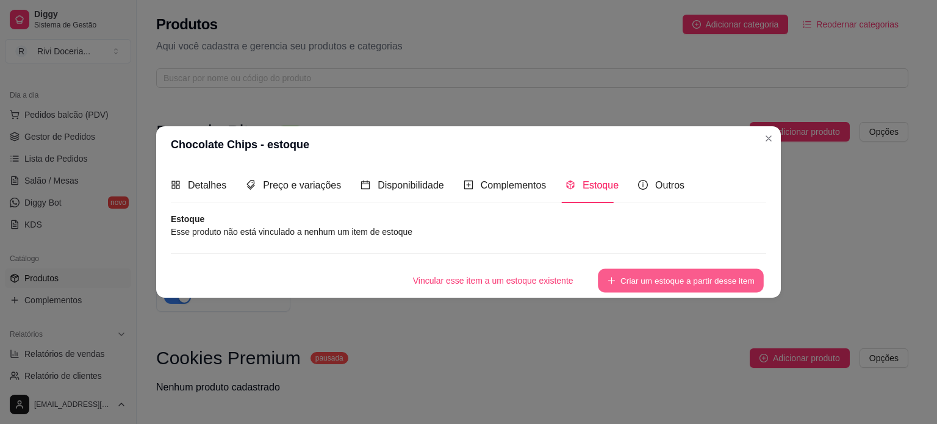
click at [659, 279] on button "Criar um estoque a partir desse item" at bounding box center [681, 280] width 166 height 24
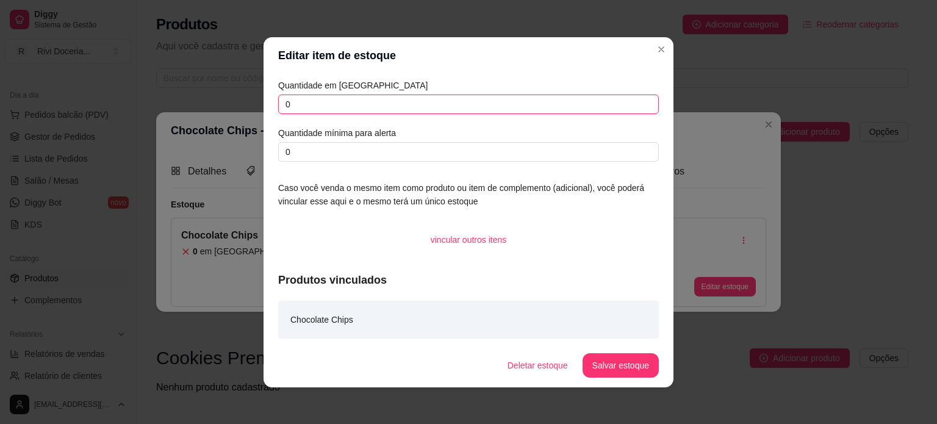
click at [321, 107] on input "0" at bounding box center [468, 105] width 381 height 20
type input "1"
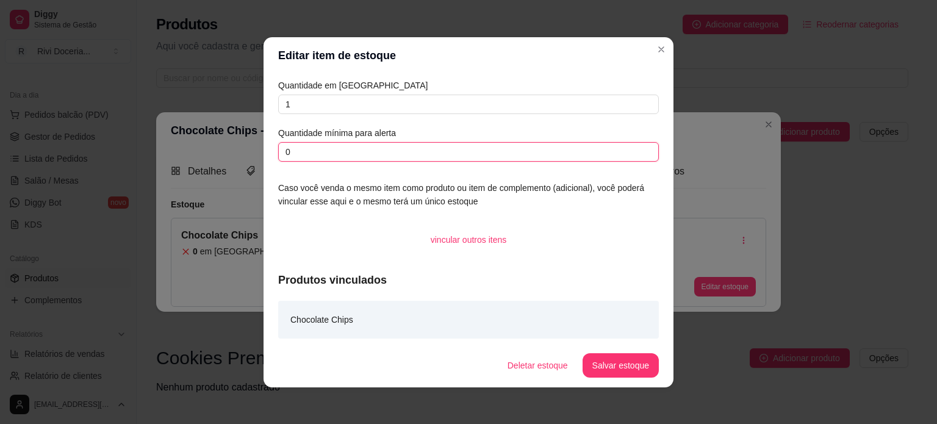
click at [332, 154] on input "0" at bounding box center [468, 152] width 381 height 20
type input "2"
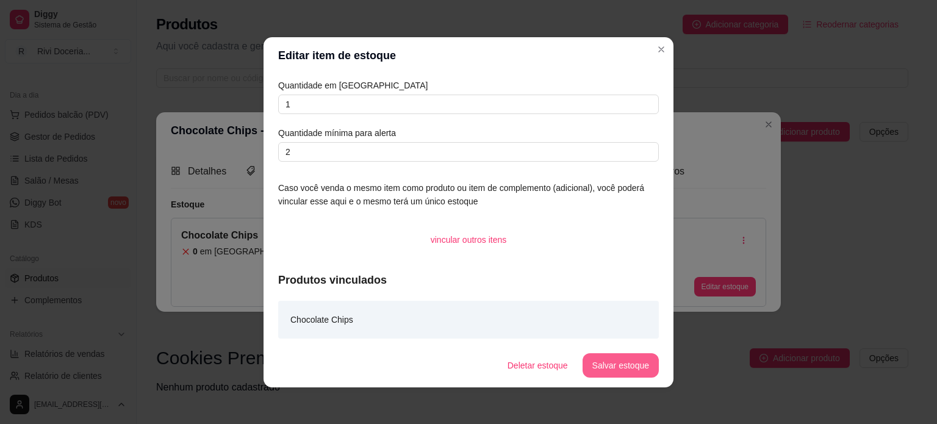
click at [639, 358] on button "Salvar estoque" at bounding box center [620, 365] width 76 height 24
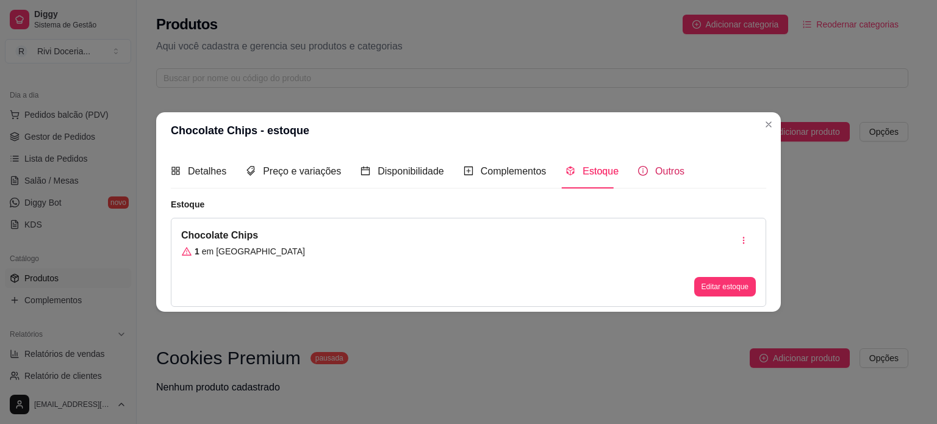
click at [671, 166] on span "Outros" at bounding box center [669, 171] width 29 height 10
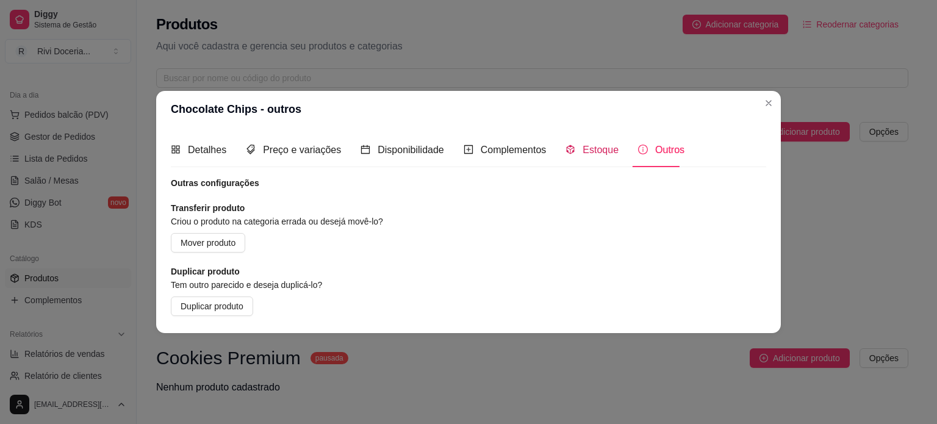
click at [576, 148] on div "Estoque" at bounding box center [591, 149] width 53 height 15
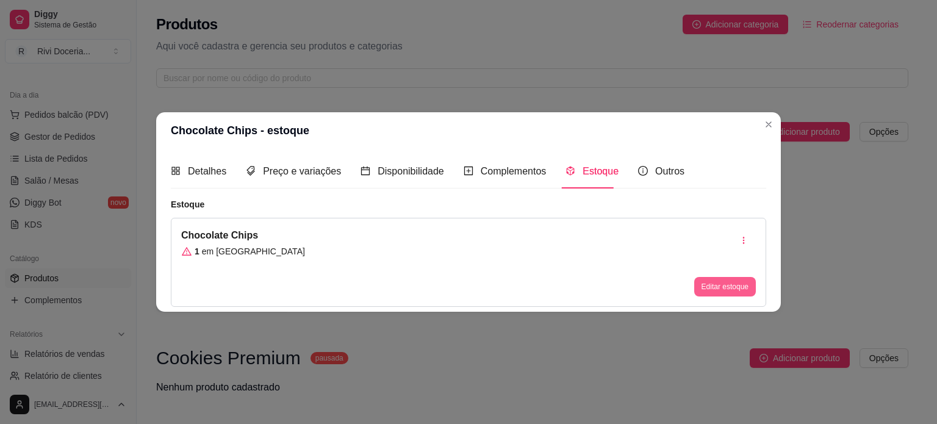
click at [715, 282] on button "Editar estoque" at bounding box center [725, 287] width 62 height 20
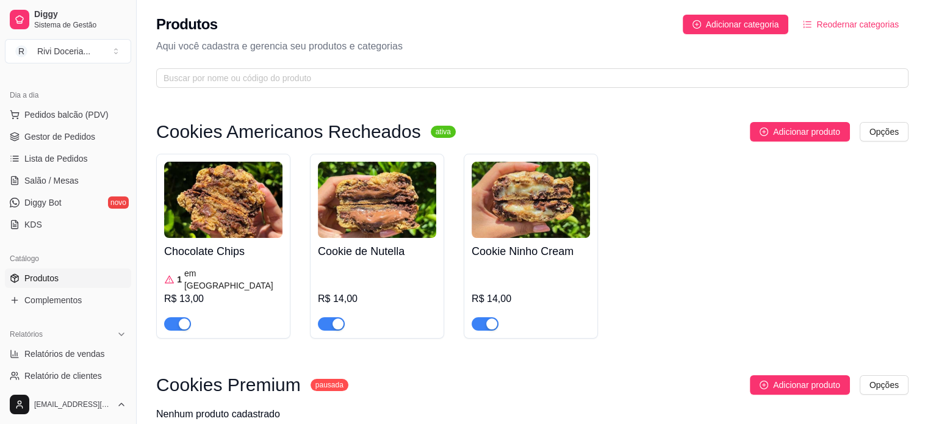
click at [861, 27] on span "Reodernar categorias" at bounding box center [857, 24] width 82 height 13
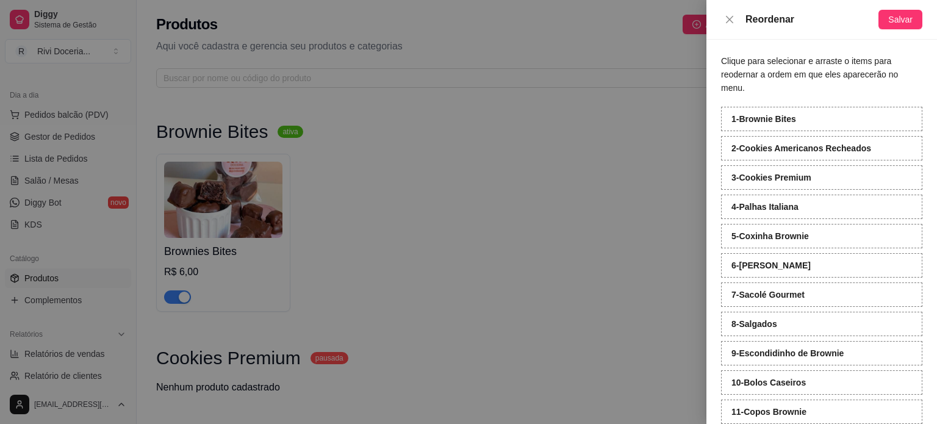
scroll to position [132, 0]
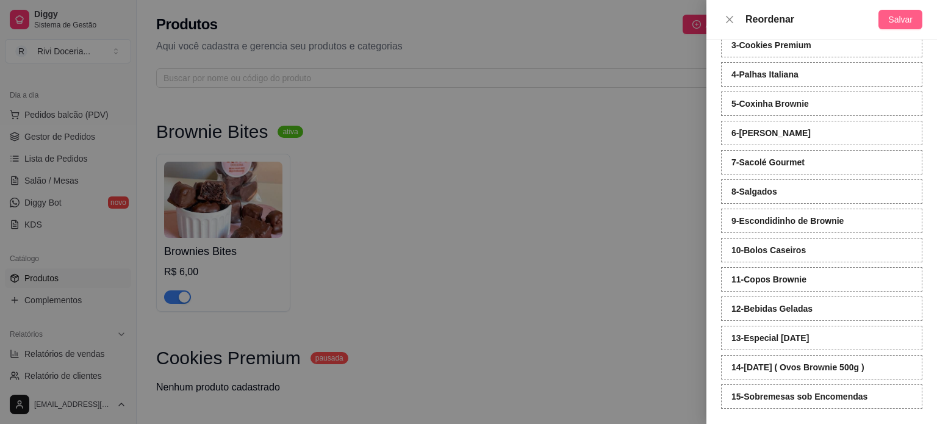
click at [910, 23] on span "Salvar" at bounding box center [900, 19] width 24 height 13
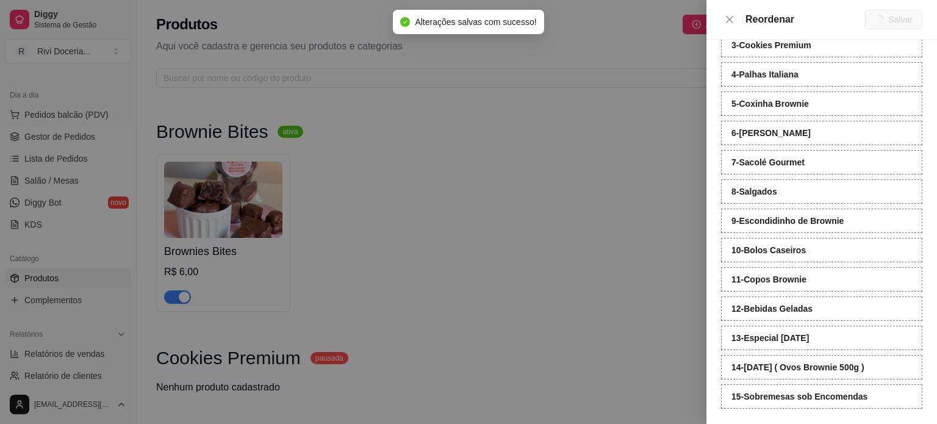
click at [682, 98] on div at bounding box center [468, 212] width 937 height 424
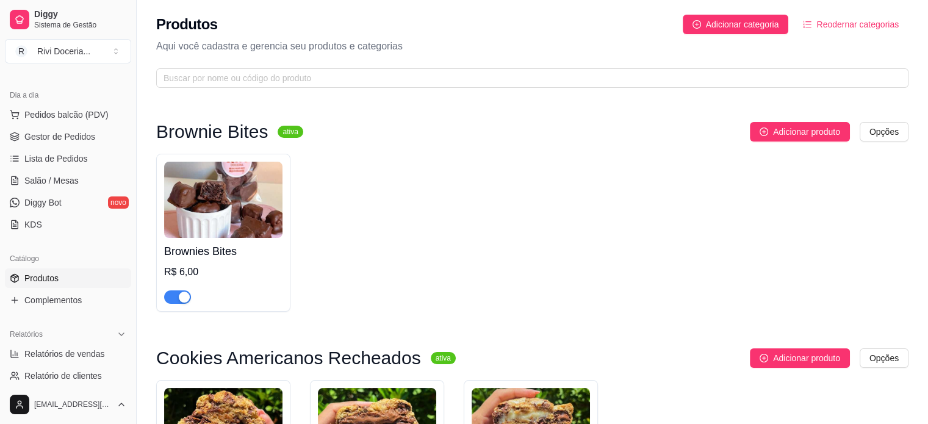
click at [246, 190] on img at bounding box center [223, 200] width 118 height 76
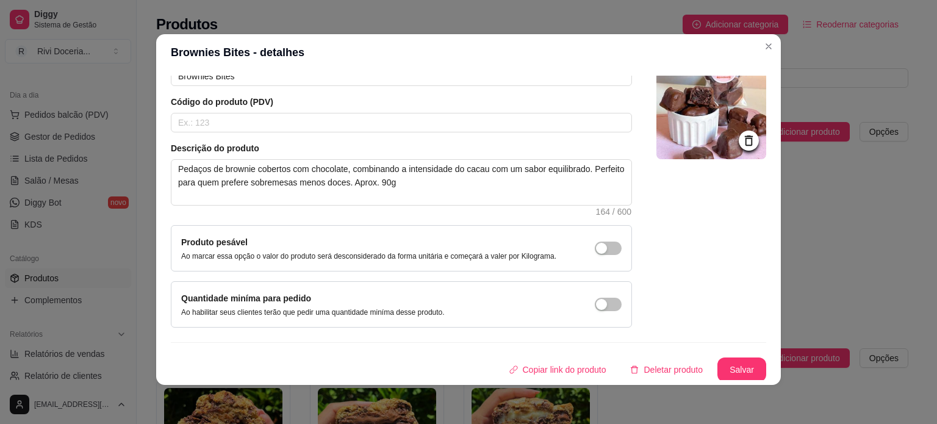
scroll to position [0, 0]
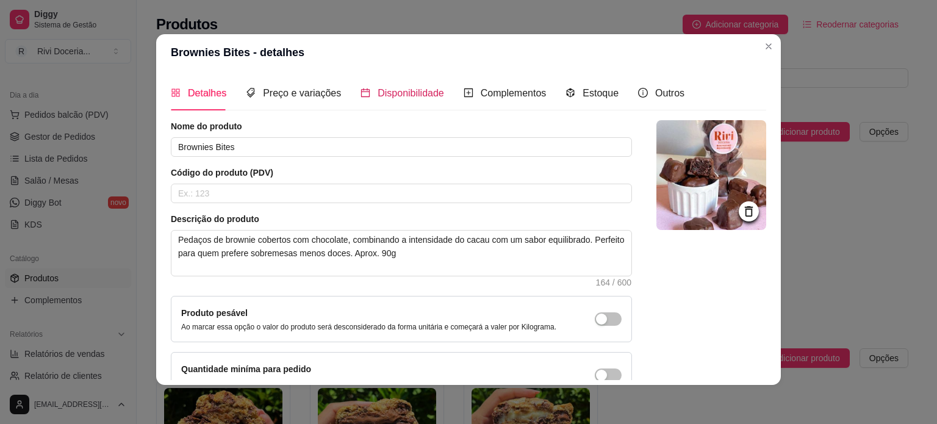
click at [393, 92] on span "Disponibilidade" at bounding box center [410, 93] width 66 height 10
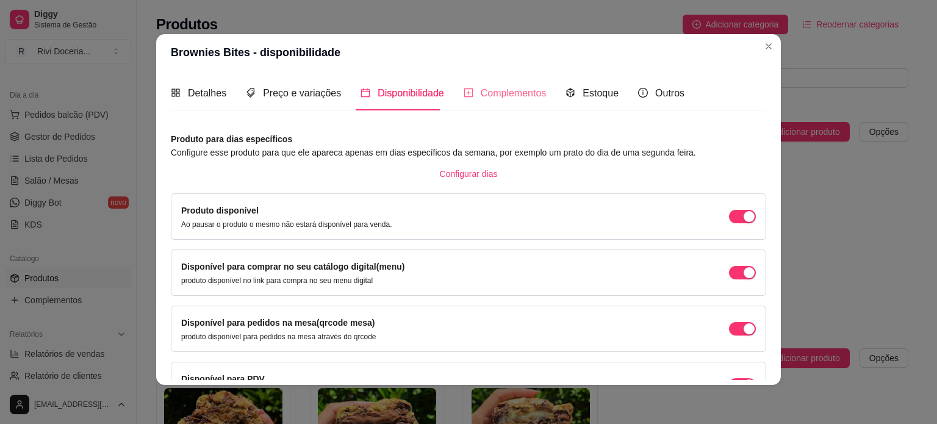
click at [504, 101] on div "Complementos" at bounding box center [504, 93] width 83 height 35
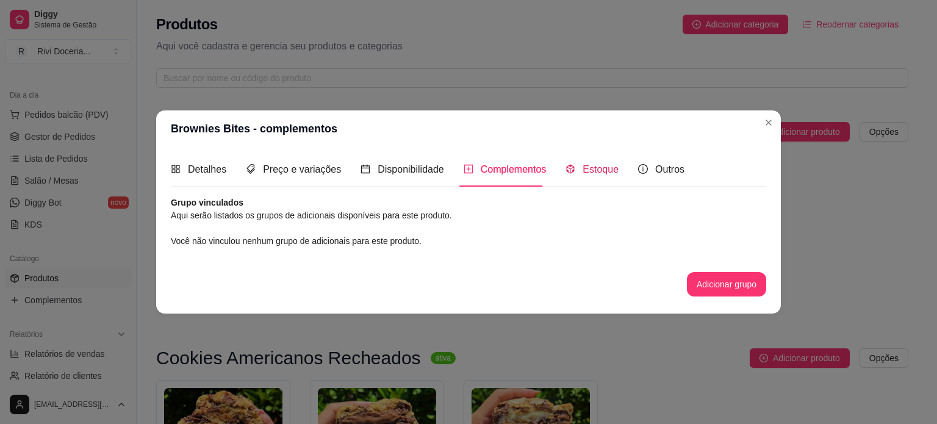
click at [596, 168] on span "Estoque" at bounding box center [600, 169] width 36 height 10
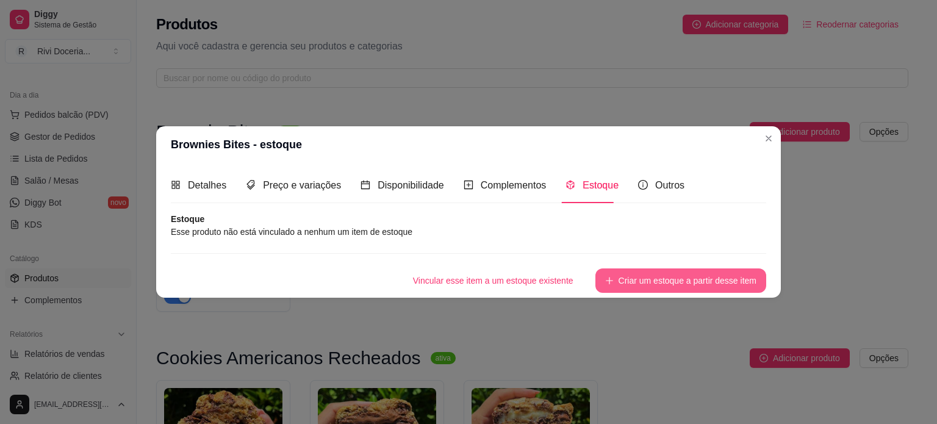
click at [663, 273] on button "Criar um estoque a partir desse item" at bounding box center [680, 280] width 171 height 24
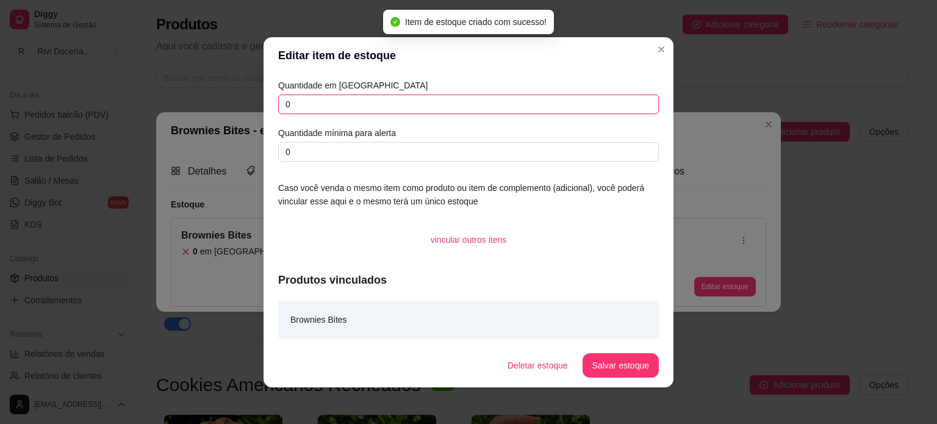
click at [323, 102] on input "0" at bounding box center [468, 105] width 381 height 20
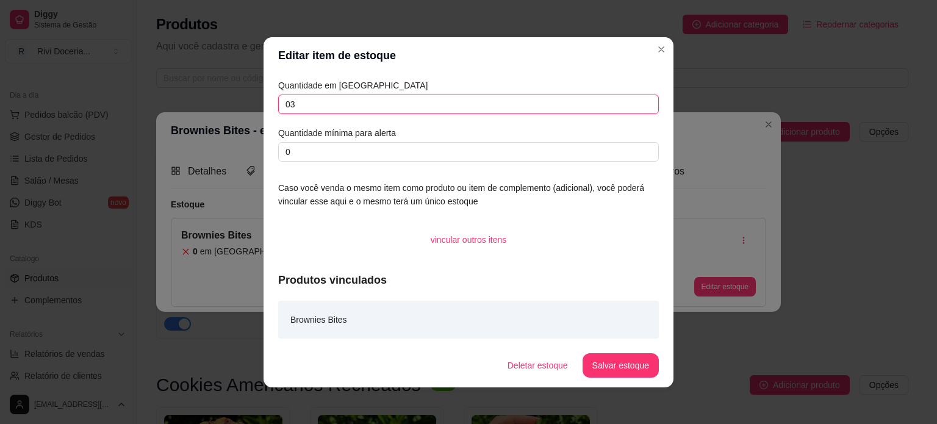
type input "0"
type input "3"
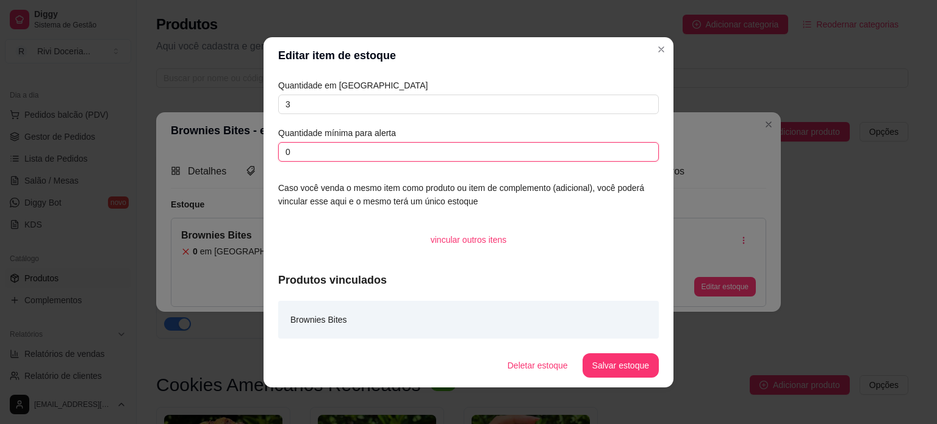
click at [340, 147] on input "0" at bounding box center [468, 152] width 381 height 20
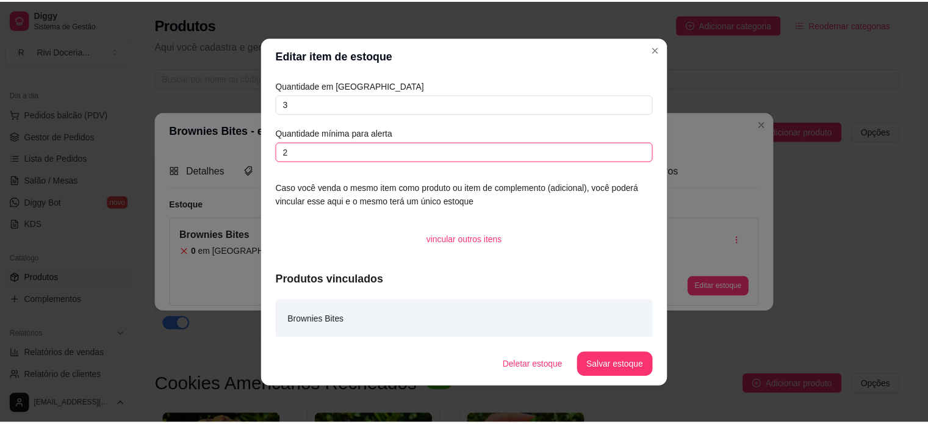
scroll to position [2, 0]
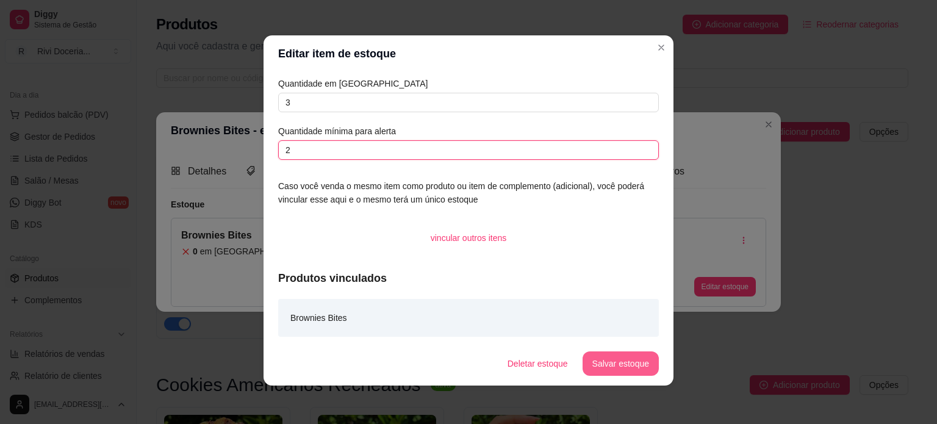
type input "2"
click at [623, 363] on button "Salvar estoque" at bounding box center [620, 363] width 74 height 24
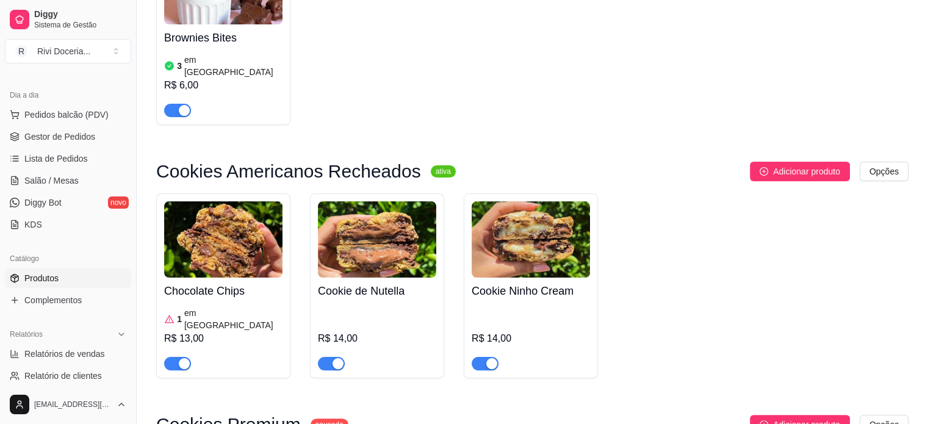
scroll to position [216, 0]
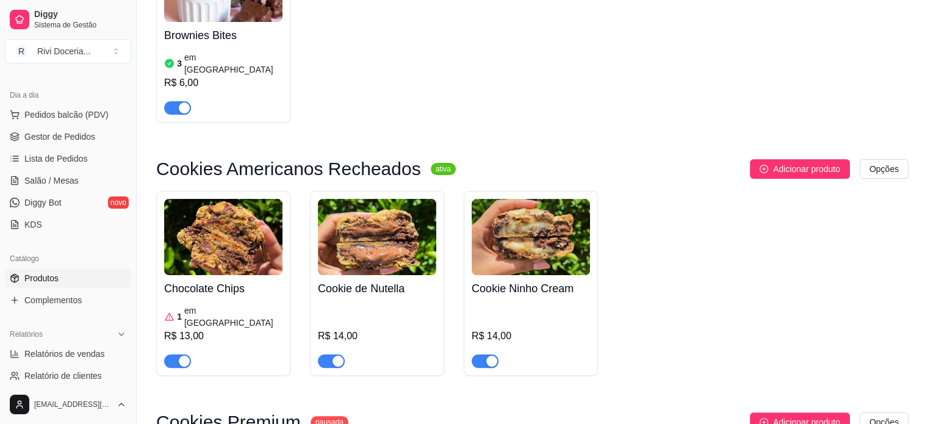
click at [400, 280] on h4 "Cookie de Nutella" at bounding box center [377, 288] width 118 height 17
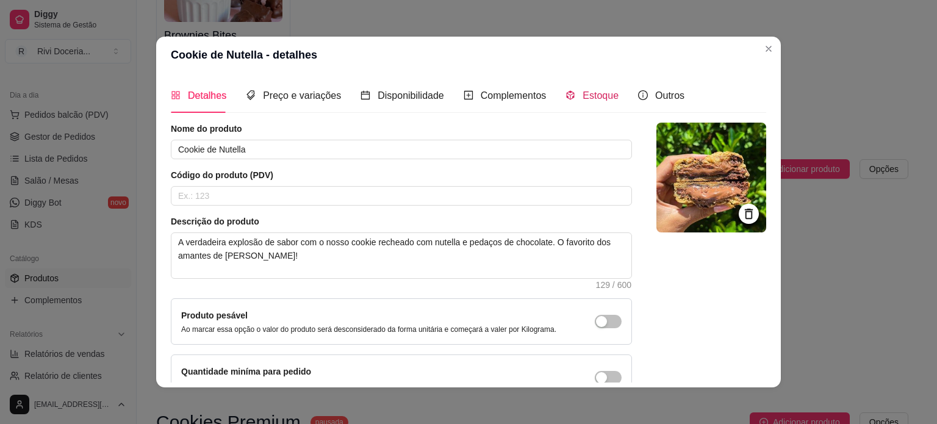
click at [590, 99] on span "Estoque" at bounding box center [600, 95] width 36 height 10
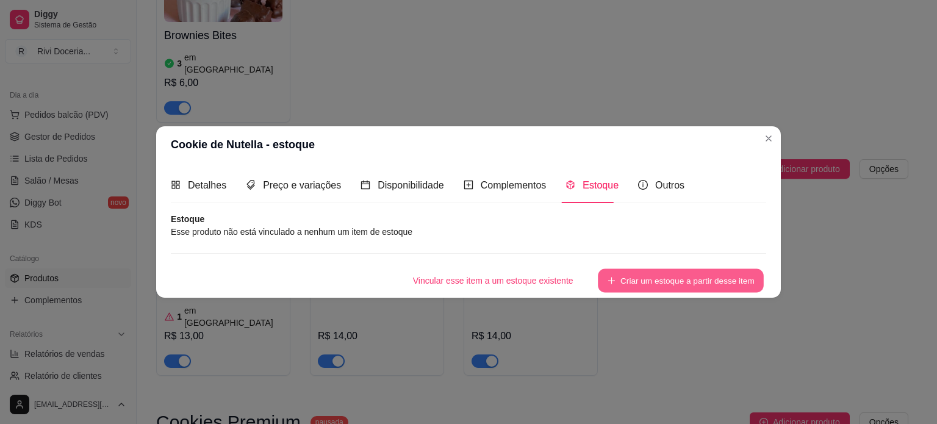
click at [668, 281] on button "Criar um estoque a partir desse item" at bounding box center [681, 280] width 166 height 24
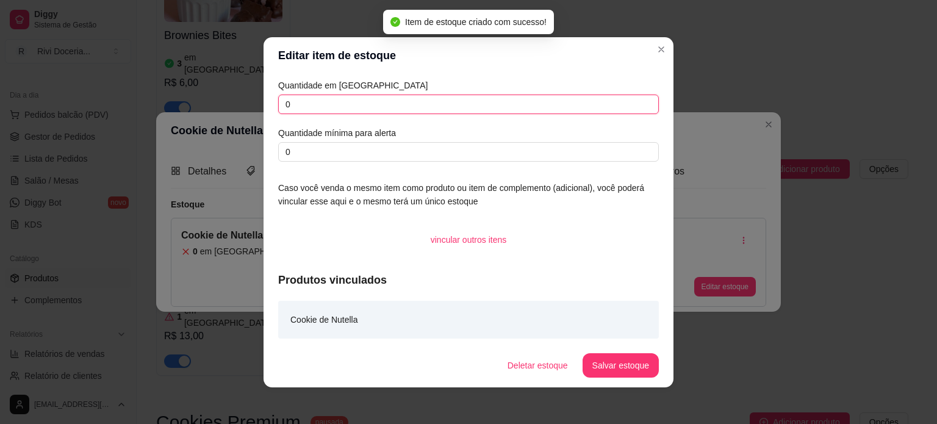
click at [399, 97] on input "0" at bounding box center [468, 105] width 381 height 20
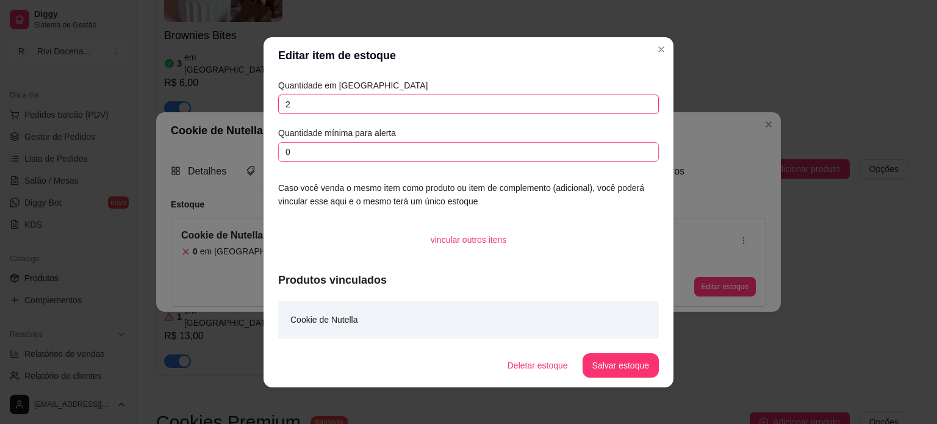
type input "2"
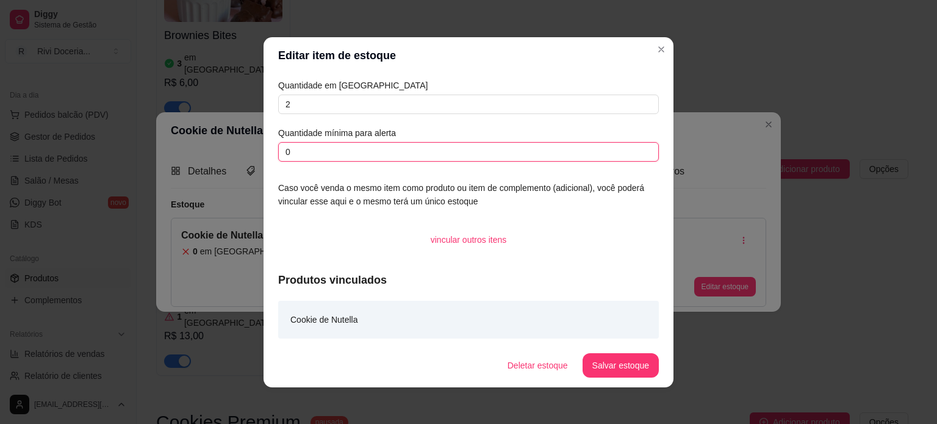
click at [398, 156] on input "0" at bounding box center [468, 152] width 381 height 20
type input "2"
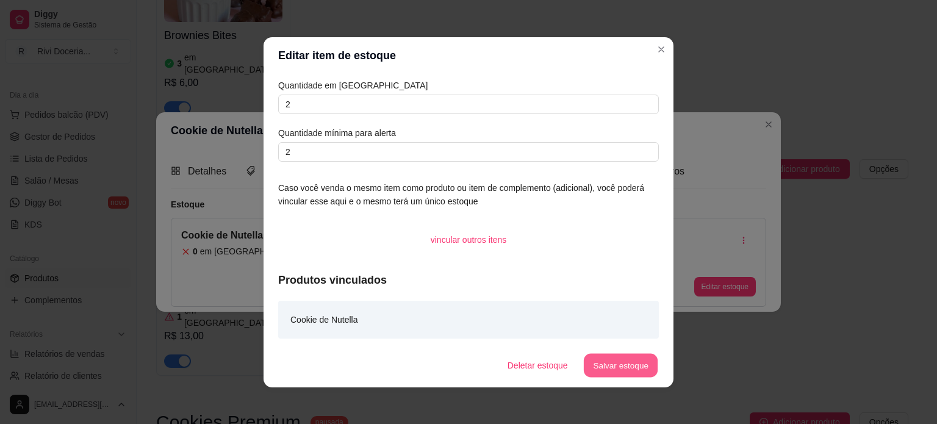
click at [632, 360] on button "Salvar estoque" at bounding box center [620, 365] width 74 height 24
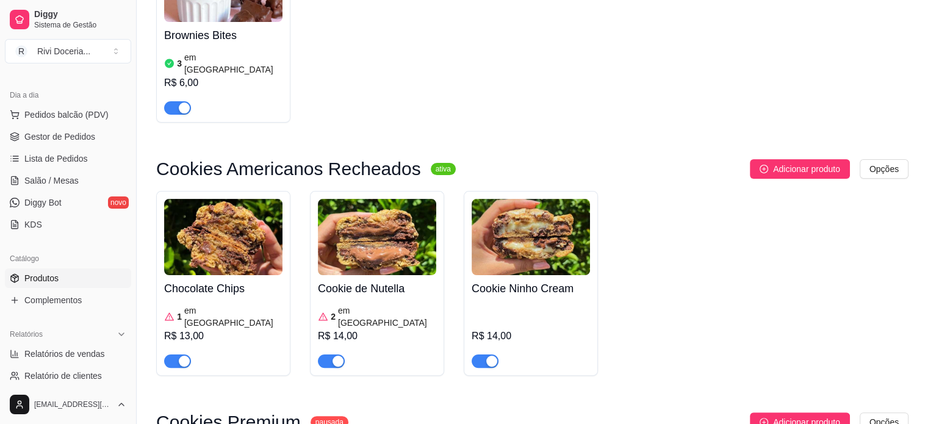
click at [520, 238] on img at bounding box center [530, 237] width 118 height 76
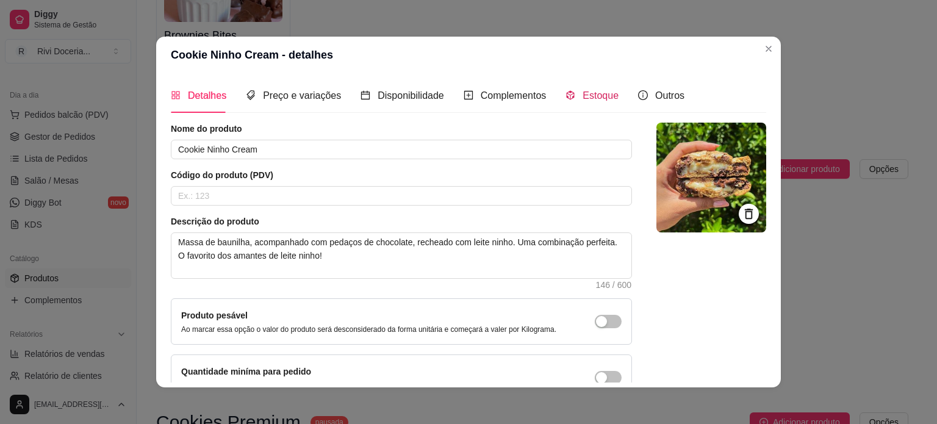
click at [567, 97] on icon "code-sandbox" at bounding box center [571, 95] width 8 height 9
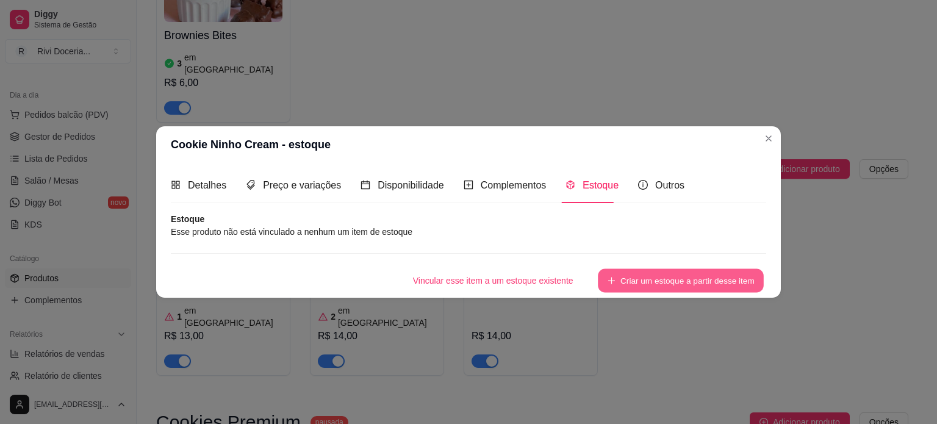
click at [645, 274] on button "Criar um estoque a partir desse item" at bounding box center [681, 280] width 166 height 24
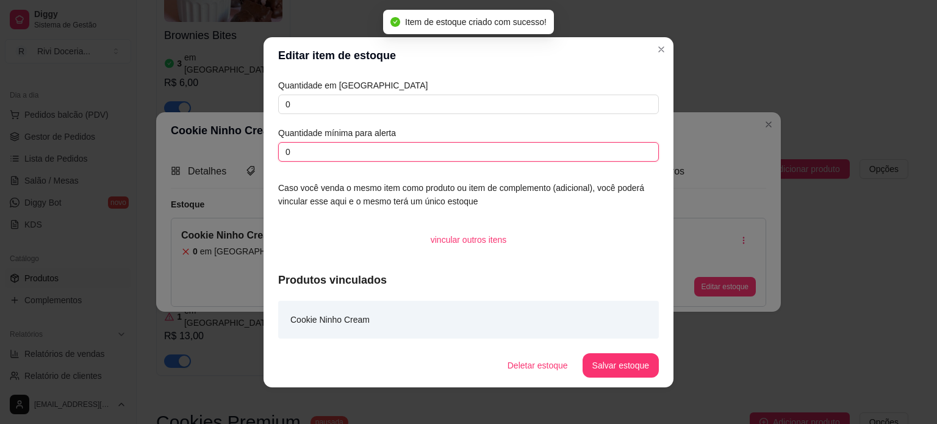
click at [315, 153] on input "0" at bounding box center [468, 152] width 381 height 20
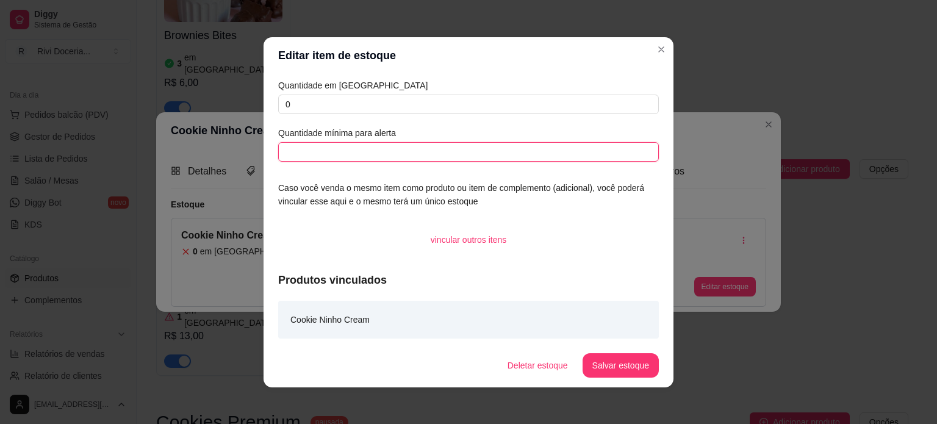
type input "4"
type input "2"
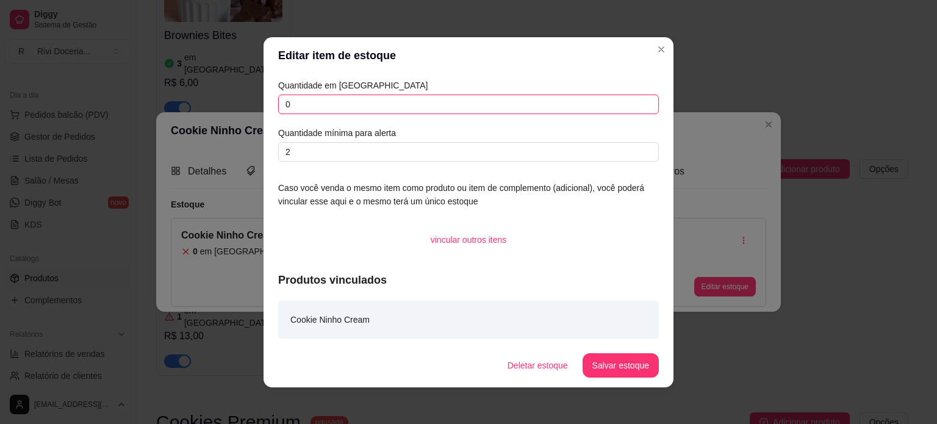
click at [363, 99] on input "0" at bounding box center [468, 105] width 381 height 20
click at [359, 111] on input "0" at bounding box center [468, 105] width 381 height 20
type input "2"
type input "4"
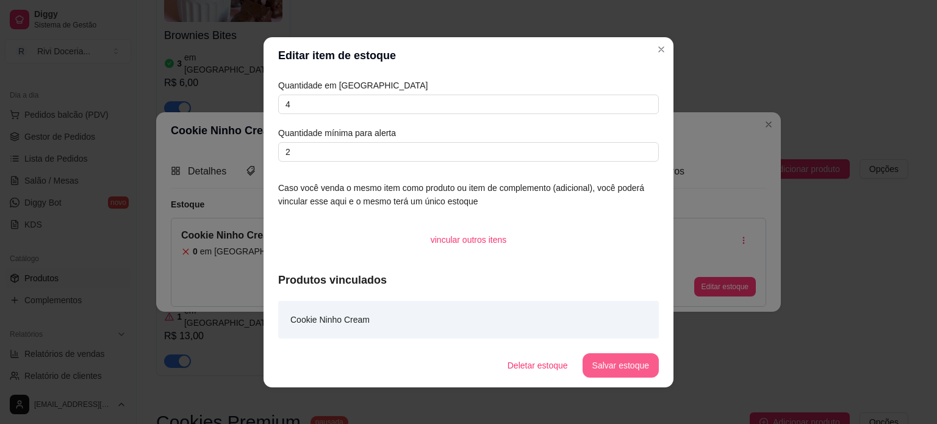
click at [628, 365] on button "Salvar estoque" at bounding box center [620, 365] width 76 height 24
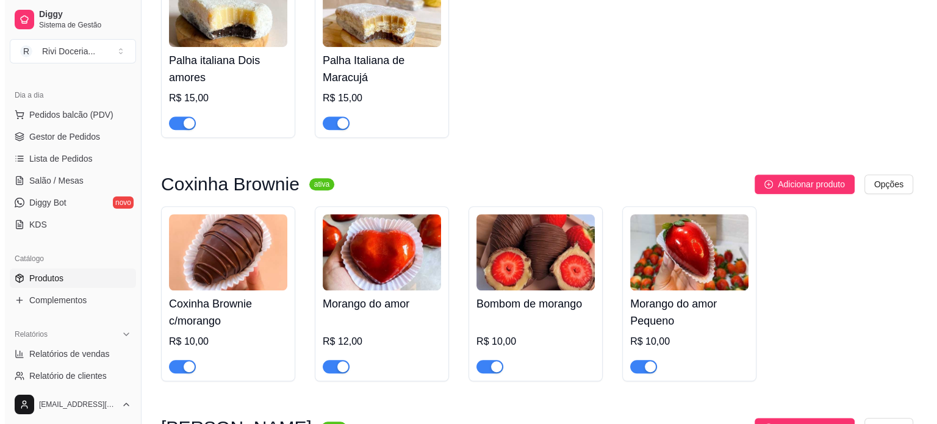
scroll to position [782, 0]
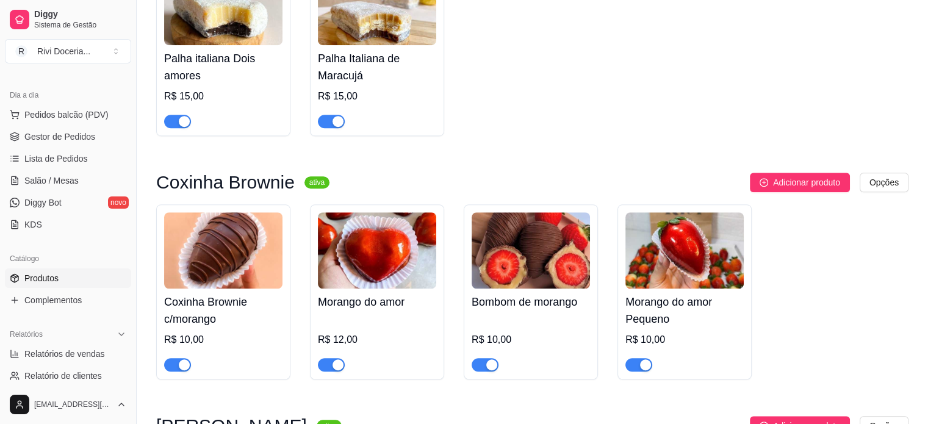
click at [217, 261] on img at bounding box center [223, 250] width 118 height 76
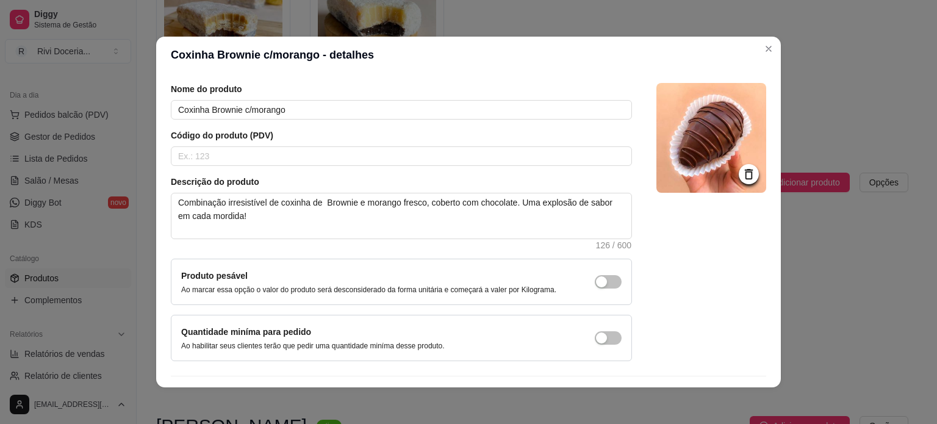
scroll to position [0, 0]
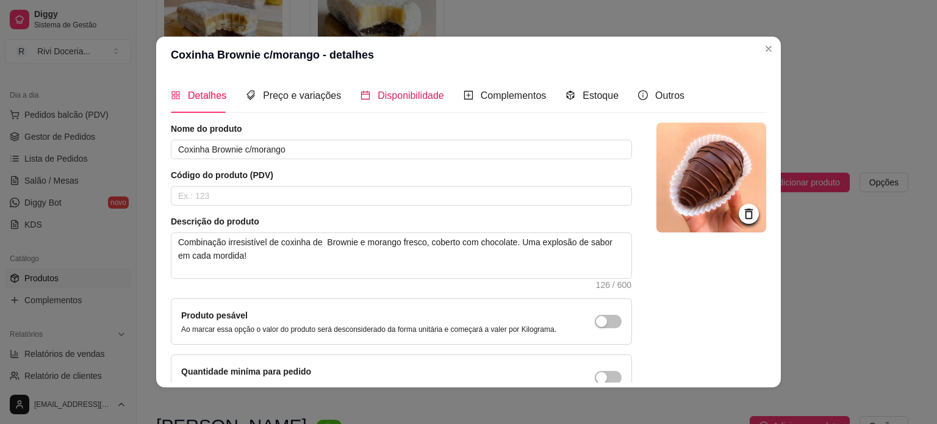
click at [398, 88] on div "Disponibilidade" at bounding box center [402, 95] width 84 height 15
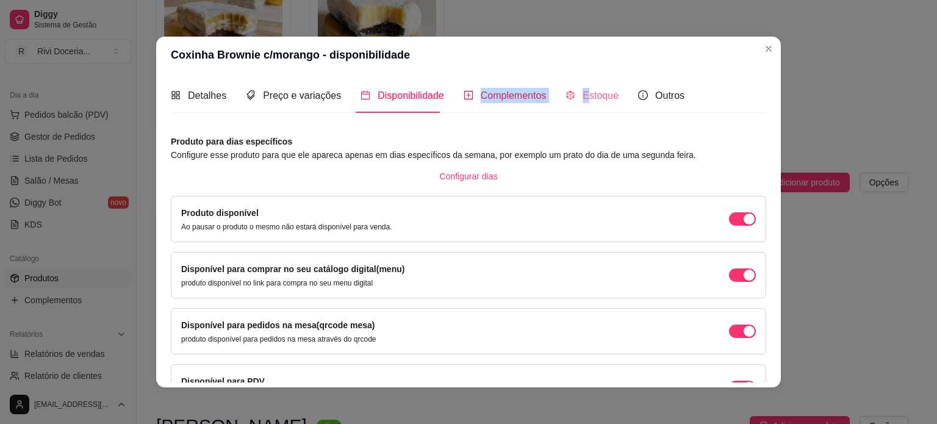
drag, startPoint x: 471, startPoint y: 98, endPoint x: 578, endPoint y: 92, distance: 106.9
click at [578, 92] on div "Detalhes Preço e variações Disponibilidade Complementos Estoque Outros" at bounding box center [427, 95] width 513 height 35
click at [582, 92] on span "Estoque" at bounding box center [600, 95] width 36 height 10
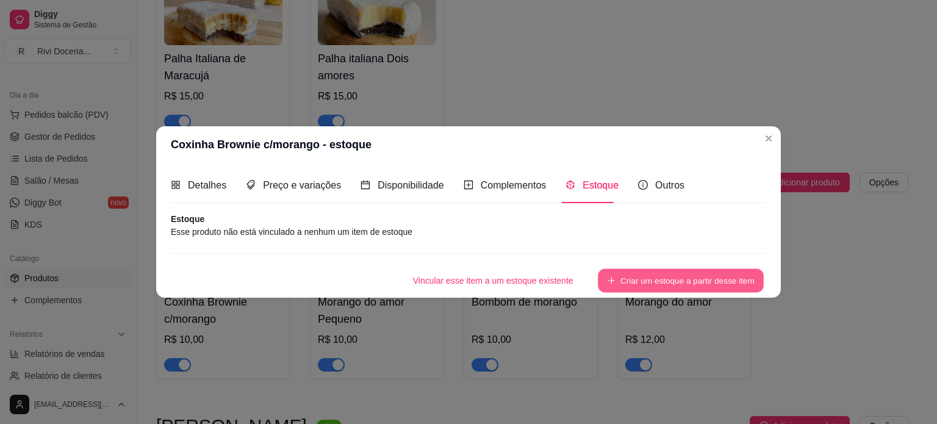
click at [659, 277] on button "Criar um estoque a partir desse item" at bounding box center [681, 280] width 166 height 24
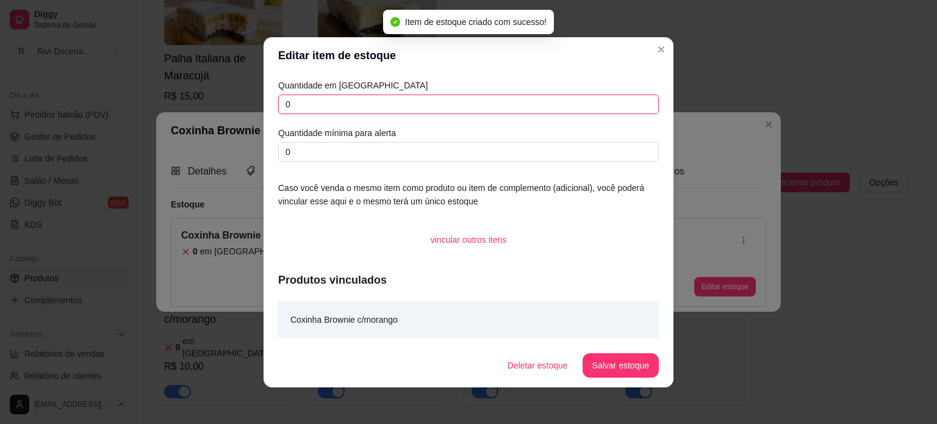
click at [320, 95] on input "0" at bounding box center [468, 105] width 381 height 20
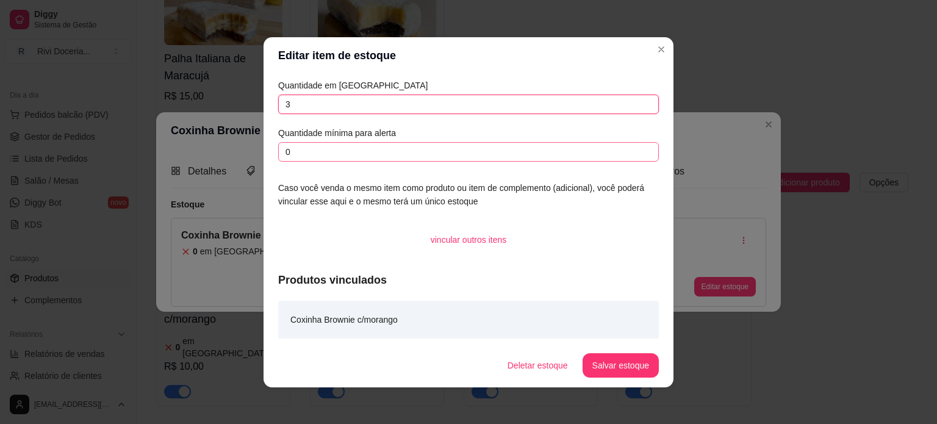
type input "3"
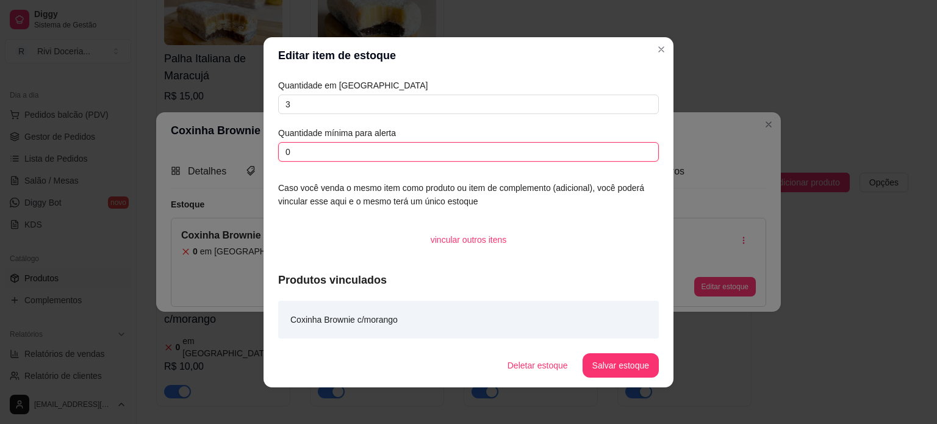
click at [331, 153] on input "0" at bounding box center [468, 152] width 381 height 20
type input "2"
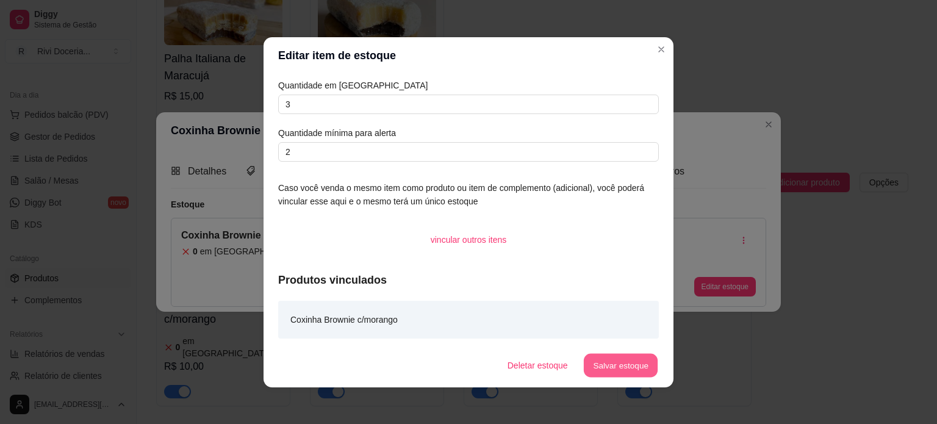
click at [603, 353] on button "Salvar estoque" at bounding box center [620, 365] width 74 height 24
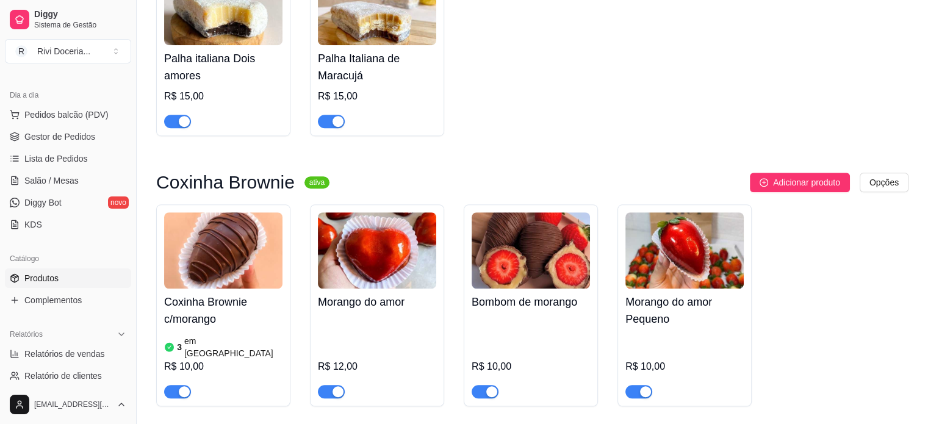
click at [387, 253] on img at bounding box center [377, 250] width 118 height 76
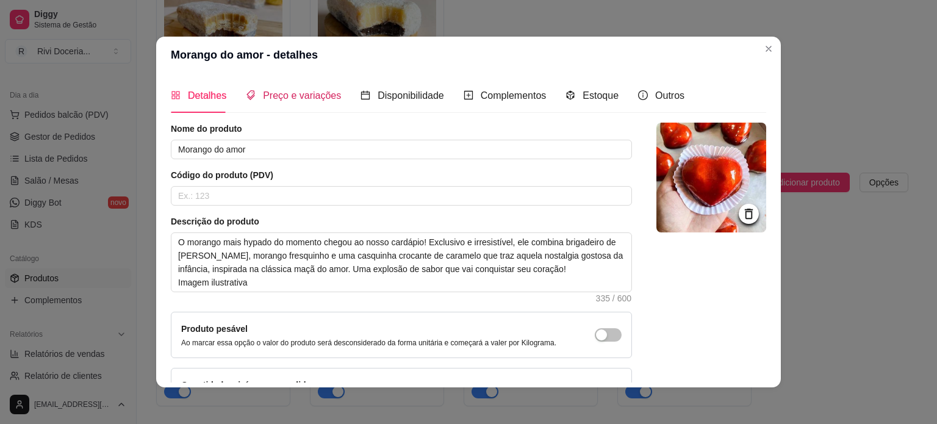
click at [288, 101] on span "Preço e variações" at bounding box center [302, 95] width 78 height 10
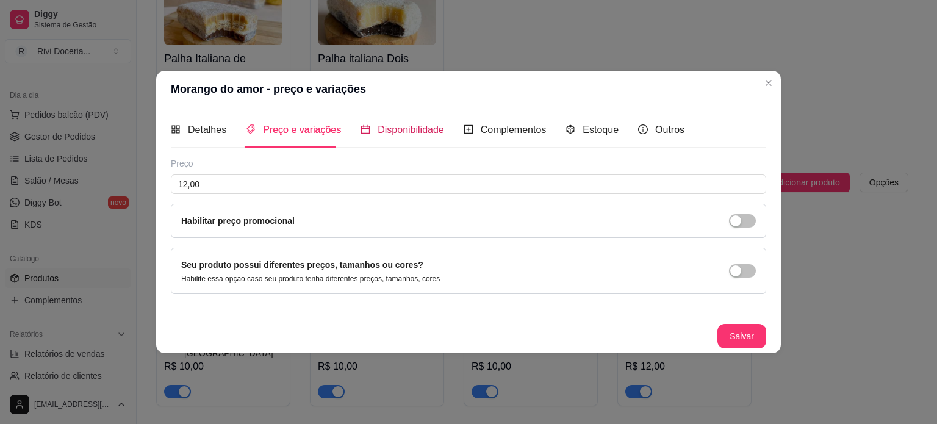
click at [392, 124] on span "Disponibilidade" at bounding box center [410, 129] width 66 height 10
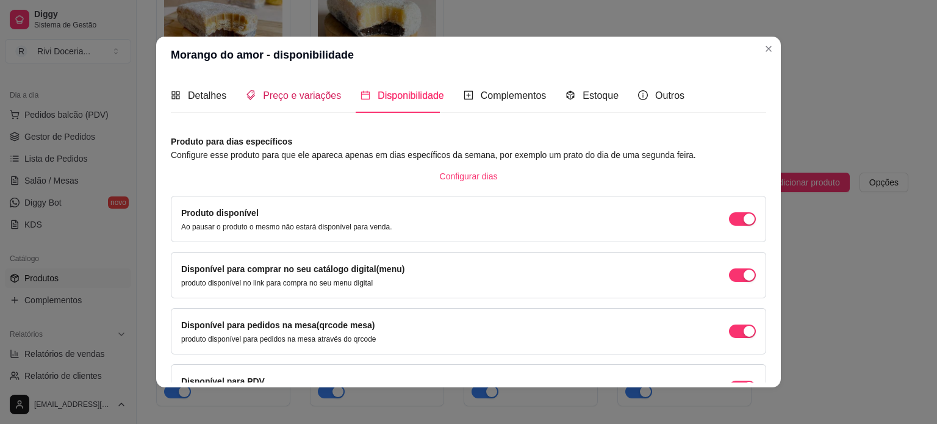
click at [327, 101] on span "Preço e variações" at bounding box center [302, 95] width 78 height 10
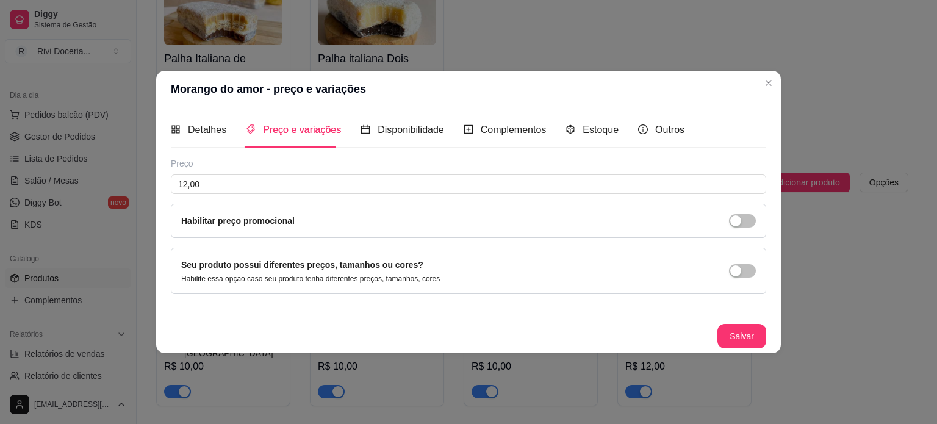
click at [507, 224] on div "Habilitar preço promocional" at bounding box center [468, 220] width 574 height 13
click at [742, 218] on button "button" at bounding box center [742, 220] width 27 height 13
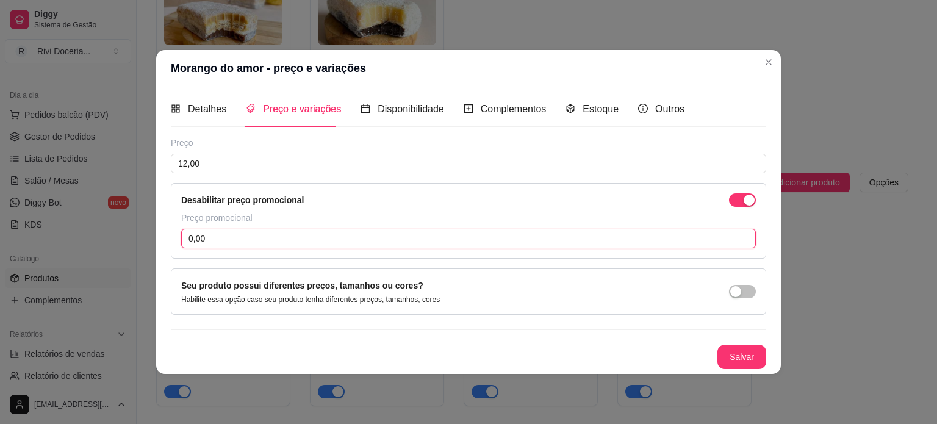
click at [217, 238] on input "0,00" at bounding box center [468, 239] width 574 height 20
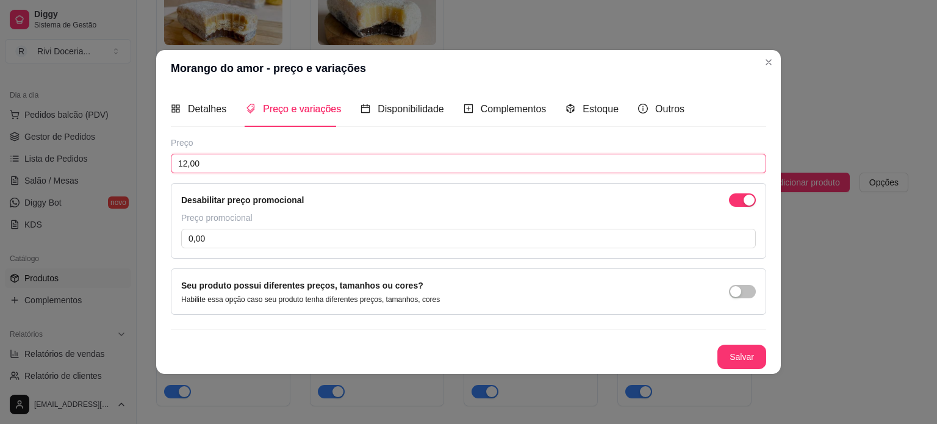
click at [213, 173] on input "12,00" at bounding box center [468, 164] width 595 height 20
type input "15,00"
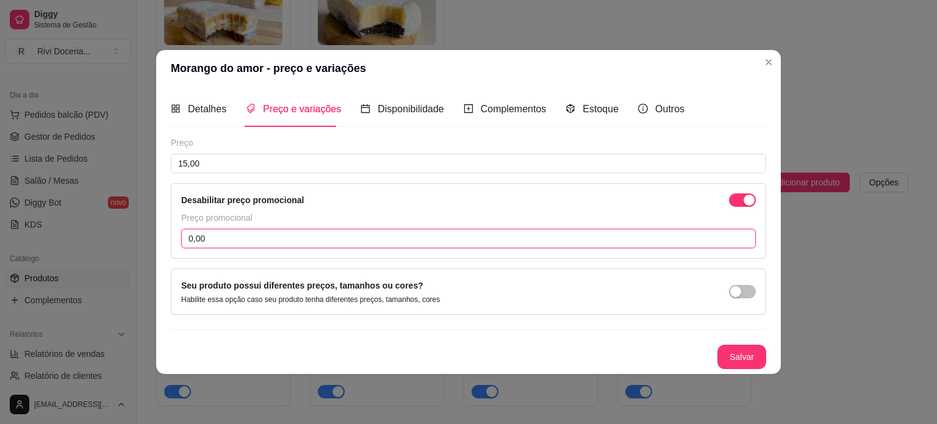
click at [230, 232] on input "0,00" at bounding box center [468, 239] width 574 height 20
type input "12,00"
click at [590, 96] on div "Estoque" at bounding box center [591, 108] width 53 height 35
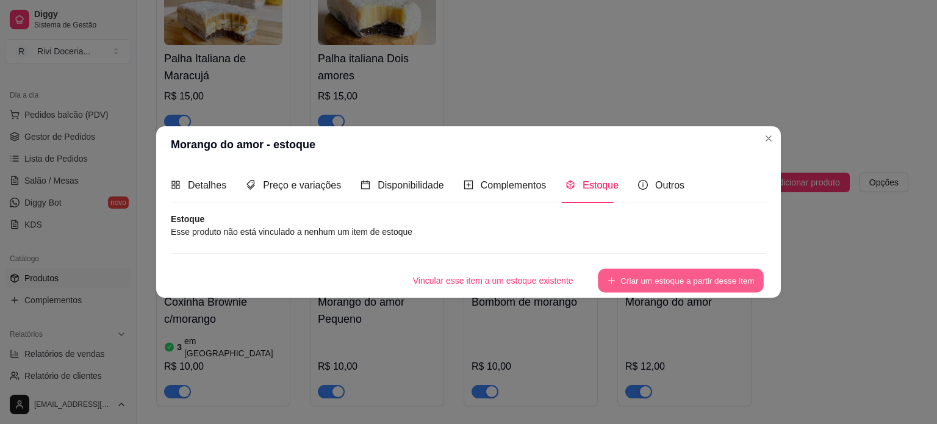
click at [660, 276] on button "Criar um estoque a partir desse item" at bounding box center [681, 280] width 166 height 24
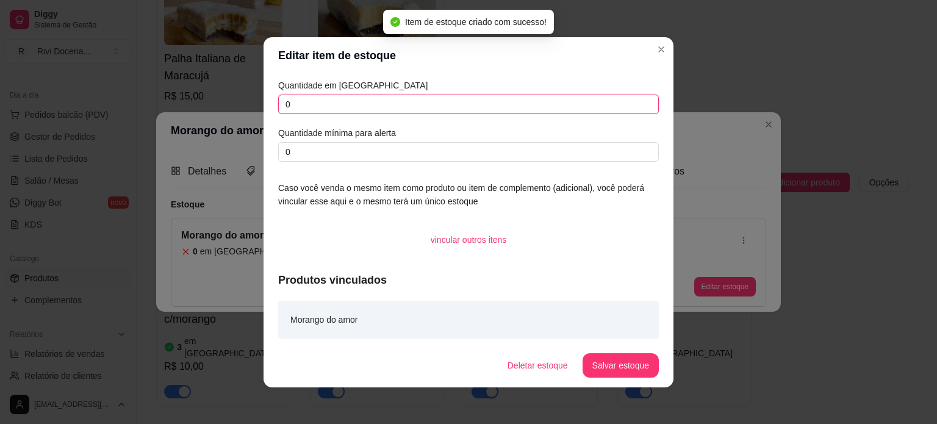
click at [348, 111] on input "0" at bounding box center [468, 105] width 381 height 20
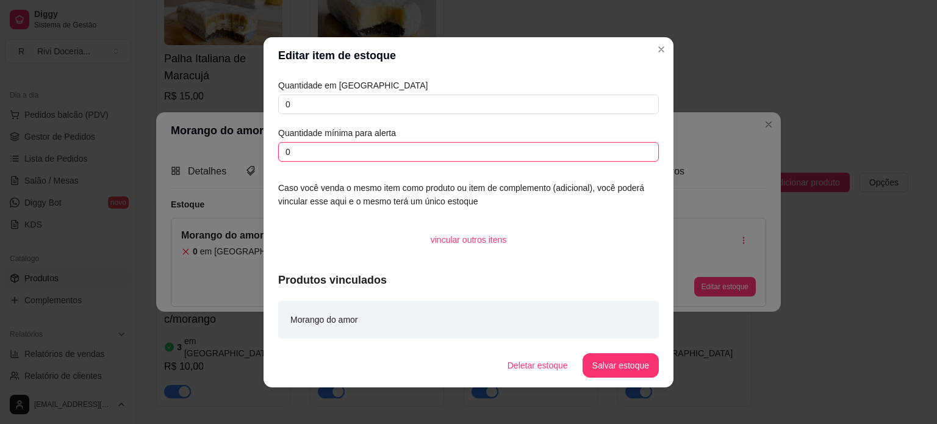
click at [348, 142] on input "0" at bounding box center [468, 152] width 381 height 20
type input "2"
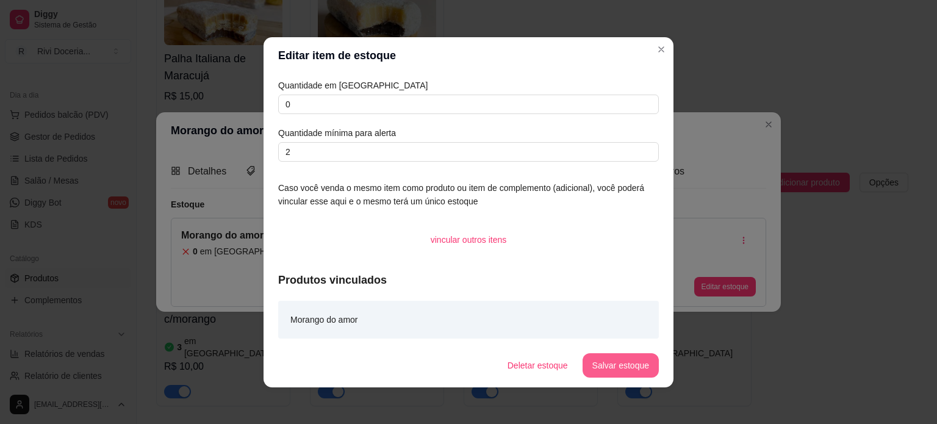
click at [636, 370] on button "Salvar estoque" at bounding box center [620, 365] width 76 height 24
click at [614, 375] on button "Salvar estoque" at bounding box center [620, 365] width 76 height 24
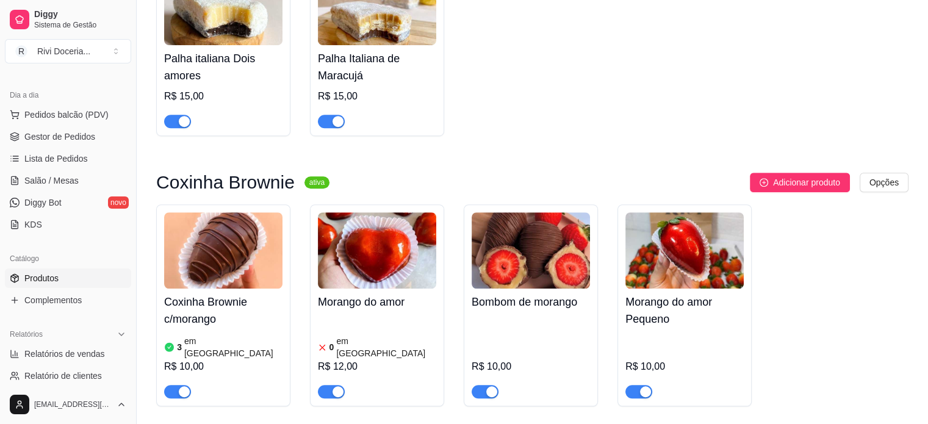
click at [547, 229] on img at bounding box center [530, 250] width 118 height 76
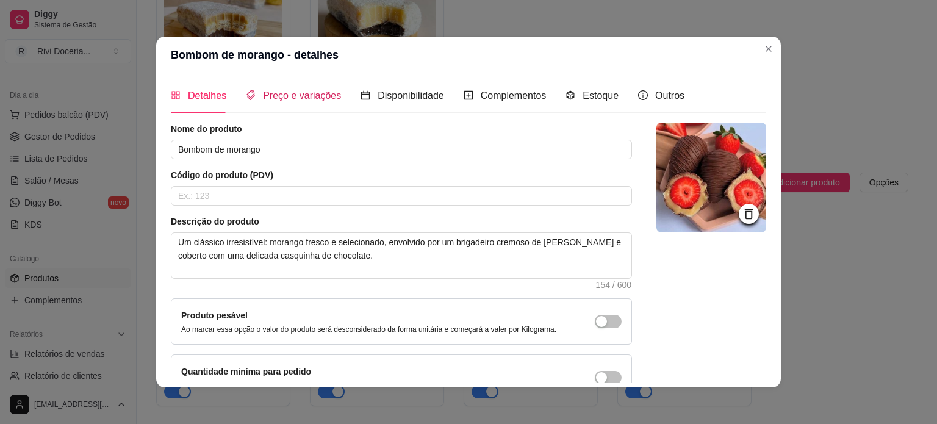
click at [317, 93] on span "Preço e variações" at bounding box center [302, 95] width 78 height 10
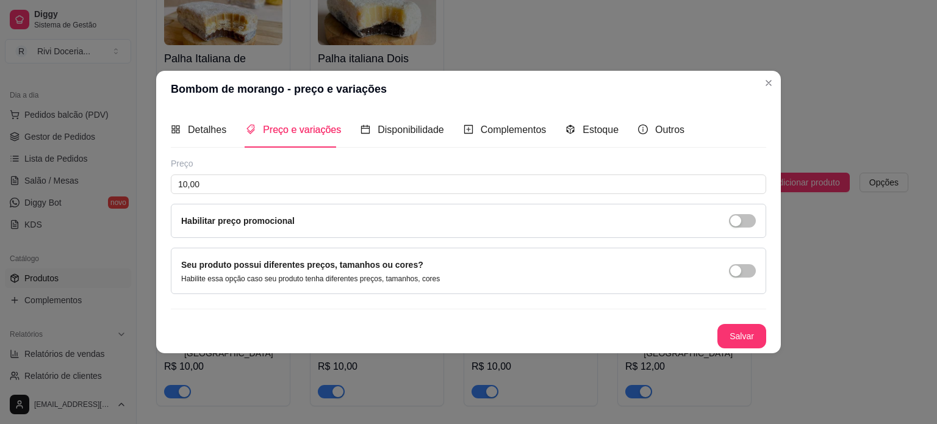
click at [302, 219] on div "Habilitar preço promocional" at bounding box center [468, 220] width 574 height 13
click at [751, 221] on span "button" at bounding box center [742, 220] width 27 height 13
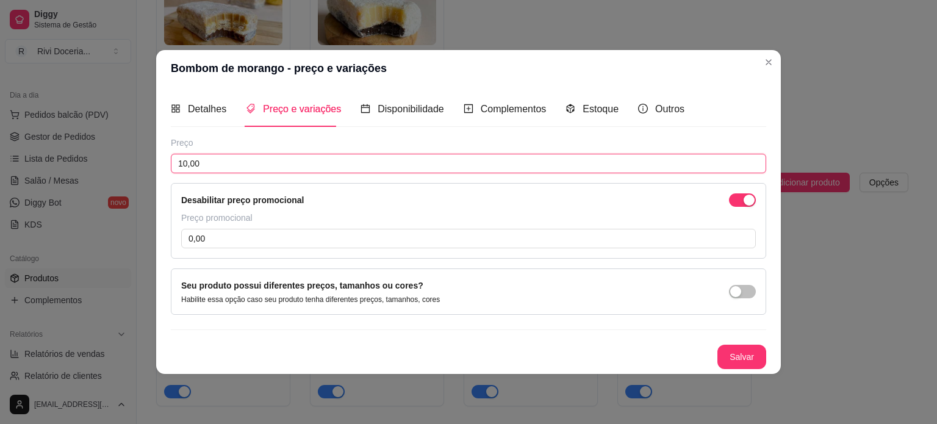
click at [242, 162] on input "10,00" at bounding box center [468, 164] width 595 height 20
type input "12,00"
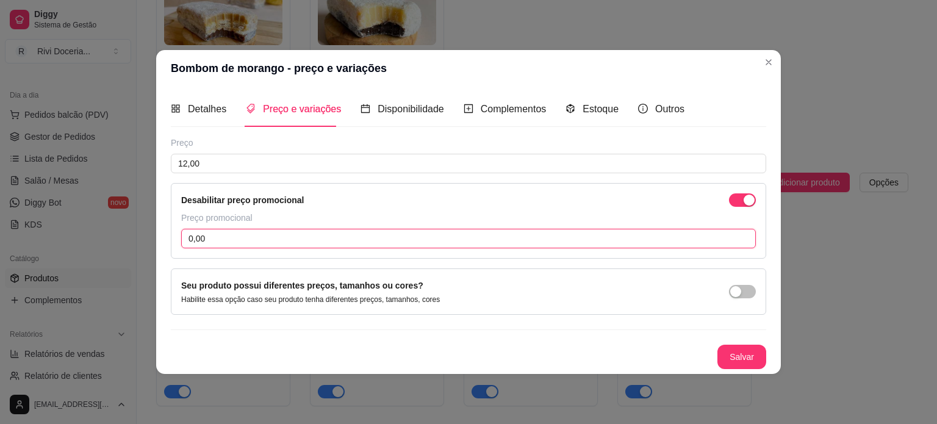
click at [240, 238] on input "0,00" at bounding box center [468, 239] width 574 height 20
type input "10,00"
click at [570, 104] on span at bounding box center [570, 109] width 10 height 10
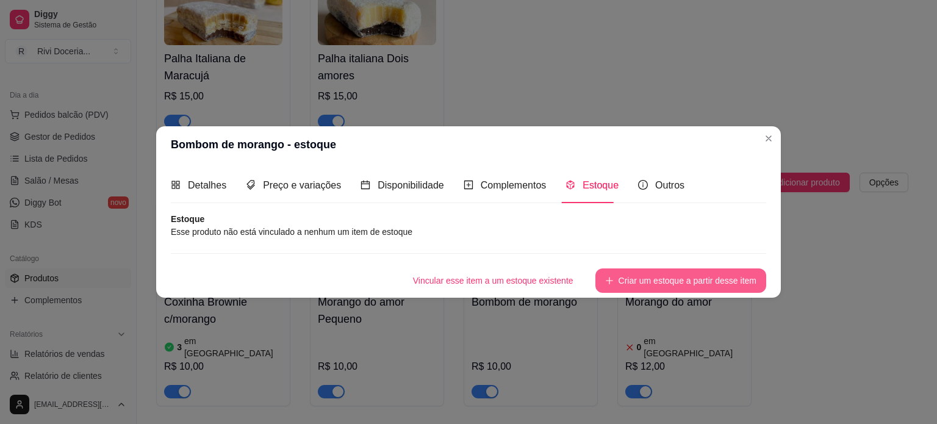
click at [638, 277] on button "Criar um estoque a partir desse item" at bounding box center [680, 280] width 171 height 24
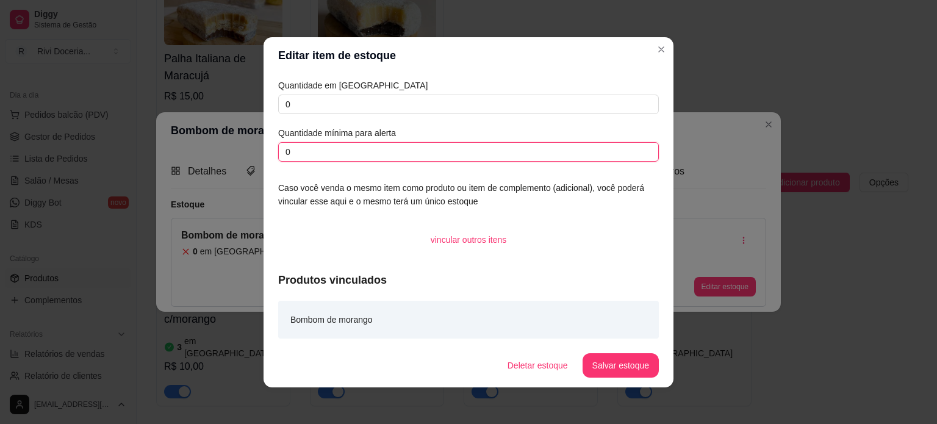
click at [310, 153] on input "0" at bounding box center [468, 152] width 381 height 20
type input "2"
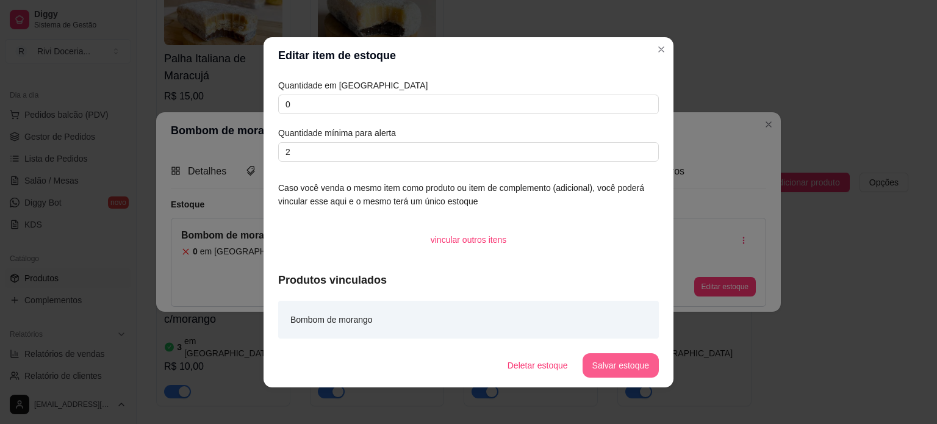
click at [616, 365] on button "Salvar estoque" at bounding box center [620, 365] width 76 height 24
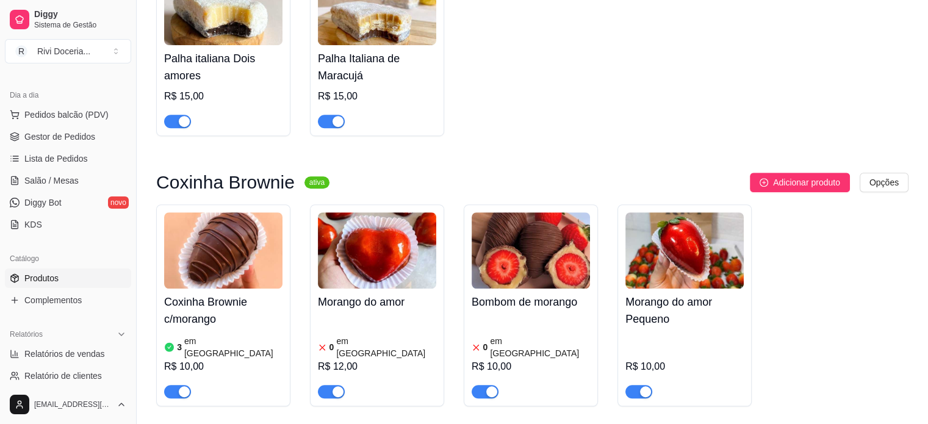
click at [692, 254] on img at bounding box center [684, 250] width 118 height 76
click at [684, 219] on img at bounding box center [684, 250] width 118 height 76
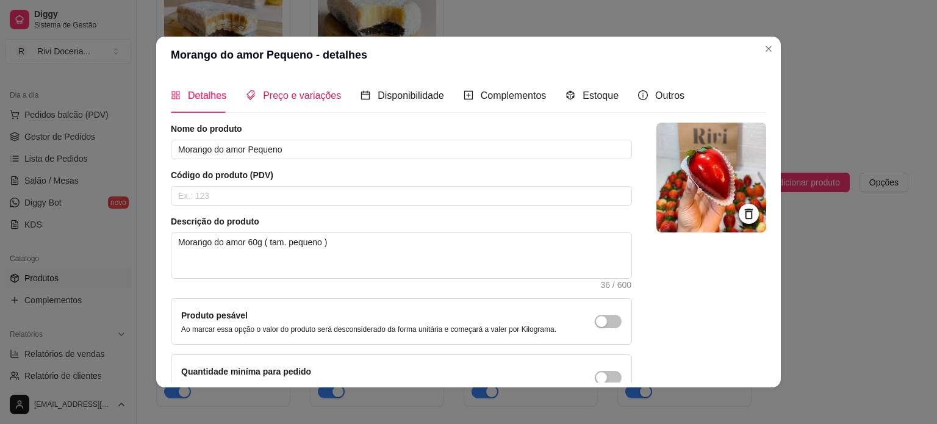
click at [276, 92] on span "Preço e variações" at bounding box center [302, 95] width 78 height 10
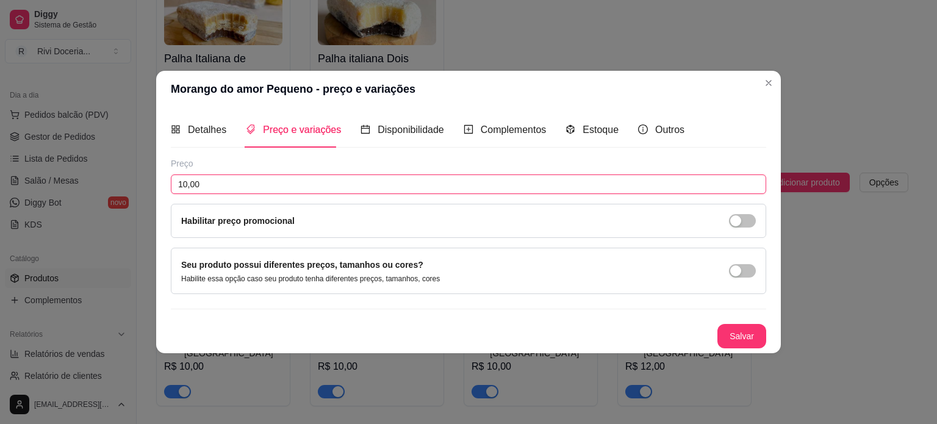
click at [253, 184] on input "10,00" at bounding box center [468, 184] width 595 height 20
type input "12,00"
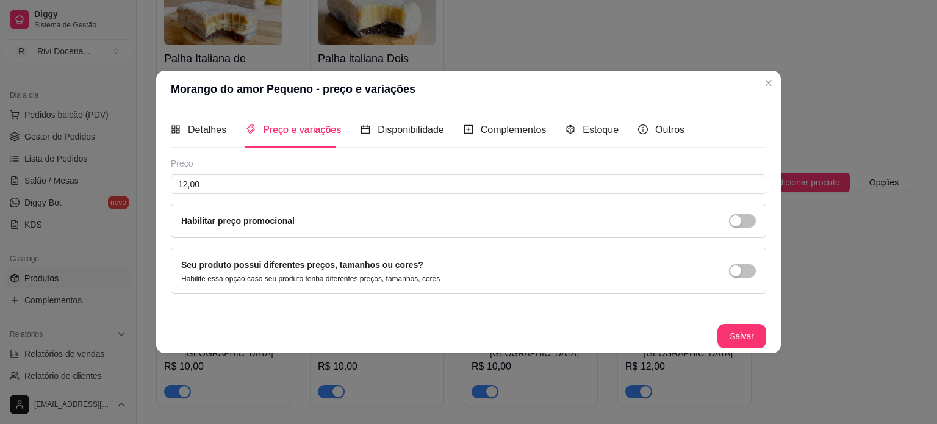
click at [332, 218] on div "Habilitar preço promocional" at bounding box center [468, 220] width 574 height 13
click at [744, 227] on span "button" at bounding box center [742, 220] width 27 height 13
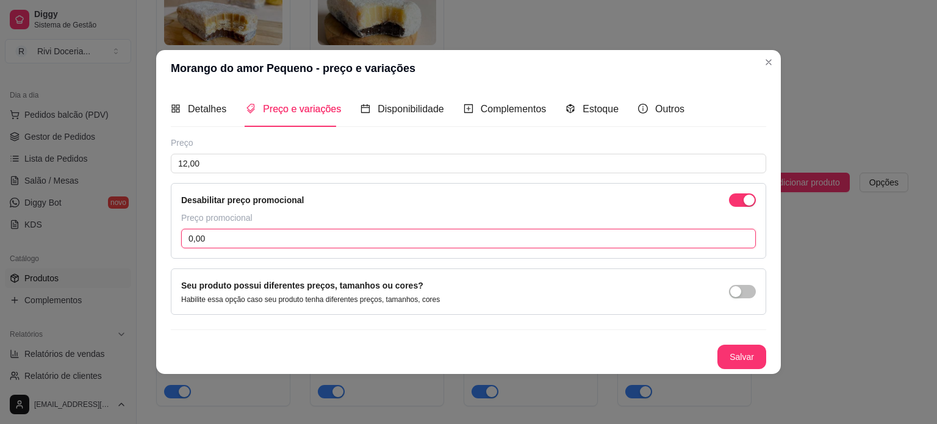
click at [471, 238] on input "0,00" at bounding box center [468, 239] width 574 height 20
type input "10,00"
click at [590, 107] on span "Estoque" at bounding box center [600, 109] width 36 height 10
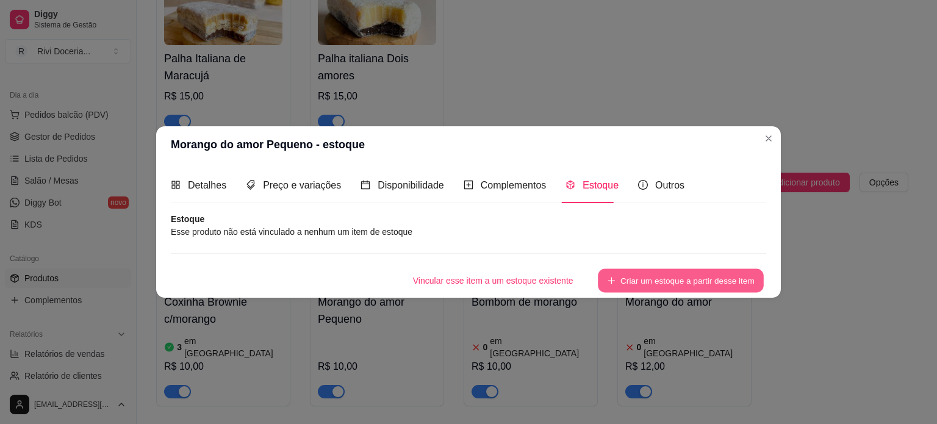
click at [654, 276] on button "Criar um estoque a partir desse item" at bounding box center [681, 280] width 166 height 24
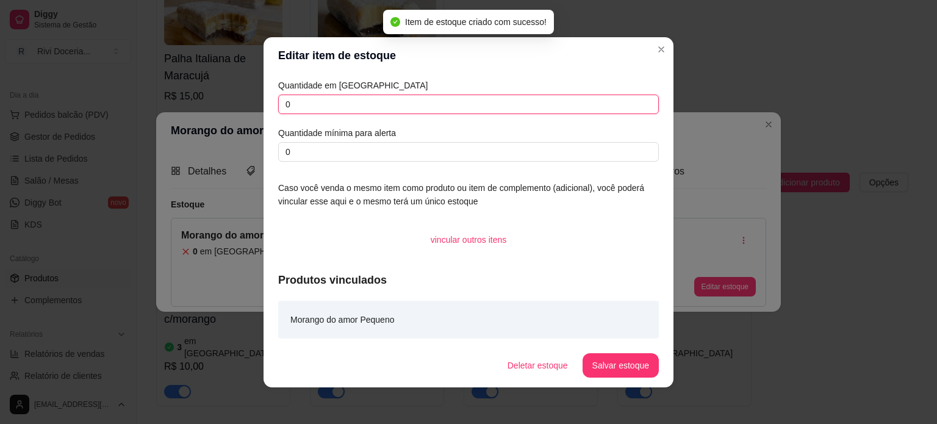
click at [313, 110] on input "0" at bounding box center [468, 105] width 381 height 20
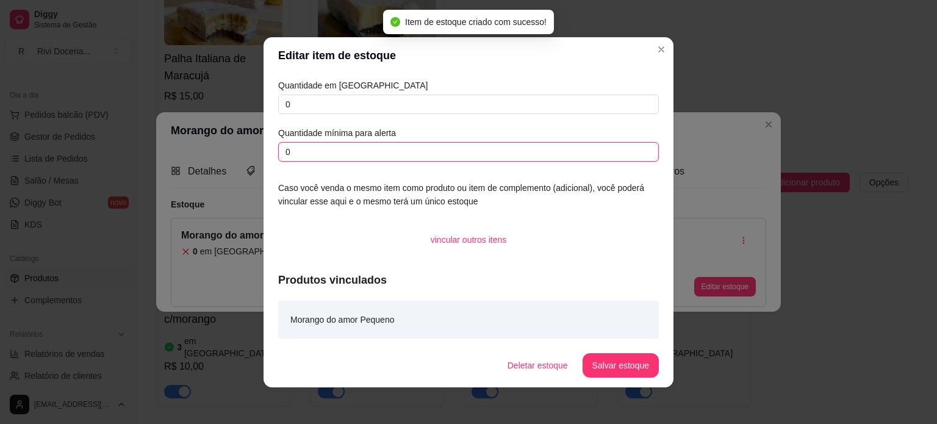
click at [304, 151] on input "0" at bounding box center [468, 152] width 381 height 20
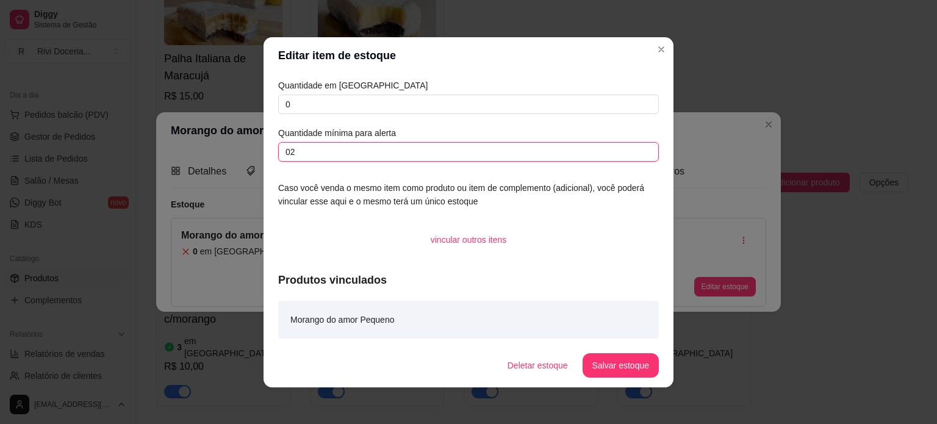
type input "0"
type input "2"
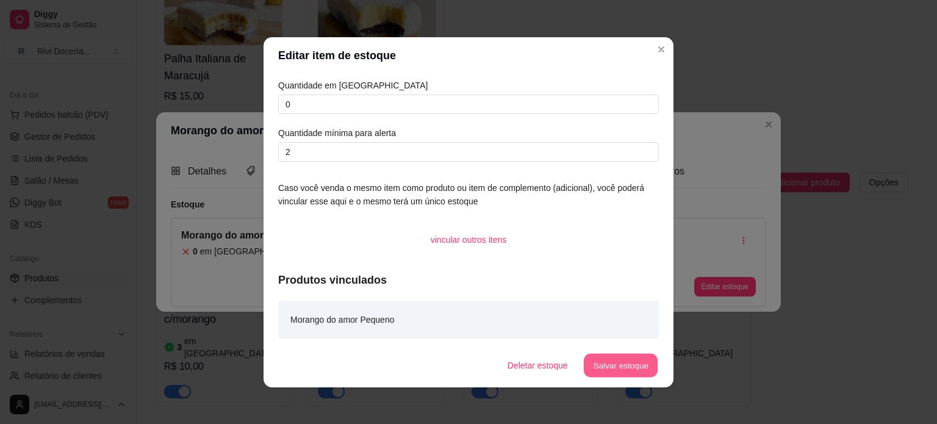
click at [620, 365] on button "Salvar estoque" at bounding box center [620, 365] width 74 height 24
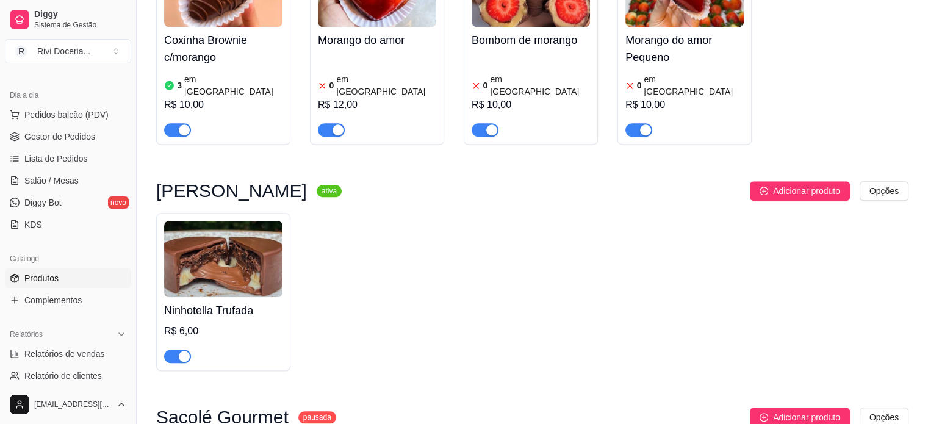
scroll to position [1044, 0]
click at [254, 240] on img at bounding box center [223, 258] width 118 height 76
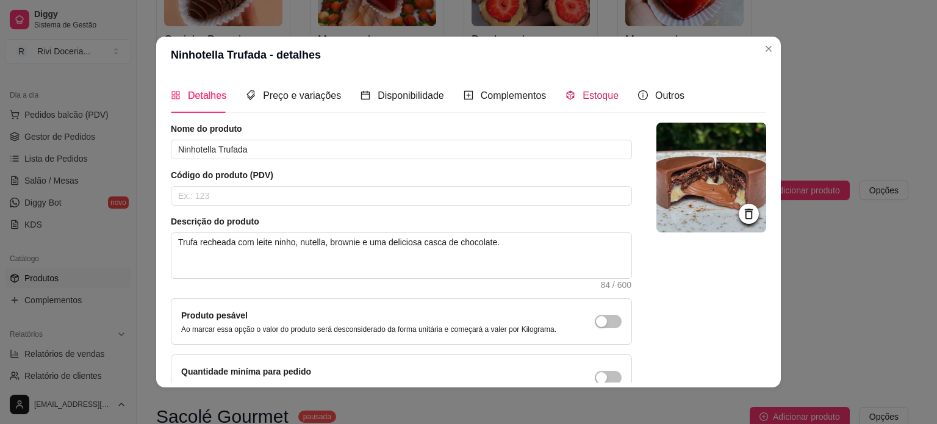
click at [573, 97] on div "Estoque" at bounding box center [591, 95] width 53 height 15
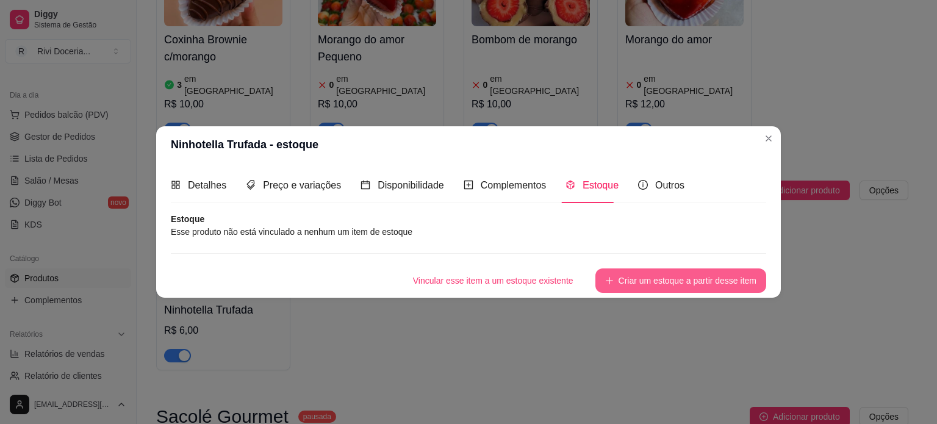
click at [662, 274] on button "Criar um estoque a partir desse item" at bounding box center [680, 280] width 171 height 24
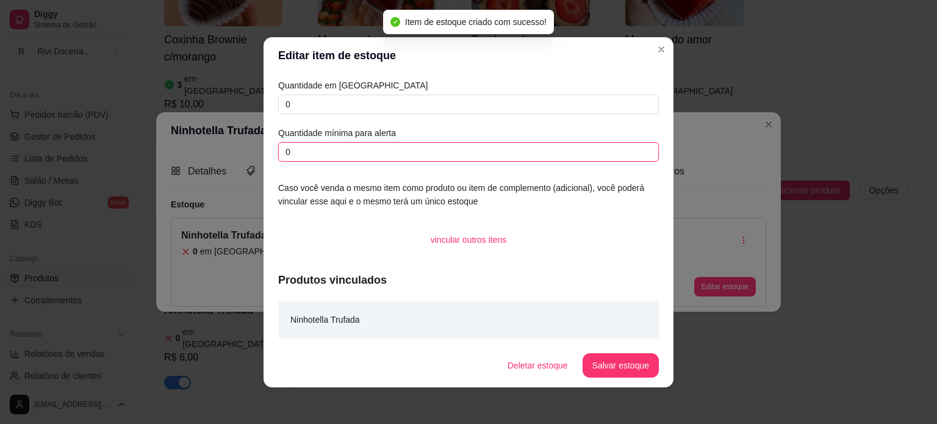
click at [301, 148] on input "0" at bounding box center [468, 152] width 381 height 20
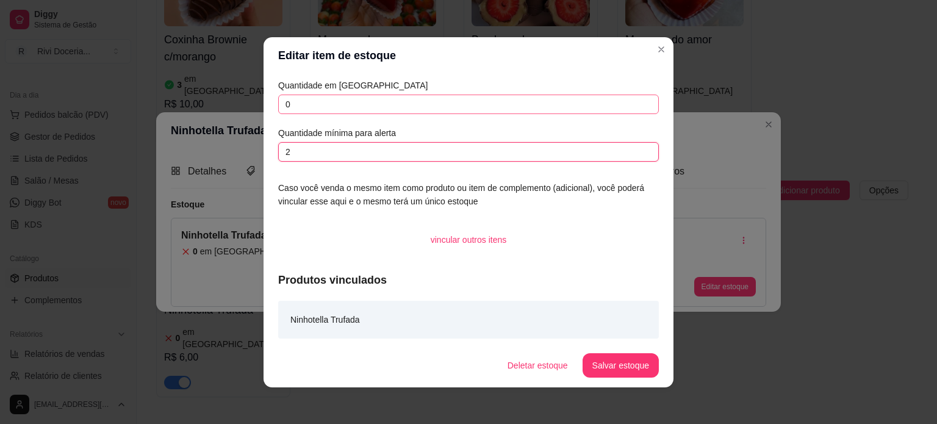
type input "2"
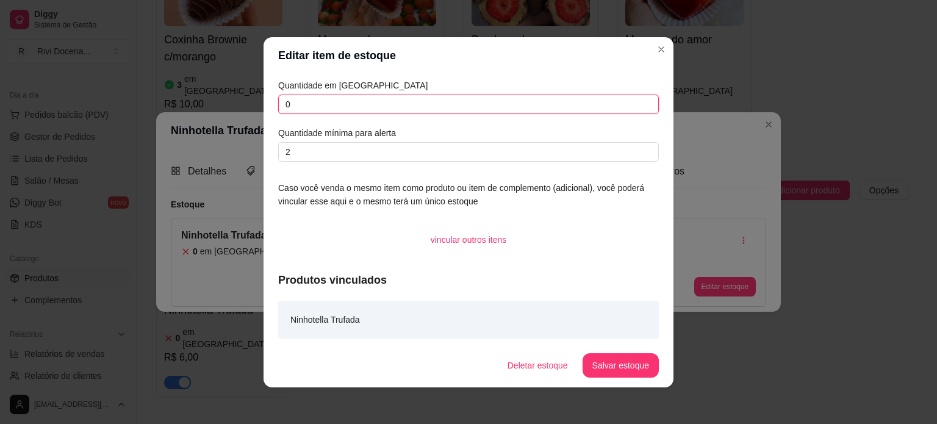
click at [298, 111] on input "0" at bounding box center [468, 105] width 381 height 20
type input "6"
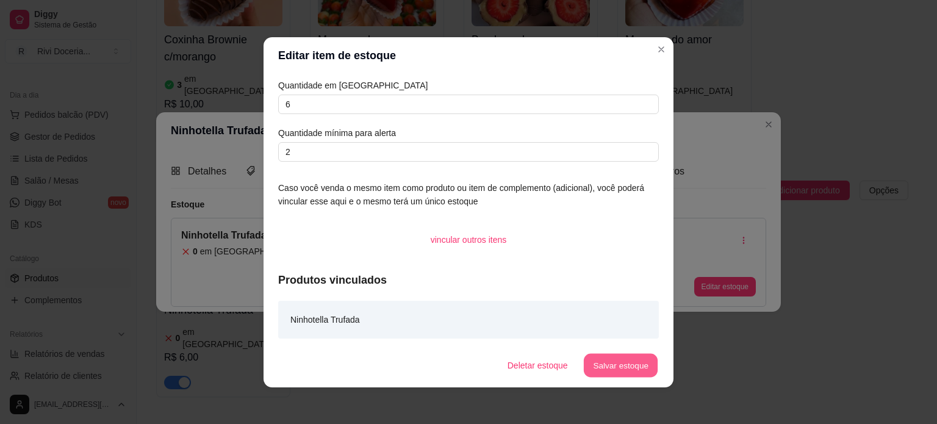
click at [618, 372] on button "Salvar estoque" at bounding box center [620, 365] width 74 height 24
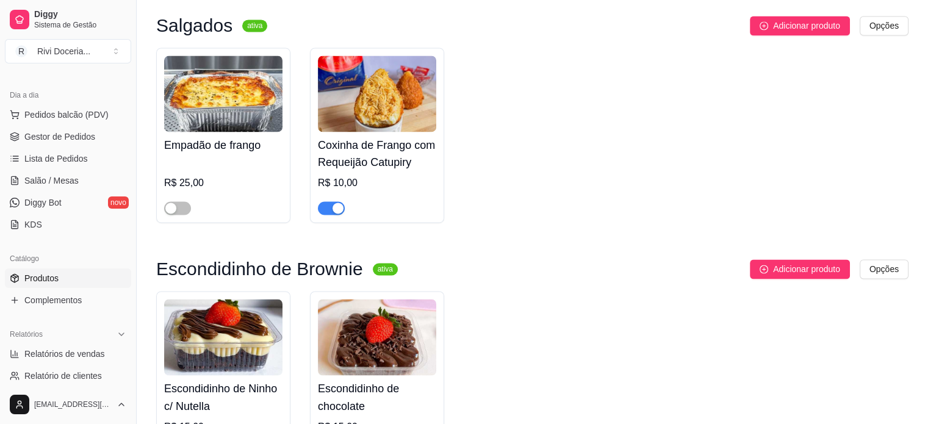
scroll to position [1861, 0]
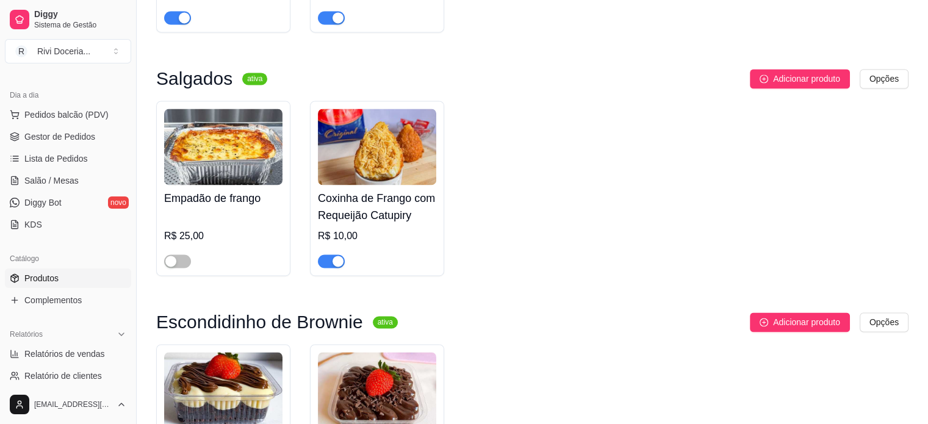
click at [379, 190] on h4 "Coxinha de Frango com Requeijão Catupiry" at bounding box center [377, 207] width 118 height 34
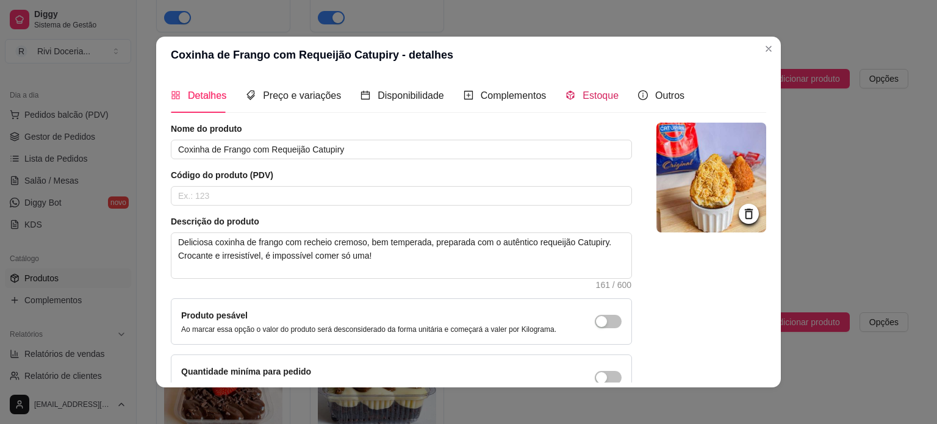
click at [588, 101] on span "Estoque" at bounding box center [600, 95] width 36 height 10
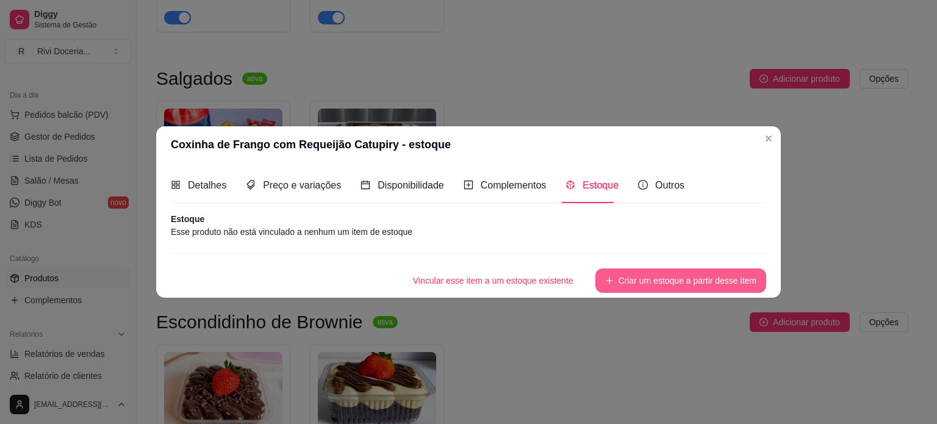
click at [678, 281] on button "Criar um estoque a partir desse item" at bounding box center [680, 280] width 171 height 24
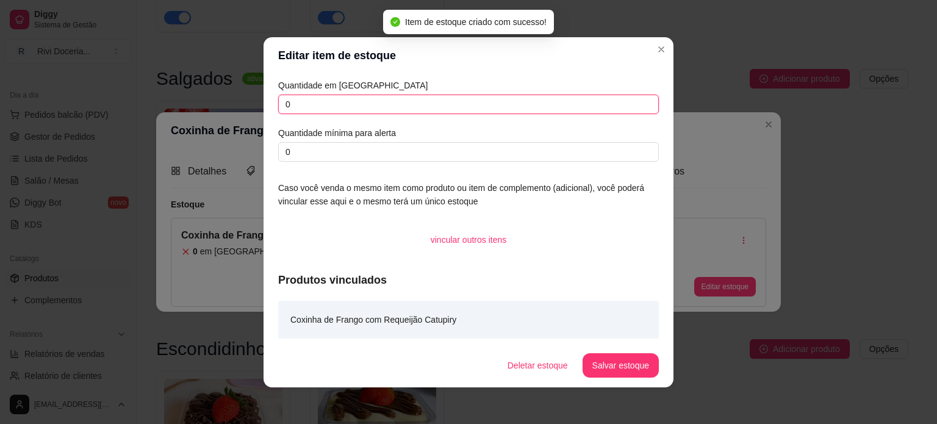
click at [302, 102] on input "0" at bounding box center [468, 105] width 381 height 20
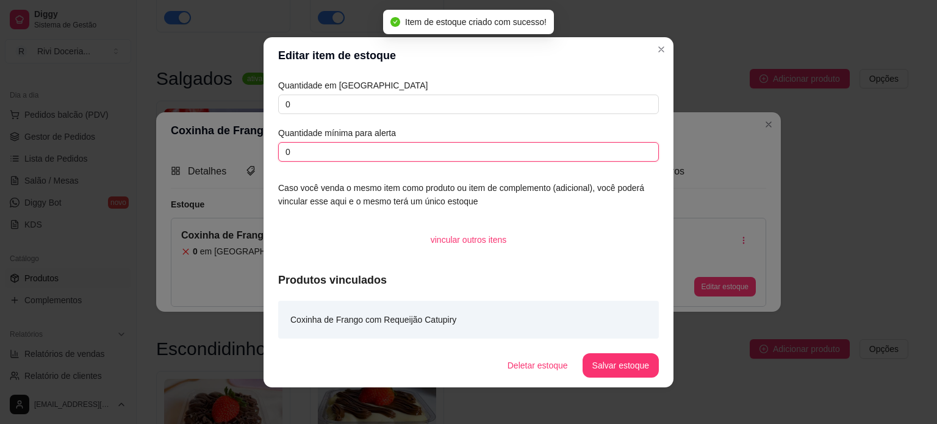
click at [301, 146] on input "0" at bounding box center [468, 152] width 381 height 20
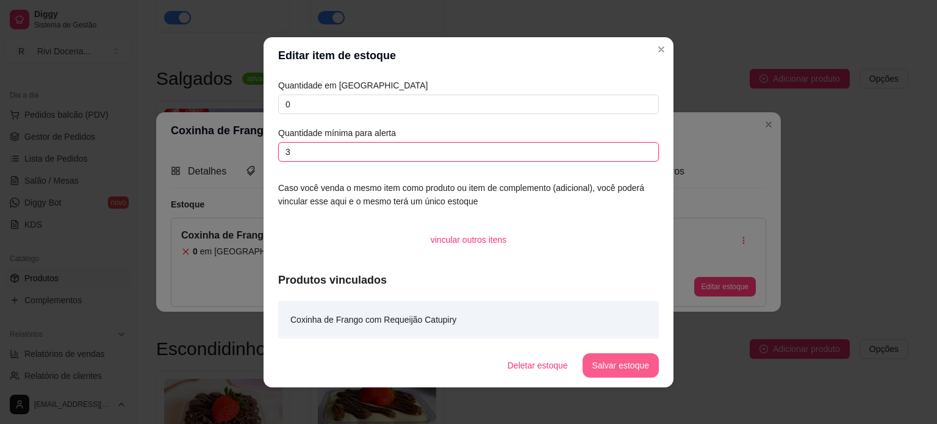
type input "3"
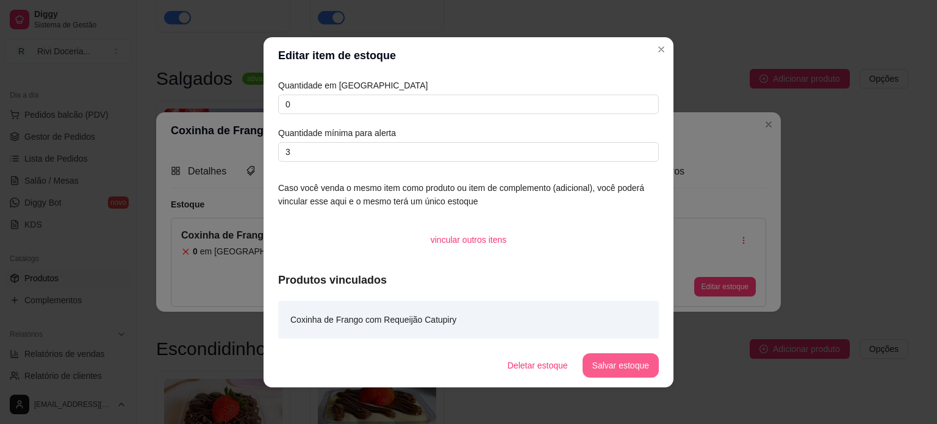
click at [637, 365] on button "Salvar estoque" at bounding box center [620, 365] width 76 height 24
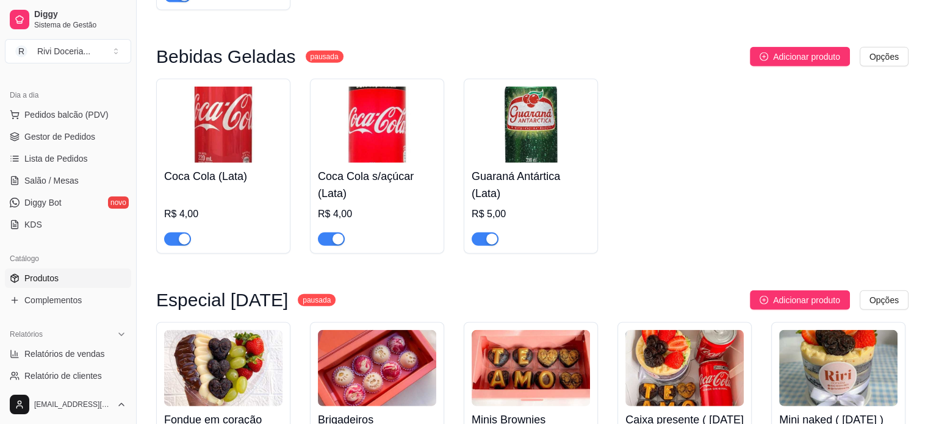
scroll to position [2866, 0]
click at [240, 163] on div "Coca Cola (Lata) R$ 4,00" at bounding box center [223, 204] width 118 height 83
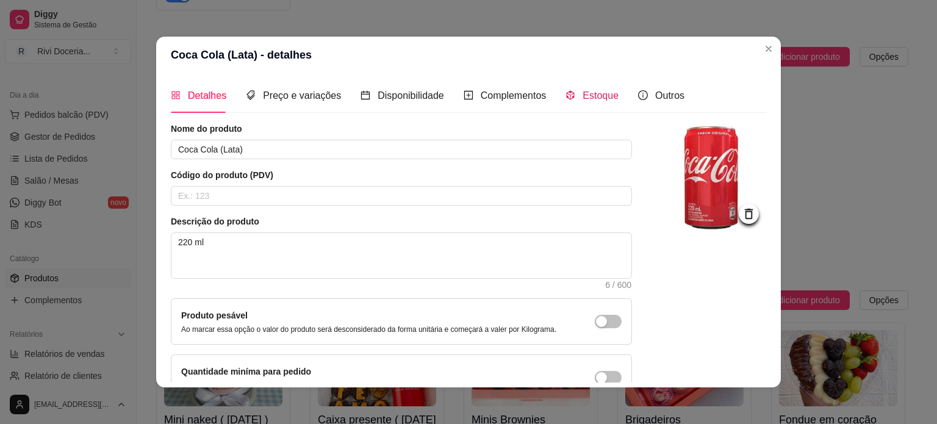
click at [587, 99] on span "Estoque" at bounding box center [600, 95] width 36 height 10
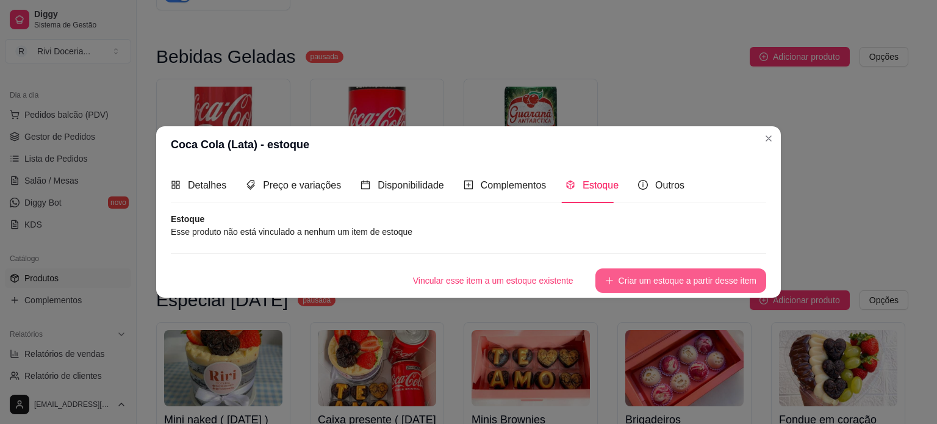
click at [645, 279] on button "Criar um estoque a partir desse item" at bounding box center [680, 280] width 171 height 24
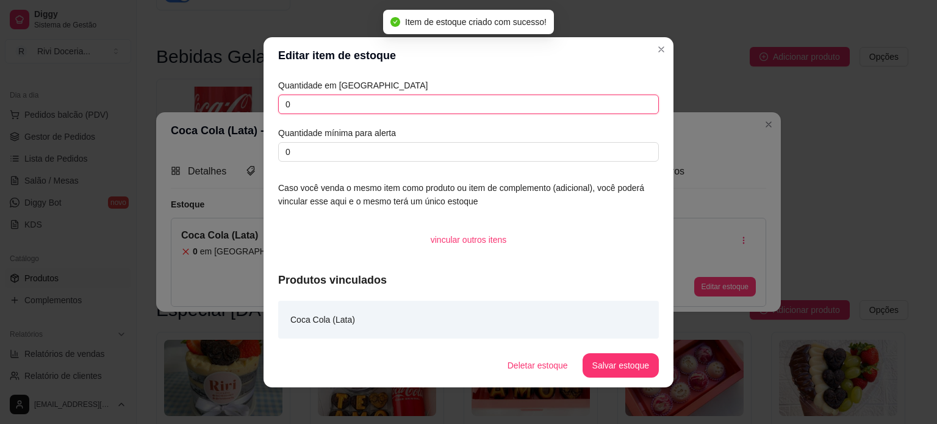
click at [345, 109] on input "0" at bounding box center [468, 105] width 381 height 20
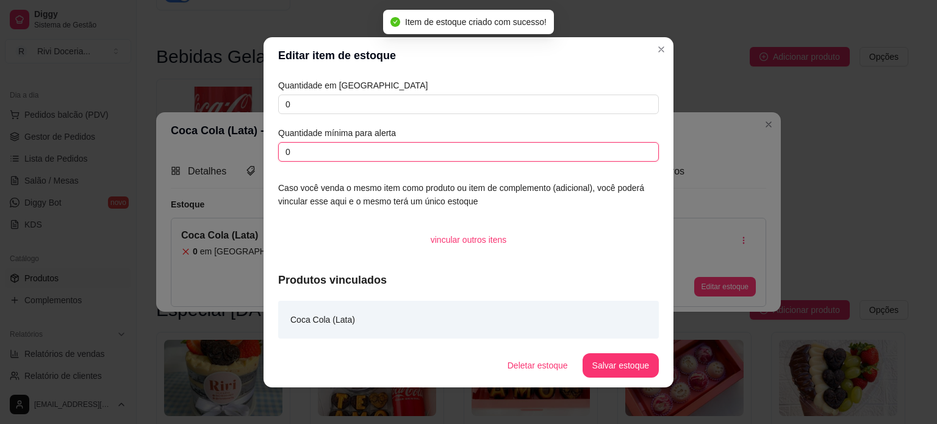
click at [319, 150] on input "0" at bounding box center [468, 152] width 381 height 20
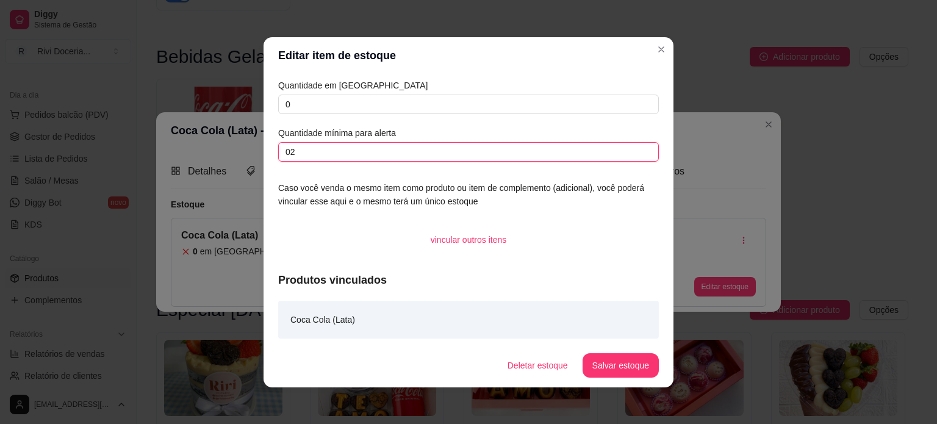
type input "0"
type input "2"
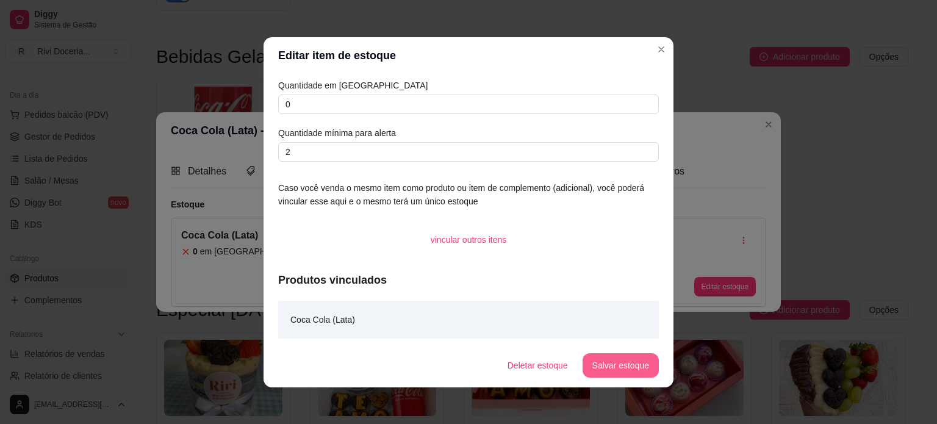
click at [635, 365] on button "Salvar estoque" at bounding box center [620, 365] width 76 height 24
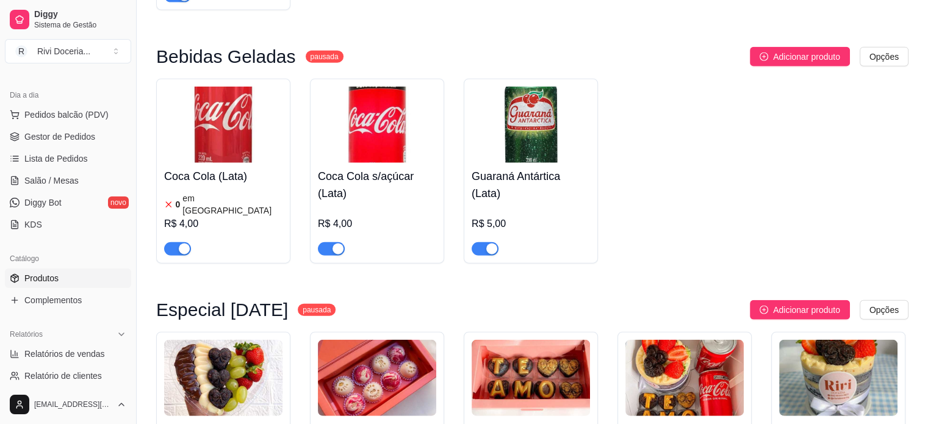
click at [348, 168] on h4 "Coca Cola s/açúcar (Lata)" at bounding box center [377, 185] width 118 height 34
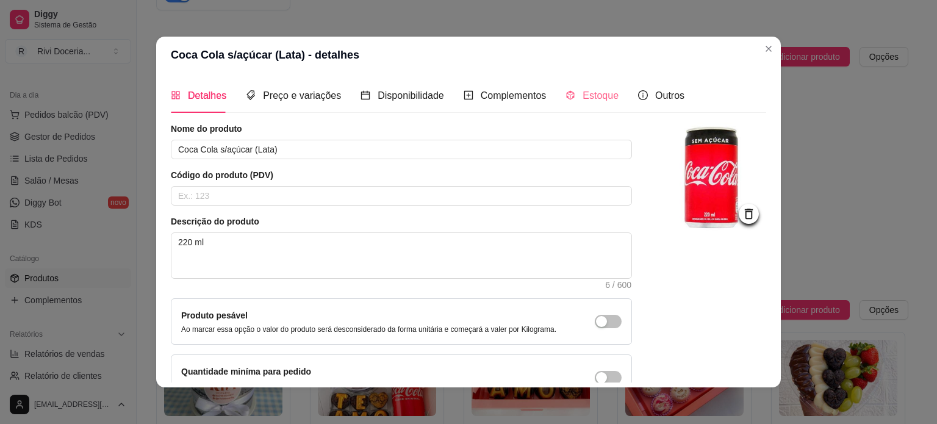
click at [578, 103] on div "Estoque" at bounding box center [591, 95] width 53 height 35
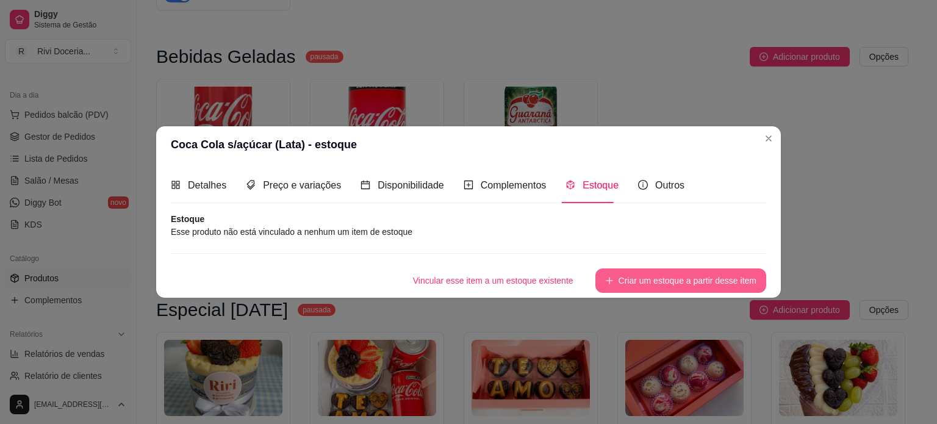
click at [643, 280] on button "Criar um estoque a partir desse item" at bounding box center [680, 280] width 171 height 24
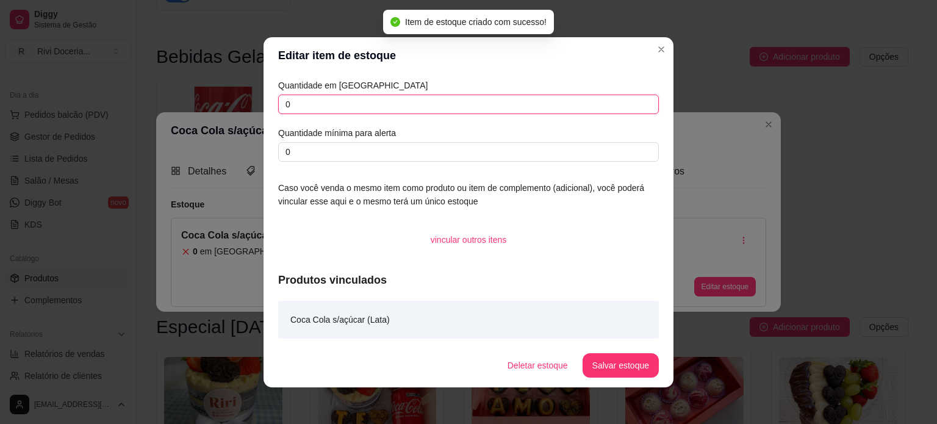
click at [328, 97] on input "0" at bounding box center [468, 105] width 381 height 20
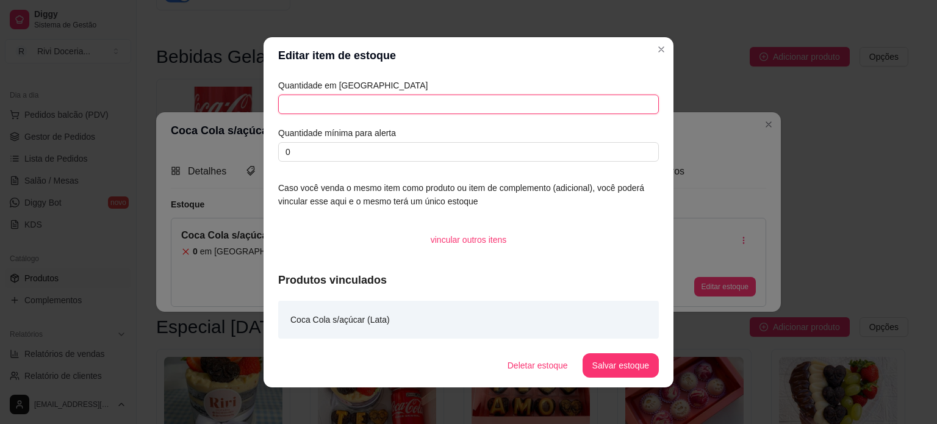
type input "0"
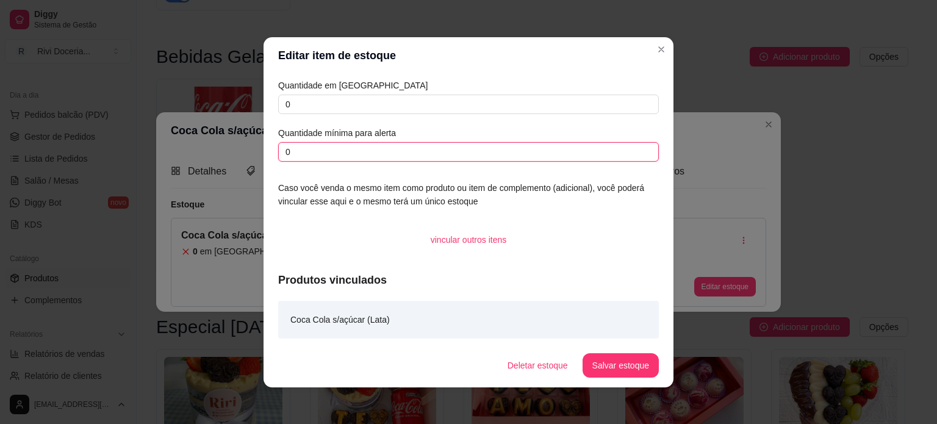
click at [339, 145] on input "0" at bounding box center [468, 152] width 381 height 20
type input "1"
type input "2"
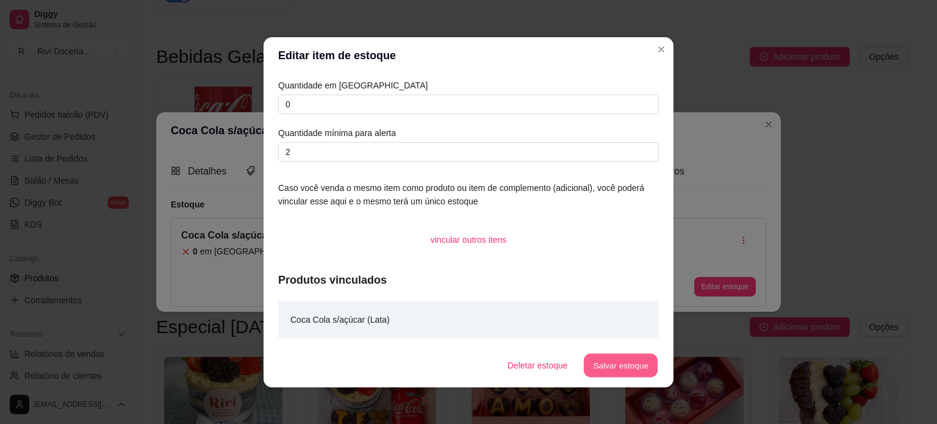
click at [607, 359] on button "Salvar estoque" at bounding box center [620, 365] width 74 height 24
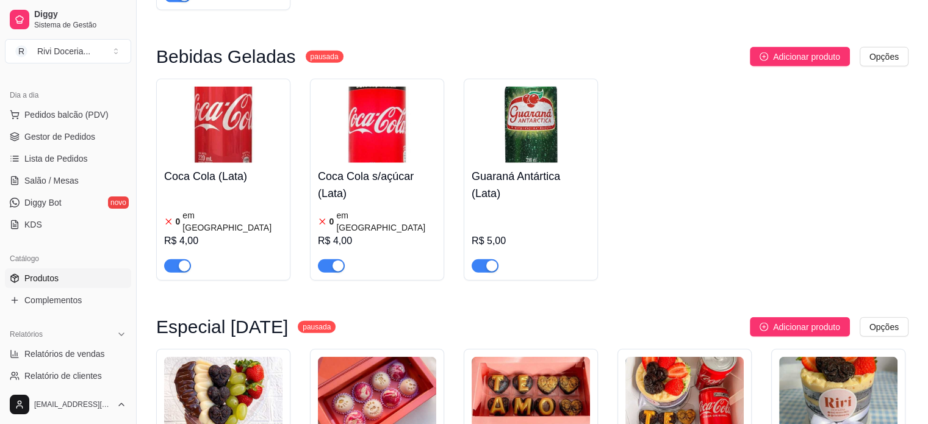
click at [532, 207] on div "R$ 5,00" at bounding box center [530, 240] width 118 height 66
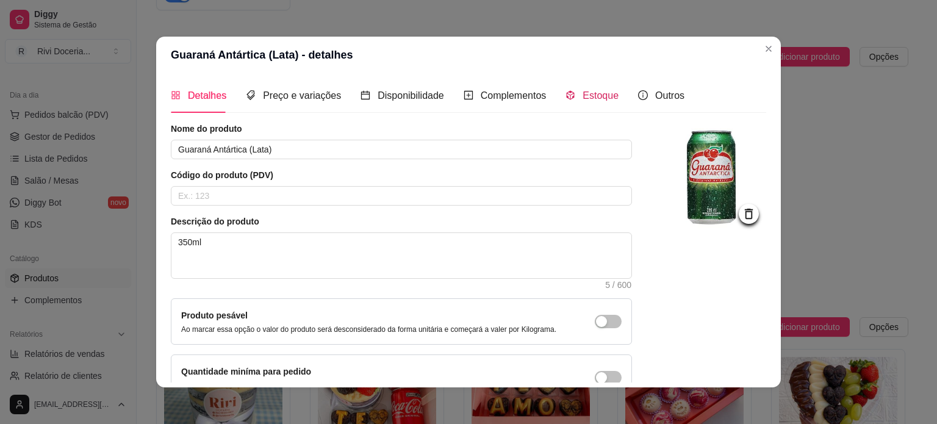
click at [582, 100] on span "Estoque" at bounding box center [600, 95] width 36 height 10
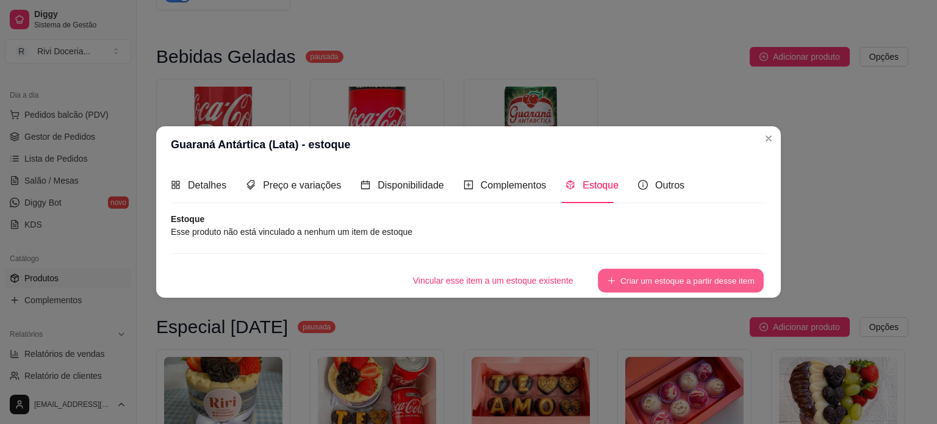
click at [674, 268] on button "Criar um estoque a partir desse item" at bounding box center [681, 280] width 166 height 24
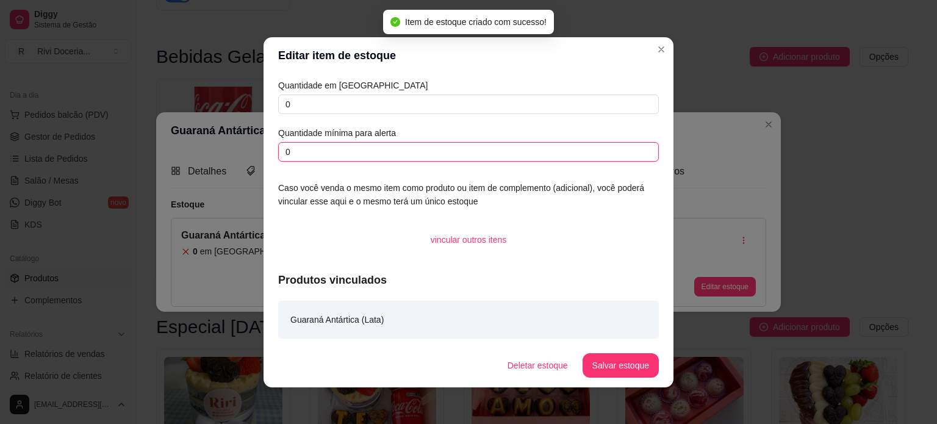
click at [313, 156] on input "0" at bounding box center [468, 152] width 381 height 20
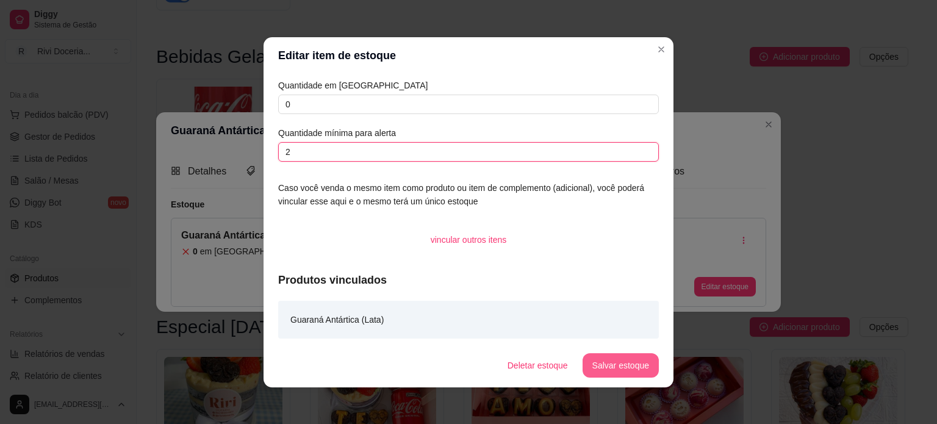
type input "2"
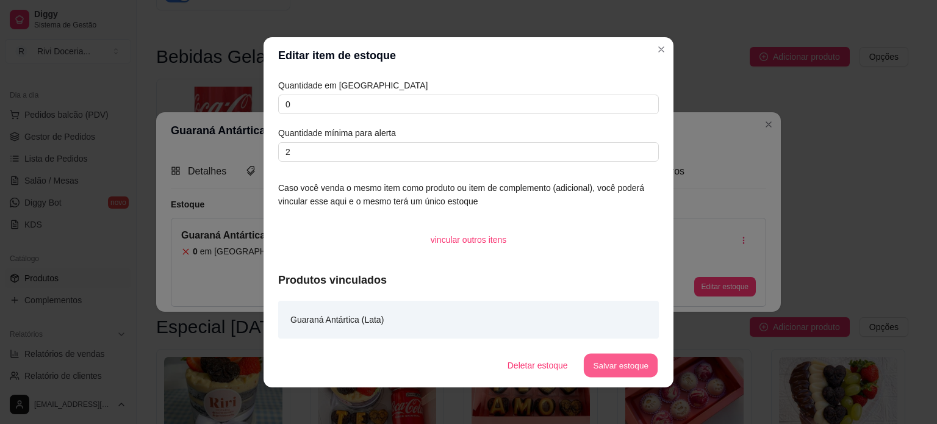
click at [627, 368] on button "Salvar estoque" at bounding box center [620, 365] width 74 height 24
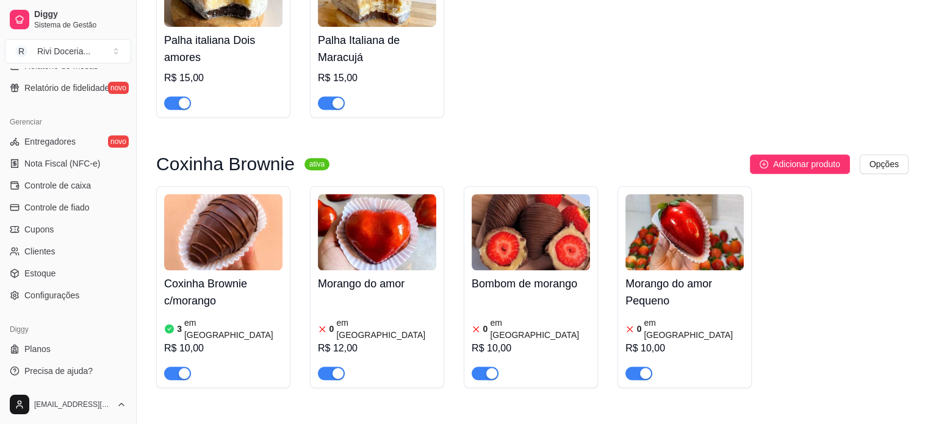
scroll to position [803, 0]
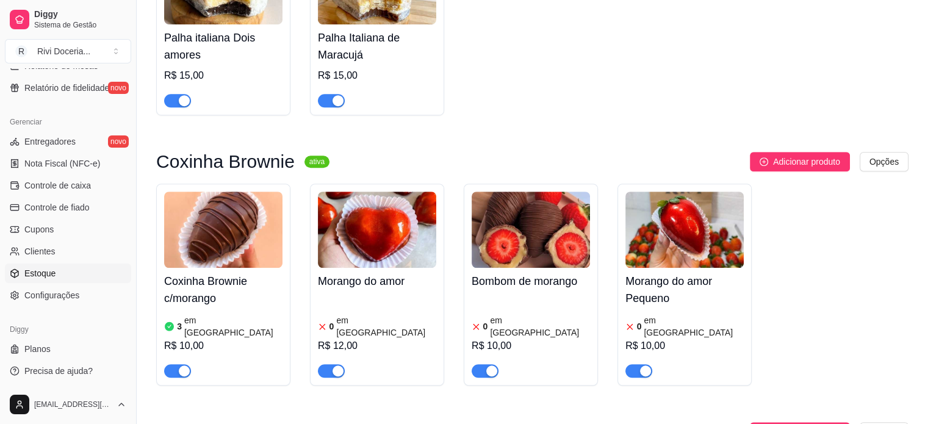
click at [42, 277] on span "Estoque" at bounding box center [39, 273] width 31 height 12
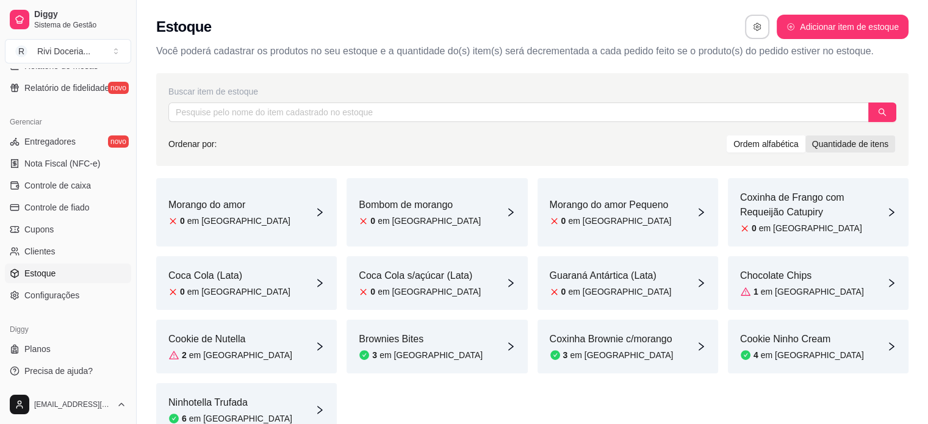
click at [871, 147] on div "Quantidade de itens" at bounding box center [850, 143] width 90 height 17
click at [805, 135] on input "Quantidade de itens" at bounding box center [805, 135] width 0 height 0
click at [781, 143] on div "Ordem alfabética" at bounding box center [765, 143] width 79 height 17
click at [726, 135] on input "Ordem alfabética" at bounding box center [726, 135] width 0 height 0
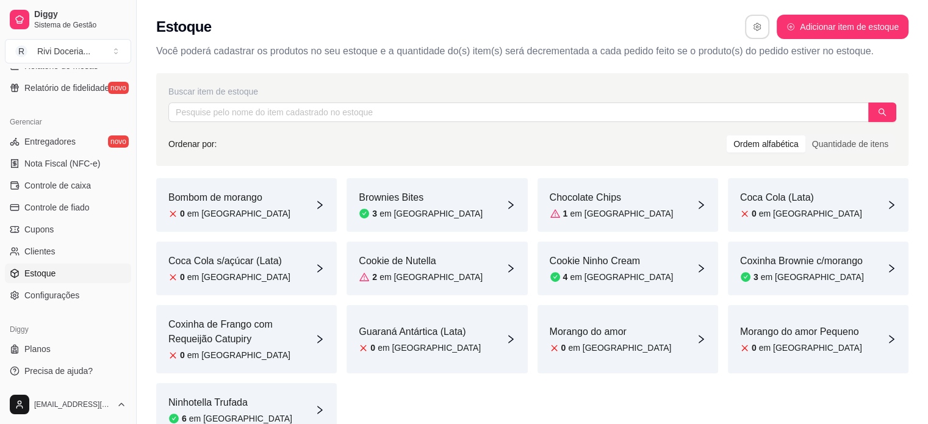
click at [755, 23] on icon "button" at bounding box center [757, 27] width 9 height 9
click at [722, 24] on div "Estoque Adicionar item de estoque" at bounding box center [532, 27] width 752 height 24
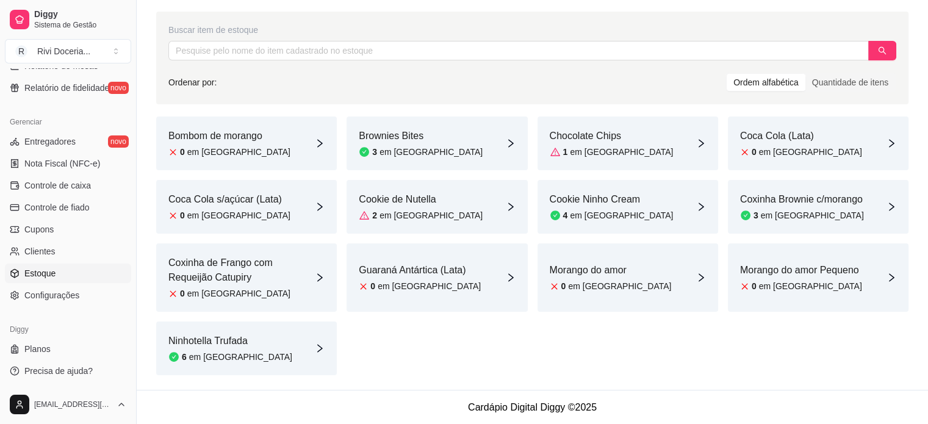
click at [254, 138] on article "Bombom de morango" at bounding box center [229, 136] width 122 height 15
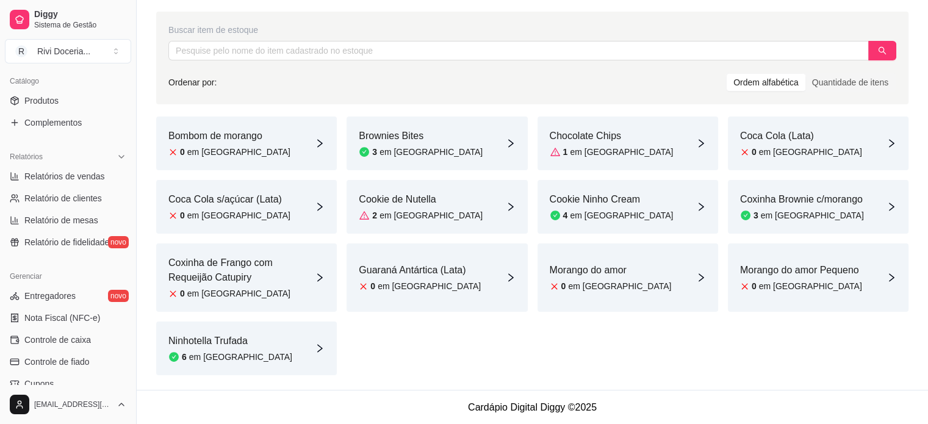
scroll to position [265, 0]
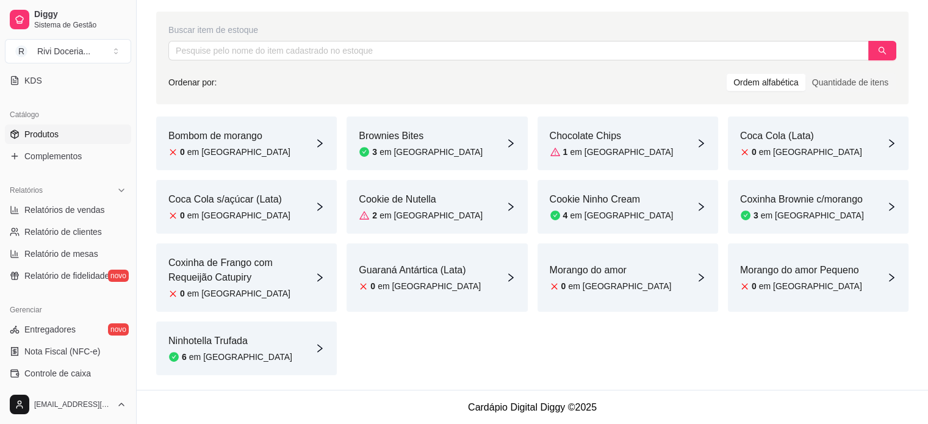
click at [48, 134] on span "Produtos" at bounding box center [41, 134] width 34 height 12
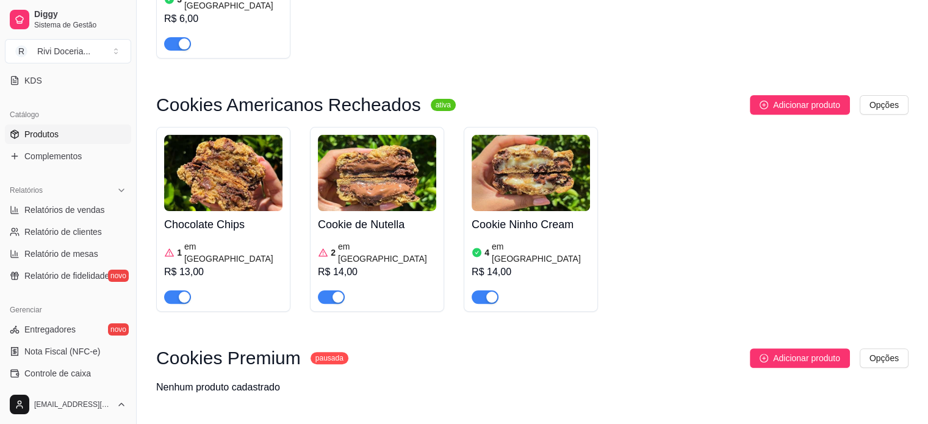
scroll to position [281, 0]
drag, startPoint x: 340, startPoint y: 237, endPoint x: 383, endPoint y: 259, distance: 48.3
click at [383, 279] on div at bounding box center [377, 291] width 118 height 24
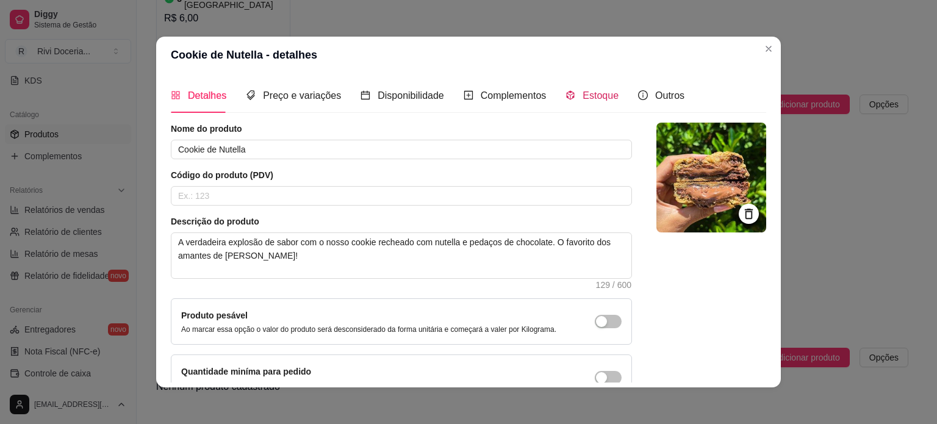
click at [595, 95] on span "Estoque" at bounding box center [600, 95] width 36 height 10
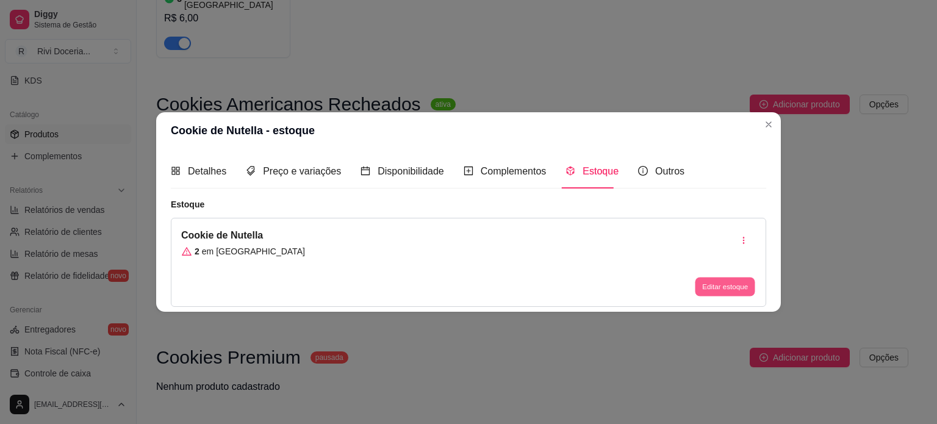
click at [726, 282] on button "Editar estoque" at bounding box center [725, 286] width 60 height 19
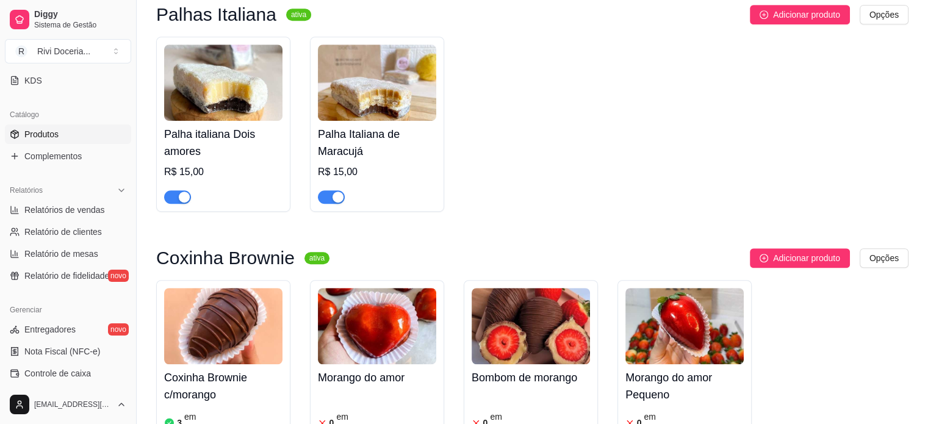
scroll to position [705, 0]
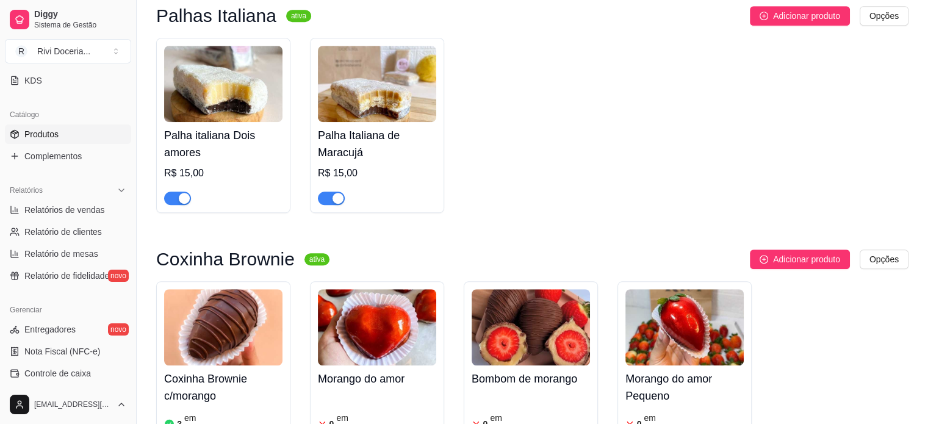
click at [241, 87] on img at bounding box center [223, 84] width 118 height 76
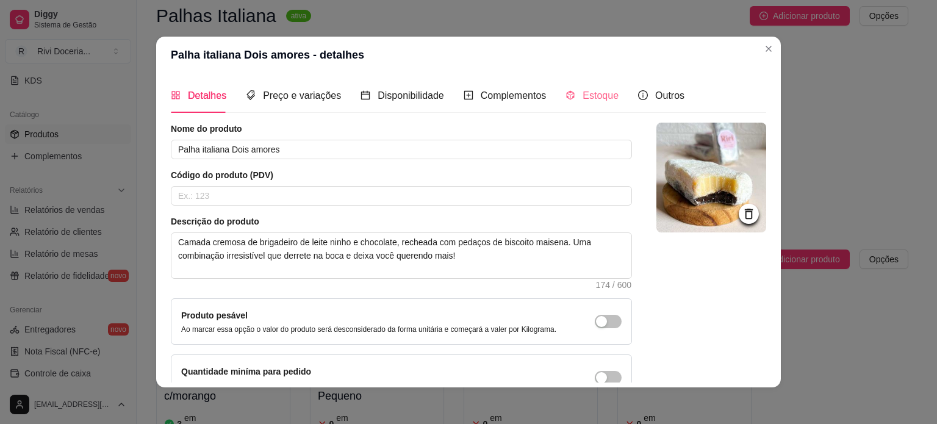
click at [588, 103] on div "Estoque" at bounding box center [591, 95] width 53 height 35
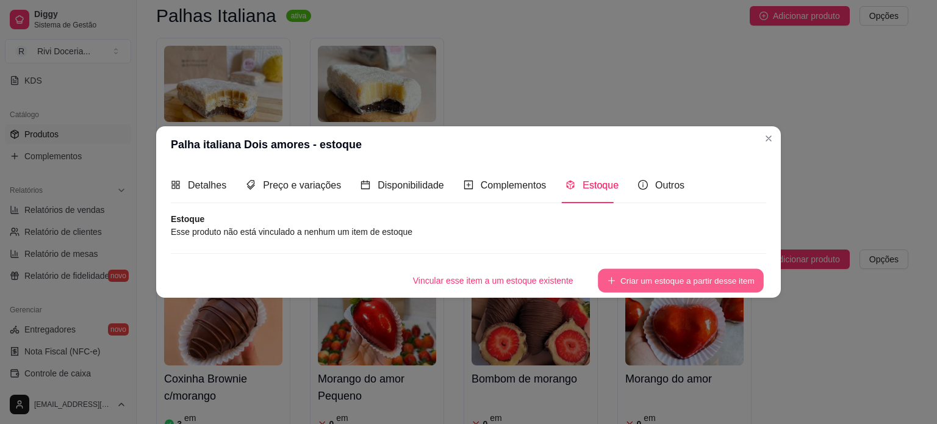
click at [673, 280] on button "Criar um estoque a partir desse item" at bounding box center [681, 280] width 166 height 24
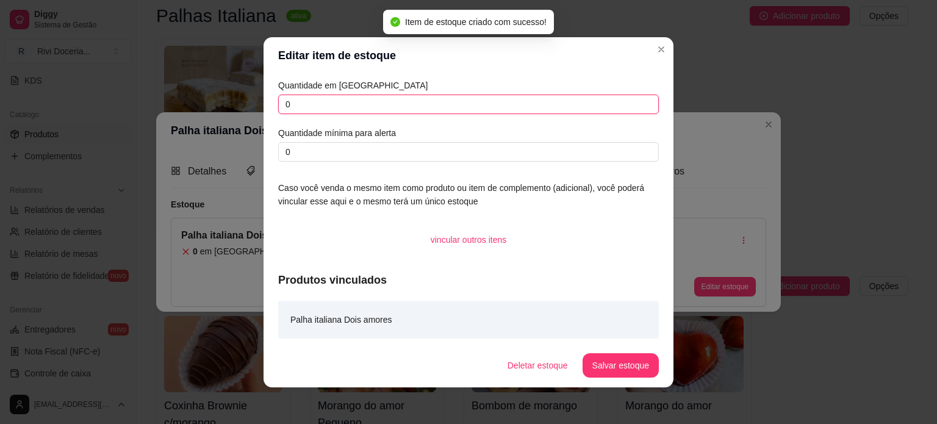
click at [316, 111] on input "0" at bounding box center [468, 105] width 381 height 20
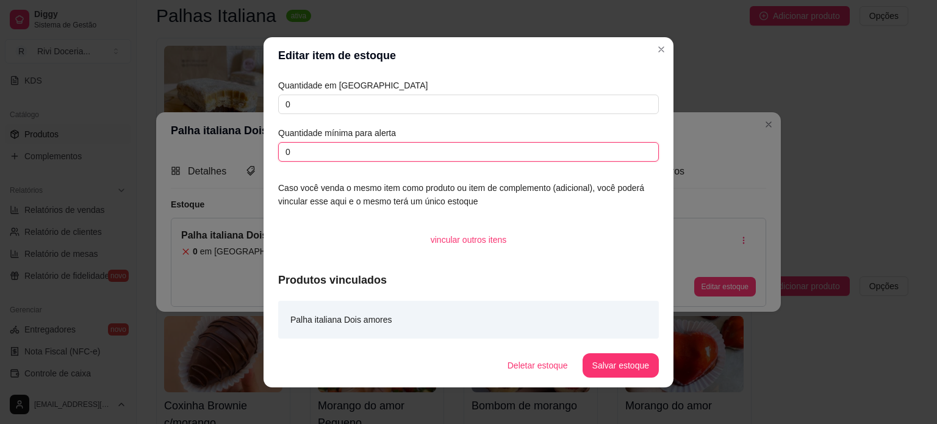
click at [329, 152] on input "0" at bounding box center [468, 152] width 381 height 20
type input "2"
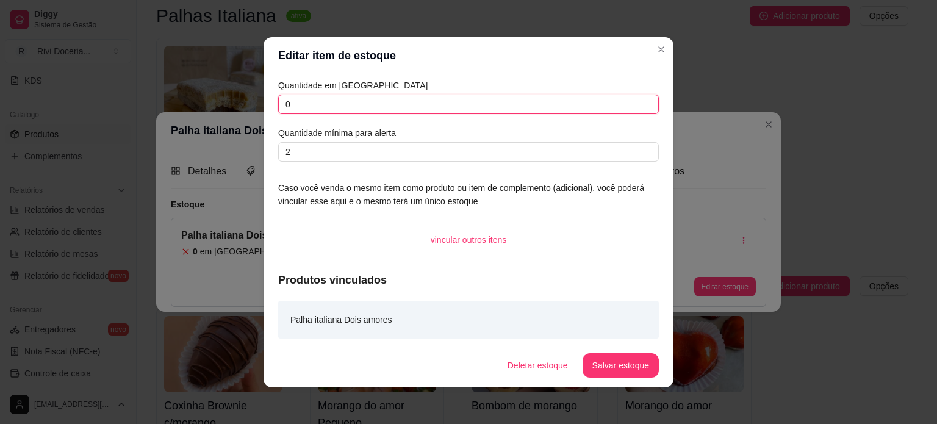
click at [327, 106] on input "0" at bounding box center [468, 105] width 381 height 20
type input "0"
type input "5"
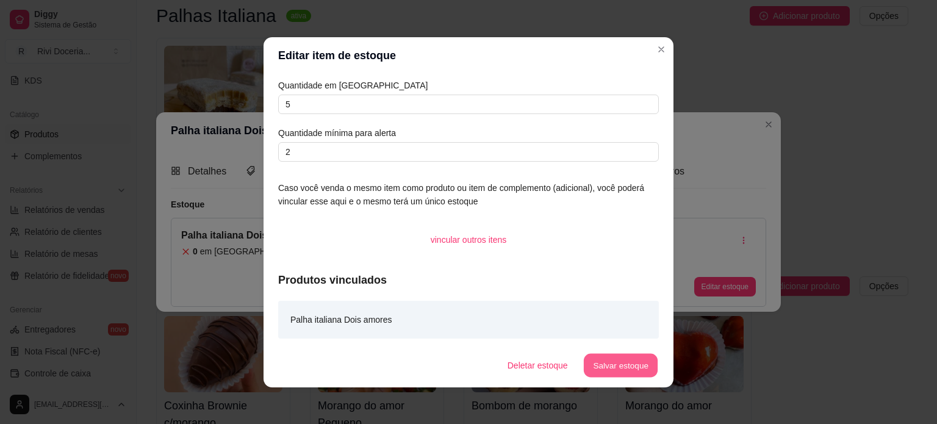
click at [622, 367] on button "Salvar estoque" at bounding box center [620, 365] width 74 height 24
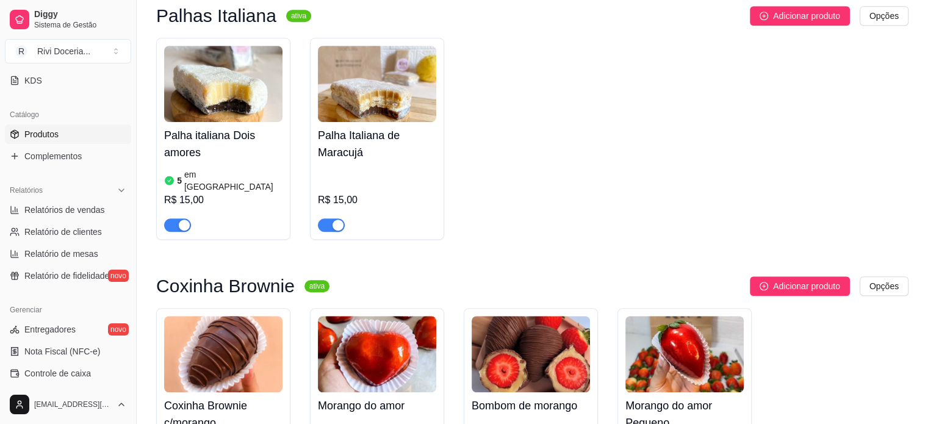
click at [367, 85] on img at bounding box center [377, 84] width 118 height 76
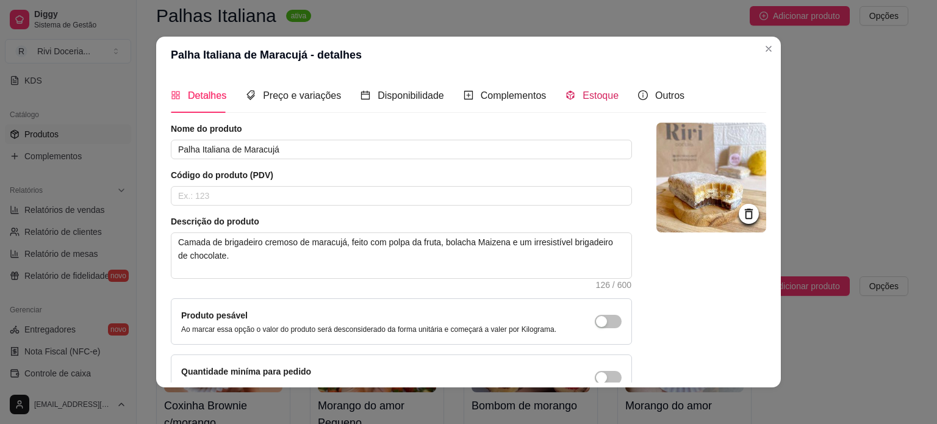
click at [582, 95] on span "Estoque" at bounding box center [600, 95] width 36 height 10
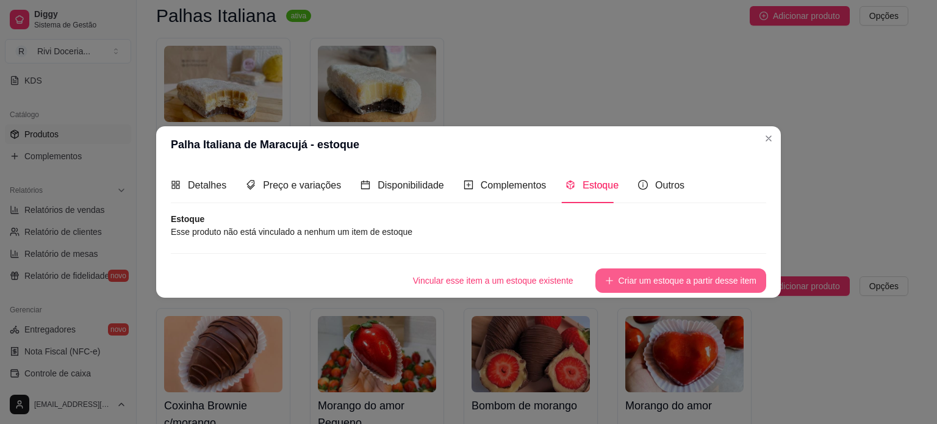
click at [676, 282] on button "Criar um estoque a partir desse item" at bounding box center [680, 280] width 171 height 24
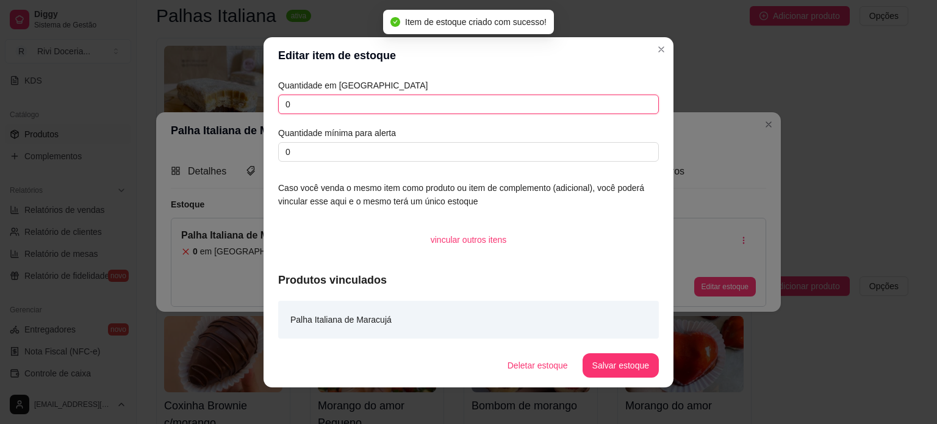
click at [302, 104] on input "0" at bounding box center [468, 105] width 381 height 20
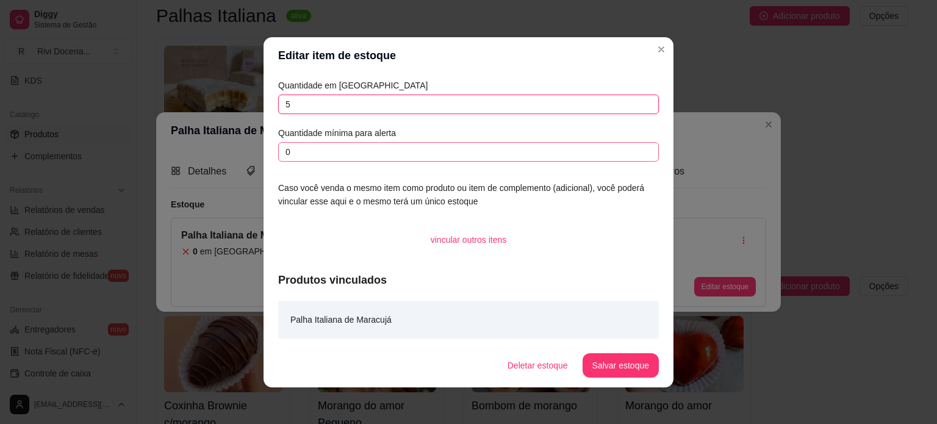
type input "5"
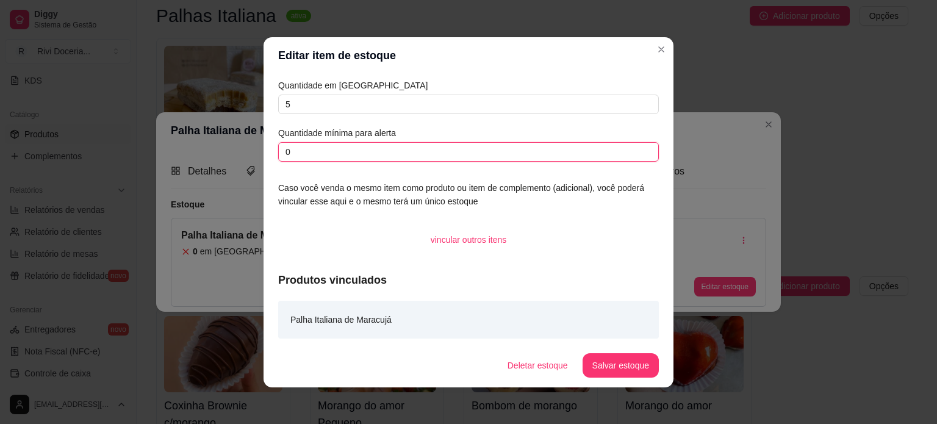
click at [300, 153] on input "0" at bounding box center [468, 152] width 381 height 20
type input "2"
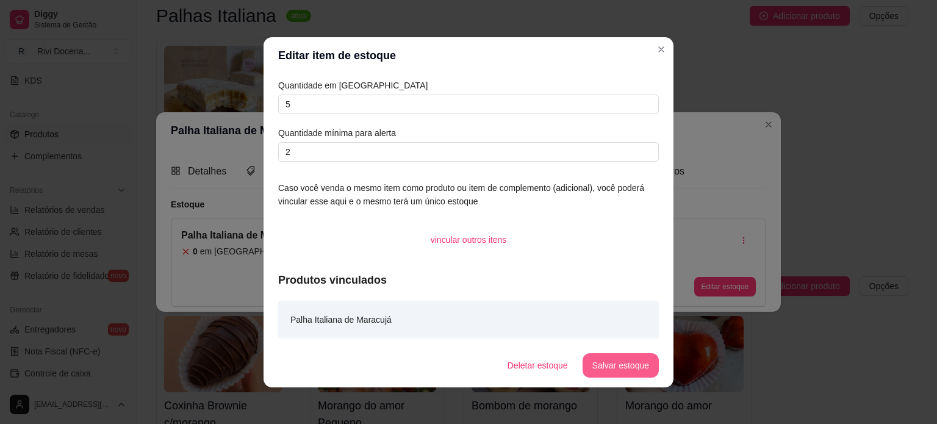
click at [622, 368] on button "Salvar estoque" at bounding box center [620, 365] width 76 height 24
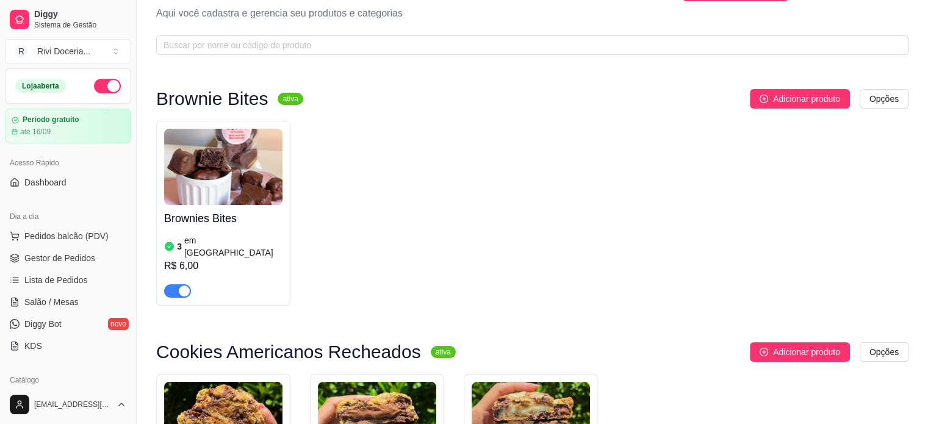
scroll to position [0, 0]
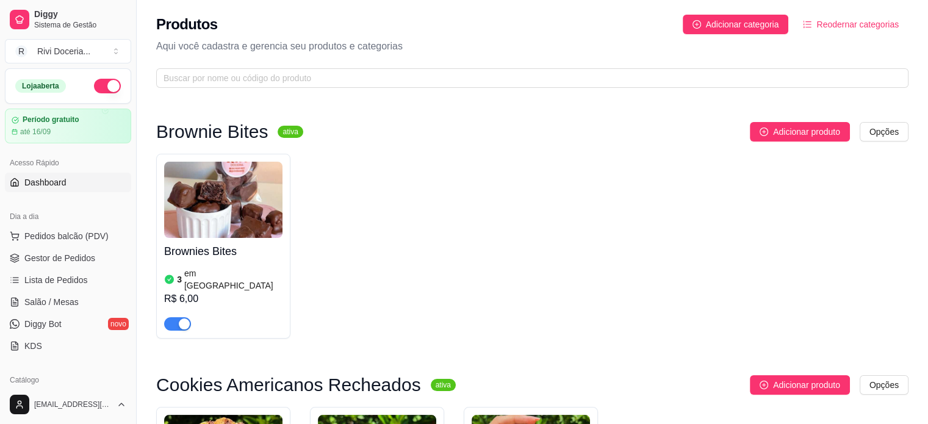
click at [70, 184] on link "Dashboard" at bounding box center [68, 183] width 126 height 20
